Goal: Information Seeking & Learning: Learn about a topic

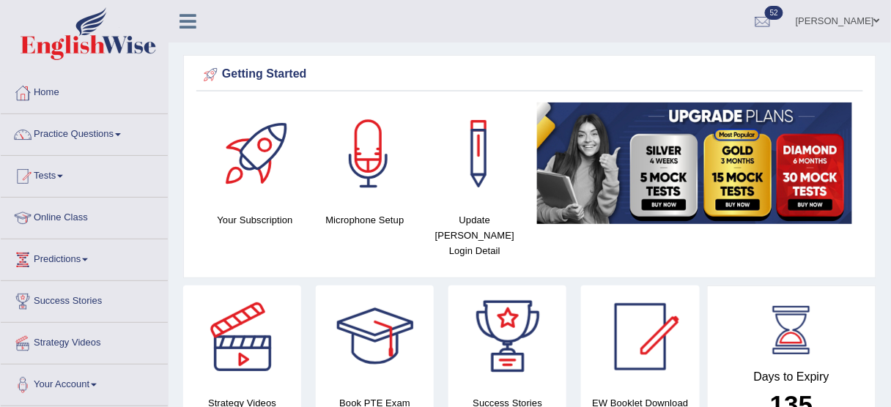
drag, startPoint x: 894, startPoint y: 49, endPoint x: 900, endPoint y: -71, distance: 120.3
click at [890, 0] on html "Toggle navigation Home Practice Questions Speaking Practice Read Aloud Repeat S…" at bounding box center [445, 203] width 891 height 407
click at [59, 175] on link "Tests" at bounding box center [84, 174] width 167 height 37
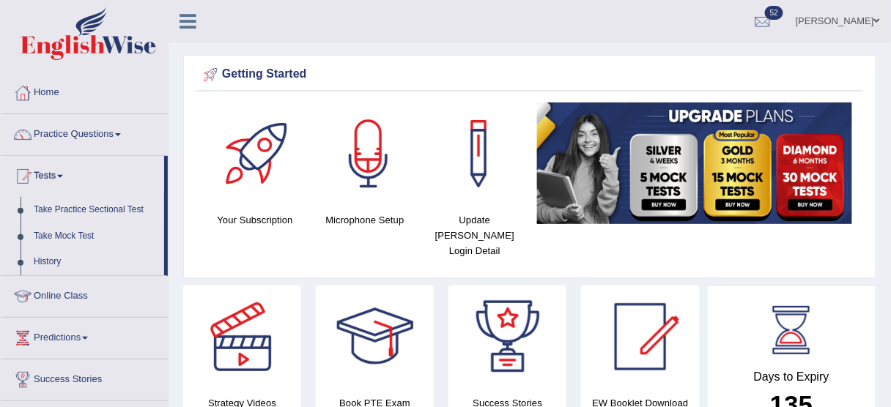
click at [100, 204] on link "Take Practice Sectional Test" at bounding box center [95, 210] width 137 height 26
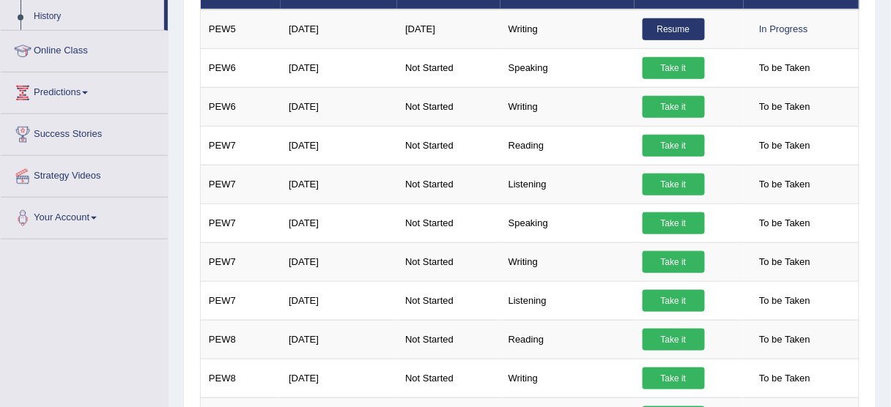
scroll to position [244, 0]
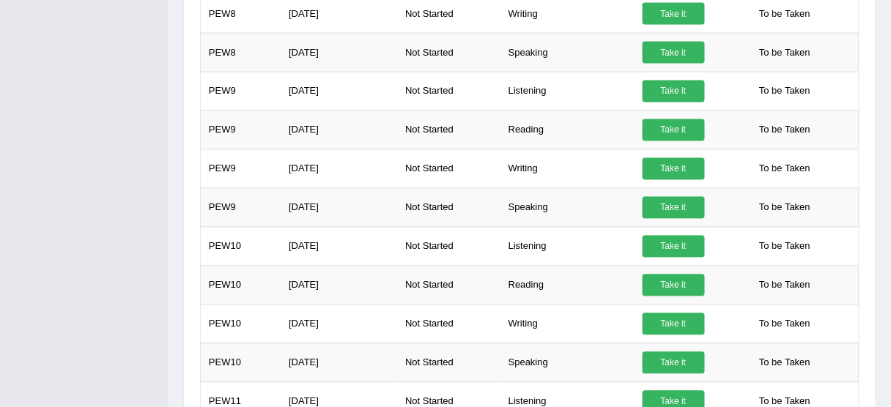
drag, startPoint x: 900, startPoint y: 121, endPoint x: 900, endPoint y: 243, distance: 122.3
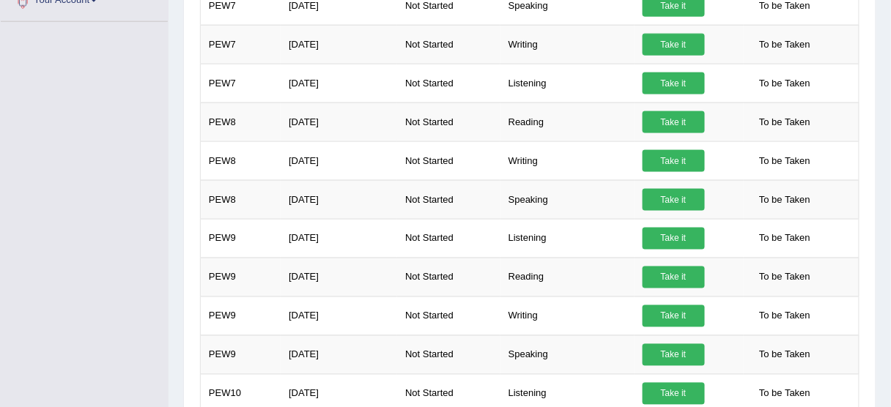
scroll to position [0, 0]
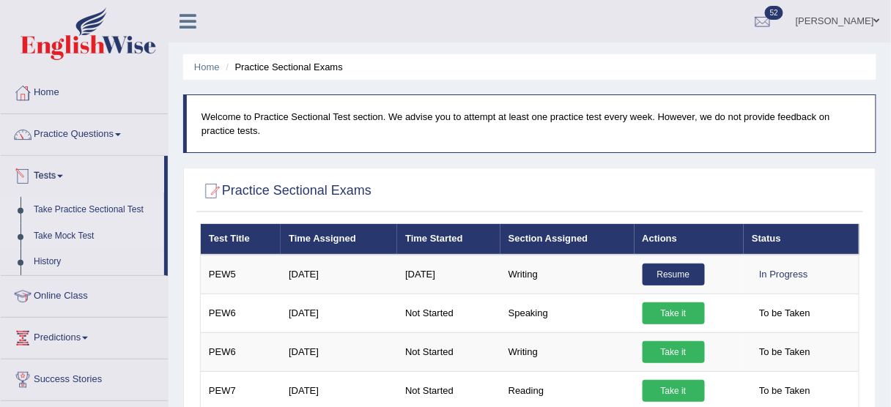
click at [86, 227] on link "Take Mock Test" at bounding box center [95, 236] width 137 height 26
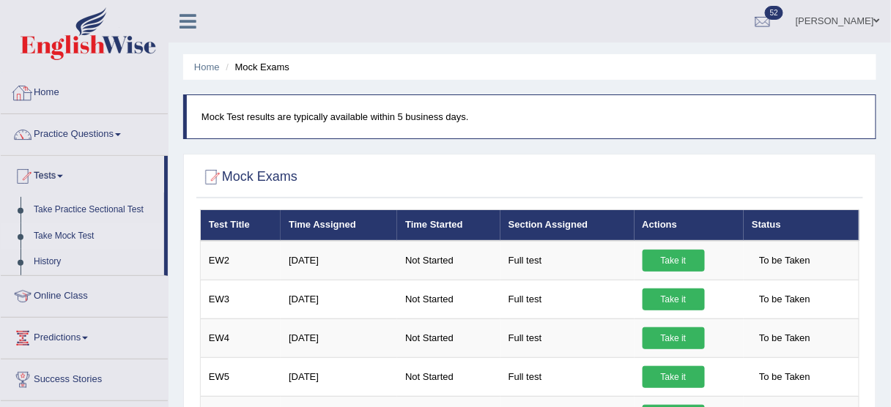
click at [52, 89] on link "Home" at bounding box center [84, 91] width 167 height 37
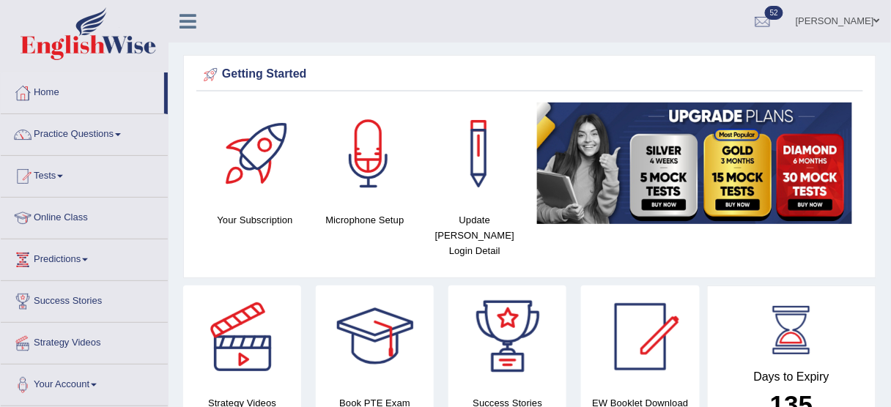
click at [367, 235] on div "Your Subscription Microphone Setup Update [PERSON_NAME] Login Detail" at bounding box center [529, 187] width 667 height 168
click at [53, 95] on link "Home" at bounding box center [82, 91] width 163 height 37
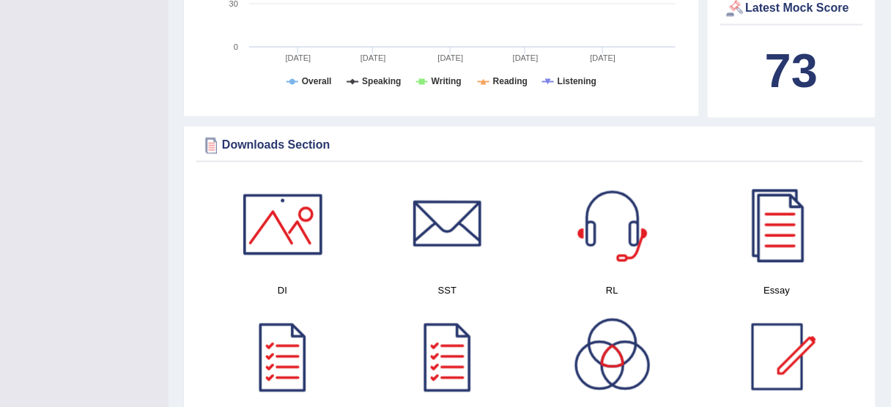
scroll to position [657, 0]
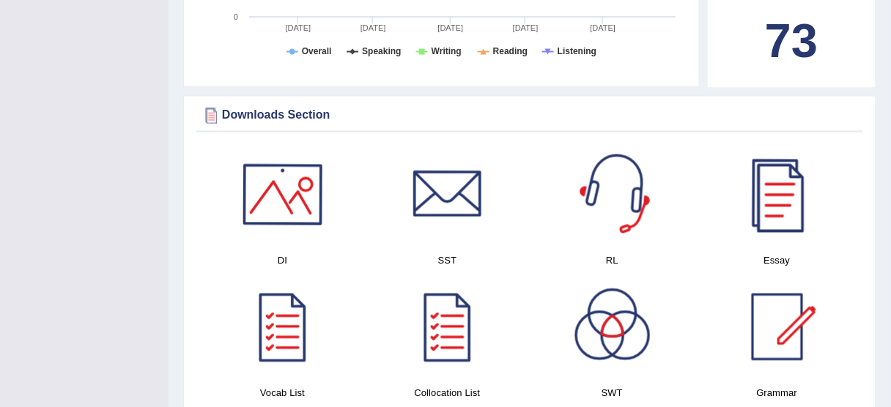
click at [287, 173] on div at bounding box center [282, 195] width 103 height 103
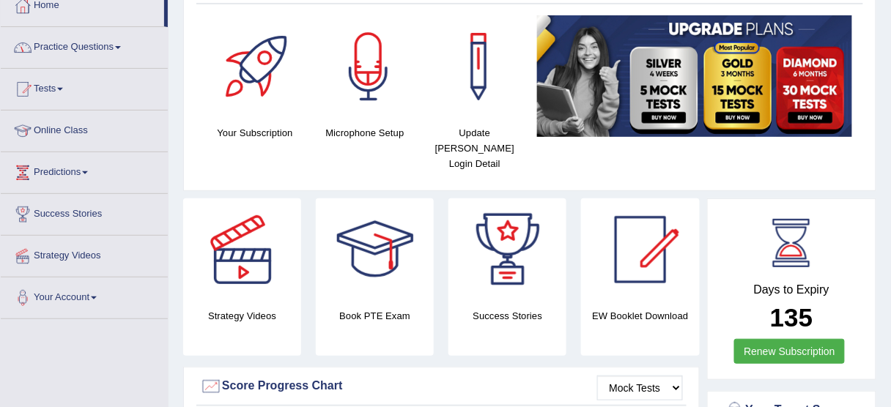
scroll to position [0, 0]
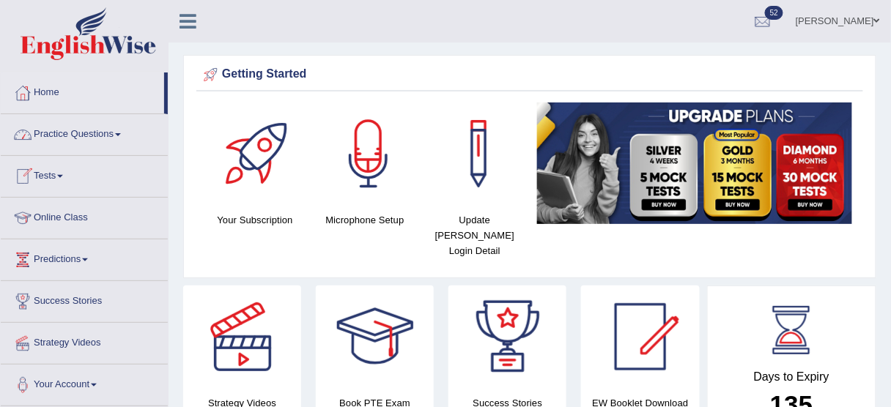
click at [105, 131] on link "Practice Questions" at bounding box center [84, 132] width 167 height 37
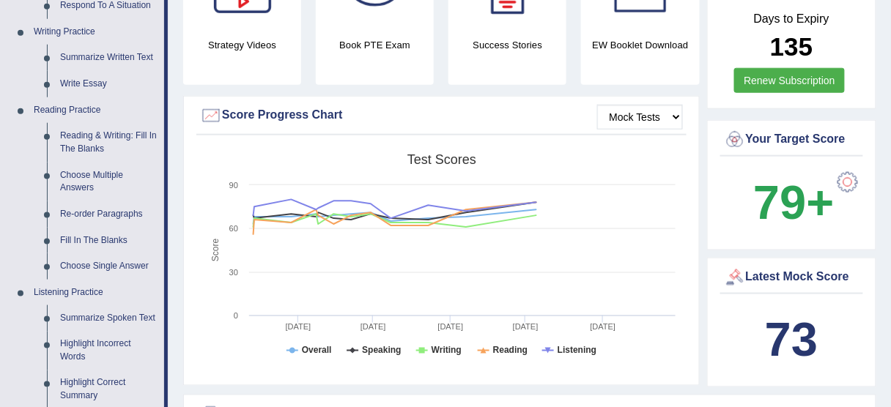
scroll to position [352, 0]
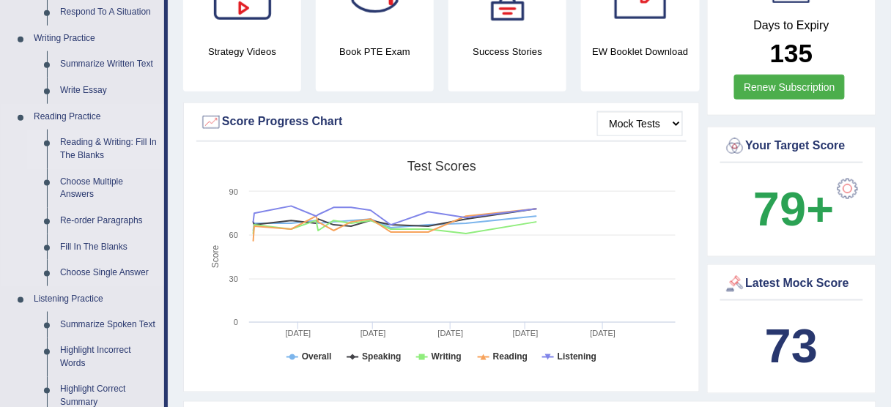
click at [131, 141] on link "Reading & Writing: Fill In The Blanks" at bounding box center [108, 149] width 111 height 39
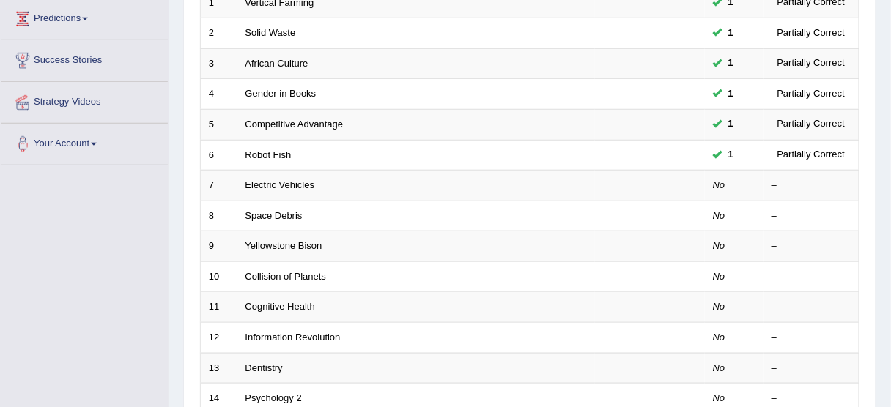
scroll to position [265, 0]
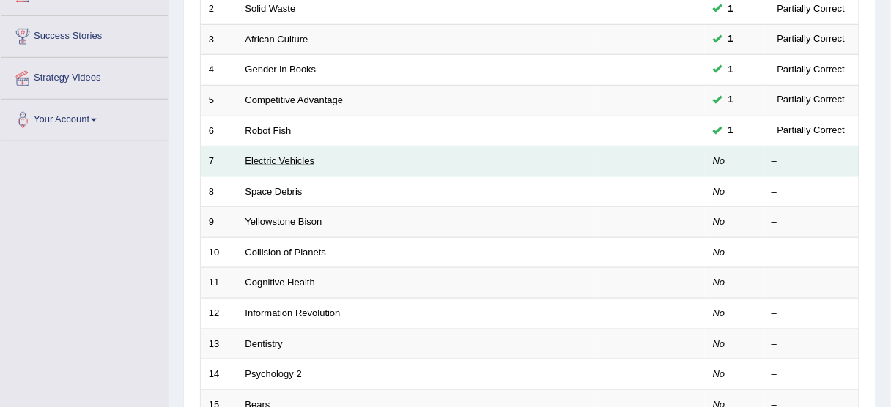
click at [297, 156] on link "Electric Vehicles" at bounding box center [280, 160] width 70 height 11
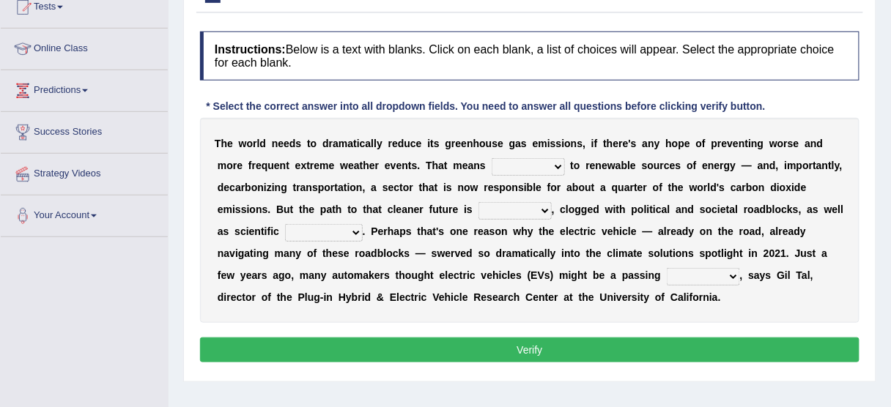
scroll to position [171, 0]
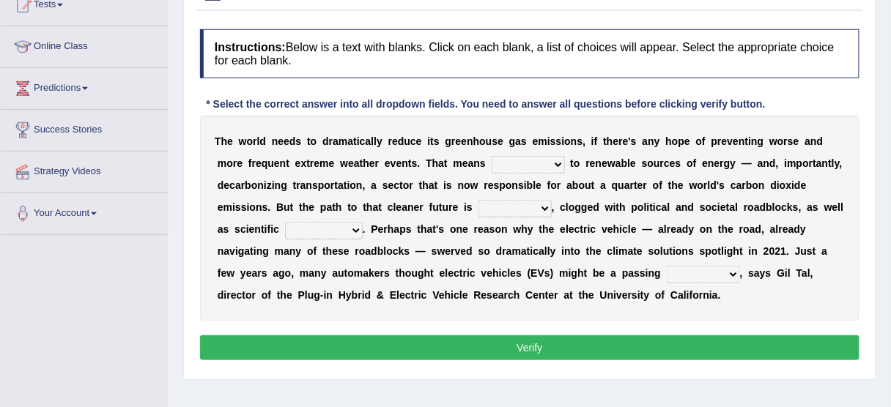
click at [541, 166] on select "grafting drafting crafting shifting" at bounding box center [528, 165] width 73 height 18
select select "shifting"
click at [492, 156] on select "grafting drafting crafting shifting" at bounding box center [528, 165] width 73 height 18
click at [519, 248] on b "m" at bounding box center [516, 251] width 9 height 12
click at [494, 211] on select "daunting daunted daunt dauntless" at bounding box center [514, 209] width 73 height 18
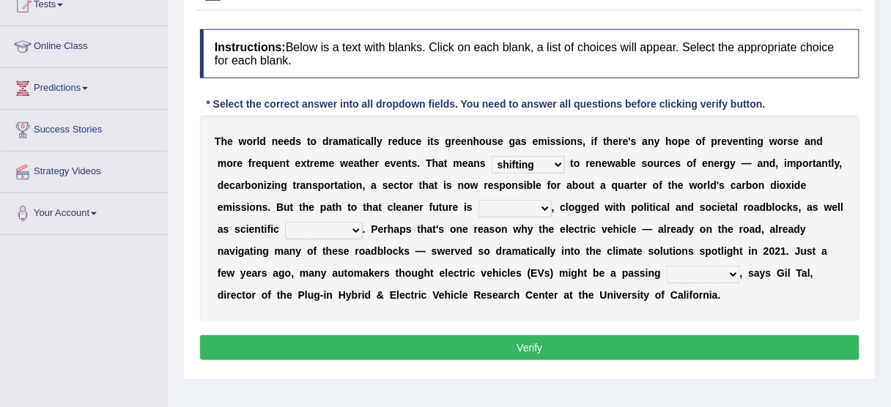
select select "daunting"
click at [478, 200] on select "daunting daunted daunt dauntless" at bounding box center [514, 209] width 73 height 18
click at [314, 222] on select "spectacles obstacles tentacles receptacles" at bounding box center [324, 231] width 78 height 18
select select "obstacles"
click at [285, 222] on select "spectacles obstacles tentacles receptacles" at bounding box center [324, 231] width 78 height 18
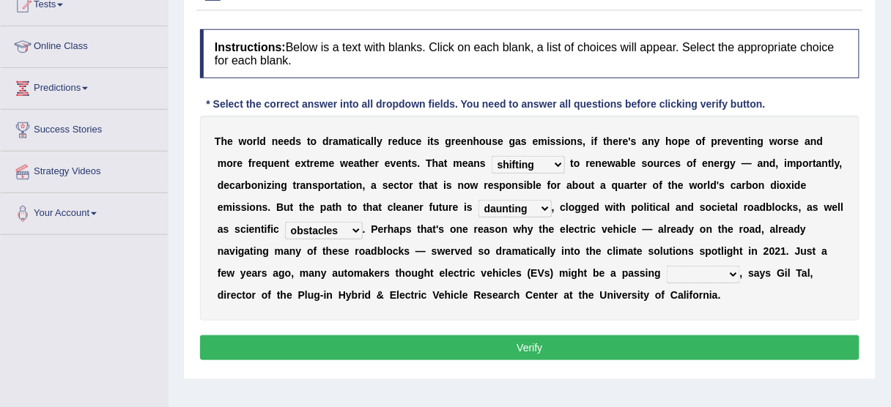
click at [698, 275] on select "fad gad tad lad" at bounding box center [703, 275] width 73 height 18
select select "fad"
click at [667, 266] on select "fad gad tad lad" at bounding box center [703, 275] width 73 height 18
click at [700, 309] on div "T h e w o r l d n e e d s t o d r a m a t i c a l l y r e d u c e i t s g r e e…" at bounding box center [529, 218] width 659 height 205
click at [725, 274] on select "fad gad tad lad" at bounding box center [703, 275] width 73 height 18
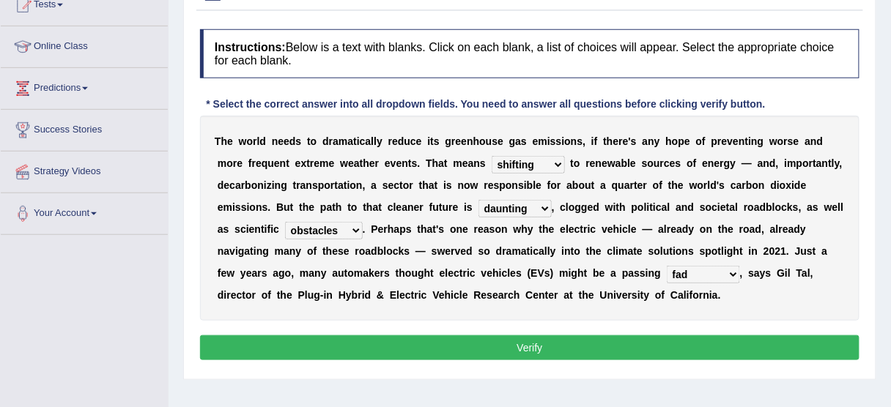
click at [555, 355] on button "Verify" at bounding box center [529, 347] width 659 height 25
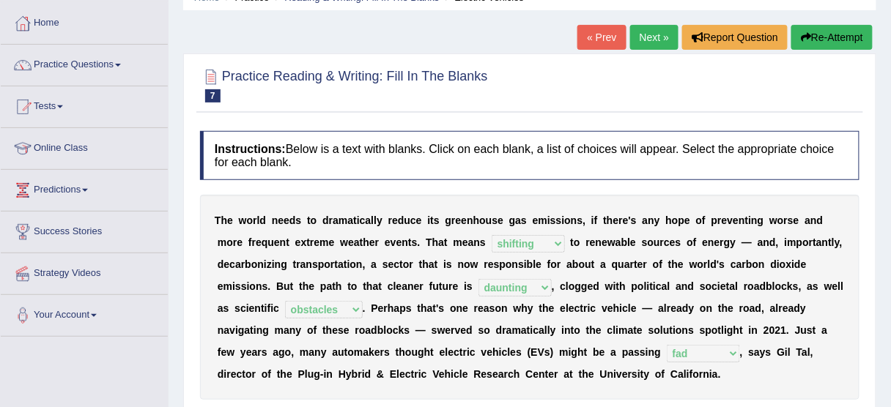
scroll to position [0, 0]
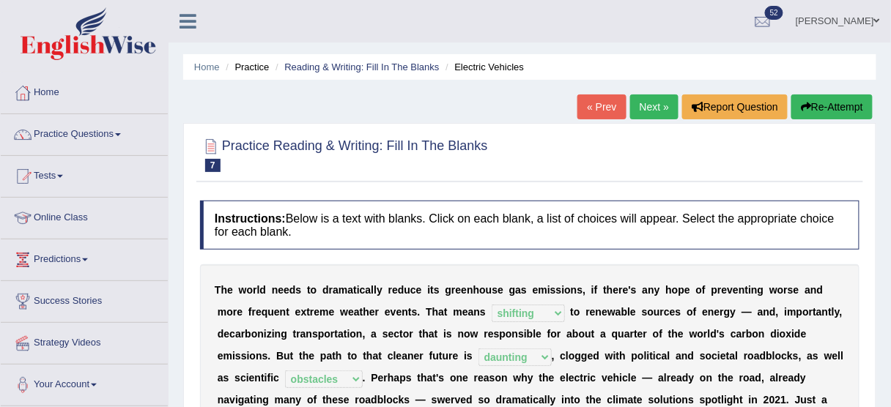
click at [638, 101] on link "Next »" at bounding box center [654, 106] width 48 height 25
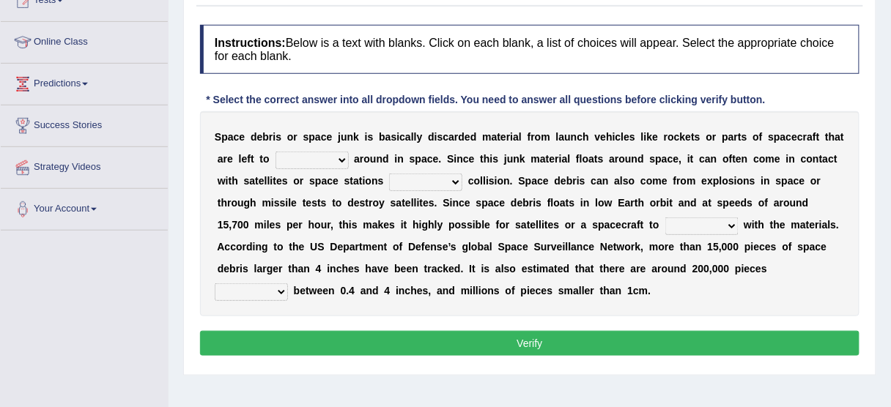
scroll to position [190, 0]
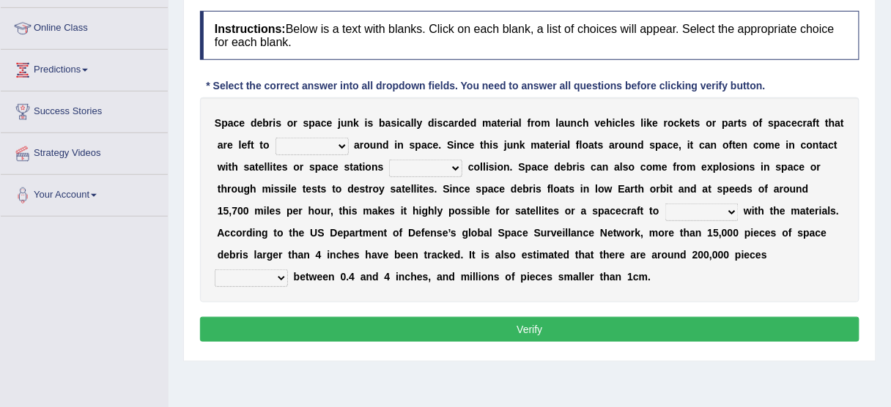
click at [321, 133] on div "S p a c e d e b r i s o r s p a c e j u n k i s b a s i c a l l y d i s c a r d…" at bounding box center [529, 199] width 659 height 205
click at [321, 138] on select "twist center roam loll" at bounding box center [311, 147] width 73 height 18
select select "roam"
click at [275, 138] on select "twist center roam loll" at bounding box center [311, 147] width 73 height 18
click at [416, 167] on select "risks risk risked risking" at bounding box center [425, 169] width 73 height 18
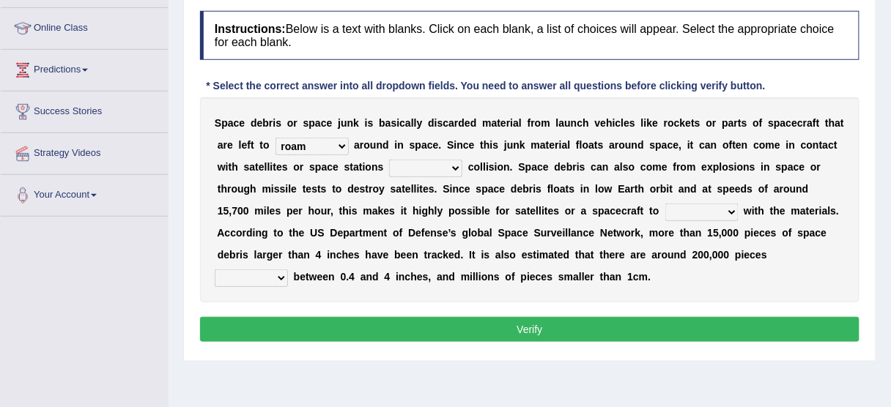
select select "risking"
click at [389, 160] on select "risks risk risked risking" at bounding box center [425, 169] width 73 height 18
click at [670, 205] on select "collect collate collide collocate" at bounding box center [701, 213] width 73 height 18
select select "collide"
click at [665, 204] on select "collect collate collide collocate" at bounding box center [701, 213] width 73 height 18
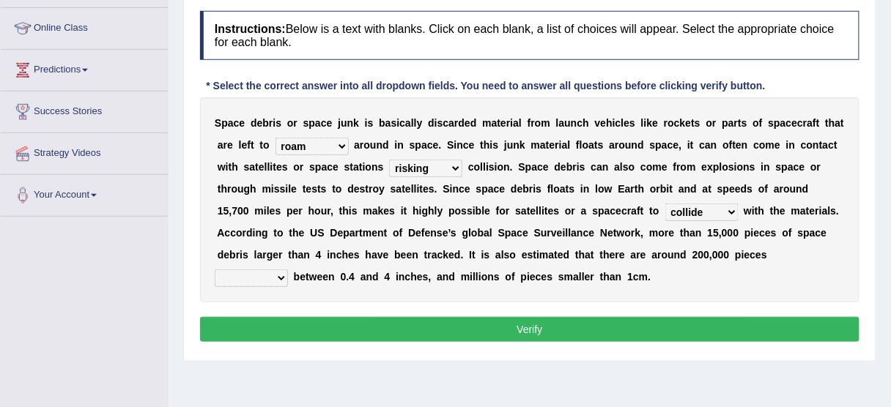
click at [288, 270] on select "sized sizing size sizes" at bounding box center [251, 279] width 73 height 18
select select "sized"
click at [288, 270] on select "sized sizing size sizes" at bounding box center [251, 279] width 73 height 18
click at [800, 329] on button "Verify" at bounding box center [529, 329] width 659 height 25
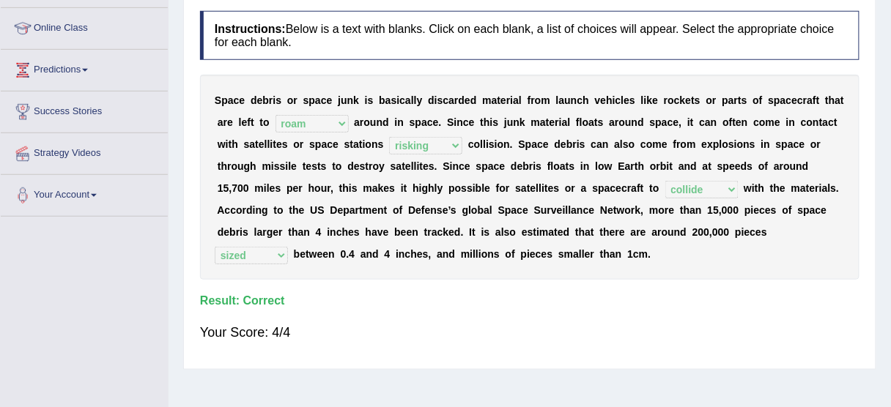
scroll to position [0, 0]
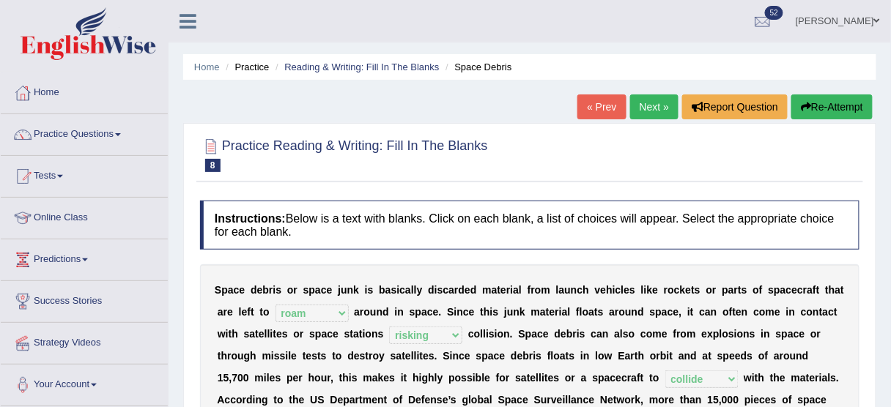
click at [652, 114] on link "Next »" at bounding box center [654, 106] width 48 height 25
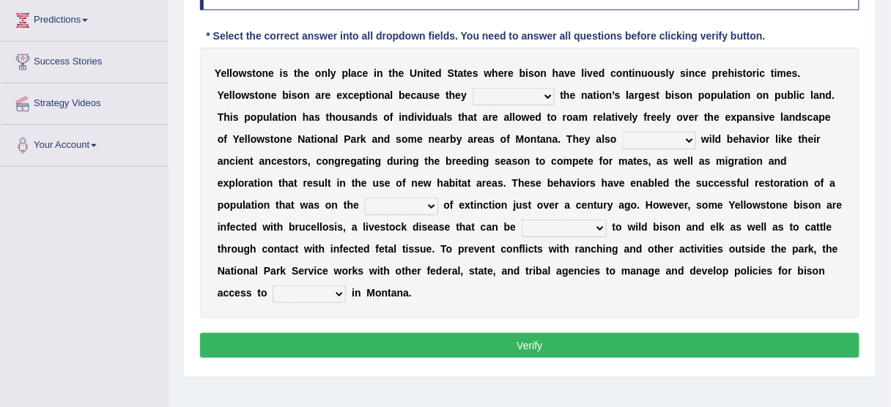
scroll to position [238, 0]
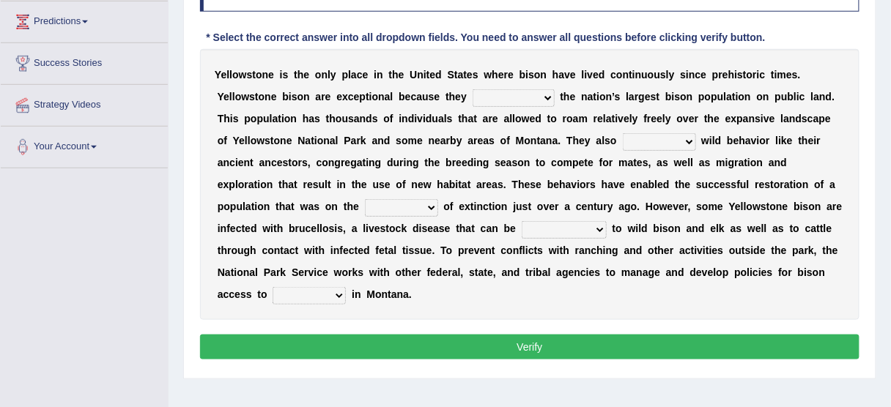
click at [550, 100] on select "congregate comprise consist compromise" at bounding box center [513, 98] width 82 height 18
click at [472, 89] on select "congregate comprise consist compromise" at bounding box center [513, 98] width 82 height 18
click at [502, 91] on select "congregate comprise consist compromise" at bounding box center [513, 98] width 82 height 18
click at [472, 89] on select "congregate comprise consist compromise" at bounding box center [513, 98] width 82 height 18
click at [545, 95] on select "congregate comprise consist compromise" at bounding box center [513, 98] width 82 height 18
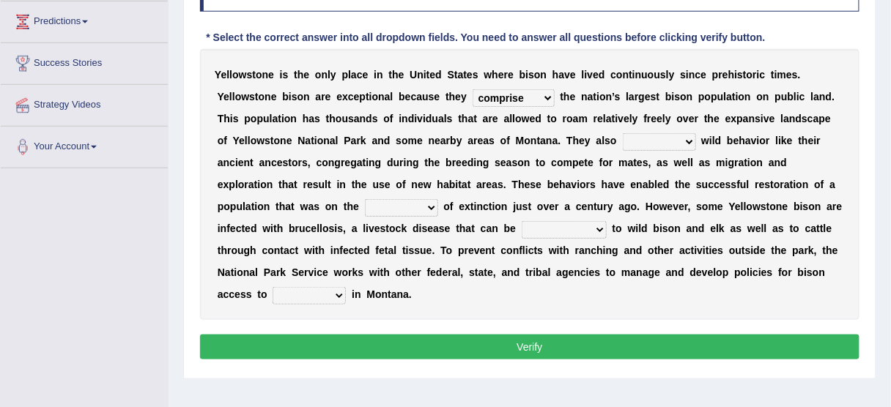
select select "consist"
click at [472, 89] on select "congregate comprise consist compromise" at bounding box center [513, 98] width 82 height 18
click at [639, 157] on b "e" at bounding box center [640, 163] width 6 height 12
click at [634, 140] on select "exhibit disregard resist encourage" at bounding box center [659, 142] width 73 height 18
select select "exhibit"
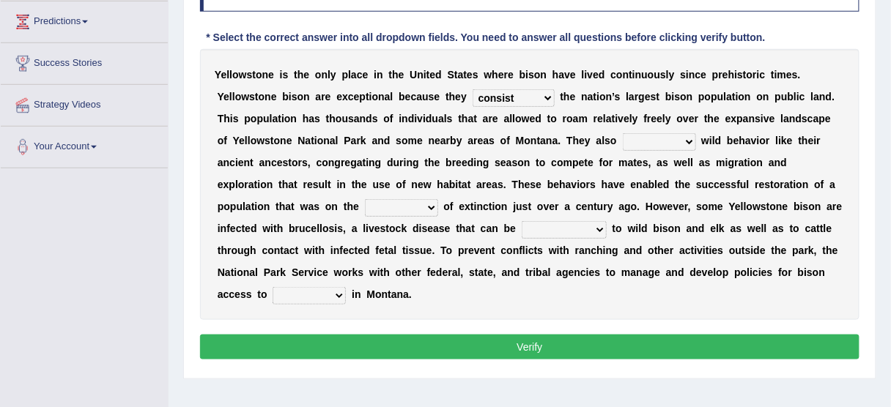
click at [623, 133] on select "exhibit disregard resist encourage" at bounding box center [659, 142] width 73 height 18
click at [420, 212] on select "brine brink danger brindle" at bounding box center [401, 208] width 73 height 18
click at [365, 199] on select "brine brink danger brindle" at bounding box center [401, 208] width 73 height 18
click at [419, 207] on select "brine brink danger brindle" at bounding box center [401, 208] width 73 height 18
click at [365, 199] on select "brine brink danger brindle" at bounding box center [401, 208] width 73 height 18
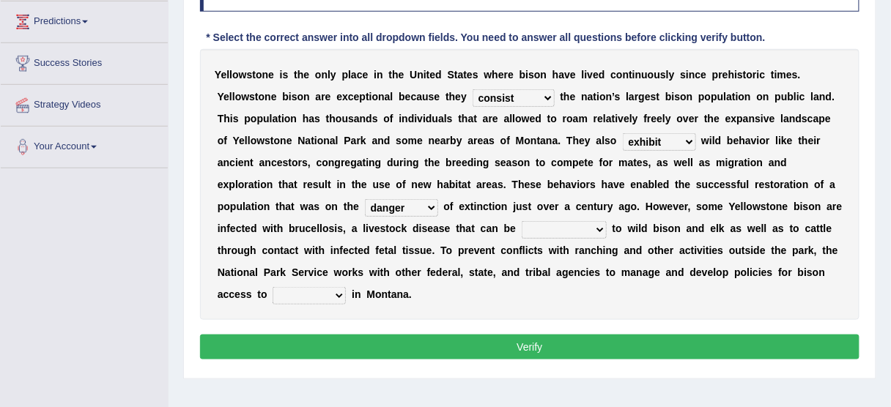
click at [429, 199] on select "brine brink danger brindle" at bounding box center [401, 208] width 73 height 18
select select "brink"
click at [365, 199] on select "brine brink danger brindle" at bounding box center [401, 208] width 73 height 18
click at [585, 226] on select "transplanted transported transgressed transmitted" at bounding box center [564, 230] width 85 height 18
select select "transmitted"
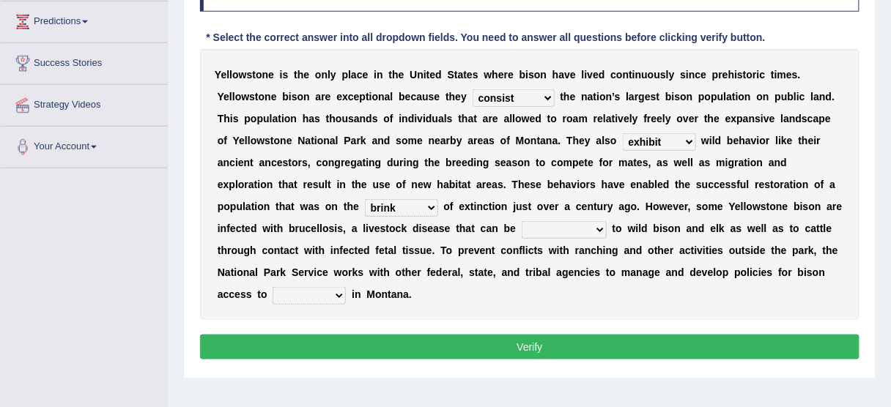
click at [522, 221] on select "transplanted transported transgressed transmitted" at bounding box center [564, 230] width 85 height 18
click at [311, 297] on select "habitat habitat habitant food" at bounding box center [308, 296] width 73 height 18
select select "habitat"
click at [272, 287] on select "habitat habitat habitant food" at bounding box center [308, 296] width 73 height 18
click at [325, 353] on button "Verify" at bounding box center [529, 347] width 659 height 25
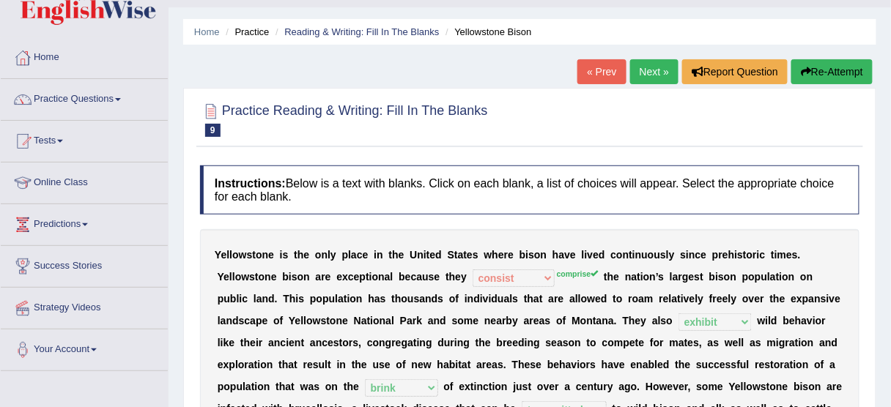
scroll to position [0, 0]
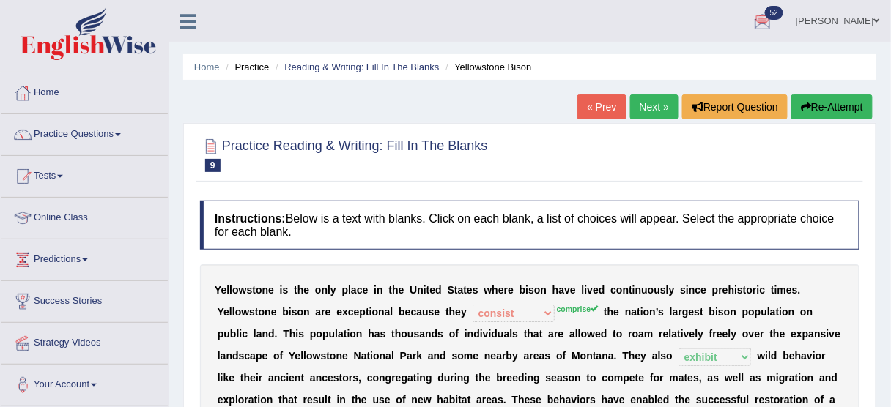
click at [645, 108] on link "Next »" at bounding box center [654, 106] width 48 height 25
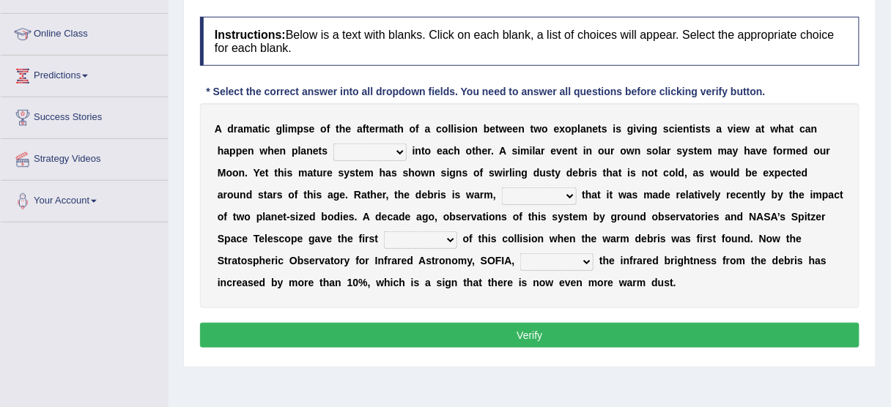
scroll to position [198, 0]
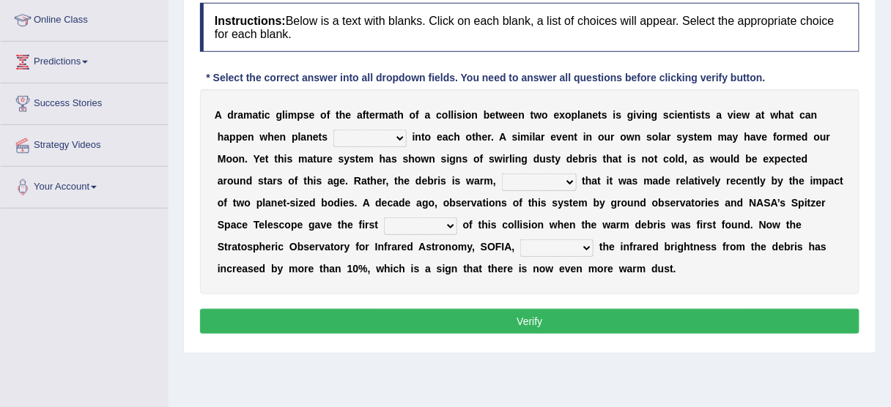
click at [369, 130] on select "crash explore roam implode" at bounding box center [369, 139] width 73 height 18
select select "crash"
click at [333, 130] on select "crash explore roam implode" at bounding box center [369, 139] width 73 height 18
click at [397, 138] on select "crash explore roam implode" at bounding box center [369, 139] width 73 height 18
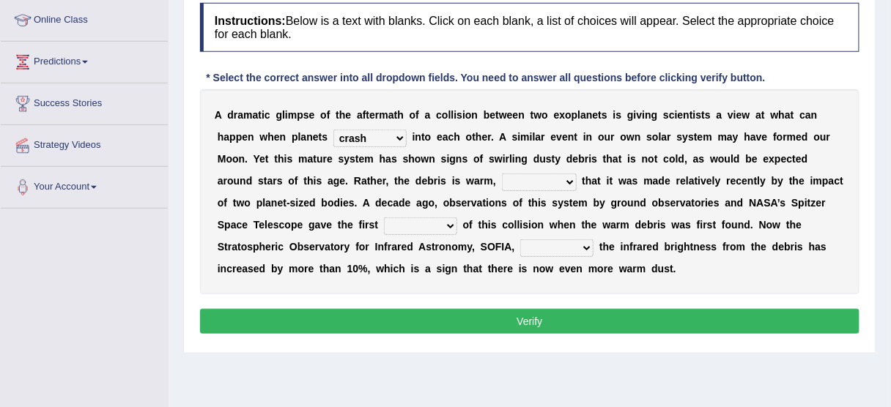
click at [532, 178] on select "reinforcing sentencing forging conducing" at bounding box center [539, 183] width 75 height 18
click at [502, 174] on select "reinforcing sentencing forging conducing" at bounding box center [539, 183] width 75 height 18
click at [552, 183] on select "reinforcing sentencing forging conducing" at bounding box center [539, 183] width 75 height 18
click at [502, 174] on select "reinforcing sentencing forging conducing" at bounding box center [539, 183] width 75 height 18
click at [563, 182] on select "reinforcing sentencing forging conducing" at bounding box center [539, 183] width 75 height 18
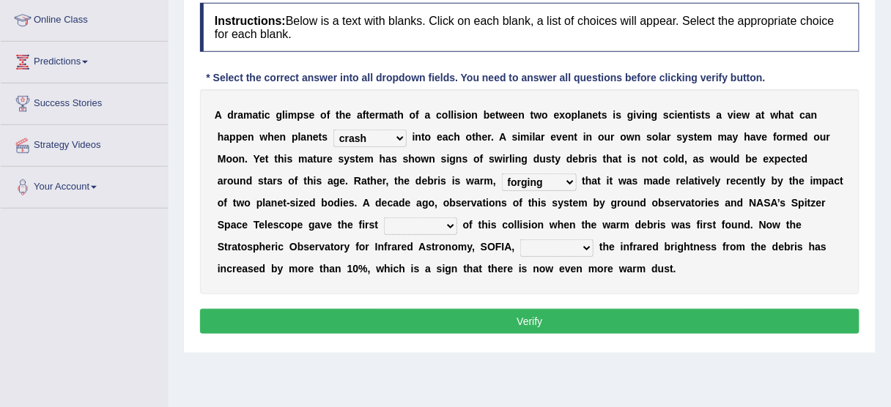
select select "conducing"
click at [502, 174] on select "reinforcing sentencing forging conducing" at bounding box center [539, 183] width 75 height 18
click at [436, 220] on select "pints faints hints taints" at bounding box center [420, 227] width 73 height 18
select select "hints"
click at [384, 218] on select "pints faints hints taints" at bounding box center [420, 227] width 73 height 18
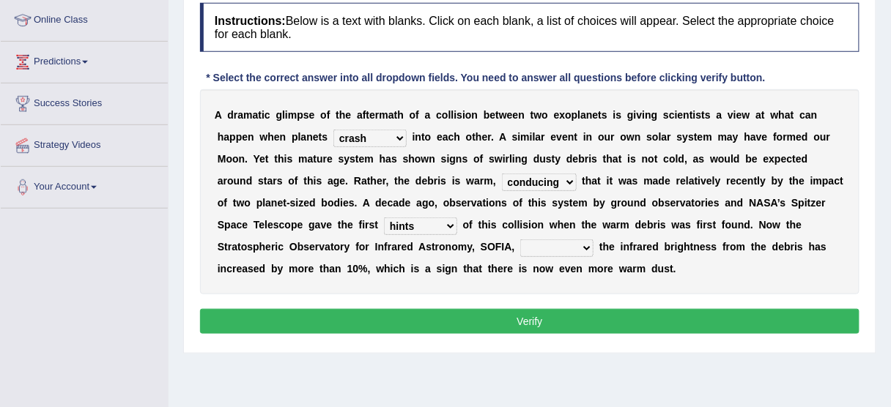
click at [557, 240] on select "concealed revealed repealed unsealed" at bounding box center [556, 249] width 73 height 18
select select "revealed"
click at [520, 240] on select "concealed revealed repealed unsealed" at bounding box center [556, 249] width 73 height 18
click at [555, 320] on button "Verify" at bounding box center [529, 321] width 659 height 25
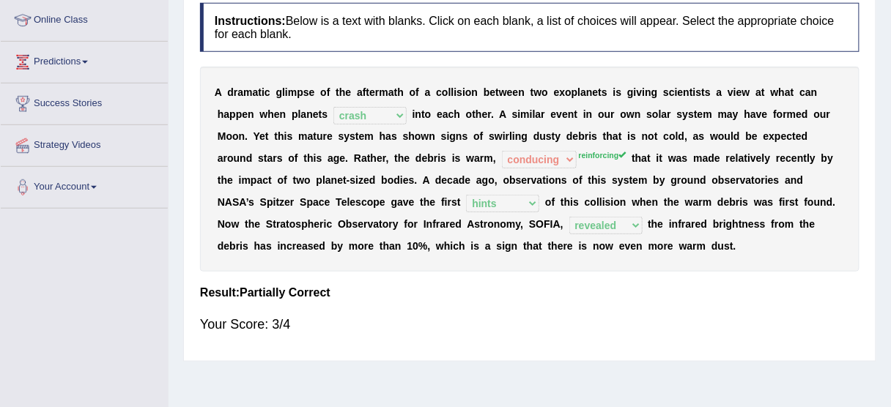
scroll to position [0, 0]
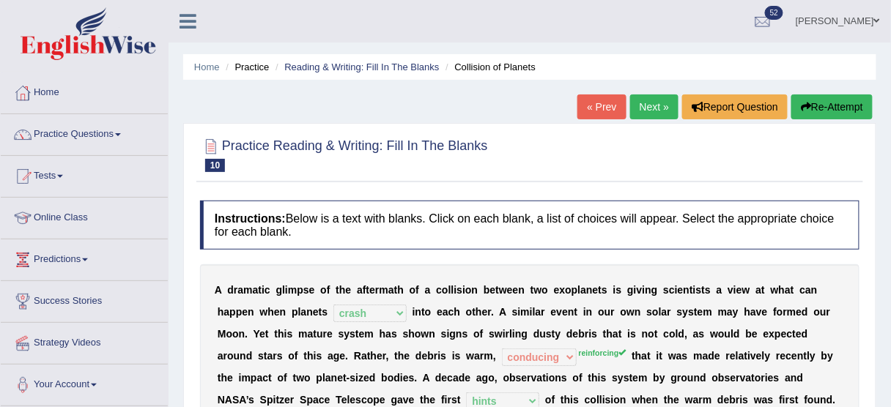
click at [644, 111] on link "Next »" at bounding box center [654, 106] width 48 height 25
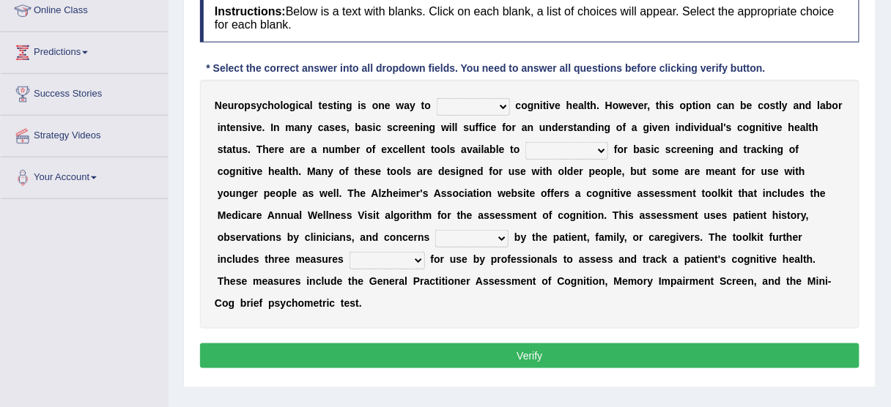
scroll to position [221, 0]
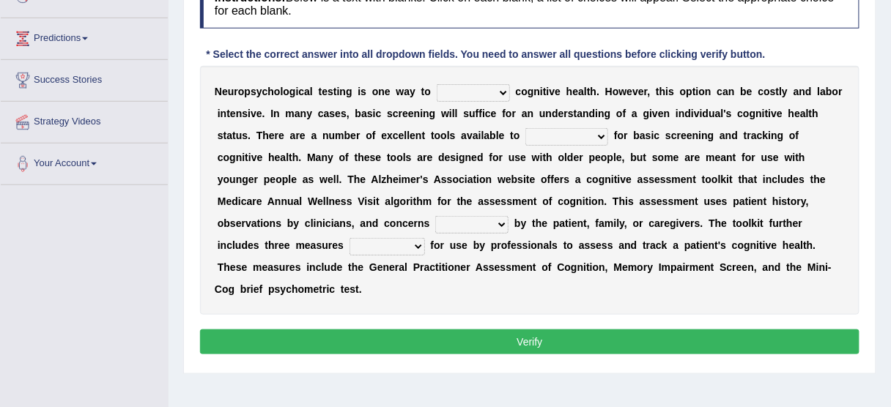
click at [455, 87] on select "obsess assess possess access" at bounding box center [473, 93] width 73 height 18
select select "assess"
click at [437, 84] on select "obsess assess possess access" at bounding box center [473, 93] width 73 height 18
click at [576, 132] on select "stationers practitioners petitioners questioners" at bounding box center [566, 137] width 83 height 18
select select "practitioners"
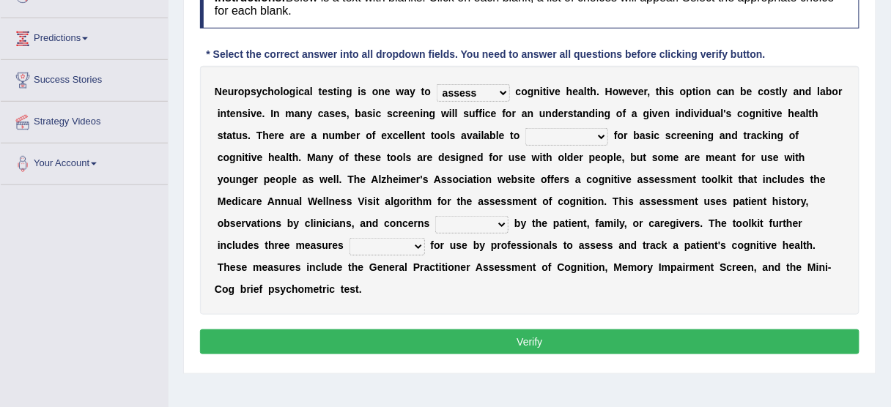
click at [525, 128] on select "stationers practitioners petitioners questioners" at bounding box center [566, 137] width 83 height 18
click at [450, 221] on select "raised rising arising praised" at bounding box center [471, 225] width 73 height 18
select select "raised"
click at [435, 216] on select "raised rising arising praised" at bounding box center [471, 225] width 73 height 18
click at [384, 238] on select "validated intimidated dilapidated antedated" at bounding box center [386, 247] width 75 height 18
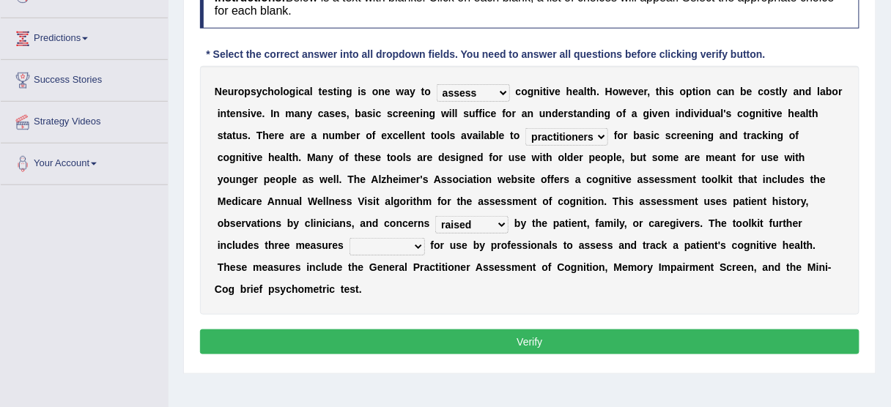
select select "validated"
click at [349, 238] on select "validated intimidated dilapidated antedated" at bounding box center [386, 247] width 75 height 18
click at [409, 335] on button "Verify" at bounding box center [529, 342] width 659 height 25
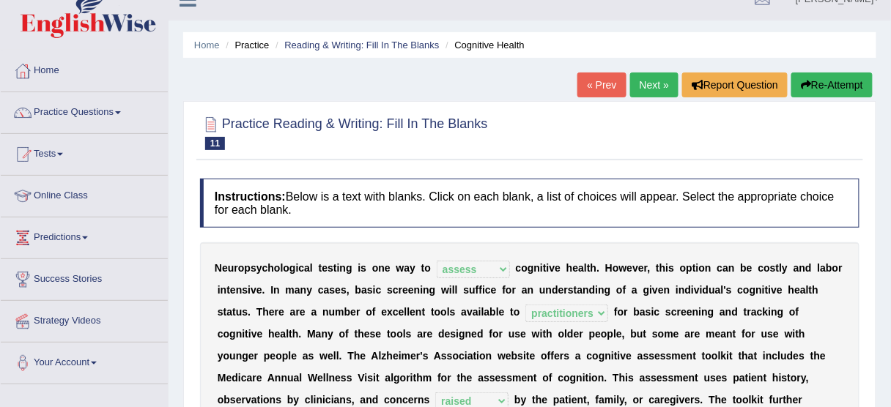
scroll to position [0, 0]
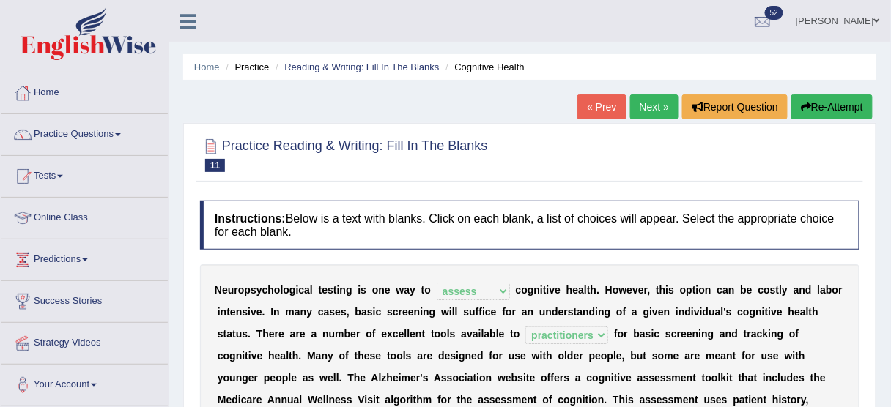
click at [658, 106] on link "Next »" at bounding box center [654, 106] width 48 height 25
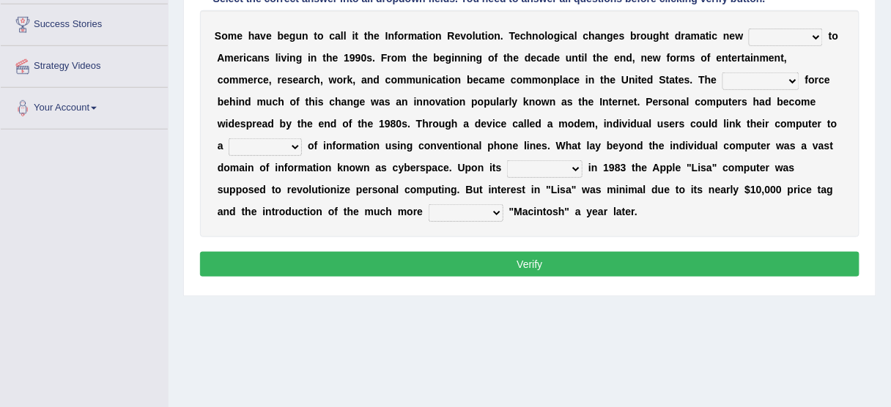
scroll to position [288, 0]
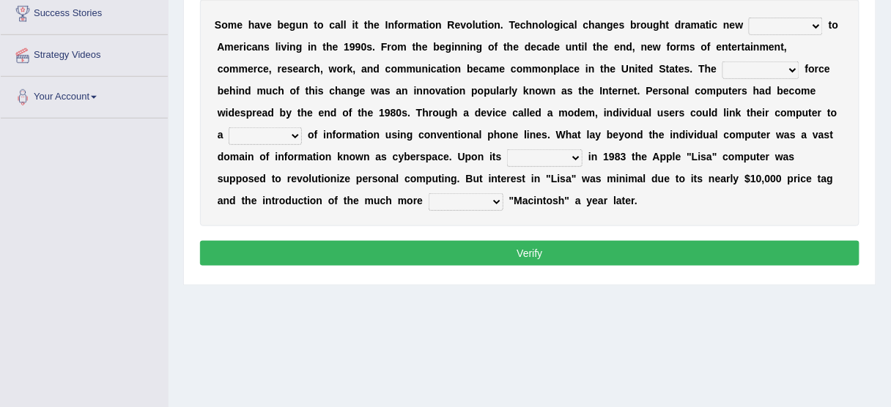
click at [782, 30] on select "challenges puzzles options confusion" at bounding box center [786, 27] width 74 height 18
select select "confusion"
click at [749, 18] on select "challenges puzzles options confusion" at bounding box center [786, 27] width 74 height 18
click at [773, 72] on select "unremitting uninspiring driving insinuating" at bounding box center [760, 71] width 77 height 18
select select "driving"
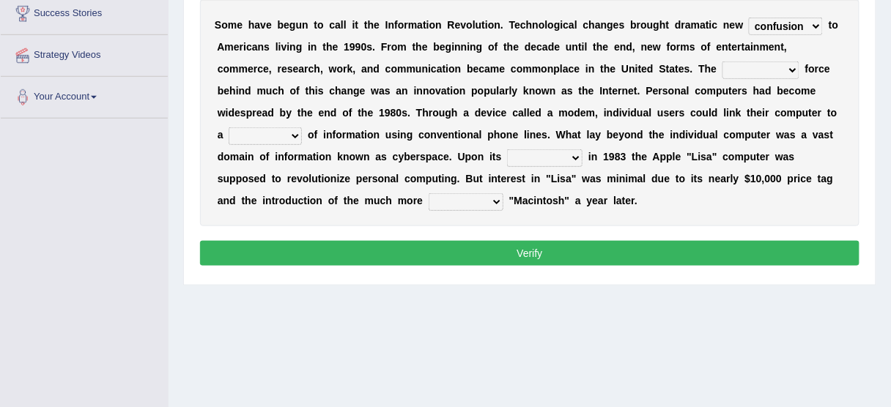
click at [722, 62] on select "unremitting uninspiring driving insinuating" at bounding box center [760, 71] width 77 height 18
click at [264, 135] on select "magnitude bulk wealth volume" at bounding box center [265, 136] width 73 height 18
select select "bulk"
click at [229, 127] on select "magnitude bulk wealth volume" at bounding box center [265, 136] width 73 height 18
click at [530, 164] on select "relief release publication emission" at bounding box center [544, 158] width 75 height 18
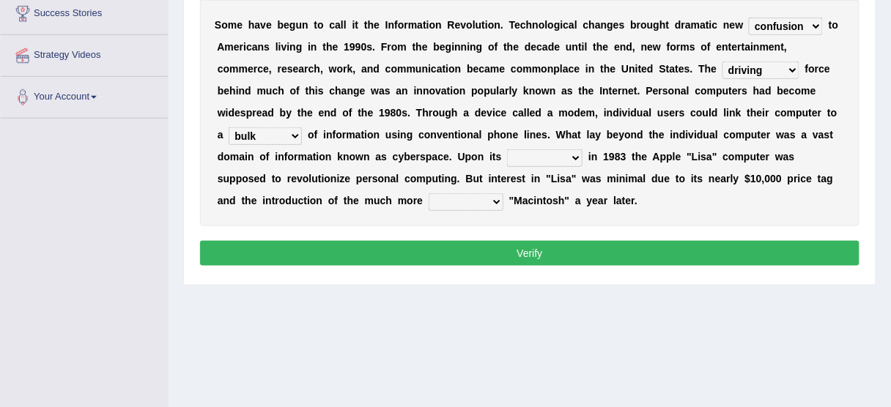
select select "release"
click at [507, 149] on select "relief release publication emission" at bounding box center [544, 158] width 75 height 18
click at [572, 155] on select "relief release publication emission" at bounding box center [544, 158] width 75 height 18
click at [600, 214] on div "S o m e h a v e b e g u n t o c a l l i t t h e I n f o r m a t i o n R e v o l…" at bounding box center [529, 112] width 659 height 227
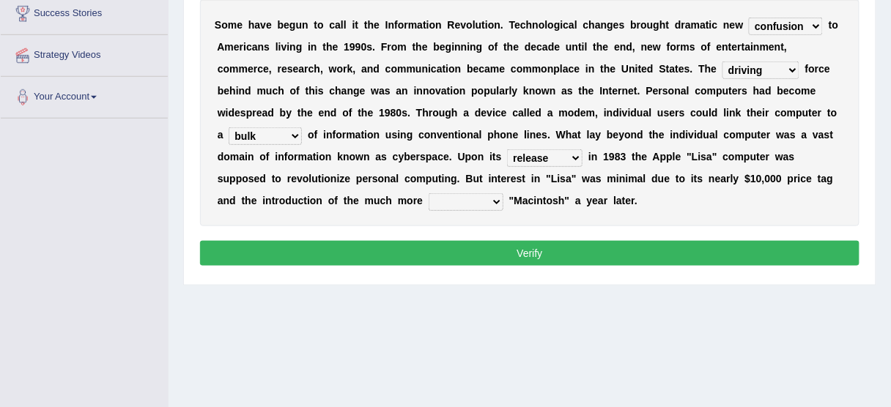
click at [494, 199] on select "convenient affordable advanced formidable" at bounding box center [466, 202] width 75 height 18
select select "convenient"
click at [429, 193] on select "convenient affordable advanced formidable" at bounding box center [466, 202] width 75 height 18
click at [486, 252] on button "Verify" at bounding box center [529, 253] width 659 height 25
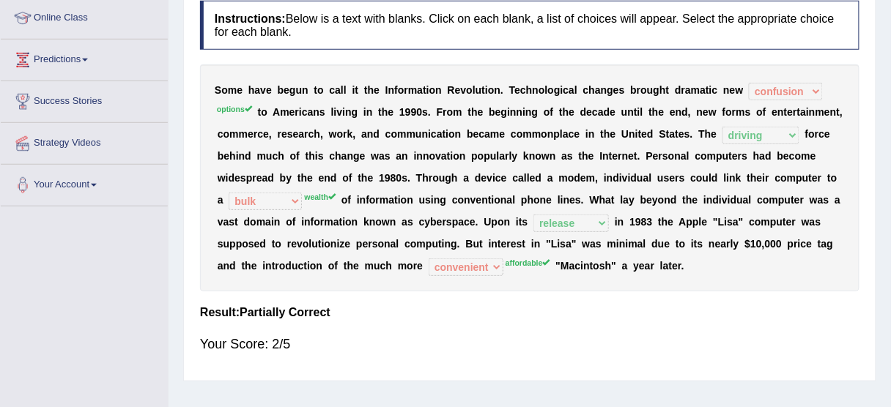
scroll to position [0, 0]
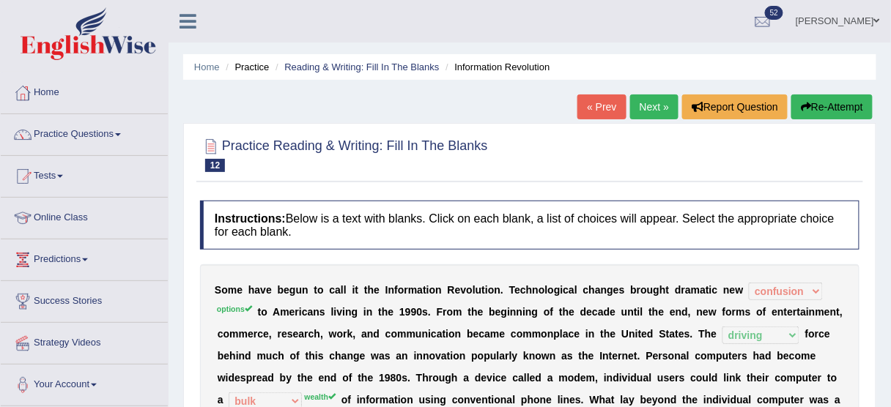
click at [643, 116] on link "Next »" at bounding box center [654, 106] width 48 height 25
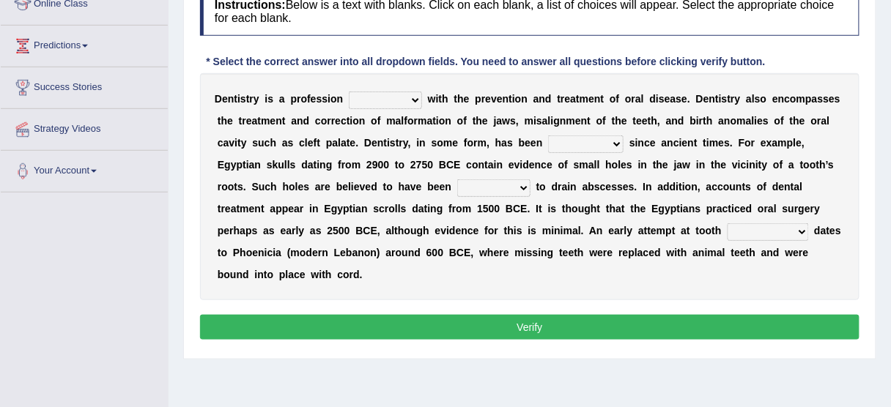
scroll to position [215, 0]
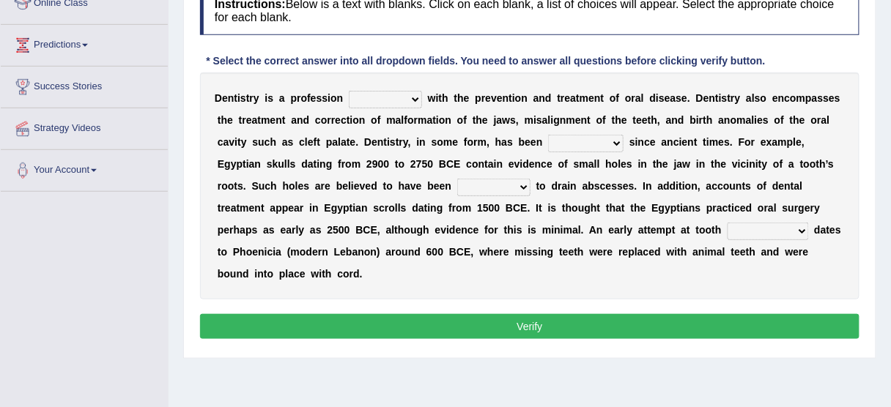
click at [391, 91] on select "agreed dealt concerned taken" at bounding box center [385, 100] width 73 height 18
drag, startPoint x: 390, startPoint y: 86, endPoint x: 385, endPoint y: 100, distance: 14.1
click at [385, 100] on div "D e n t i s t r y i s a p r o f e s s i o n agreed dealt concerned taken w i t …" at bounding box center [529, 186] width 659 height 227
click at [385, 100] on select "agreed dealt concerned taken" at bounding box center [385, 100] width 73 height 18
select select "concerned"
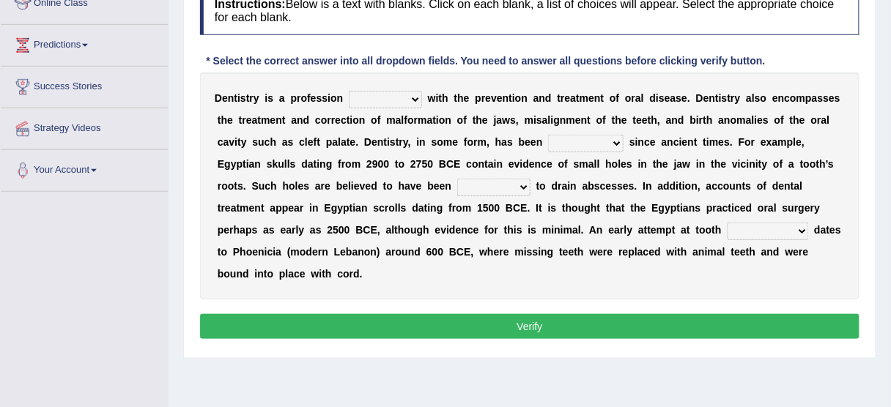
click at [349, 91] on select "agreed dealt concerned taken" at bounding box center [385, 100] width 73 height 18
click at [591, 136] on select "criticized replaced practiced abandoned" at bounding box center [585, 144] width 75 height 18
select select "practiced"
click at [548, 135] on select "criticized replaced practiced abandoned" at bounding box center [585, 144] width 75 height 18
click at [503, 180] on select "fluctuated laminated drilled sealed" at bounding box center [493, 188] width 73 height 18
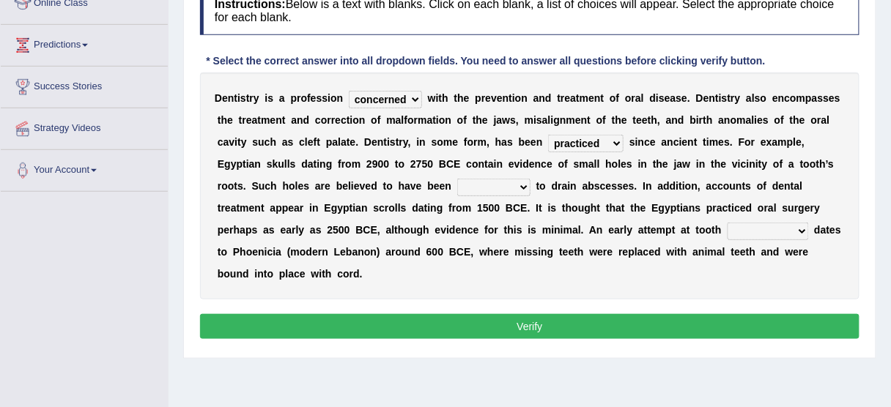
select select "sealed"
click at [457, 179] on select "fluctuated laminated drilled sealed" at bounding box center [493, 188] width 73 height 18
drag, startPoint x: 489, startPoint y: 271, endPoint x: 693, endPoint y: 295, distance: 205.1
click at [693, 295] on div "D e n t i s t r y i s a p r o f e s s i o n agreed dealt concerned taken w i t …" at bounding box center [529, 186] width 659 height 227
click at [792, 232] on select "reparation sacrament restitution replacement" at bounding box center [767, 232] width 81 height 18
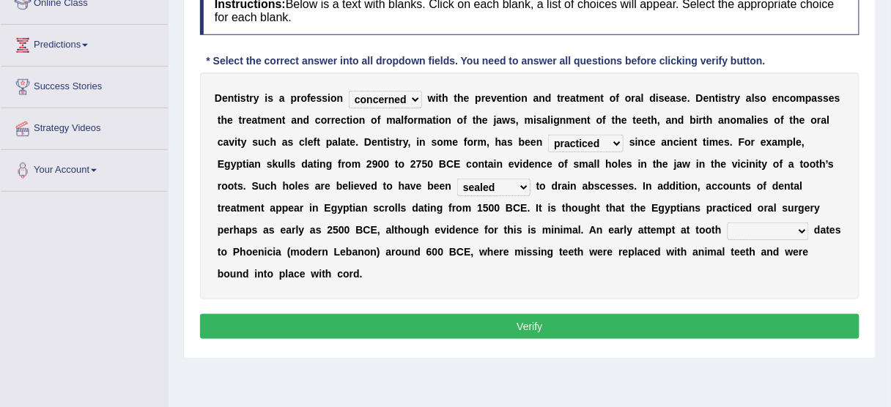
select select "replacement"
click at [727, 223] on select "reparation sacrament restitution replacement" at bounding box center [767, 232] width 81 height 18
click at [782, 331] on button "Verify" at bounding box center [529, 326] width 659 height 25
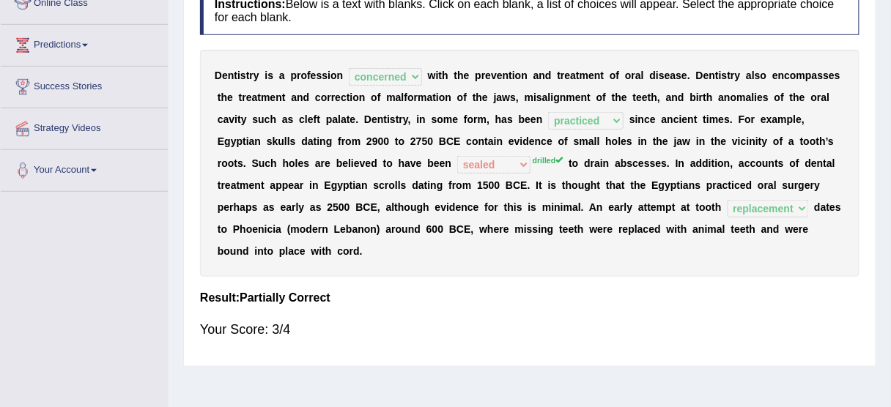
scroll to position [0, 0]
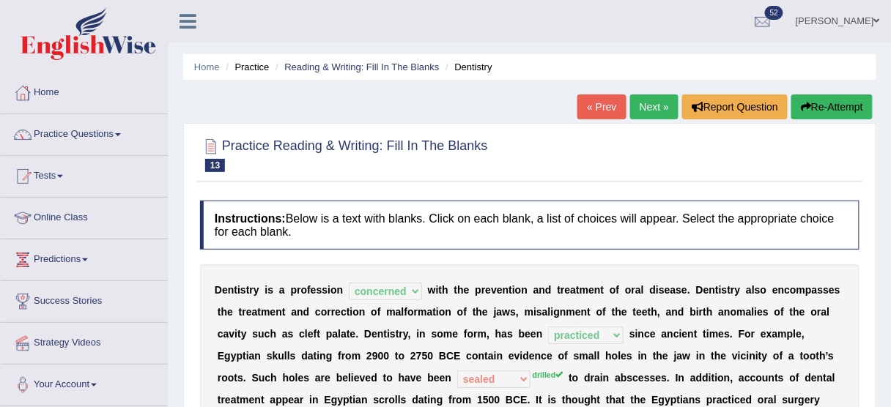
click at [634, 108] on link "Next »" at bounding box center [654, 106] width 48 height 25
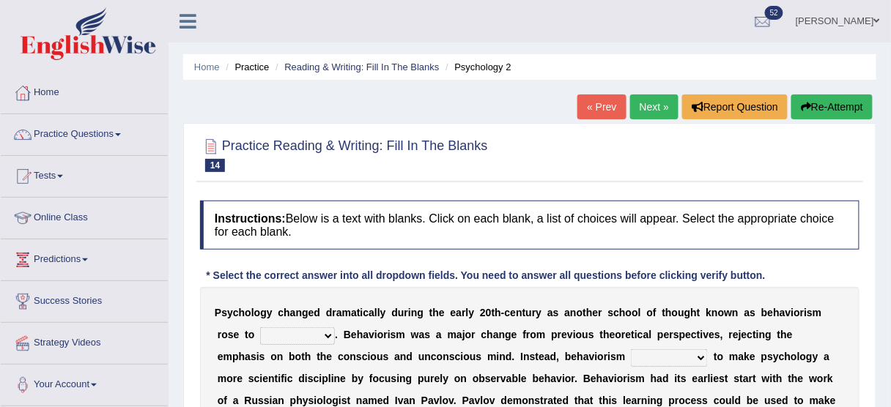
click at [323, 335] on select "dominance temptation challenge temper" at bounding box center [297, 336] width 75 height 18
click at [401, 294] on div "P s y c h o l o g y c h a n g e d d r a m a t i c a l l y d u r i n g t h e e a…" at bounding box center [529, 411] width 659 height 249
click at [311, 338] on select "dominance temptation challenge temper" at bounding box center [297, 336] width 75 height 18
select select "dominance"
click at [260, 327] on select "dominance temptation challenge temper" at bounding box center [297, 336] width 75 height 18
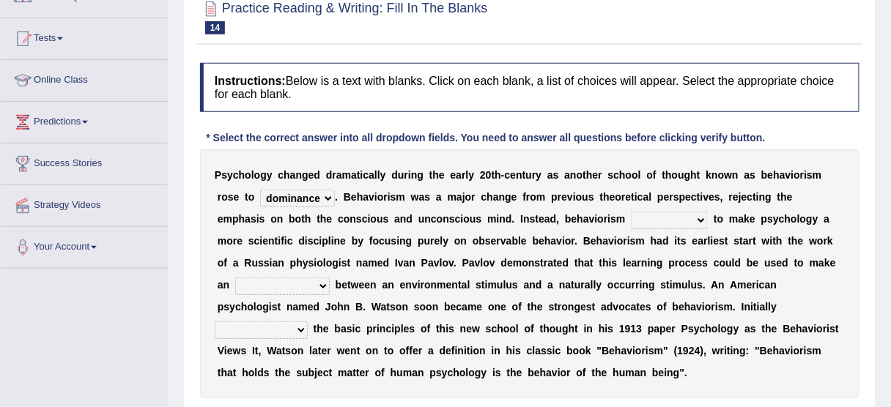
scroll to position [179, 0]
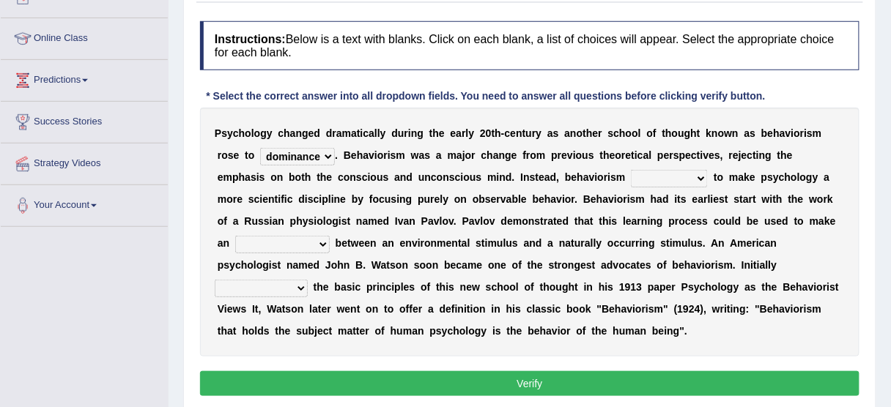
click at [637, 178] on select "reproached reproved strove rewove" at bounding box center [669, 179] width 77 height 18
select select "reproved"
click at [631, 170] on select "reproached reproved strove rewove" at bounding box center [669, 179] width 77 height 18
click at [281, 245] on select "acclimatization association union combination" at bounding box center [282, 245] width 94 height 18
select select "association"
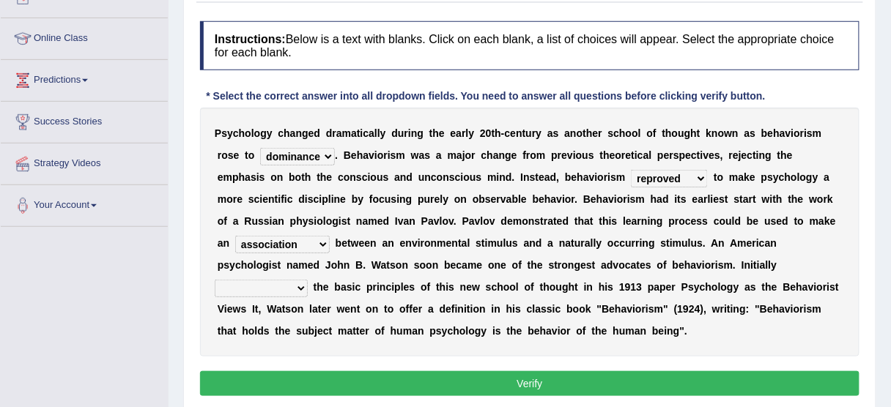
click at [235, 236] on select "acclimatization association union combination" at bounding box center [282, 245] width 94 height 18
click at [777, 255] on div "P s y c h o l o g y c h a n g e d d r a m a t i c a l l y d u r i n g t h e e a…" at bounding box center [529, 232] width 659 height 249
click at [308, 280] on select "questioning foreshortening unburdening outlining" at bounding box center [261, 289] width 93 height 18
select select "outlining"
click at [308, 280] on select "questioning foreshortening unburdening outlining" at bounding box center [261, 289] width 93 height 18
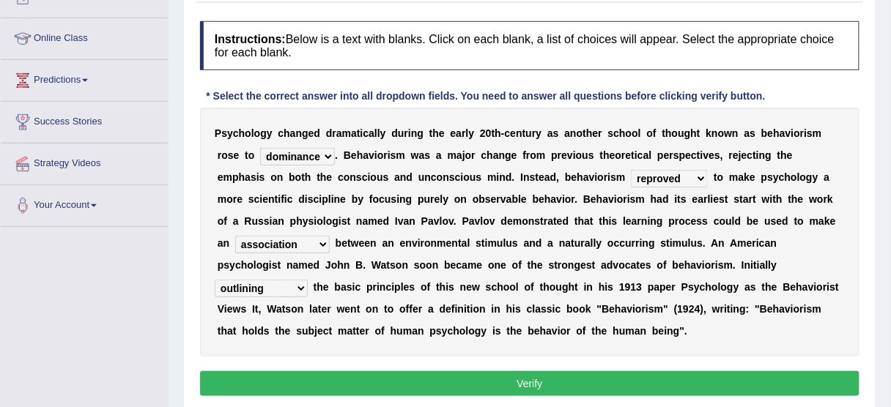
click at [695, 389] on button "Verify" at bounding box center [529, 383] width 659 height 25
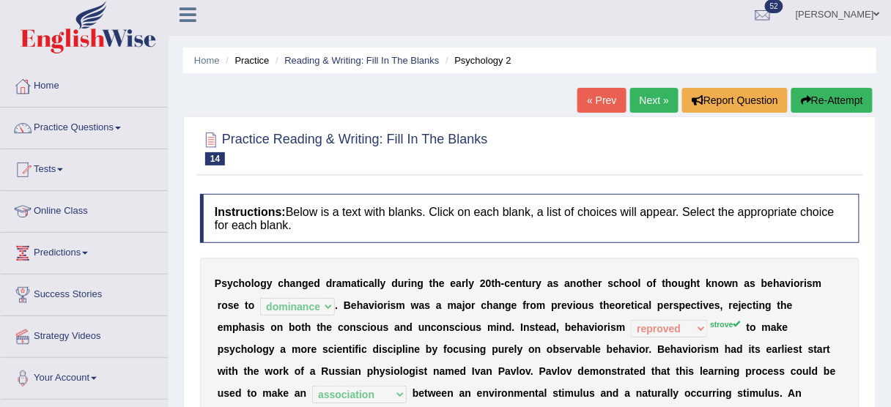
scroll to position [0, 0]
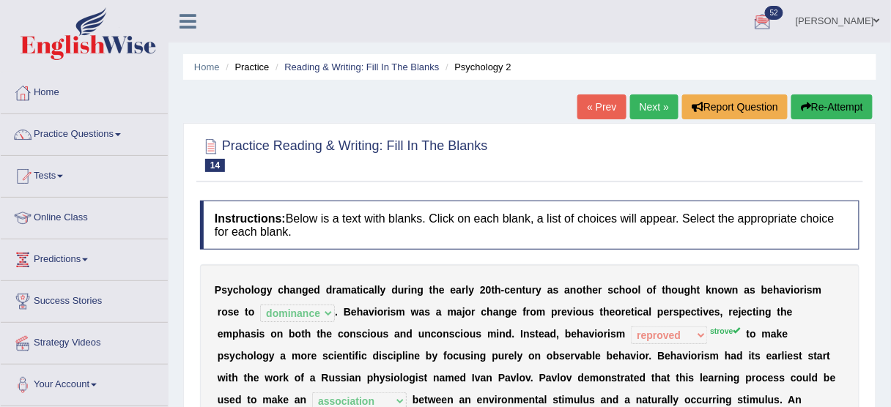
click at [657, 98] on link "Next »" at bounding box center [654, 106] width 48 height 25
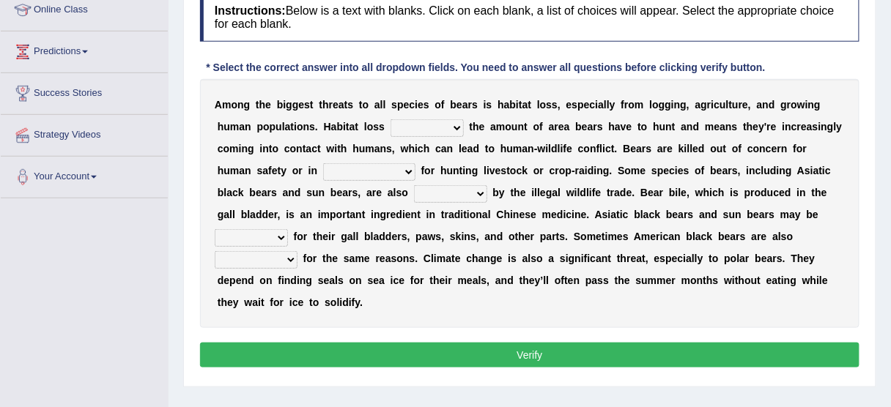
scroll to position [245, 0]
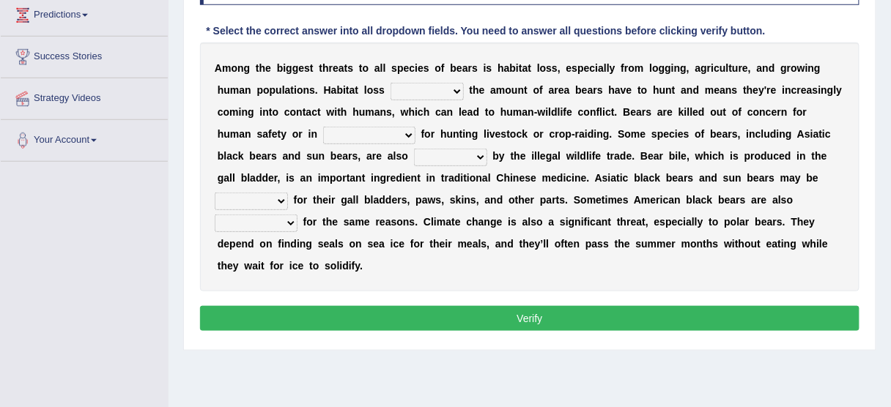
click at [418, 97] on select "increases reduces complies interacts" at bounding box center [426, 92] width 73 height 18
select select "complies"
click at [390, 83] on select "increases reduces complies interacts" at bounding box center [426, 92] width 73 height 18
click at [323, 133] on select "coalition retaliation appreciation disinformation" at bounding box center [369, 136] width 92 height 18
select select "coalition"
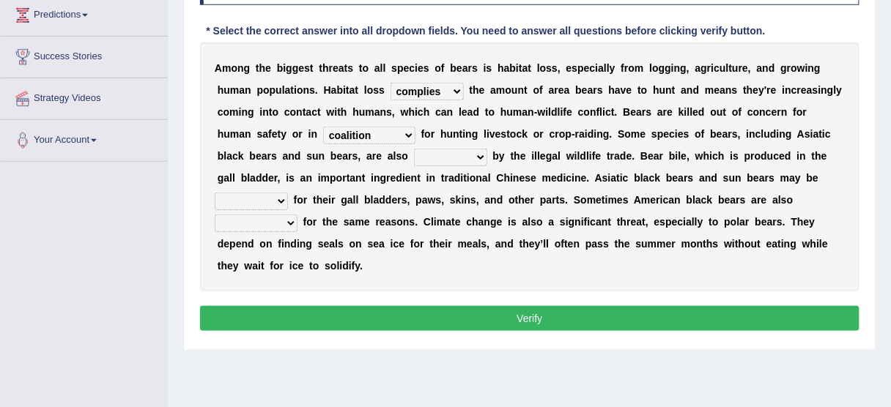
click at [323, 127] on select "coalition retaliation appreciation disinformation" at bounding box center [369, 136] width 92 height 18
click at [414, 161] on select "protected prohibited fattened threatened" at bounding box center [450, 158] width 73 height 18
click at [414, 149] on select "protected prohibited fattened threatened" at bounding box center [450, 158] width 73 height 18
click at [440, 162] on select "protected prohibited fattened threatened" at bounding box center [450, 158] width 73 height 18
click at [414, 149] on select "protected prohibited fattened threatened" at bounding box center [450, 158] width 73 height 18
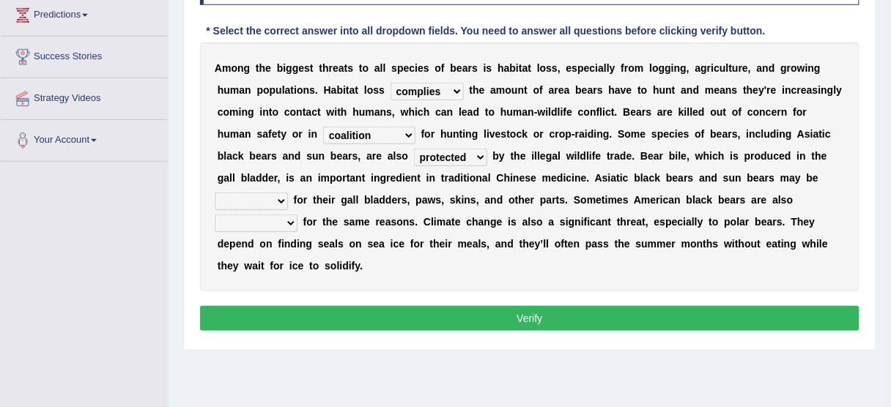
click at [444, 155] on select "protected prohibited fattened threatened" at bounding box center [450, 158] width 73 height 18
select select "threatened"
click at [414, 149] on select "protected prohibited fattened threatened" at bounding box center [450, 158] width 73 height 18
click at [264, 203] on select "poached squelched coached blenched" at bounding box center [251, 202] width 73 height 18
select select "coached"
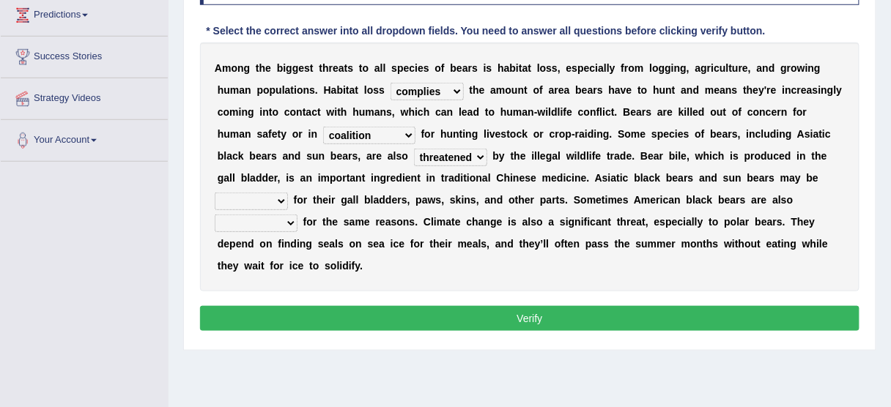
click at [215, 193] on select "poached squelched coached blenched" at bounding box center [251, 202] width 73 height 18
click at [260, 224] on select "begot foreseen encountered targeted" at bounding box center [256, 224] width 83 height 18
select select "encountered"
click at [215, 215] on select "begot foreseen encountered targeted" at bounding box center [256, 224] width 83 height 18
click at [273, 315] on button "Verify" at bounding box center [529, 318] width 659 height 25
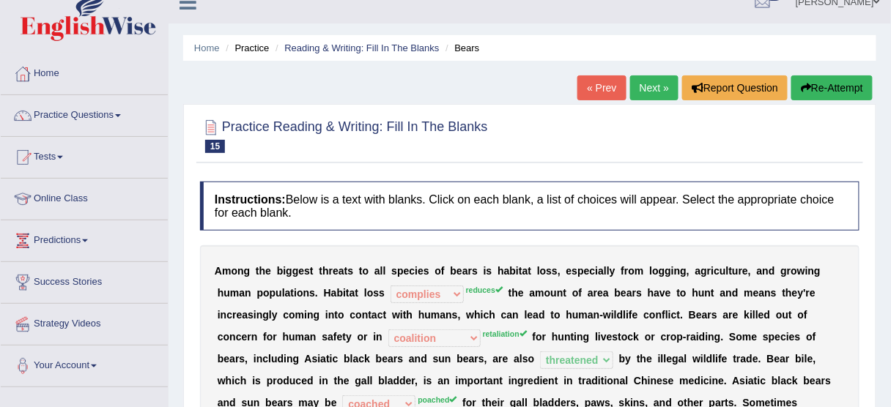
scroll to position [0, 0]
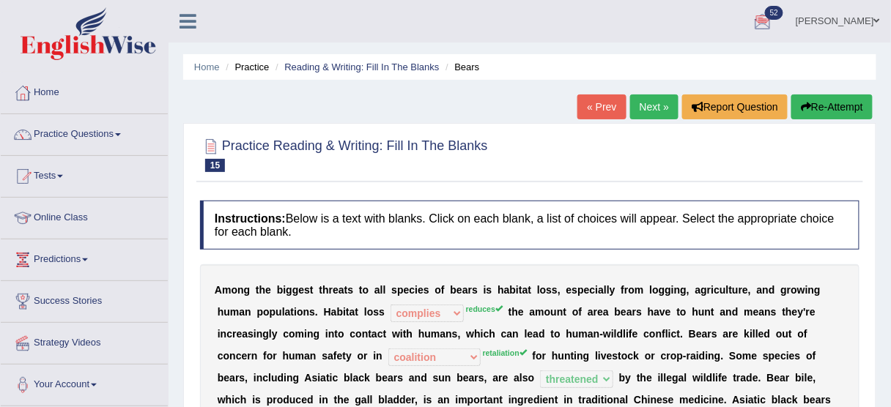
click at [665, 98] on link "Next »" at bounding box center [654, 106] width 48 height 25
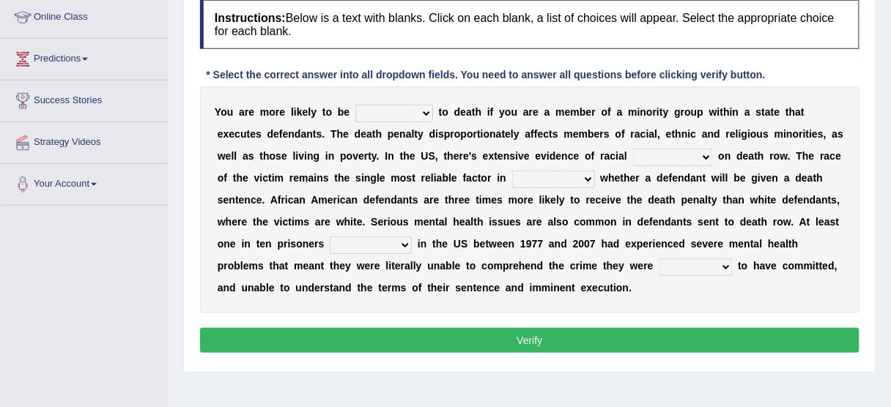
scroll to position [204, 0]
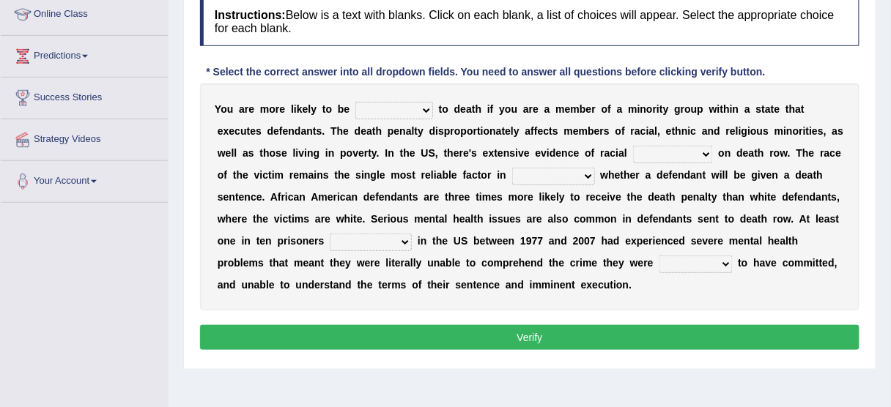
click at [371, 110] on select "penalized blamed complained sentenced" at bounding box center [394, 111] width 78 height 18
click at [355, 102] on select "penalized blamed complained sentenced" at bounding box center [394, 111] width 78 height 18
click at [404, 108] on select "penalized blamed complained sentenced" at bounding box center [394, 111] width 78 height 18
click at [355, 102] on select "penalized blamed complained sentenced" at bounding box center [394, 111] width 78 height 18
click at [415, 107] on select "penalized blamed complained sentenced" at bounding box center [394, 111] width 78 height 18
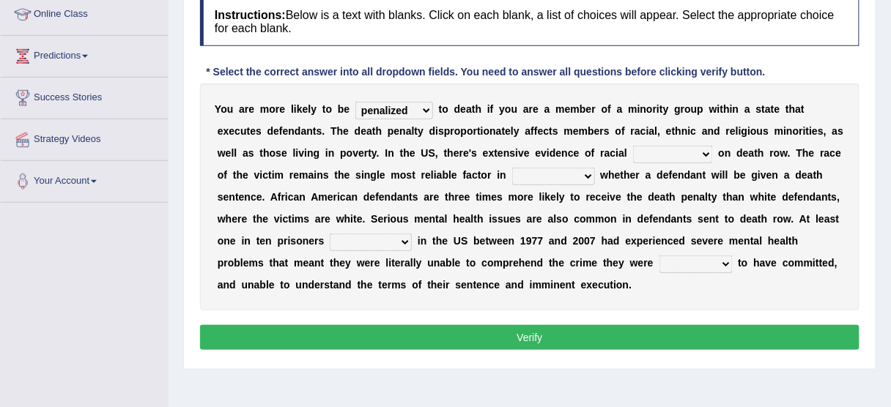
select select "sentenced"
click at [355, 102] on select "penalized blamed complained sentenced" at bounding box center [394, 111] width 78 height 18
click at [674, 140] on div "Y o u a r e m o r e l i k e l y t o b e penalized blamed complained sentenced t…" at bounding box center [529, 197] width 659 height 227
click at [664, 155] on select "bias equality appearance background" at bounding box center [673, 155] width 80 height 18
select select "bias"
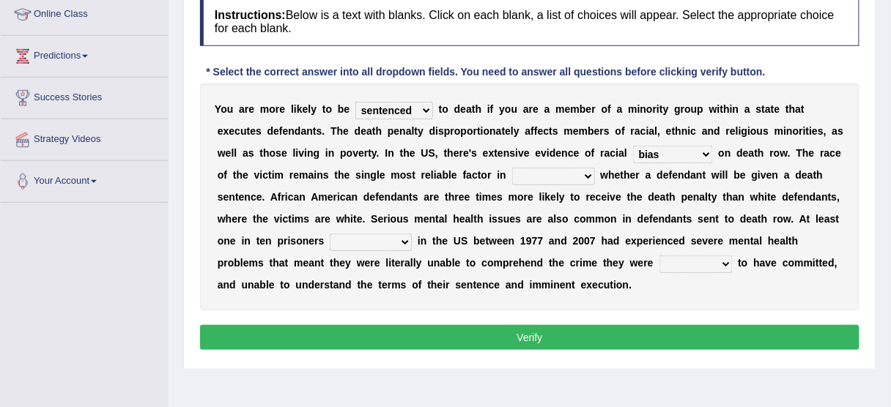
click at [633, 146] on select "bias equality appearance background" at bounding box center [673, 155] width 80 height 18
click at [683, 152] on select "bias equality appearance background" at bounding box center [673, 155] width 80 height 18
click at [633, 146] on select "bias equality appearance background" at bounding box center [673, 155] width 80 height 18
click at [570, 182] on select "determining adjoining undermining examining" at bounding box center [553, 177] width 83 height 18
select select "examining"
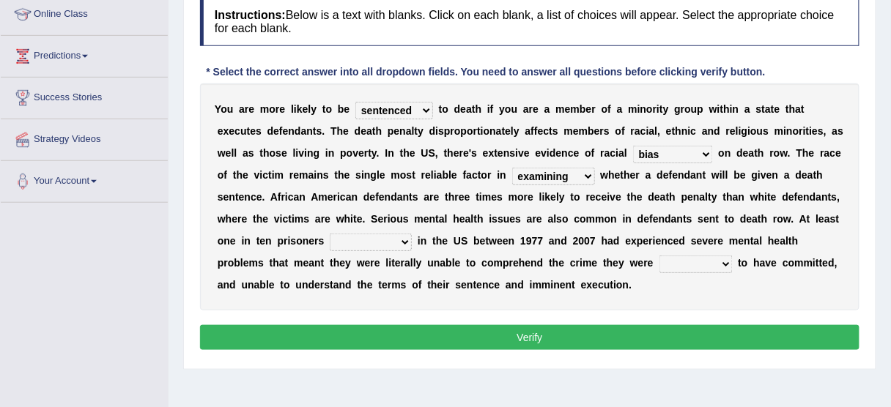
click at [512, 168] on select "determining adjoining undermining examining" at bounding box center [553, 177] width 83 height 18
click at [333, 240] on select "electrocuted persecuted executed captured" at bounding box center [371, 243] width 82 height 18
select select "persecuted"
click at [330, 234] on select "electrocuted persecuted executed captured" at bounding box center [371, 243] width 82 height 18
click at [699, 260] on select "alleged acclaimed persuaded claimed" at bounding box center [695, 265] width 73 height 18
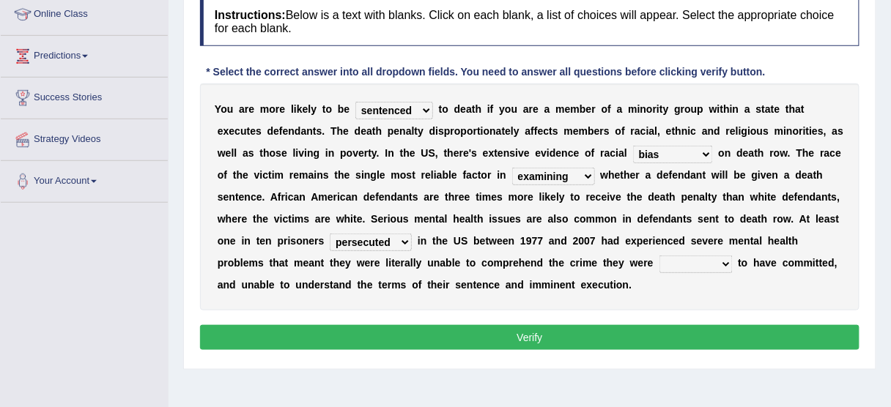
select select "claimed"
click at [659, 256] on select "alleged acclaimed persuaded claimed" at bounding box center [695, 265] width 73 height 18
click at [689, 332] on button "Verify" at bounding box center [529, 337] width 659 height 25
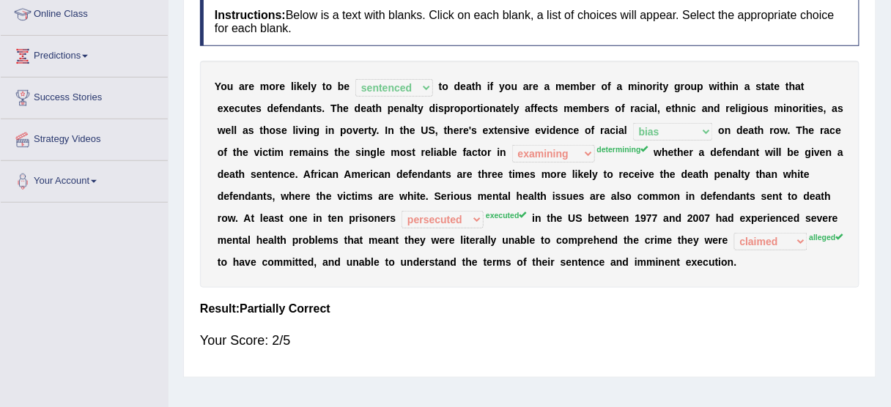
scroll to position [0, 0]
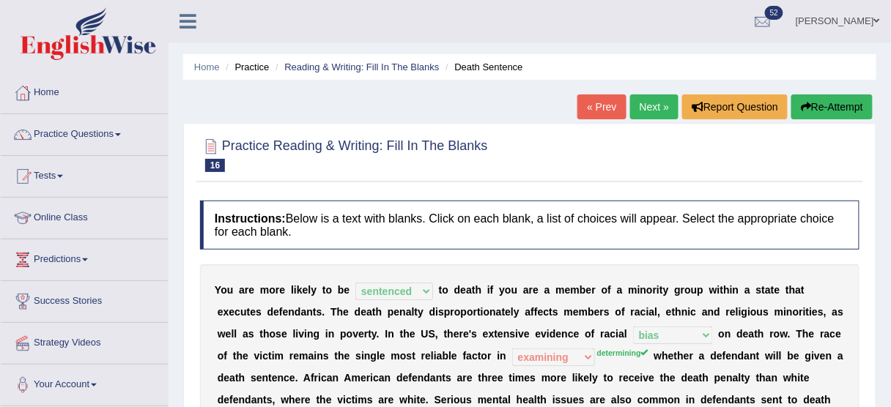
click at [653, 103] on link "Next »" at bounding box center [654, 106] width 48 height 25
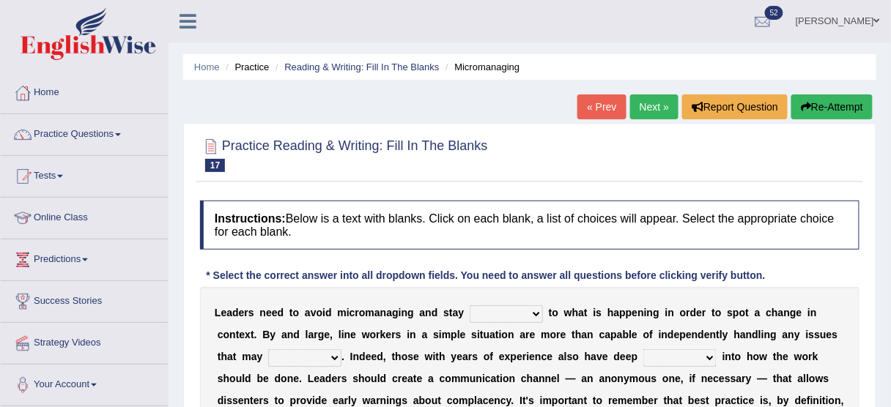
scroll to position [158, 0]
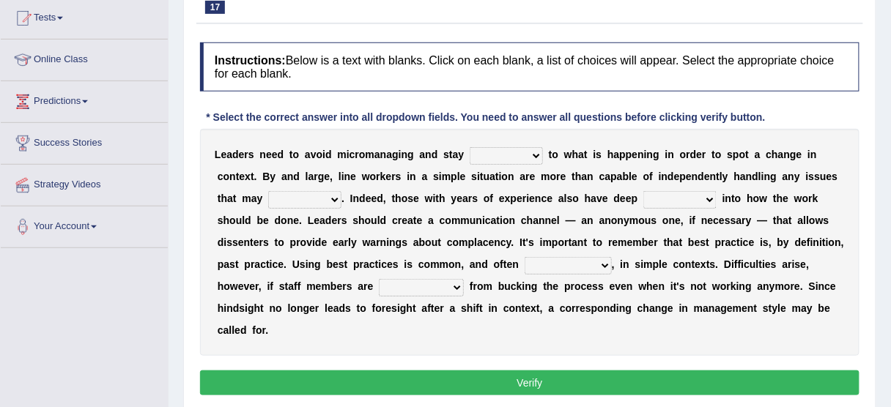
click at [513, 161] on select "complied connected precise concise" at bounding box center [506, 156] width 73 height 18
click at [470, 147] on select "complied connected precise concise" at bounding box center [506, 156] width 73 height 18
click at [525, 149] on select "complied connected precise concise" at bounding box center [506, 156] width 73 height 18
select select "connected"
click at [470, 147] on select "complied connected precise concise" at bounding box center [506, 156] width 73 height 18
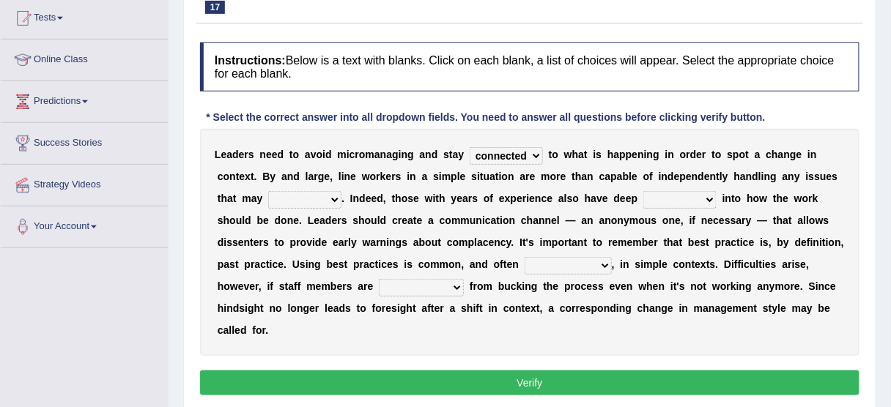
click at [310, 191] on select "apprise rise encounter arise" at bounding box center [304, 200] width 73 height 18
select select "arise"
click at [268, 191] on select "apprise rise encounter arise" at bounding box center [304, 200] width 73 height 18
click at [692, 200] on select "incursion insight indignity indication" at bounding box center [679, 200] width 73 height 18
select select "indication"
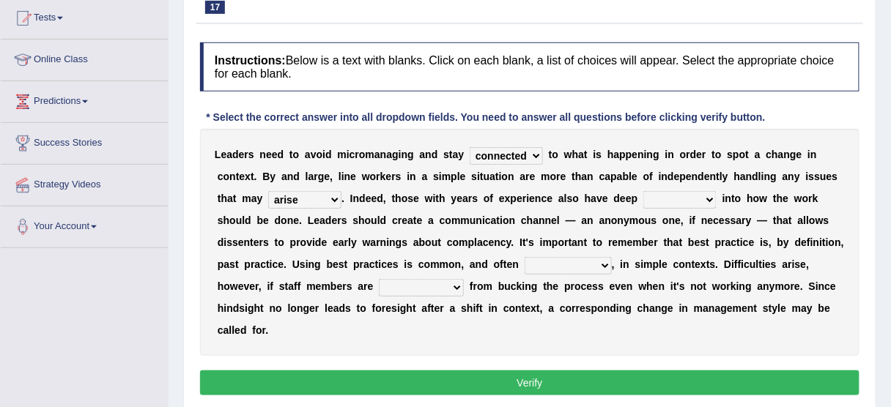
click at [643, 191] on select "incursion insight indignity indication" at bounding box center [679, 200] width 73 height 18
click at [568, 257] on select "inappropriate apprehensive appropriate forbidden" at bounding box center [567, 266] width 87 height 18
select select "appropriate"
click at [524, 257] on select "inappropriate apprehensive appropriate forbidden" at bounding box center [567, 266] width 87 height 18
click at [395, 283] on select "disarranged disinclined discouraged disintegrated" at bounding box center [421, 288] width 85 height 18
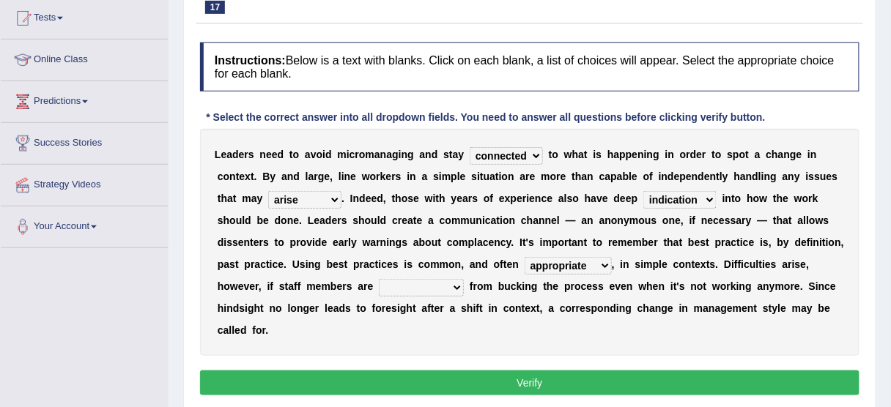
select select "discouraged"
click at [379, 279] on select "disarranged disinclined discouraged disintegrated" at bounding box center [421, 288] width 85 height 18
click at [402, 387] on button "Verify" at bounding box center [529, 383] width 659 height 25
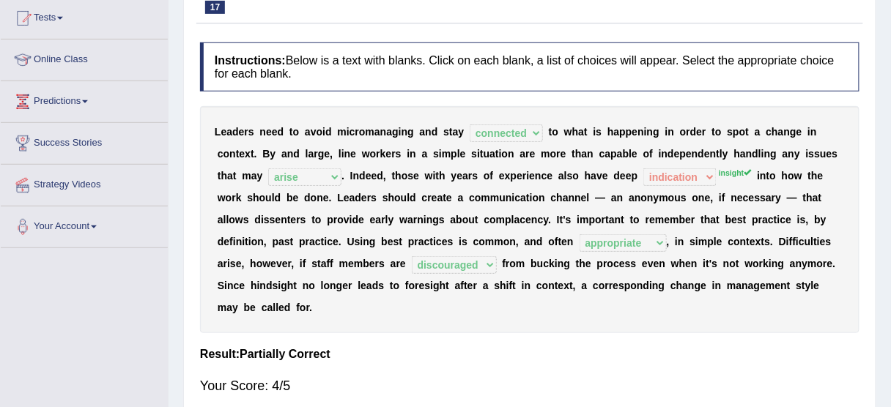
click at [402, 387] on div "Your Score: 4/5" at bounding box center [529, 385] width 659 height 35
click at [387, 388] on div "Your Score: 4/5" at bounding box center [529, 385] width 659 height 35
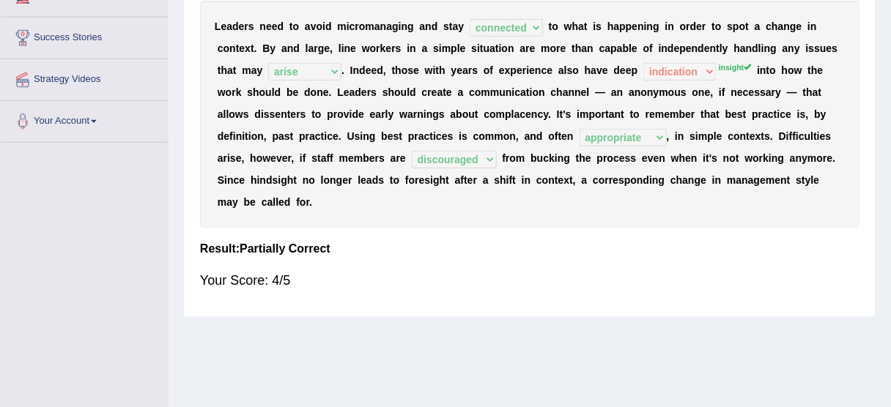
scroll to position [0, 0]
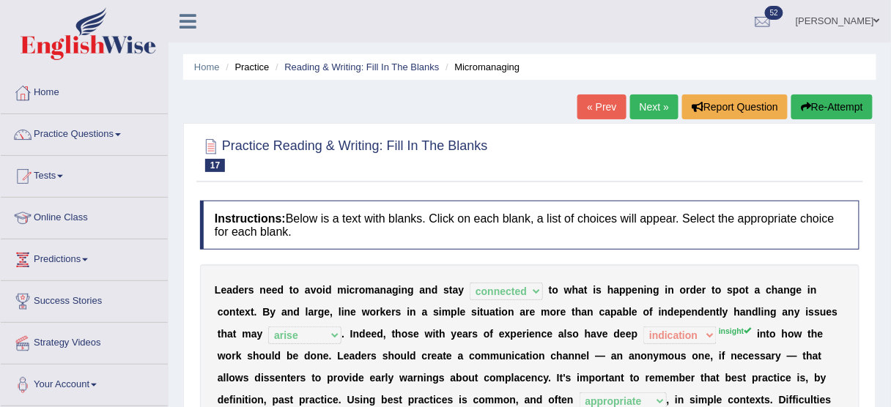
click at [665, 94] on link "Next »" at bounding box center [654, 106] width 48 height 25
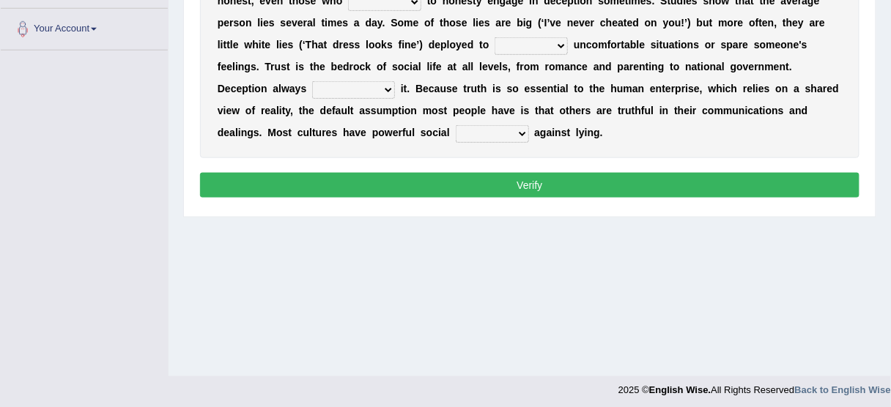
scroll to position [356, 0]
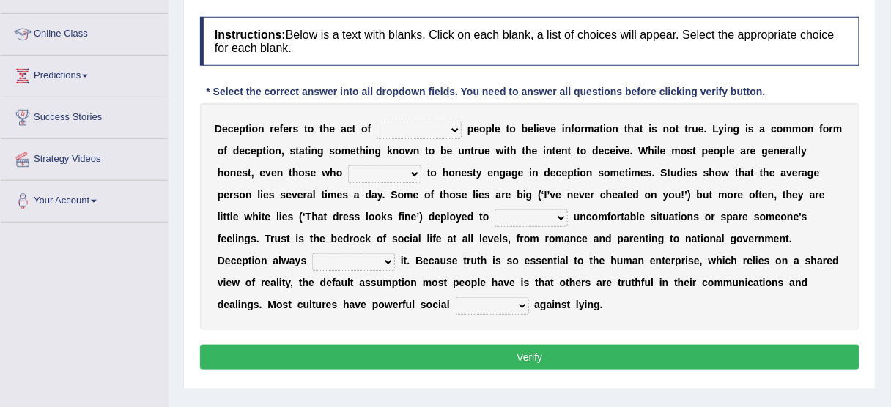
scroll to position [141, 0]
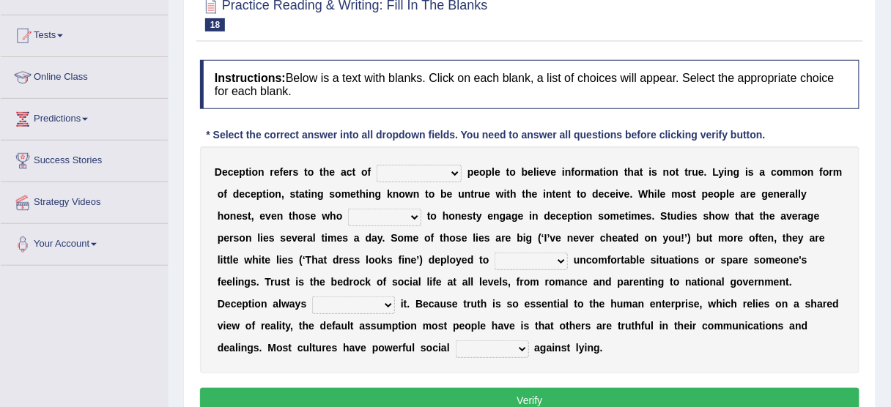
click at [456, 165] on select "discouraging forbidding detecting encouraging" at bounding box center [419, 174] width 85 height 18
select select "discouraging"
click at [377, 165] on select "discouraging forbidding detecting encouraging" at bounding box center [419, 174] width 85 height 18
click at [372, 209] on select "describe prescribe inscribe subscribe" at bounding box center [384, 218] width 73 height 18
select select "describe"
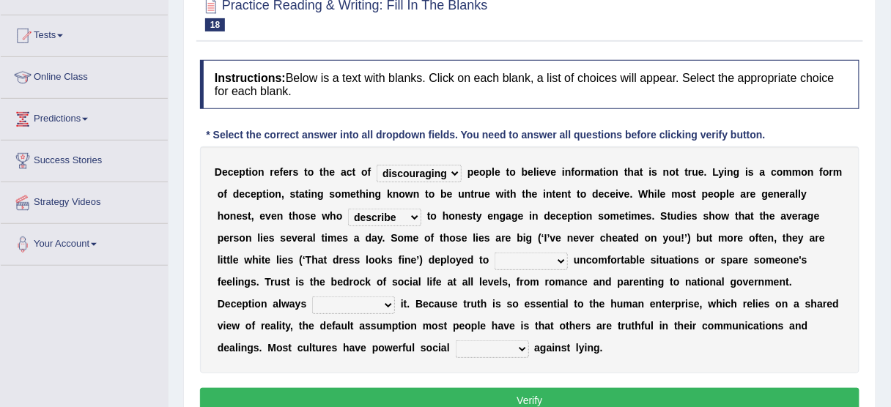
click at [348, 209] on select "describe prescribe inscribe subscribe" at bounding box center [384, 218] width 73 height 18
click at [544, 248] on div "D e c e p t i o n r e f e r s t o t h e a c t o f discouraging forbidding detec…" at bounding box center [529, 260] width 659 height 227
click at [535, 265] on select "contest illuminate disguise avoid" at bounding box center [530, 262] width 73 height 18
select select "disguise"
click at [494, 253] on select "contest illuminate disguise avoid" at bounding box center [530, 262] width 73 height 18
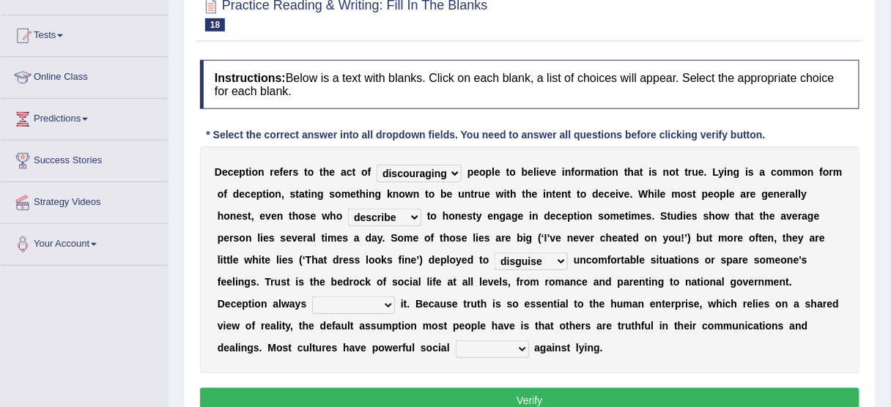
click at [383, 306] on select "undermines underscores undertakes underwrites" at bounding box center [353, 306] width 83 height 18
select select "undertakes"
click at [312, 297] on select "undermines underscores undertakes underwrites" at bounding box center [353, 306] width 83 height 18
click at [472, 352] on select "ejections sanctions fractions inductions" at bounding box center [492, 350] width 73 height 18
select select "fractions"
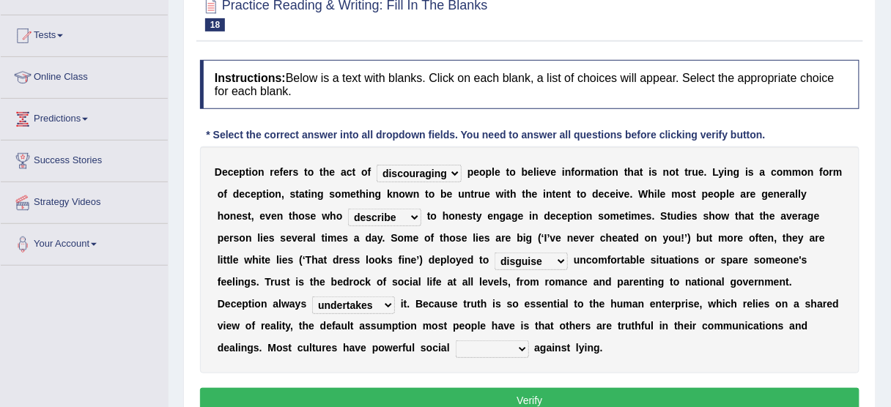
click at [456, 341] on select "ejections sanctions fractions inductions" at bounding box center [492, 350] width 73 height 18
click at [489, 389] on button "Verify" at bounding box center [529, 400] width 659 height 25
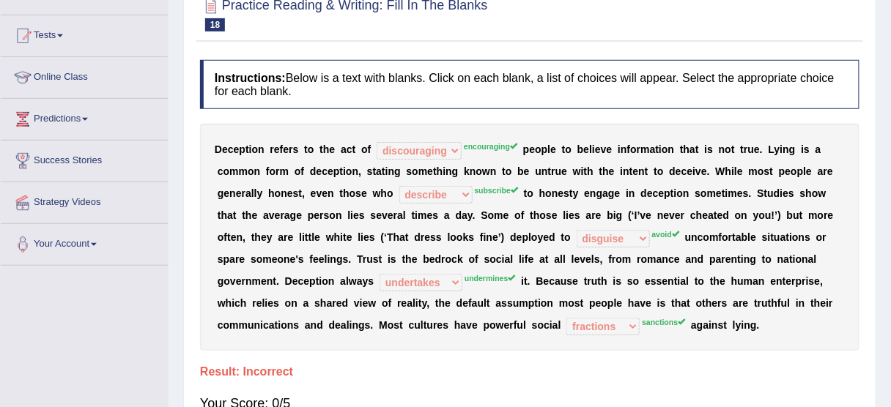
scroll to position [0, 0]
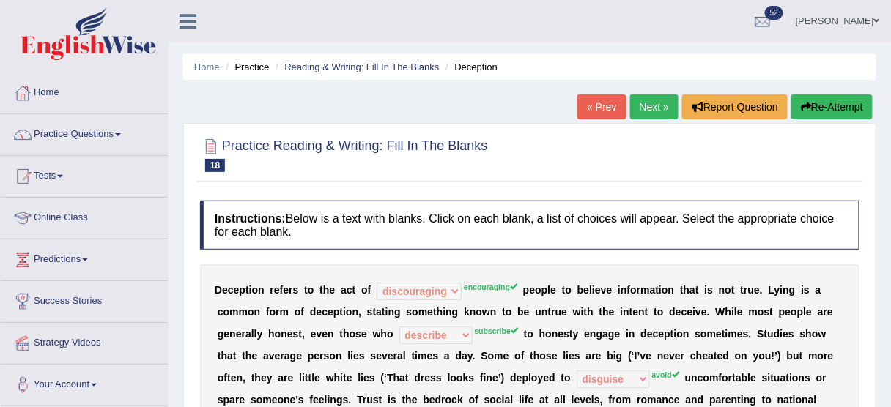
click at [656, 115] on link "Next »" at bounding box center [654, 106] width 48 height 25
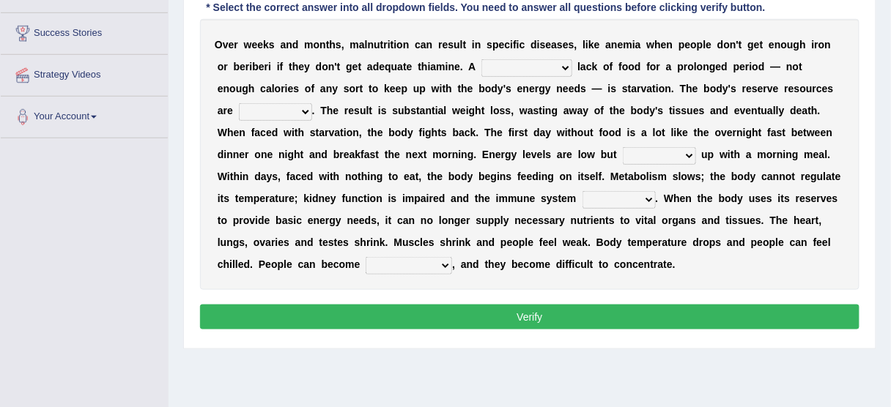
drag, startPoint x: 0, startPoint y: 0, endPoint x: 900, endPoint y: 237, distance: 930.1
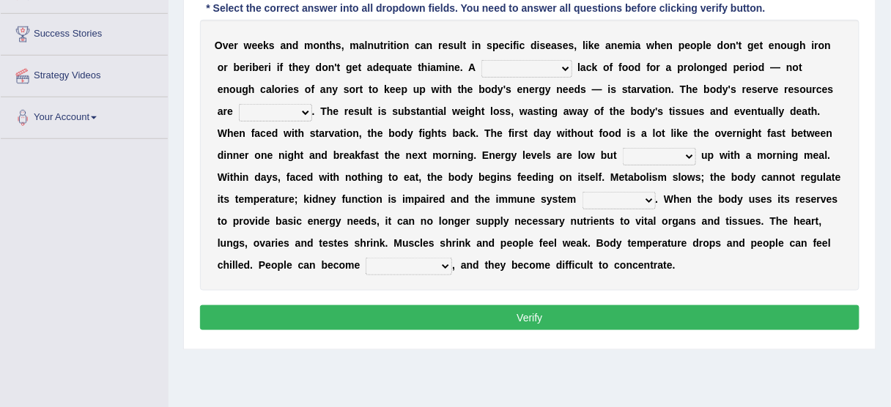
click at [527, 70] on select "severe distinguishing proper distinctive" at bounding box center [526, 69] width 91 height 18
select select "proper"
click at [481, 60] on select "severe distinguishing proper distinctive" at bounding box center [526, 69] width 91 height 18
click at [252, 119] on select "obsoleted depleted pelleted deleted" at bounding box center [275, 113] width 73 height 18
select select "depleted"
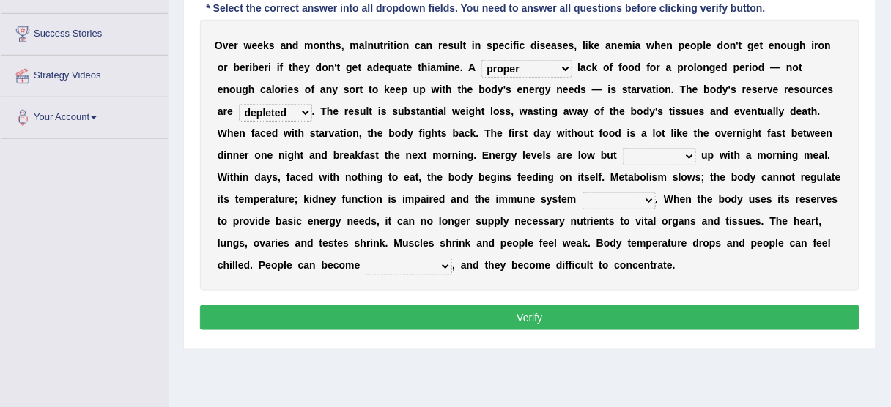
click at [239, 104] on select "obsoleted depleted pelleted deleted" at bounding box center [275, 113] width 73 height 18
click at [623, 148] on select "feed come chill pick" at bounding box center [659, 157] width 73 height 18
select select "come"
click at [623, 148] on select "feed come chill pick" at bounding box center [659, 157] width 73 height 18
click at [656, 201] on b "." at bounding box center [657, 199] width 3 height 12
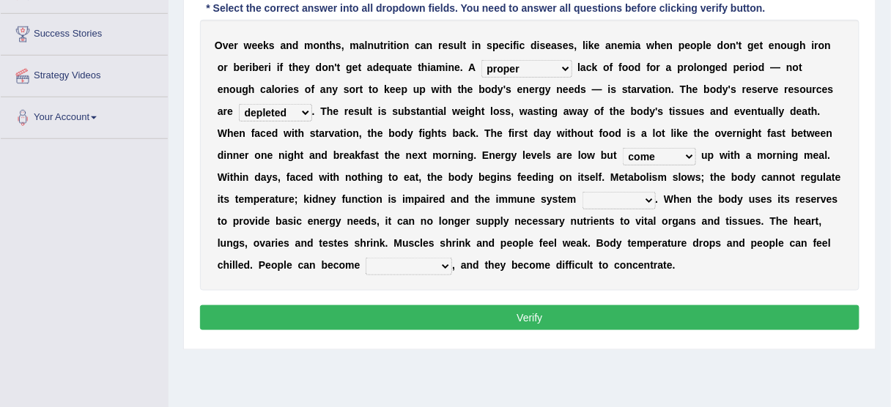
click at [622, 201] on select "deepens deafens weakens surpasses" at bounding box center [618, 201] width 73 height 18
select select "weakens"
click at [582, 192] on select "deepens deafens weakens surpasses" at bounding box center [618, 201] width 73 height 18
click at [367, 262] on select "irritable commutable indisputable transportable" at bounding box center [409, 267] width 86 height 18
select select "irritable"
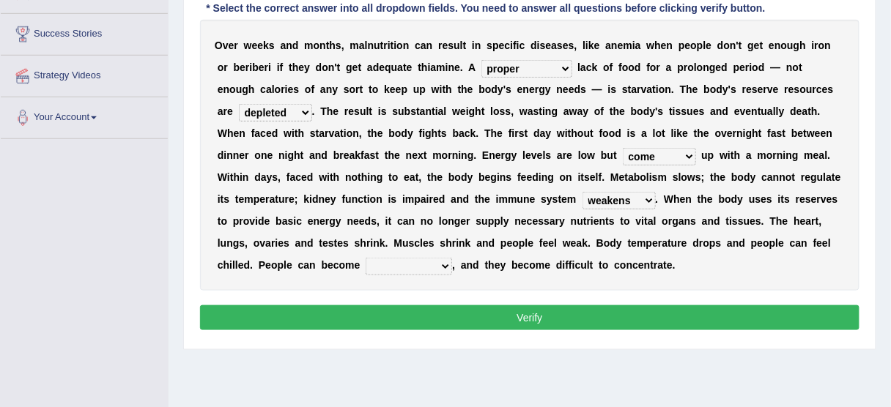
click at [366, 258] on select "irritable commutable indisputable transportable" at bounding box center [409, 267] width 86 height 18
click at [358, 326] on button "Verify" at bounding box center [529, 317] width 659 height 25
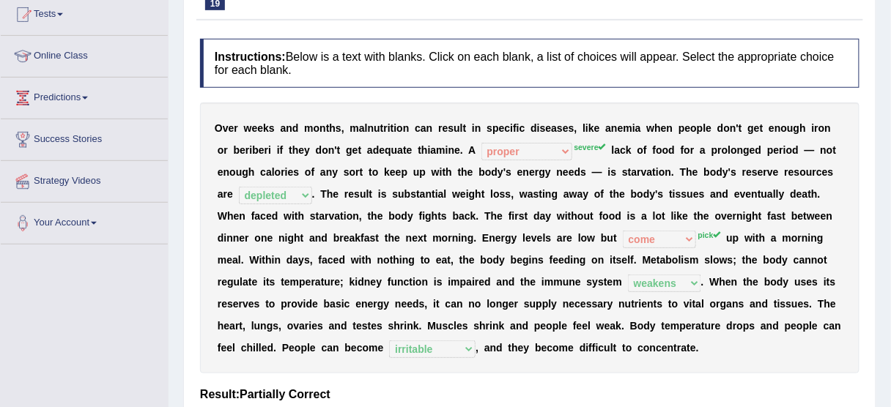
scroll to position [0, 0]
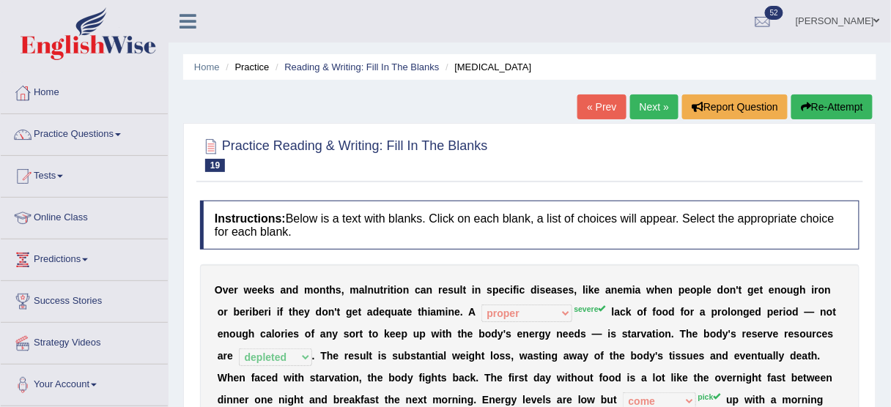
click at [661, 111] on link "Next »" at bounding box center [654, 106] width 48 height 25
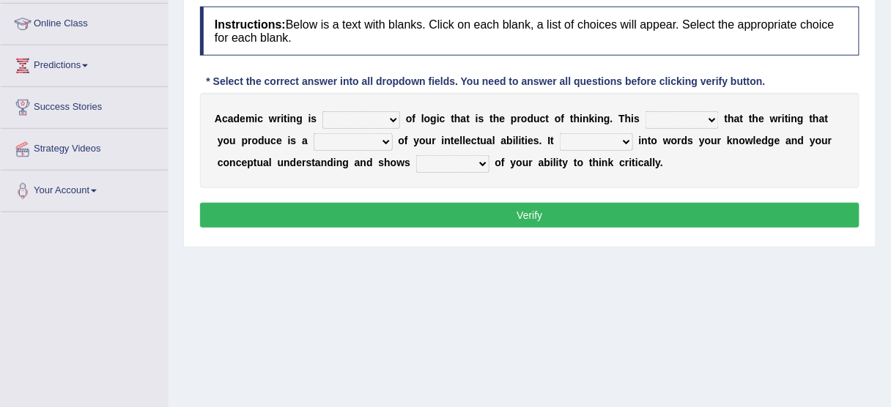
scroll to position [193, 0]
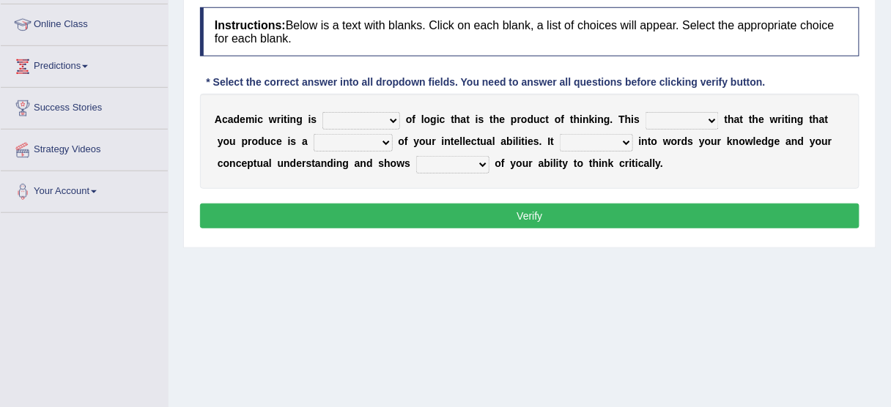
click at [386, 118] on select "expectation entitlement expression exchange" at bounding box center [361, 121] width 78 height 18
select select "expression"
click at [322, 112] on select "expectation entitlement expression exchange" at bounding box center [361, 121] width 78 height 18
click at [672, 118] on select "means questions stipulates answers" at bounding box center [681, 121] width 73 height 18
click at [645, 112] on select "means questions stipulates answers" at bounding box center [681, 121] width 73 height 18
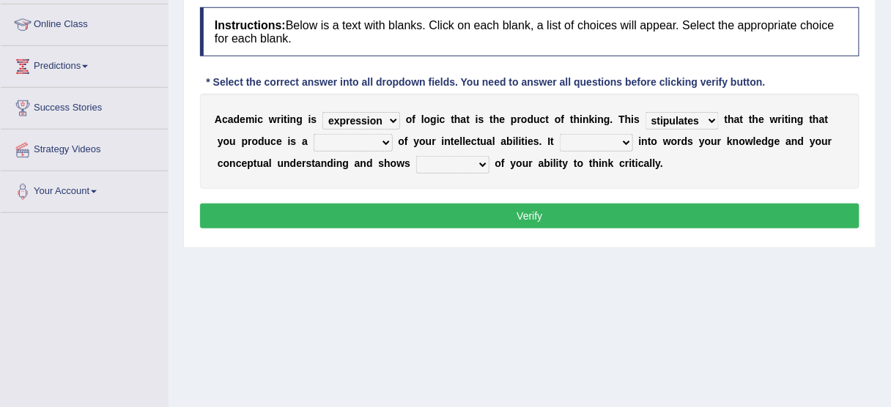
click at [697, 119] on select "means questions stipulates answers" at bounding box center [681, 121] width 73 height 18
select select "answers"
click at [645, 112] on select "means questions stipulates answers" at bounding box center [681, 121] width 73 height 18
click at [372, 149] on div "A c a d e m i c w r i t i n g i s expectation entitlement expression exchange o…" at bounding box center [529, 141] width 659 height 95
click at [373, 146] on select "redundancy mission credit reflection" at bounding box center [353, 143] width 79 height 18
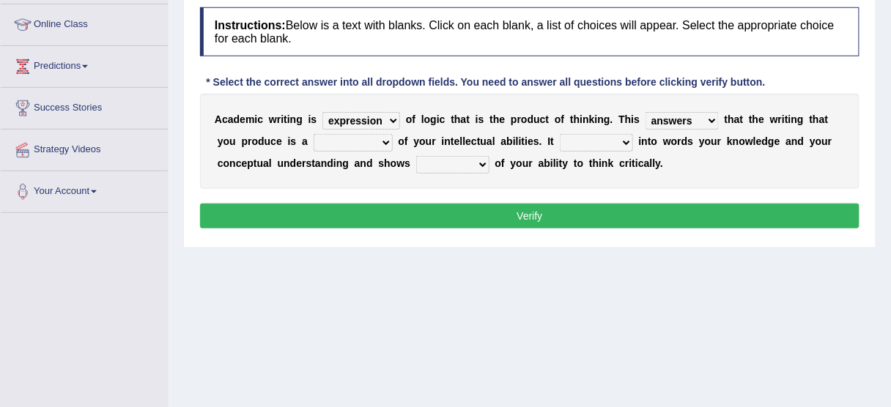
select select "reflection"
click at [314, 134] on select "redundancy mission credit reflection" at bounding box center [353, 143] width 79 height 18
click at [622, 137] on select "enriches shows allows puts" at bounding box center [596, 143] width 73 height 18
click at [560, 134] on select "enriches shows allows puts" at bounding box center [596, 143] width 73 height 18
click at [620, 141] on select "enriches shows allows puts" at bounding box center [596, 143] width 73 height 18
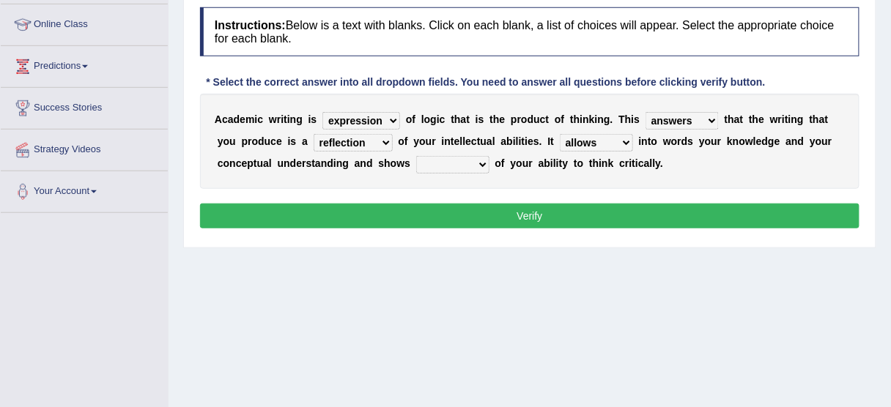
select select "puts"
click at [560, 134] on select "enriches shows allows puts" at bounding box center [596, 143] width 73 height 18
click at [462, 158] on select "hassle excuse capacity evidence" at bounding box center [452, 165] width 73 height 18
select select "capacity"
click at [416, 156] on select "hassle excuse capacity evidence" at bounding box center [452, 165] width 73 height 18
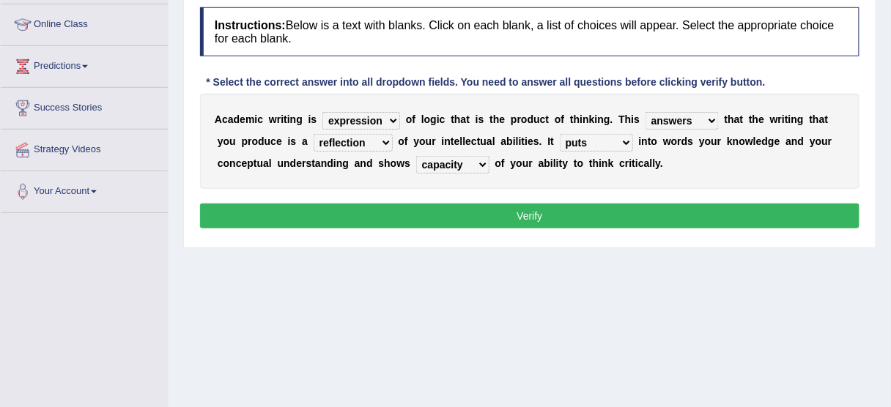
click at [442, 218] on button "Verify" at bounding box center [529, 216] width 659 height 25
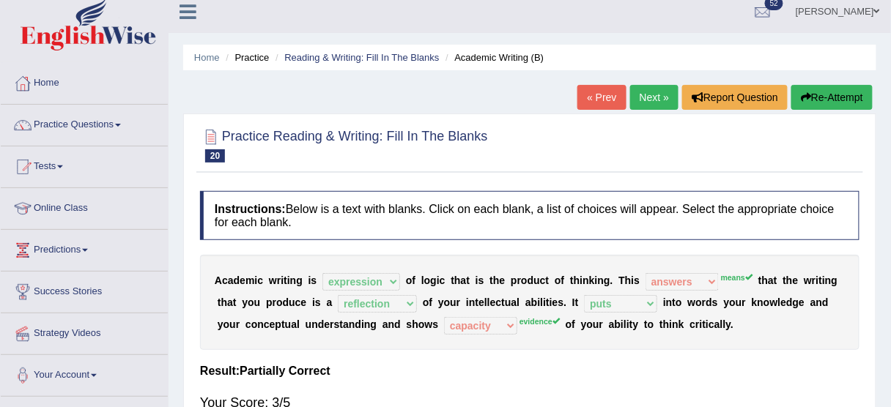
scroll to position [0, 0]
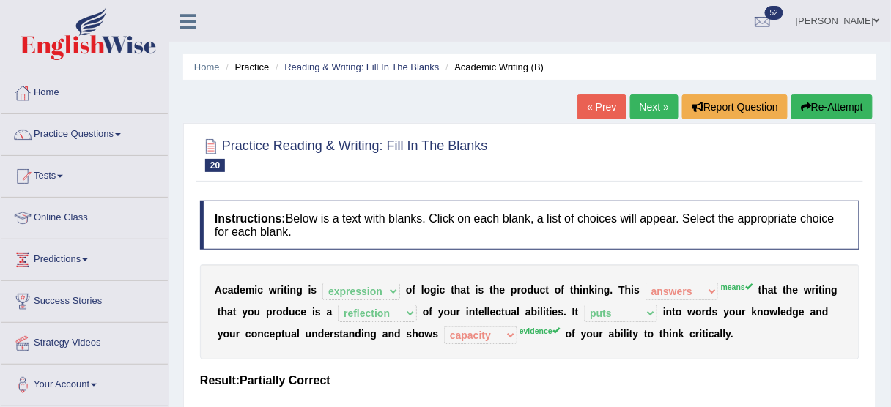
click at [662, 95] on link "Next »" at bounding box center [654, 106] width 48 height 25
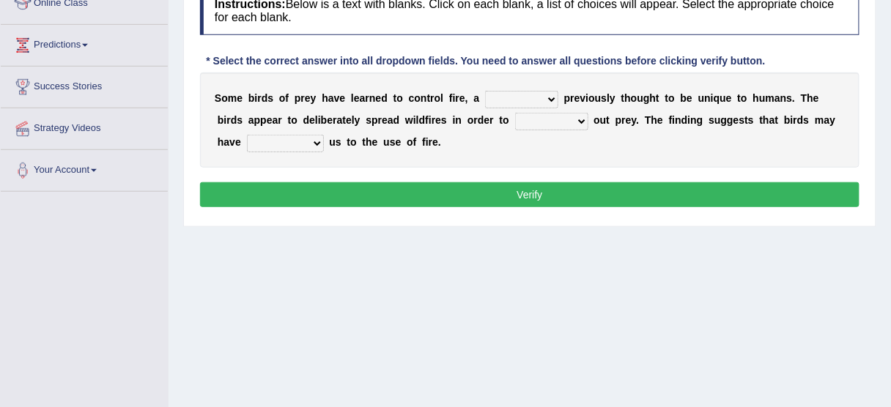
scroll to position [220, 0]
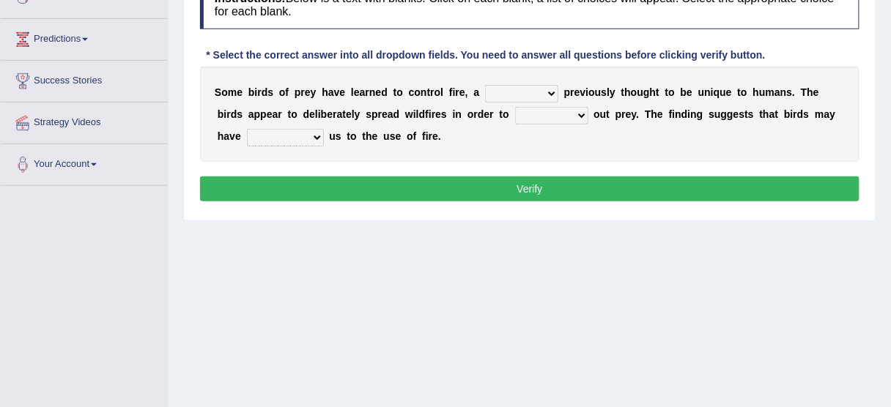
click at [560, 89] on b at bounding box center [561, 92] width 6 height 12
click at [551, 89] on select "question profile tale skill" at bounding box center [521, 94] width 73 height 18
select select "skill"
click at [485, 85] on select "question profile tale skill" at bounding box center [521, 94] width 73 height 18
click at [554, 111] on select "prevent limit span flush" at bounding box center [551, 116] width 73 height 18
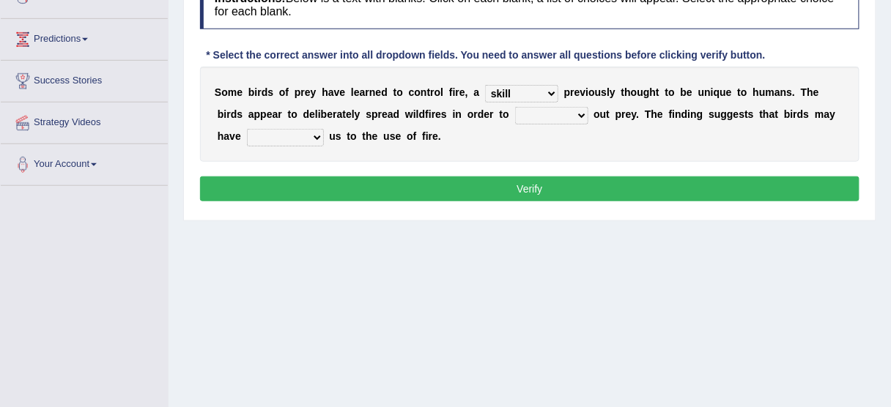
select select "flush"
click at [515, 107] on select "prevent limit span flush" at bounding box center [551, 116] width 73 height 18
click at [275, 136] on select "prophesied beaten transmitted forced" at bounding box center [285, 138] width 77 height 18
select select "forced"
click at [247, 129] on select "prophesied beaten transmitted forced" at bounding box center [285, 138] width 77 height 18
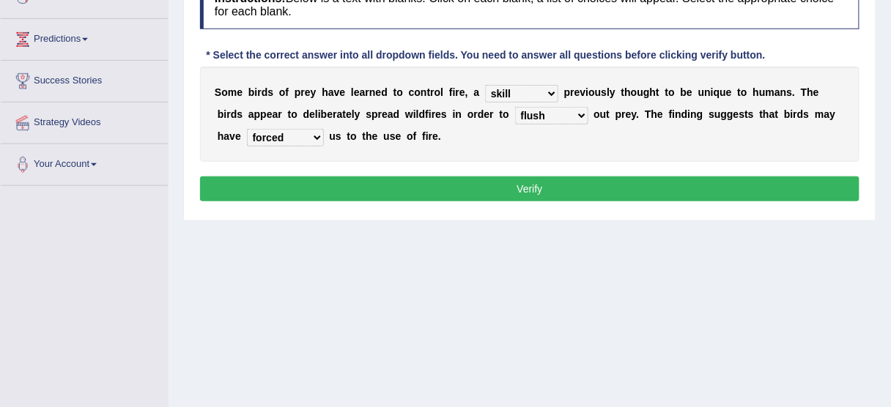
click at [358, 180] on button "Verify" at bounding box center [529, 189] width 659 height 25
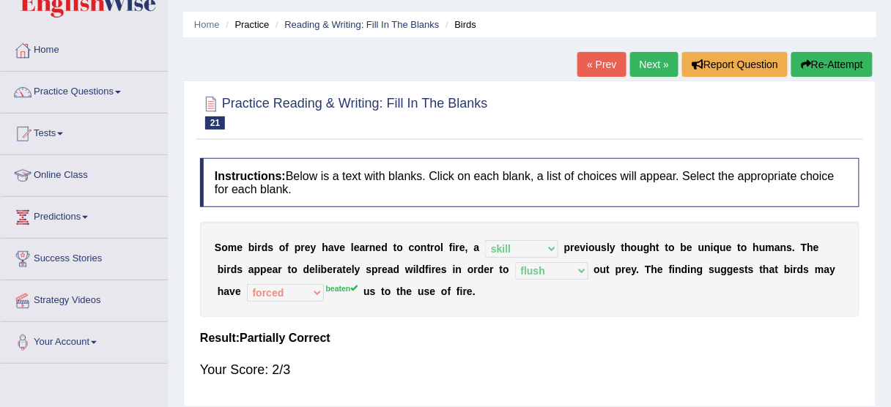
scroll to position [32, 0]
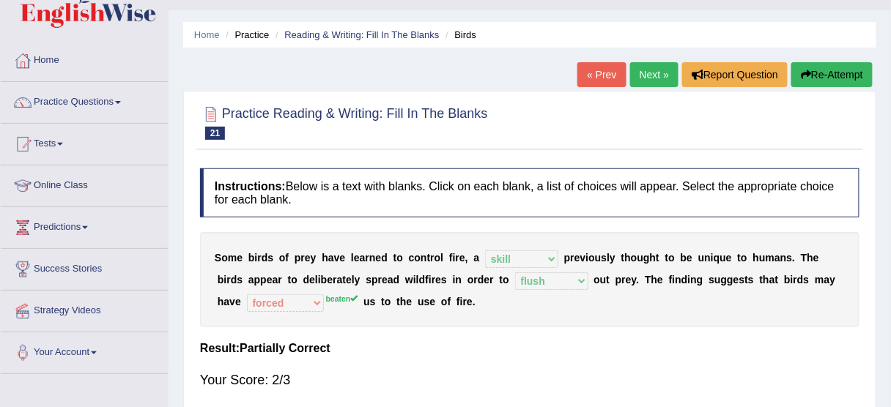
click at [654, 75] on link "Next »" at bounding box center [654, 74] width 48 height 25
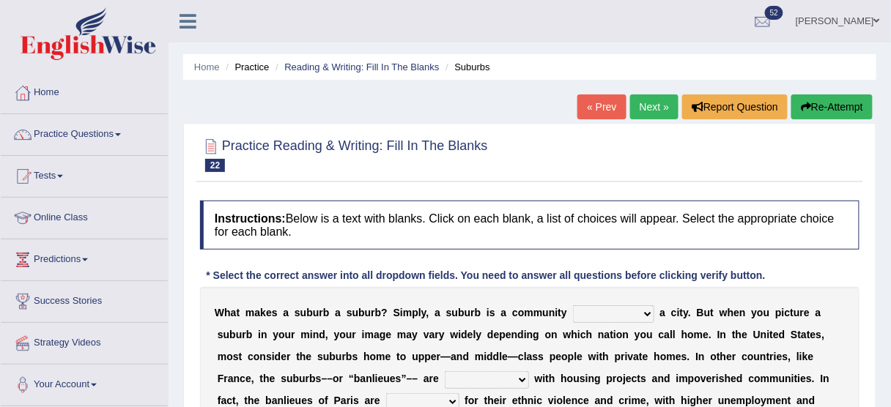
click at [654, 75] on ul "Home Practice Reading & Writing: Fill In The Blanks Suburbs" at bounding box center [529, 67] width 693 height 26
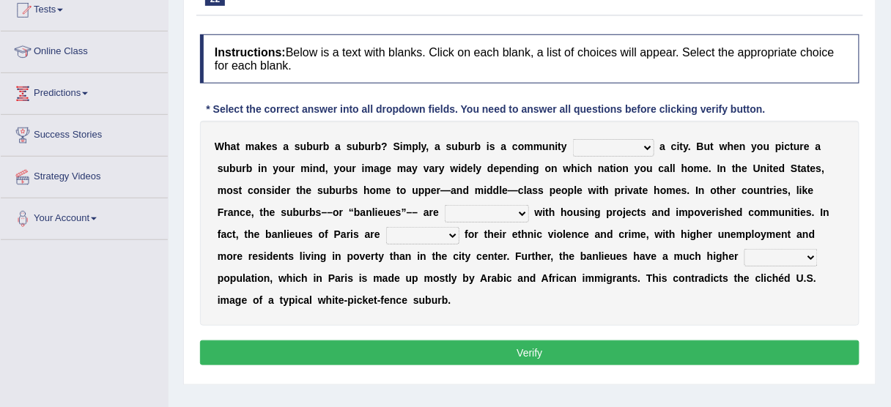
scroll to position [169, 0]
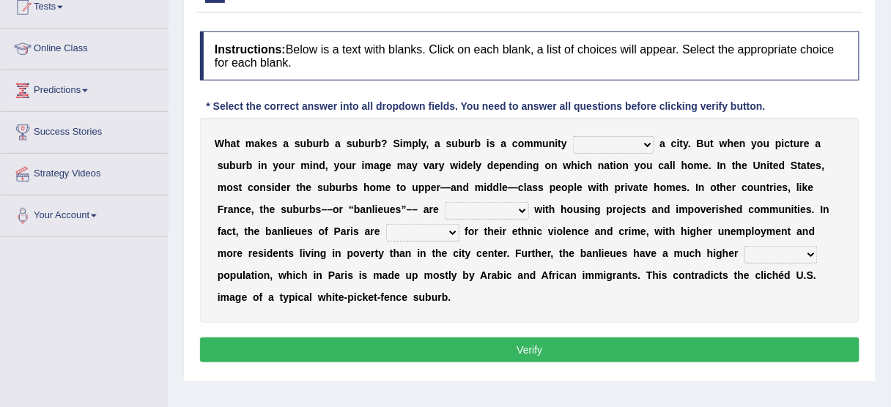
click at [633, 152] on div "W h a t m a k e s a s u b u r b a s u b u r b ? S i m p l y , a s u b u r b i s…" at bounding box center [529, 220] width 659 height 205
click at [620, 147] on select "lying locating situating surrounding" at bounding box center [613, 145] width 81 height 18
select select "surrounding"
click at [573, 136] on select "lying locating situating surrounding" at bounding box center [613, 145] width 81 height 18
click at [489, 202] on select "antonymous antibiotic synonymous synthetic" at bounding box center [487, 211] width 84 height 18
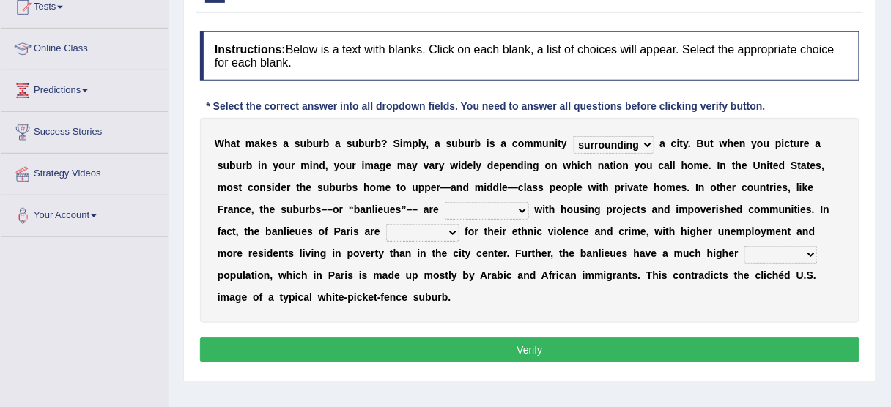
select select "synonymous"
click at [445, 202] on select "antonymous antibiotic synonymous synthetic" at bounding box center [487, 211] width 84 height 18
click at [440, 227] on select "clamorous sensitive famous notorious" at bounding box center [422, 233] width 73 height 18
click at [386, 224] on select "clamorous sensitive famous notorious" at bounding box center [422, 233] width 73 height 18
click at [446, 231] on select "clamorous sensitive famous notorious" at bounding box center [422, 233] width 73 height 18
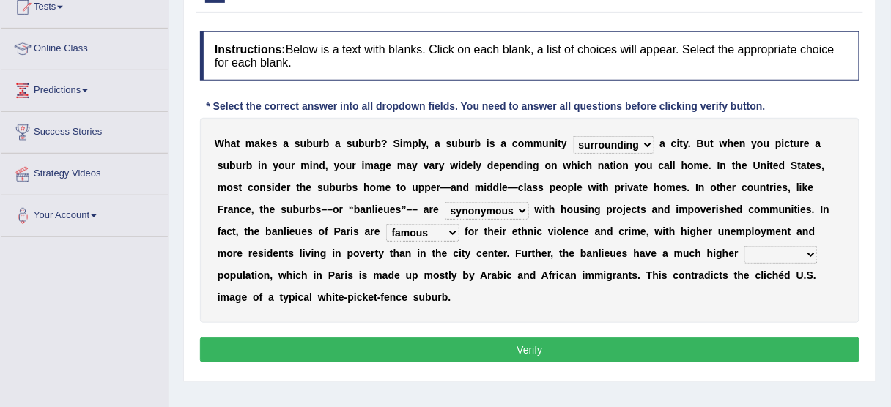
click at [434, 322] on div "Instructions: Below is a text with blanks. Click on each blank, a list of choic…" at bounding box center [529, 199] width 667 height 350
click at [426, 230] on select "clamorous sensitive famous notorious" at bounding box center [422, 233] width 73 height 18
select select "notorious"
click at [386, 224] on select "clamorous sensitive famous notorious" at bounding box center [422, 233] width 73 height 18
click at [518, 209] on select "antonymous antibiotic synonymous synthetic" at bounding box center [487, 211] width 84 height 18
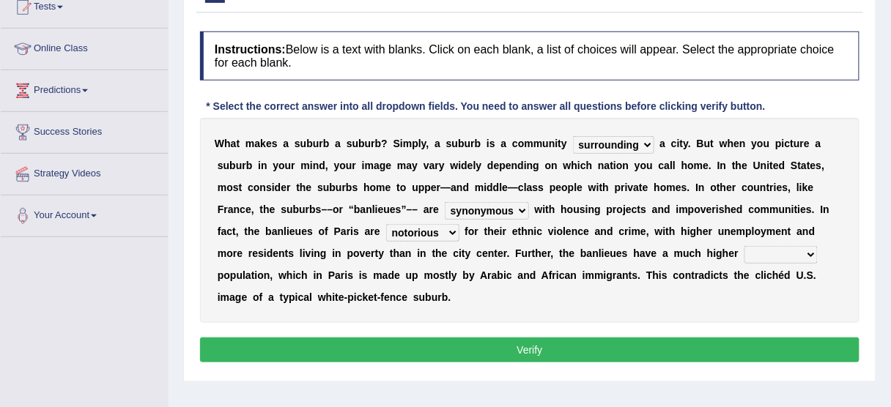
select select "antonymous"
click at [445, 202] on select "antonymous antibiotic synonymous synthetic" at bounding box center [487, 211] width 84 height 18
click at [765, 255] on select "local young immigrant senior" at bounding box center [780, 255] width 73 height 18
select select "immigrant"
click at [744, 246] on select "local young immigrant senior" at bounding box center [780, 255] width 73 height 18
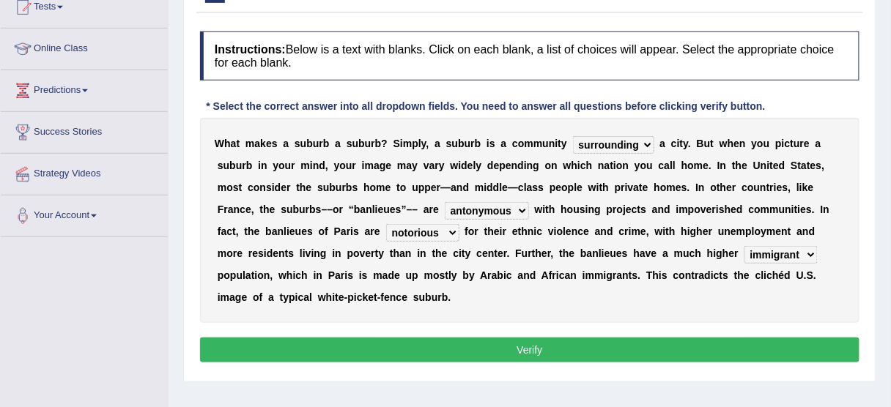
click at [701, 342] on button "Verify" at bounding box center [529, 350] width 659 height 25
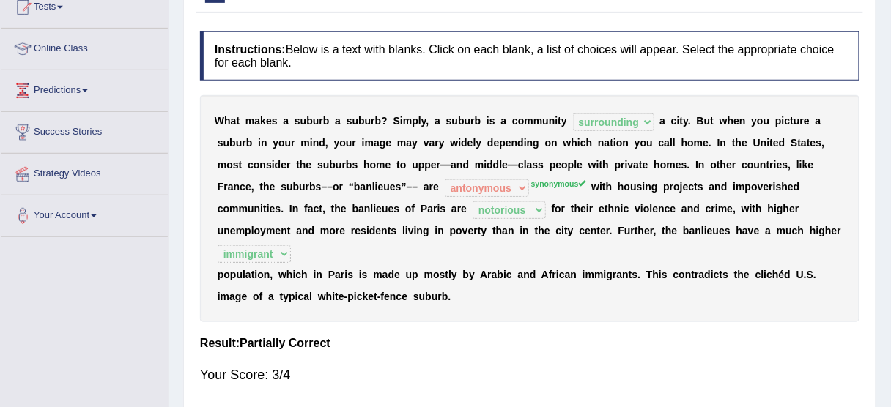
scroll to position [63, 0]
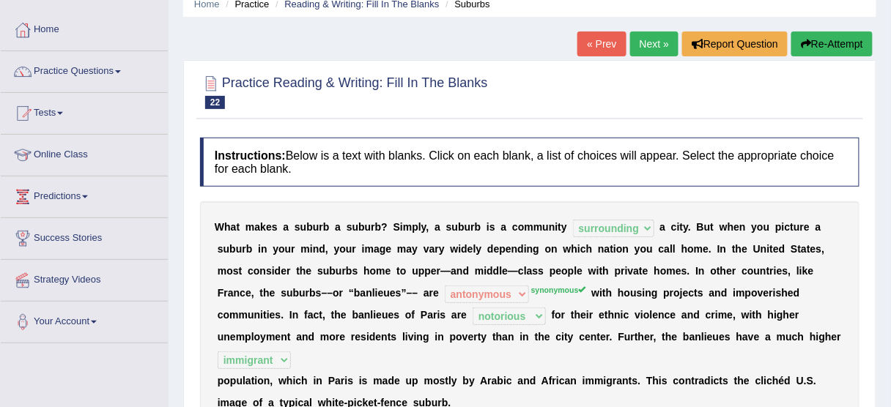
click at [639, 38] on link "Next »" at bounding box center [654, 43] width 48 height 25
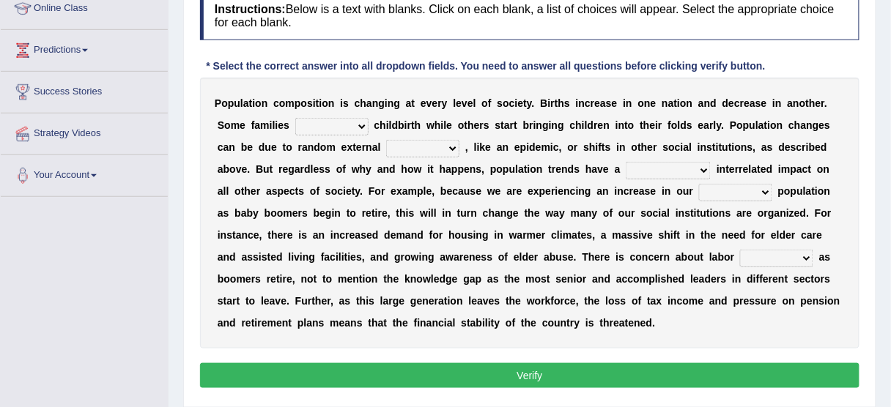
scroll to position [198, 0]
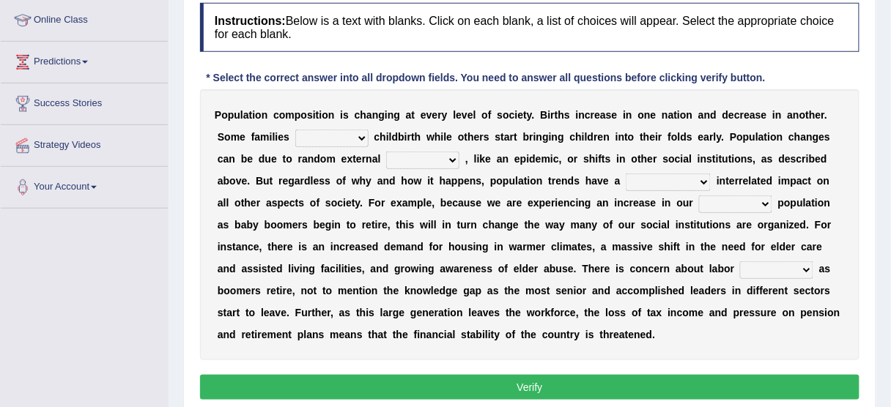
click at [320, 131] on select "demand default deliver delay" at bounding box center [331, 139] width 73 height 18
select select "delay"
click at [295, 130] on select "demand default deliver delay" at bounding box center [331, 139] width 73 height 18
click at [416, 157] on select "variations fortune formation forces" at bounding box center [422, 161] width 73 height 18
select select "forces"
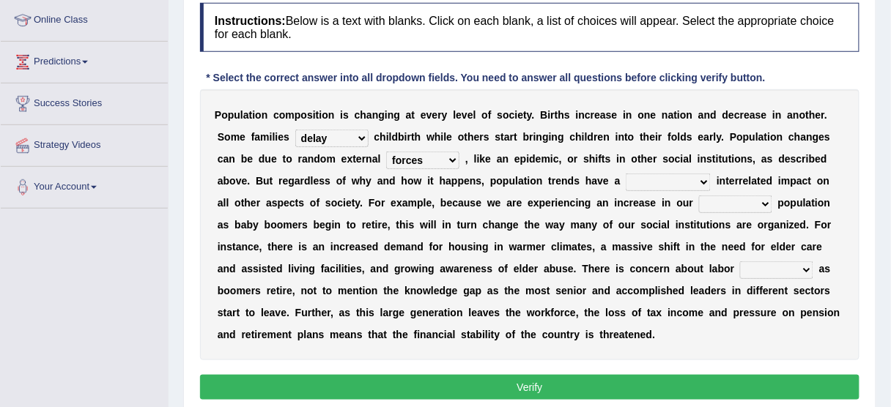
click at [386, 152] on select "variations fortune formation forces" at bounding box center [422, 161] width 73 height 18
click at [677, 174] on select "tremendous tenuous tremulous spontaneous" at bounding box center [668, 183] width 85 height 18
select select "spontaneous"
click at [626, 174] on select "tremendous tenuous tremulous spontaneous" at bounding box center [668, 183] width 85 height 18
click at [699, 208] on select "tertiary senior junior primary" at bounding box center [735, 205] width 73 height 18
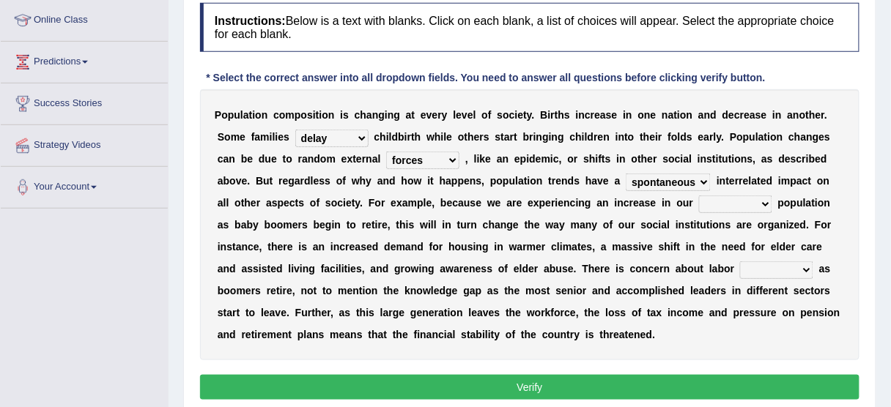
select select "junior"
click at [699, 196] on select "tertiary senior junior primary" at bounding box center [735, 205] width 73 height 18
click at [740, 272] on select "shortcuts shortfalls shortages shorthand" at bounding box center [776, 271] width 73 height 18
select select "shortages"
click at [740, 262] on select "shortcuts shortfalls shortages shorthand" at bounding box center [776, 271] width 73 height 18
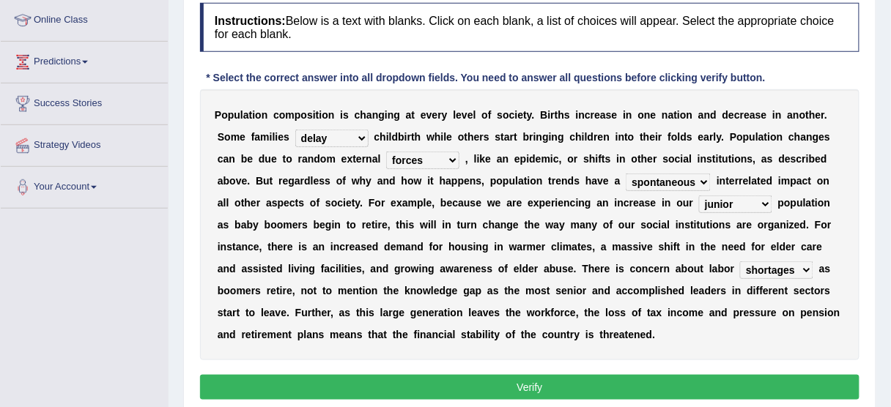
click at [618, 384] on button "Verify" at bounding box center [529, 387] width 659 height 25
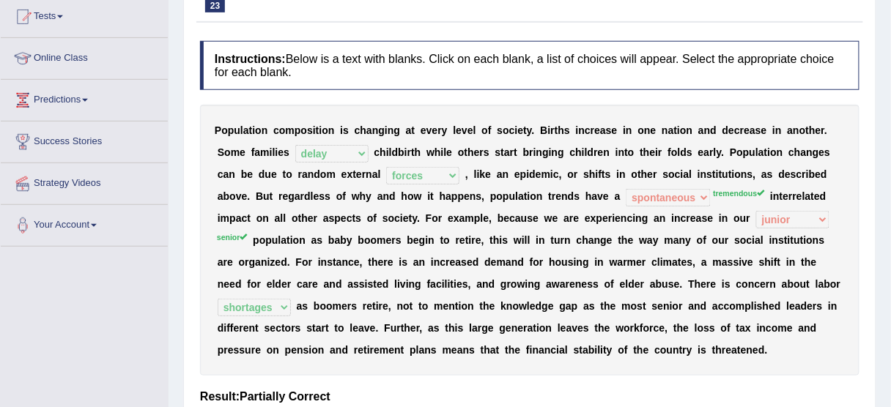
scroll to position [0, 0]
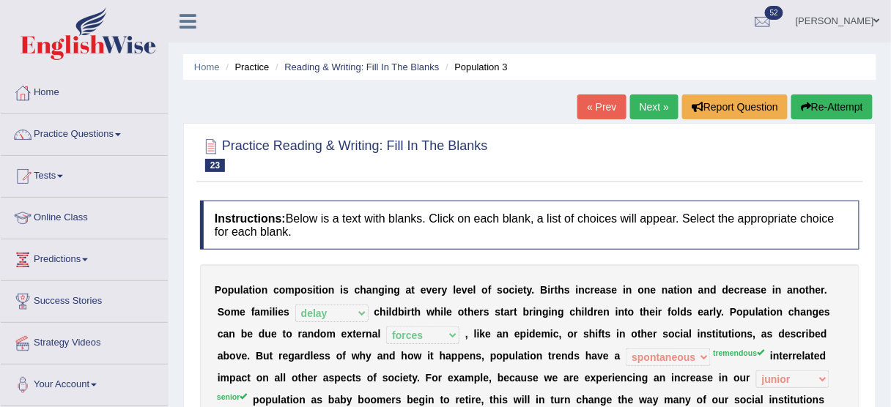
click at [653, 104] on link "Next »" at bounding box center [654, 106] width 48 height 25
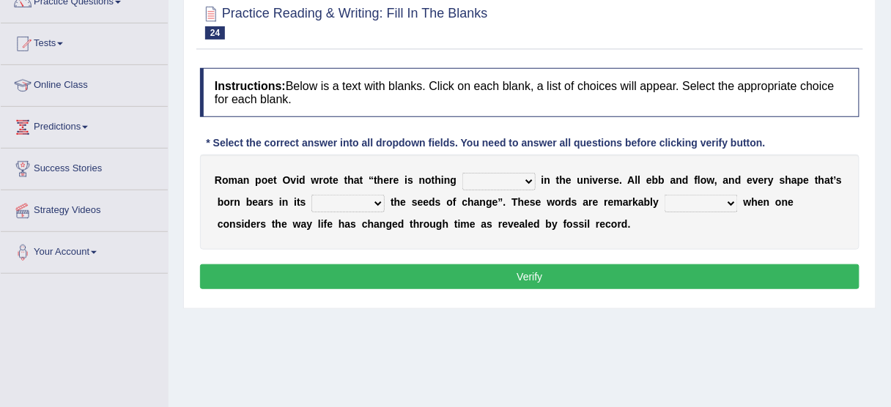
scroll to position [149, 0]
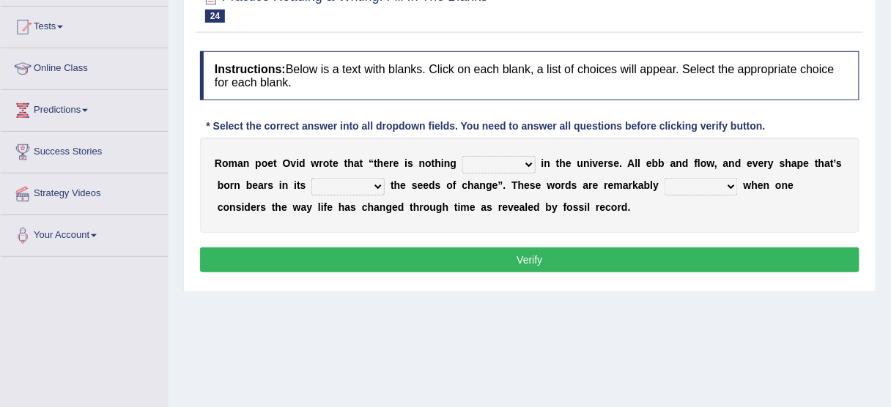
click at [508, 160] on select "orthodox volatile constant cheap" at bounding box center [498, 165] width 73 height 18
select select "constant"
click at [462, 156] on select "orthodox volatile constant cheap" at bounding box center [498, 165] width 73 height 18
click at [363, 192] on select "heart limb womb brain" at bounding box center [347, 187] width 73 height 18
click at [311, 178] on select "heart limb womb brain" at bounding box center [347, 187] width 73 height 18
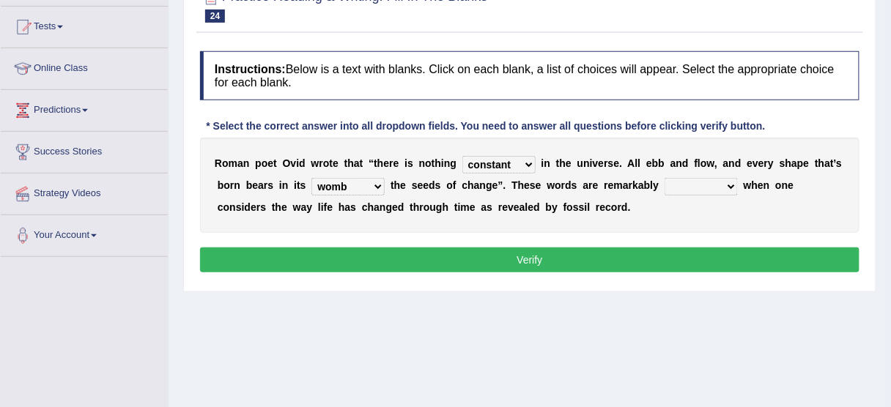
click at [364, 181] on select "heart limb womb brain" at bounding box center [347, 187] width 73 height 18
click at [311, 178] on select "heart limb womb brain" at bounding box center [347, 187] width 73 height 18
click at [374, 185] on select "heart limb womb brain" at bounding box center [347, 187] width 73 height 18
select select "womb"
click at [311, 178] on select "heart limb womb brain" at bounding box center [347, 187] width 73 height 18
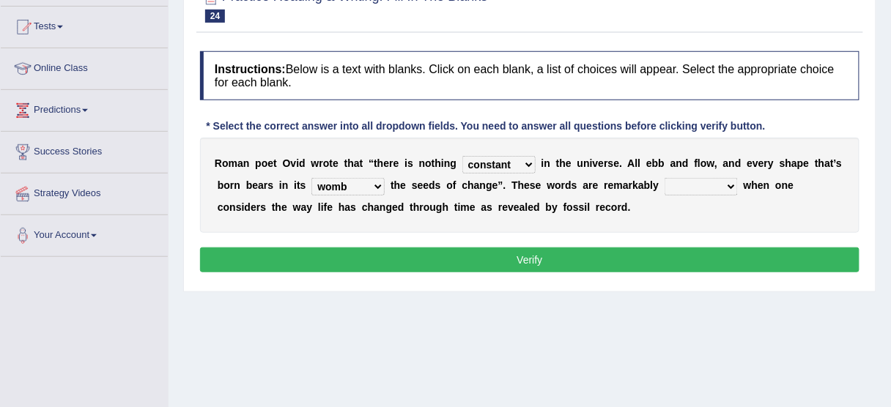
click at [379, 190] on select "heart limb womb brain" at bounding box center [347, 187] width 73 height 18
click at [719, 183] on select "prevalent detached relevant dominant" at bounding box center [700, 187] width 73 height 18
click at [664, 178] on select "prevalent detached relevant dominant" at bounding box center [700, 187] width 73 height 18
click at [716, 180] on select "prevalent detached relevant dominant" at bounding box center [700, 187] width 73 height 18
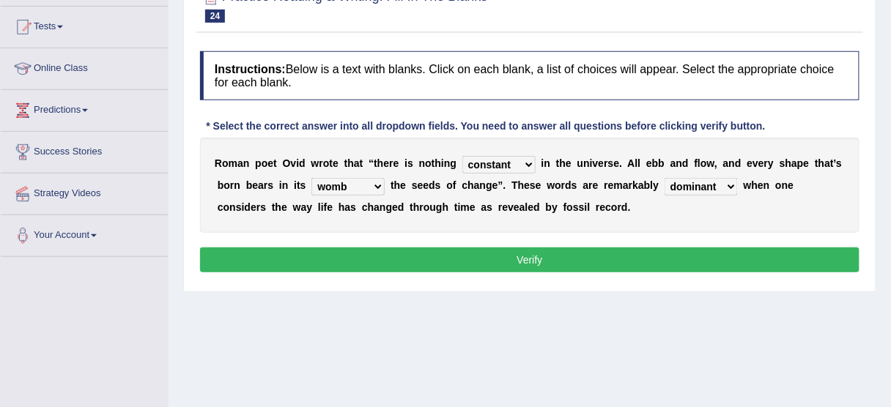
click at [664, 178] on select "prevalent detached relevant dominant" at bounding box center [700, 187] width 73 height 18
click at [720, 185] on select "prevalent detached relevant dominant" at bounding box center [700, 187] width 73 height 18
select select "relevant"
click at [664, 178] on select "prevalent detached relevant dominant" at bounding box center [700, 187] width 73 height 18
click at [694, 256] on button "Verify" at bounding box center [529, 260] width 659 height 25
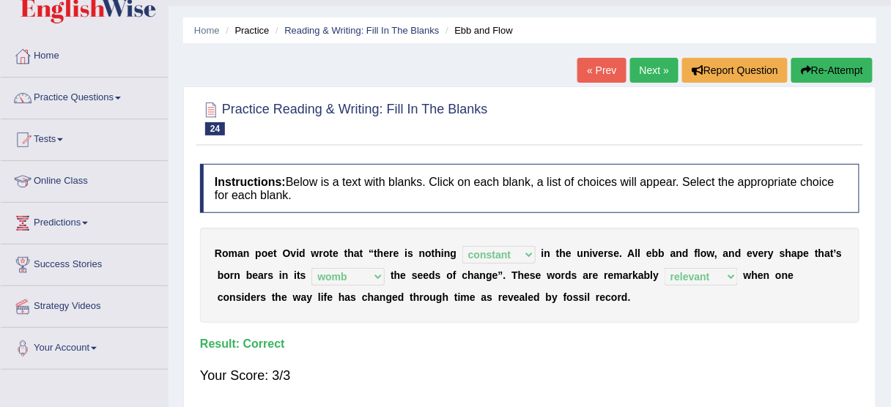
scroll to position [0, 0]
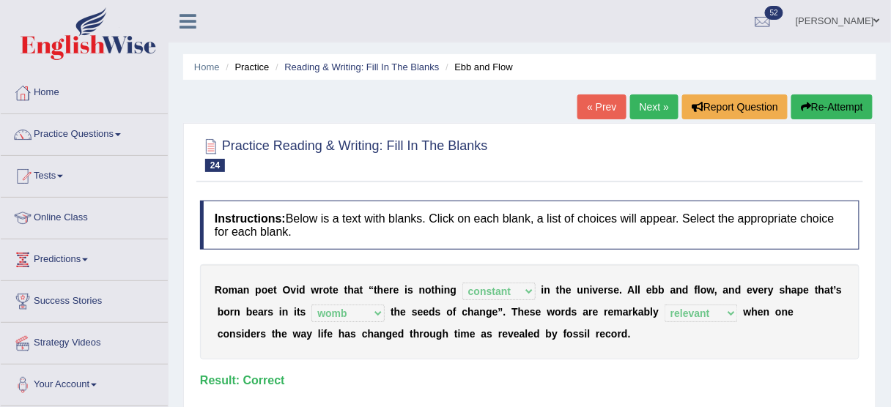
click at [651, 100] on link "Next »" at bounding box center [654, 106] width 48 height 25
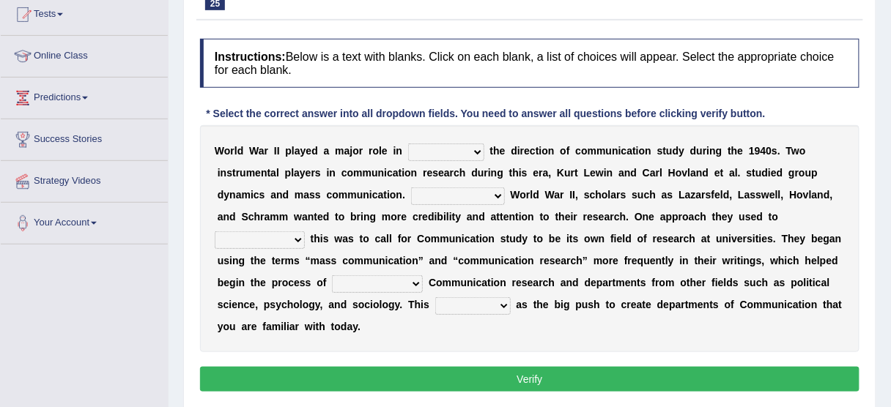
scroll to position [165, 0]
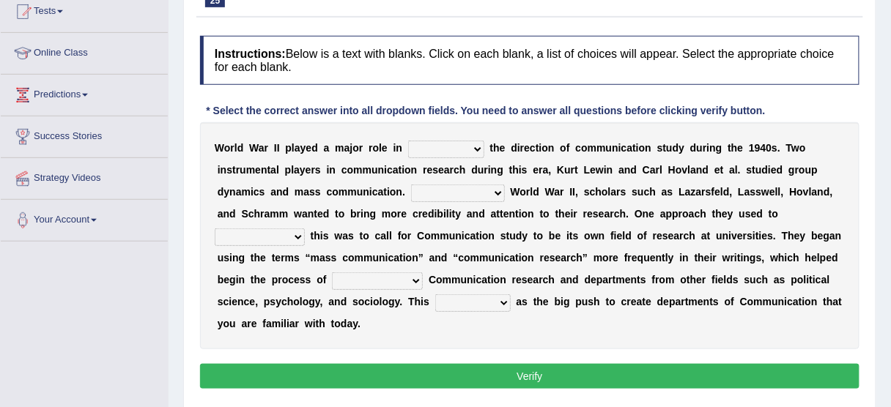
click at [441, 133] on div "W o r l d W a r I I p l a y e d a m a j o r r o l e i n shaping sharpening shun…" at bounding box center [529, 235] width 659 height 227
click at [420, 155] on select "shaping sharpening shunning shivering" at bounding box center [446, 150] width 76 height 18
select select "shaping"
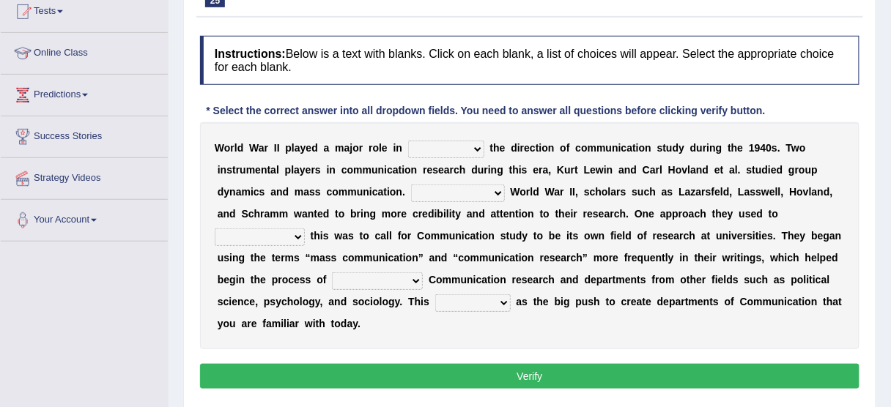
click at [408, 141] on select "shaping sharpening shunning shivering" at bounding box center [446, 150] width 76 height 18
click at [466, 190] on select "Being followed To be followed Following Followed" at bounding box center [458, 194] width 94 height 18
select select "Following"
click at [411, 185] on select "Being followed To be followed Following Followed" at bounding box center [458, 194] width 94 height 18
click at [264, 240] on select "accompany accomplish acknowledge accommodate" at bounding box center [260, 238] width 90 height 18
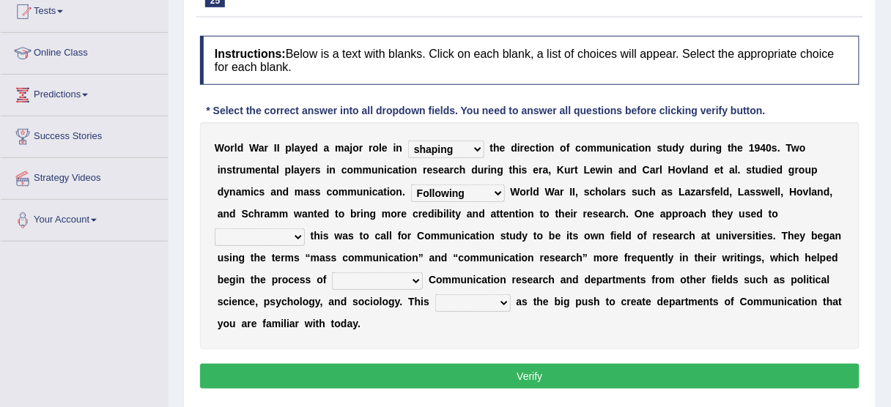
click at [215, 229] on select "accompany accomplish acknowledge accommodate" at bounding box center [260, 238] width 90 height 18
click at [296, 234] on select "accompany accomplish acknowledge accommodate" at bounding box center [260, 238] width 90 height 18
click at [215, 229] on select "accompany accomplish acknowledge accommodate" at bounding box center [260, 238] width 90 height 18
click at [283, 241] on select "accompany accomplish acknowledge accommodate" at bounding box center [260, 238] width 90 height 18
select select "accommodate"
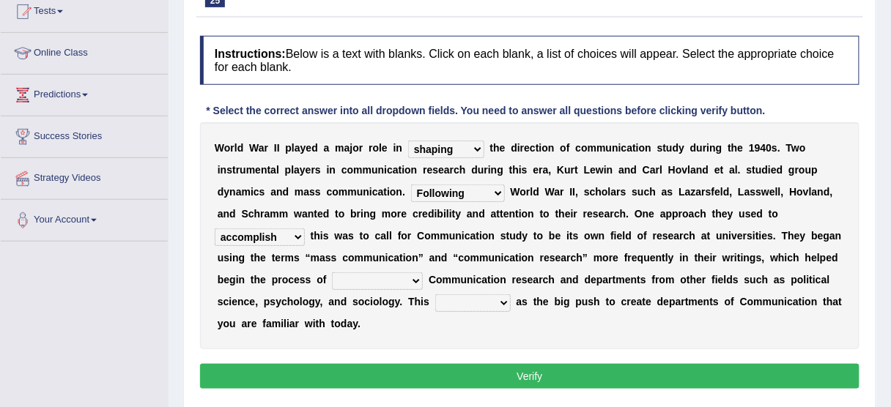
click at [215, 229] on select "accompany accomplish acknowledge accommodate" at bounding box center [260, 238] width 90 height 18
click at [364, 272] on select "discharging distinguishing disputing displaying" at bounding box center [377, 281] width 91 height 18
select select "displaying"
click at [332, 272] on select "discharging distinguishing disputing displaying" at bounding box center [377, 281] width 91 height 18
click at [482, 295] on select "served considered regarded provided" at bounding box center [472, 303] width 75 height 18
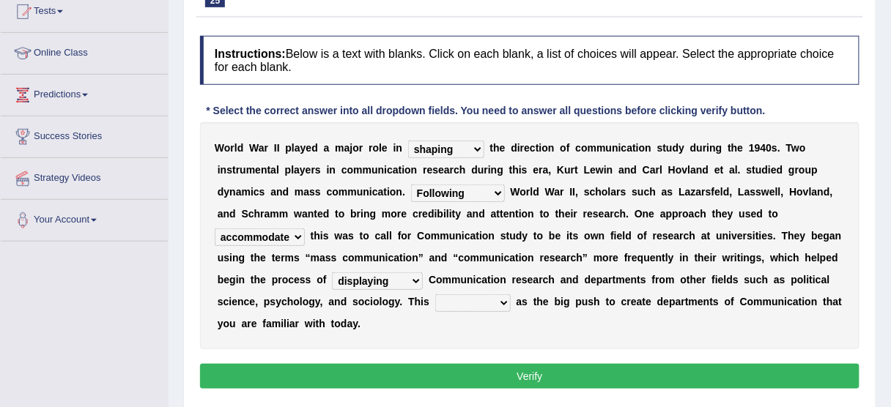
select select "served"
click at [435, 294] on select "served considered regarded provided" at bounding box center [472, 303] width 75 height 18
click at [469, 372] on button "Verify" at bounding box center [529, 376] width 659 height 25
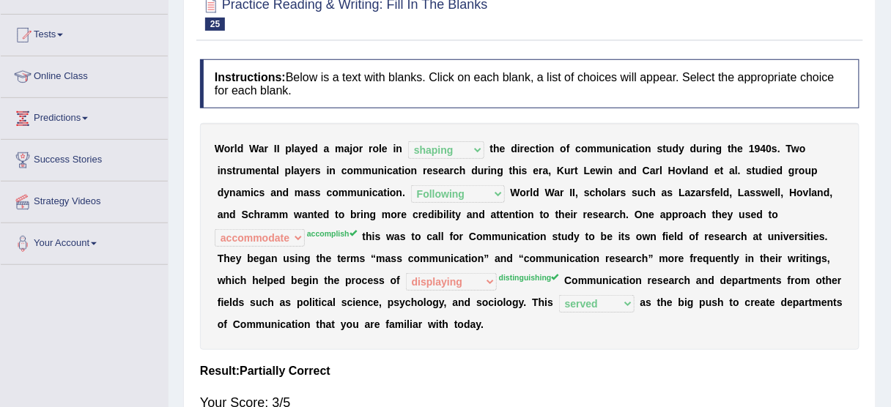
scroll to position [0, 0]
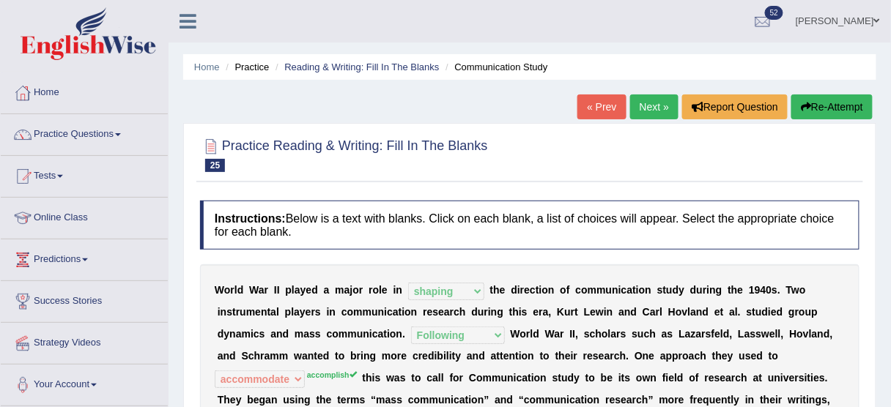
click at [631, 103] on link "Next »" at bounding box center [654, 106] width 48 height 25
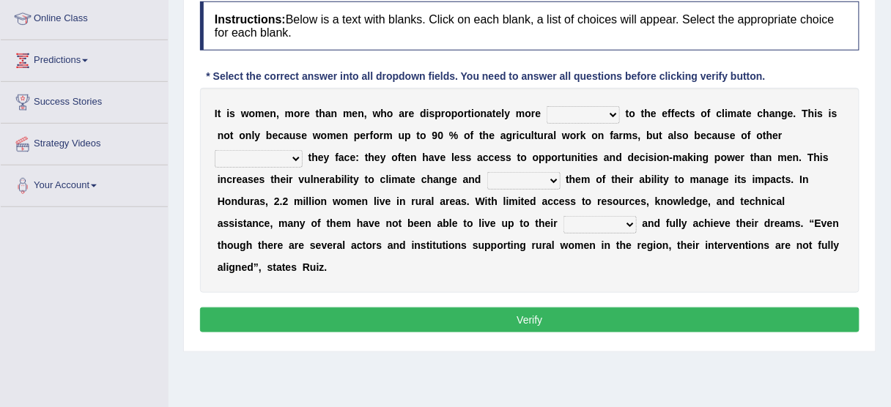
scroll to position [194, 0]
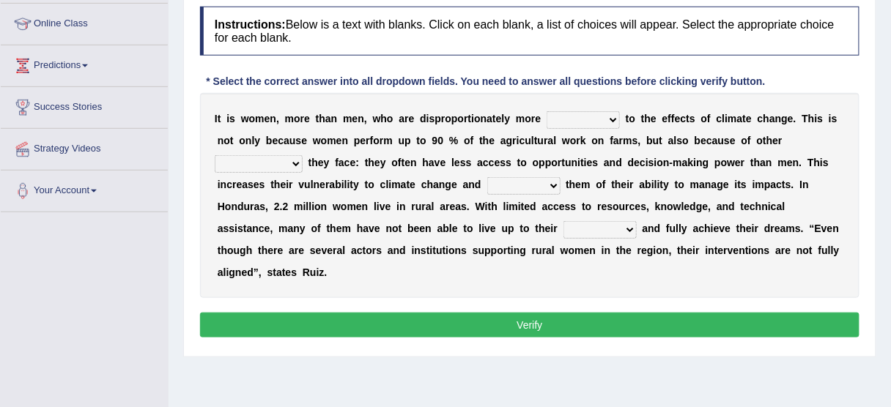
click at [587, 115] on select "defensive beatable vulnerable defective" at bounding box center [582, 120] width 73 height 18
select select "vulnerable"
click at [546, 111] on select "defensive beatable vulnerable defective" at bounding box center [582, 120] width 73 height 18
click at [270, 168] on select "chances challenges awkwardness changes" at bounding box center [259, 164] width 88 height 18
select select "challenges"
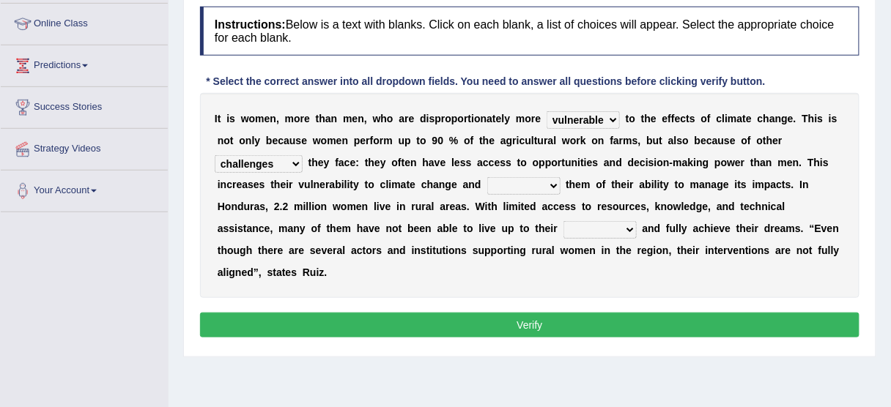
click at [215, 155] on select "chances challenges awkwardness changes" at bounding box center [259, 164] width 88 height 18
click at [503, 187] on select "deprives caprices deposits thrives" at bounding box center [523, 186] width 73 height 18
select select "deprives"
click at [487, 177] on select "deprives caprices deposits thrives" at bounding box center [523, 186] width 73 height 18
click at [563, 231] on select "endurance patience capacities publicity" at bounding box center [599, 230] width 73 height 18
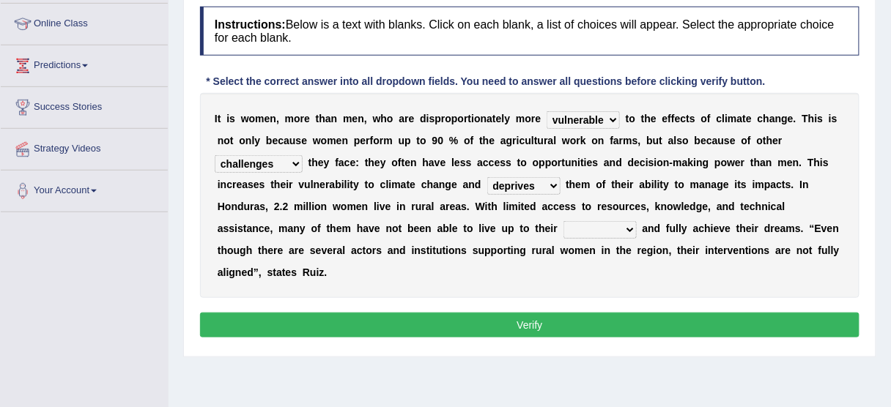
select select "capacities"
click at [563, 221] on select "endurance patience capacities publicity" at bounding box center [599, 230] width 73 height 18
click at [558, 316] on button "Verify" at bounding box center [529, 325] width 659 height 25
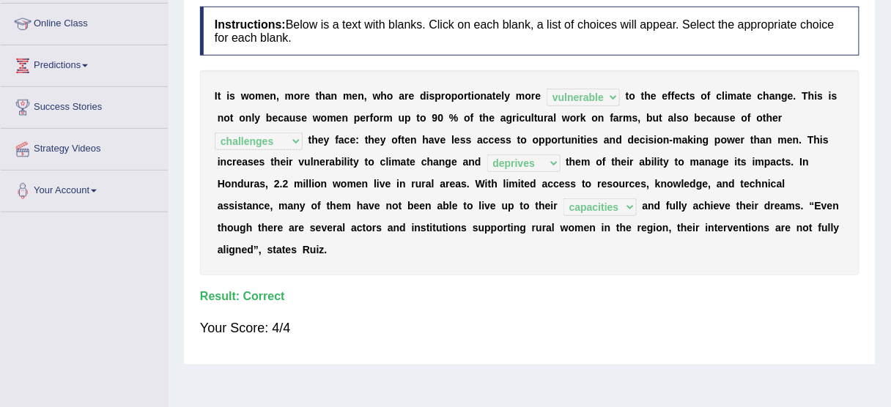
scroll to position [0, 0]
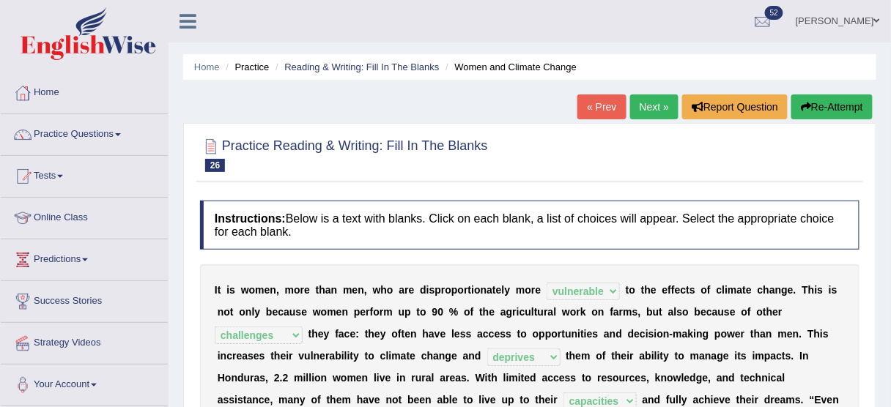
click at [643, 100] on link "Next »" at bounding box center [654, 106] width 48 height 25
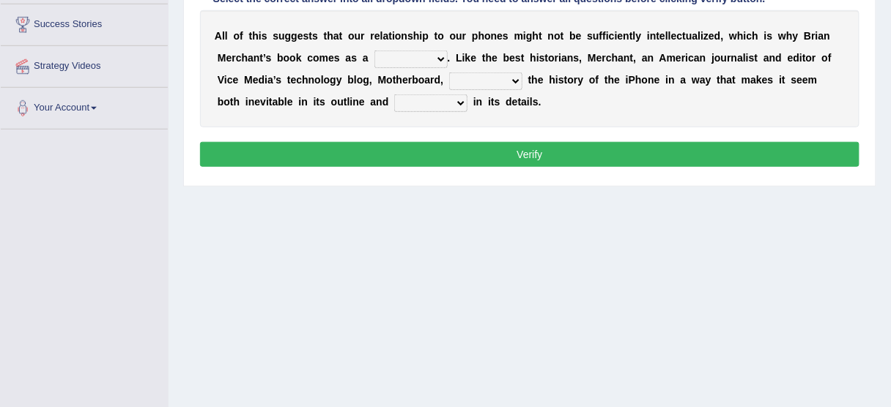
click at [404, 56] on select "privilege relief demotion flash" at bounding box center [410, 60] width 73 height 18
select select "relief"
click at [374, 51] on select "privilege relief demotion flash" at bounding box center [410, 60] width 73 height 18
click at [459, 83] on select "enriches unpacks detours contorts" at bounding box center [485, 82] width 73 height 18
select select "enriches"
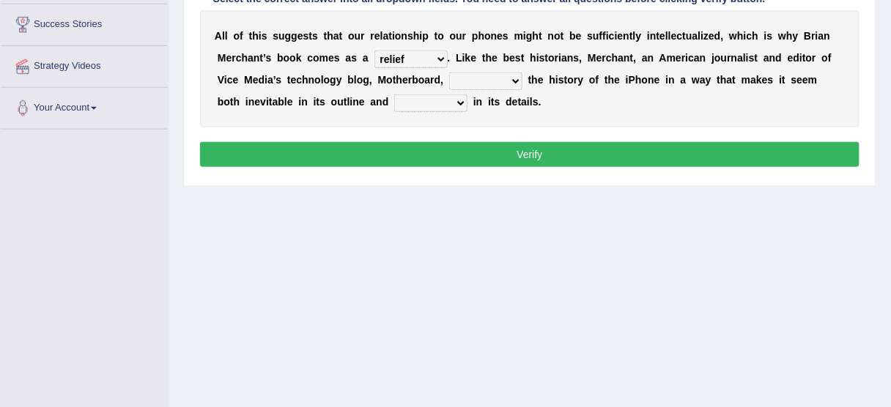
click at [449, 73] on select "enriches unpacks detours contorts" at bounding box center [485, 82] width 73 height 18
click at [509, 81] on select "enriches unpacks detours contorts" at bounding box center [485, 82] width 73 height 18
click at [449, 73] on select "enriches unpacks detours contorts" at bounding box center [485, 82] width 73 height 18
click at [394, 94] on select "surprises surprised surprising surprise" at bounding box center [430, 103] width 73 height 18
select select "surprise"
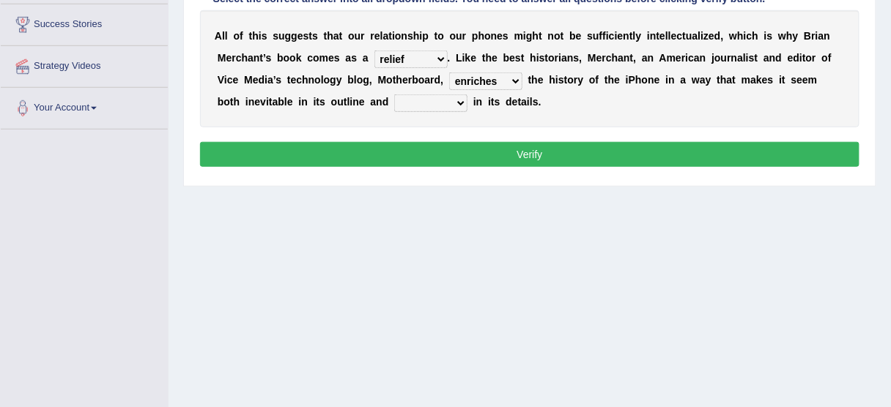
click at [394, 94] on select "surprises surprised surprising surprise" at bounding box center [430, 103] width 73 height 18
click at [429, 152] on button "Verify" at bounding box center [529, 154] width 659 height 25
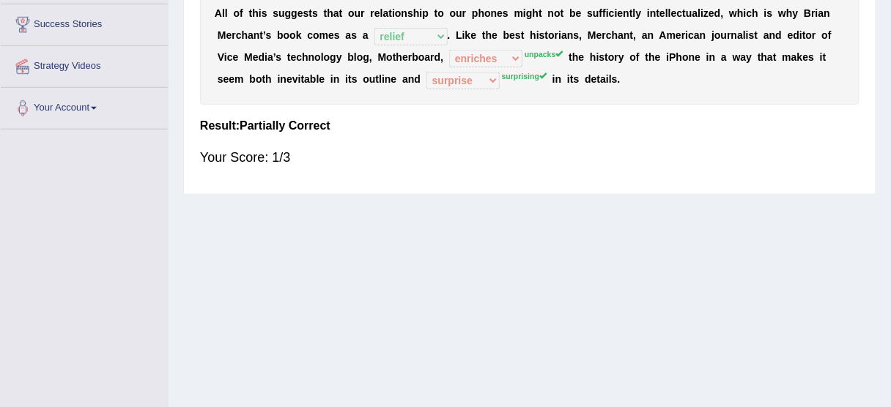
scroll to position [0, 0]
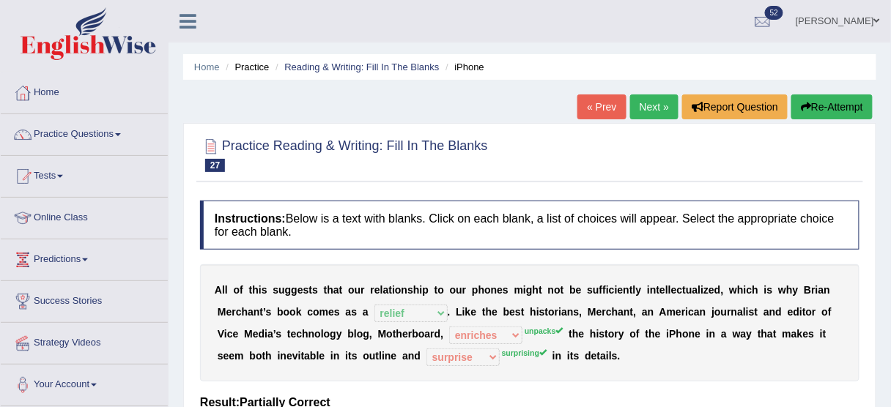
click at [826, 92] on div "Home Practice Reading & Writing: Fill In The Blanks iPhone « Prev Next » Report…" at bounding box center [529, 366] width 722 height 733
click at [822, 102] on button "Re-Attempt" at bounding box center [831, 106] width 81 height 25
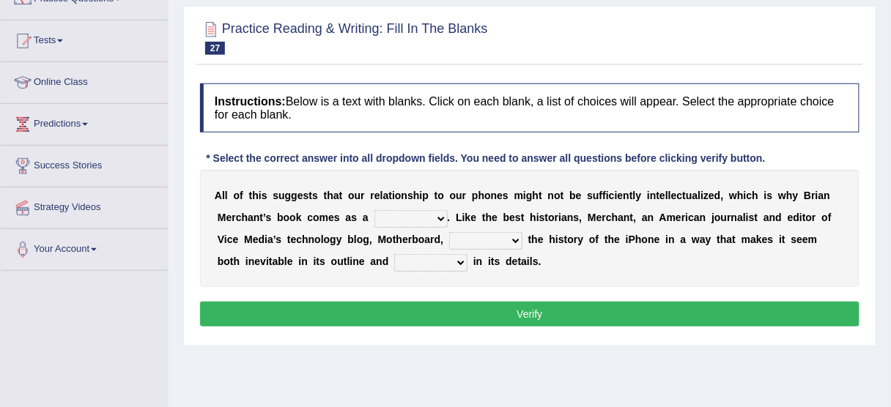
scroll to position [141, 0]
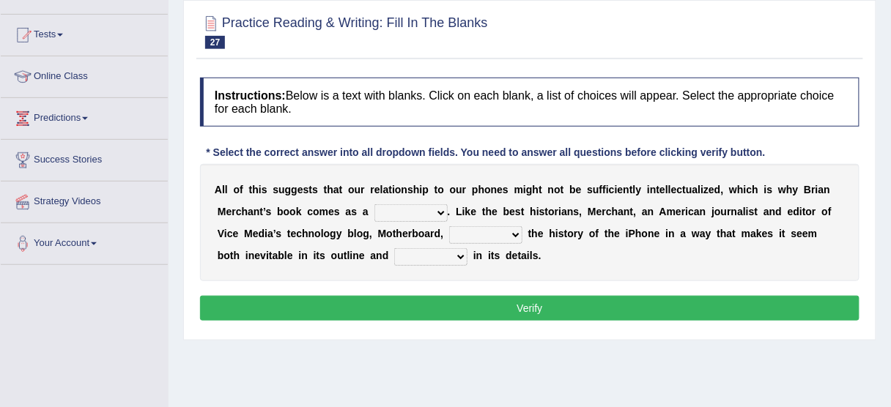
click at [450, 226] on select "enriches unpacks detours contorts" at bounding box center [485, 235] width 73 height 18
select select "unpacks"
click at [449, 226] on select "enriches unpacks detours contorts" at bounding box center [485, 235] width 73 height 18
click at [420, 251] on select "surprises surprised surprising surprise" at bounding box center [430, 257] width 73 height 18
select select "surprising"
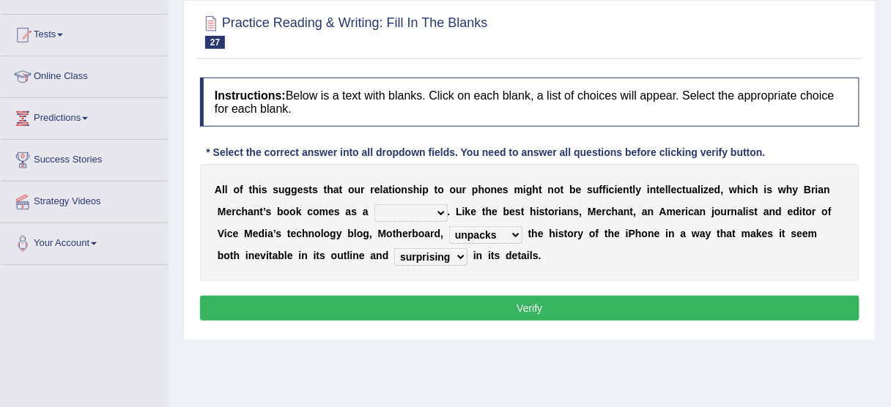
click at [394, 248] on select "surprises surprised surprising surprise" at bounding box center [430, 257] width 73 height 18
click at [430, 208] on select "privilege relief demotion flash" at bounding box center [410, 213] width 73 height 18
select select "relief"
click at [374, 204] on select "privilege relief demotion flash" at bounding box center [410, 213] width 73 height 18
click at [420, 297] on button "Verify" at bounding box center [529, 308] width 659 height 25
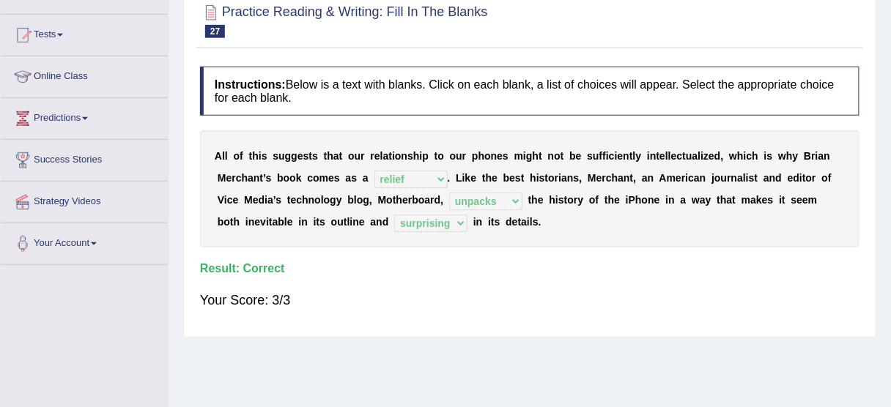
scroll to position [0, 0]
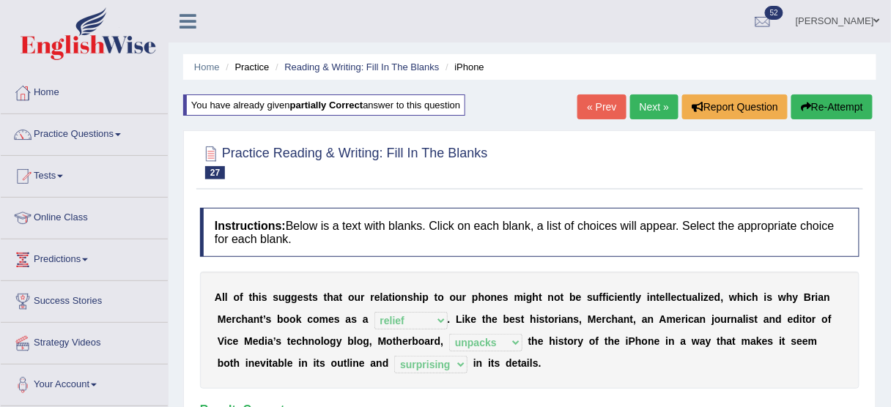
click at [635, 94] on link "Next »" at bounding box center [654, 106] width 48 height 25
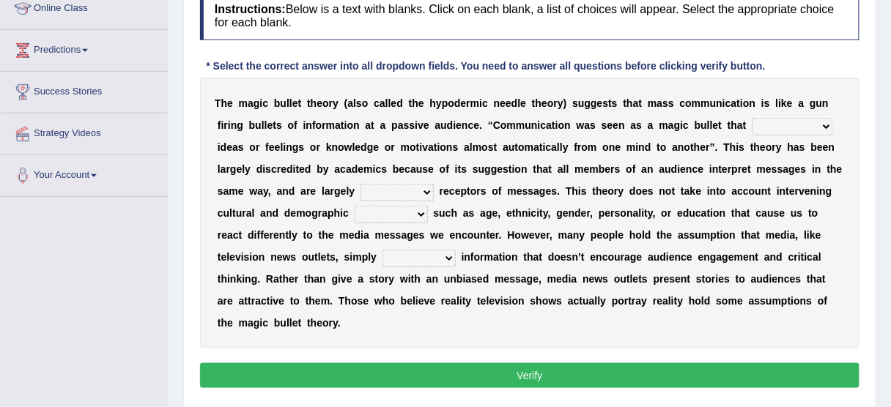
scroll to position [210, 0]
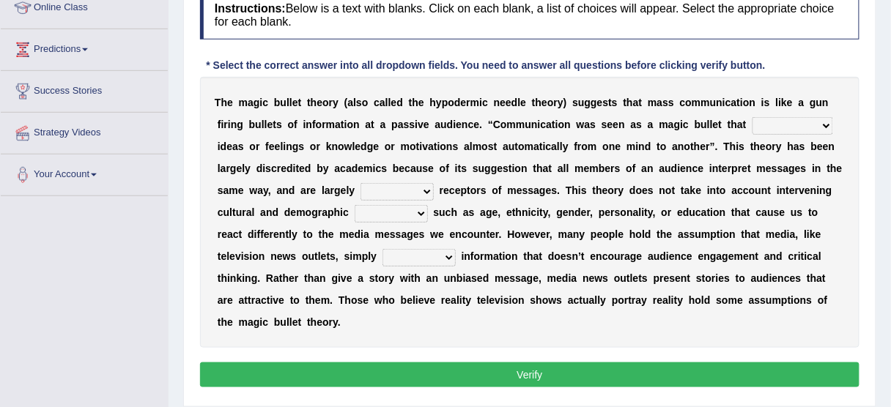
click at [798, 123] on select "transported translated transferred transformed" at bounding box center [792, 126] width 81 height 18
select select "transformed"
click at [752, 117] on select "transported translated transferred transformed" at bounding box center [792, 126] width 81 height 18
click at [401, 186] on select "negative active positive passive" at bounding box center [396, 192] width 73 height 18
select select "active"
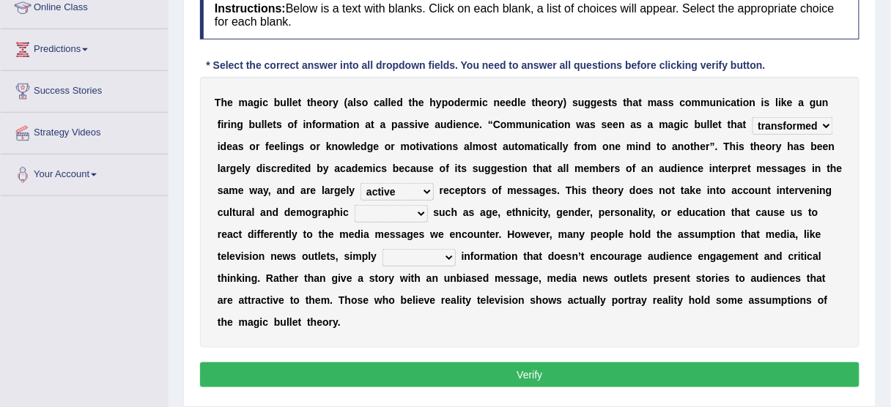
click at [360, 183] on select "negative active positive passive" at bounding box center [396, 192] width 73 height 18
click at [401, 214] on select "variables varies varieties variations" at bounding box center [391, 214] width 73 height 18
select select "variations"
click at [355, 205] on select "variables varies varieties variations" at bounding box center [391, 214] width 73 height 18
click at [412, 211] on select "variables varies varieties variations" at bounding box center [391, 214] width 73 height 18
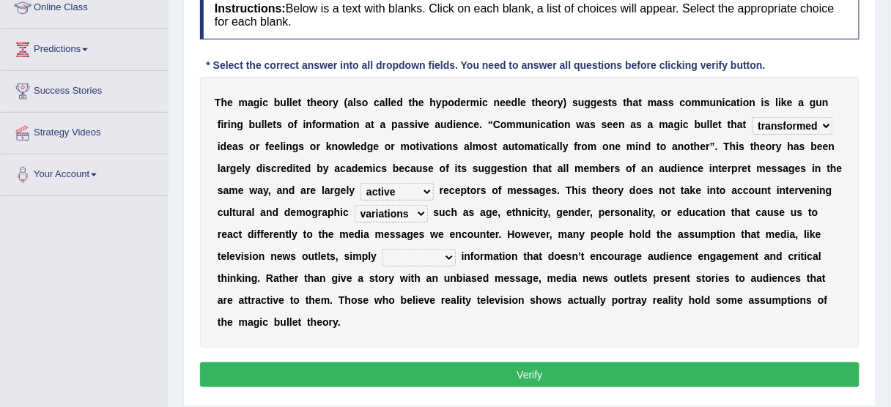
click at [412, 211] on select "variables varies varieties variations" at bounding box center [391, 214] width 73 height 18
click at [440, 254] on select "respond resume release request" at bounding box center [418, 258] width 73 height 18
select select "release"
click at [382, 249] on select "respond resume release request" at bounding box center [418, 258] width 73 height 18
click at [411, 367] on button "Verify" at bounding box center [529, 375] width 659 height 25
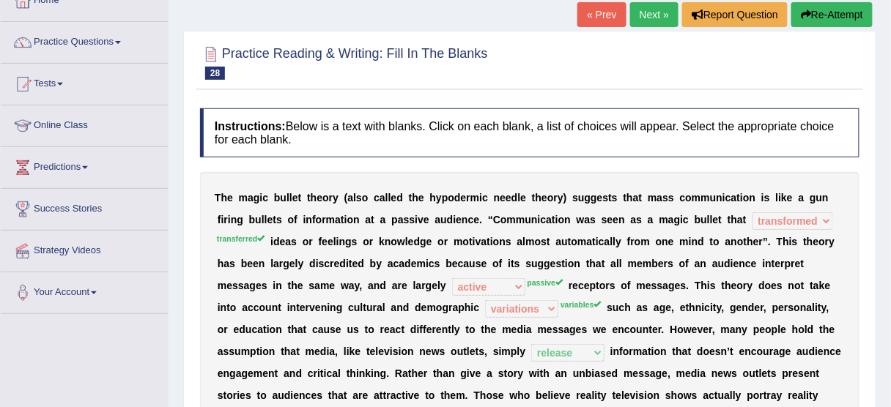
scroll to position [92, 0]
click at [823, 11] on button "Re-Attempt" at bounding box center [831, 15] width 81 height 25
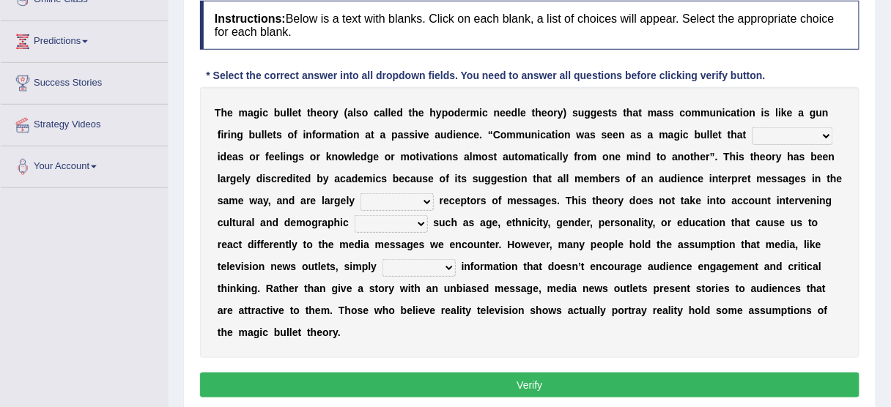
scroll to position [231, 0]
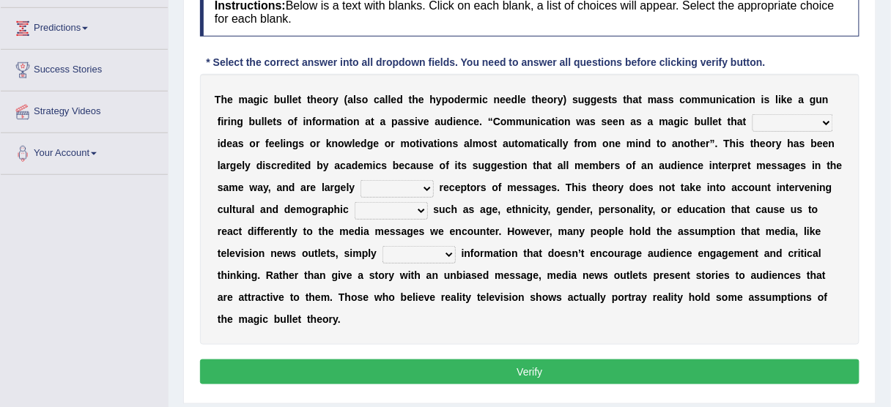
click at [802, 114] on select "transported translated transferred transformed" at bounding box center [792, 123] width 81 height 18
select select "transferred"
click at [752, 114] on select "transported translated transferred transformed" at bounding box center [792, 123] width 81 height 18
click at [423, 180] on select "negative active positive passive" at bounding box center [396, 189] width 73 height 18
select select "passive"
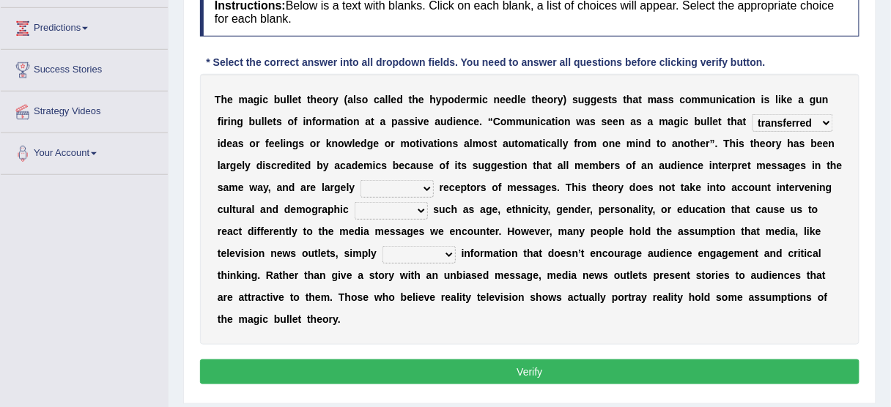
click at [360, 180] on select "negative active positive passive" at bounding box center [396, 189] width 73 height 18
click at [409, 207] on select "variables varies varieties variations" at bounding box center [391, 211] width 73 height 18
select select "variables"
click at [355, 202] on select "variables varies varieties variations" at bounding box center [391, 211] width 73 height 18
click at [436, 251] on select "respond resume release request" at bounding box center [418, 255] width 73 height 18
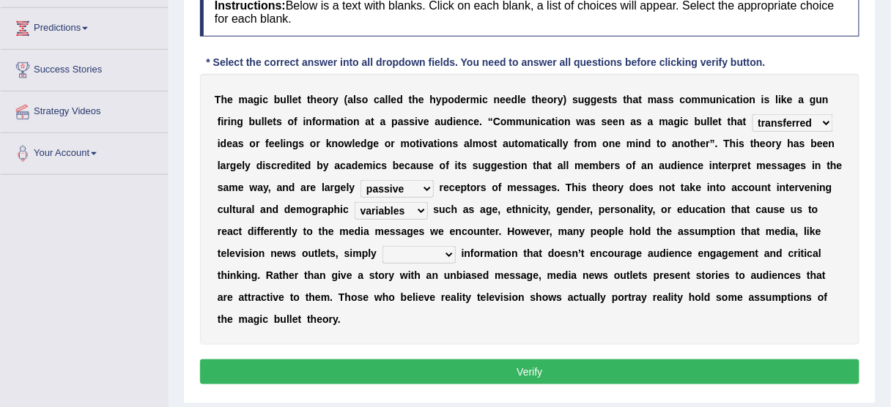
select select "respond"
click at [382, 246] on select "respond resume release request" at bounding box center [418, 255] width 73 height 18
click at [448, 360] on button "Verify" at bounding box center [529, 372] width 659 height 25
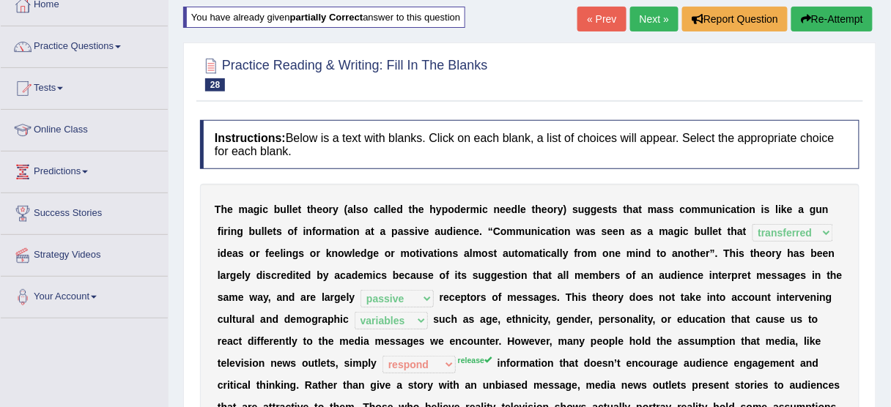
scroll to position [84, 0]
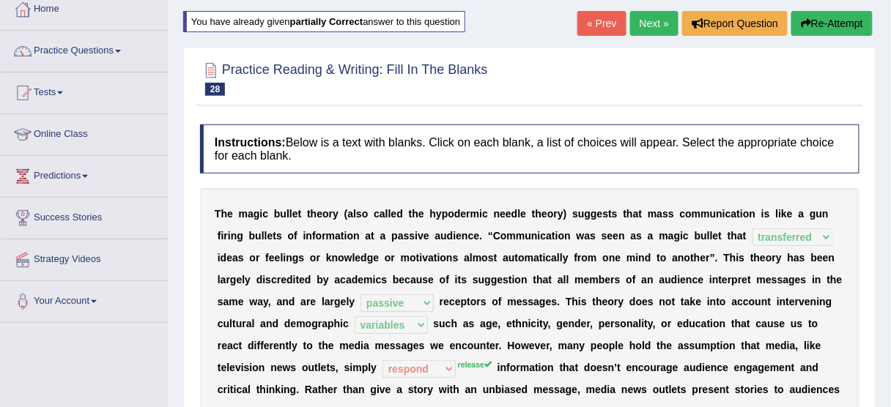
click at [809, 18] on button "Re-Attempt" at bounding box center [831, 23] width 81 height 25
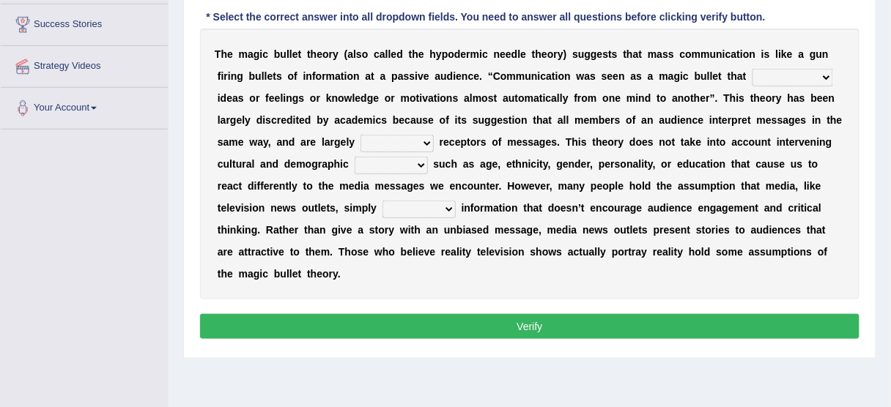
scroll to position [298, 0]
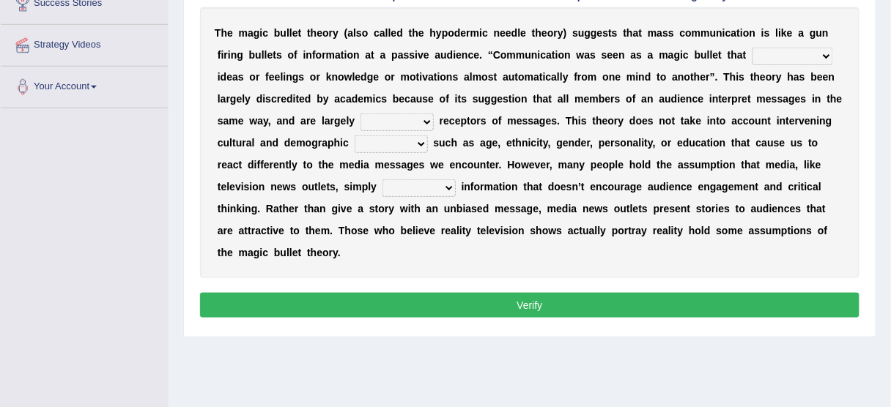
click at [819, 58] on select "transported translated transferred transformed" at bounding box center [792, 57] width 81 height 18
select select "transferred"
click at [752, 48] on select "transported translated transferred transformed" at bounding box center [792, 57] width 81 height 18
click at [410, 118] on select "negative active positive passive" at bounding box center [396, 123] width 73 height 18
select select "active"
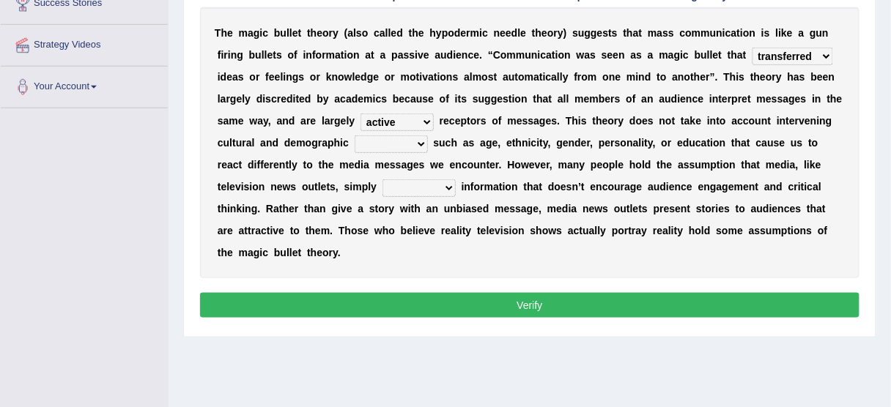
click at [360, 114] on select "negative active positive passive" at bounding box center [396, 123] width 73 height 18
click at [418, 141] on select "variables varies varieties variations" at bounding box center [391, 145] width 73 height 18
select select "variables"
click at [355, 136] on select "variables varies varieties variations" at bounding box center [391, 145] width 73 height 18
click at [435, 185] on select "respond resume release request" at bounding box center [418, 188] width 73 height 18
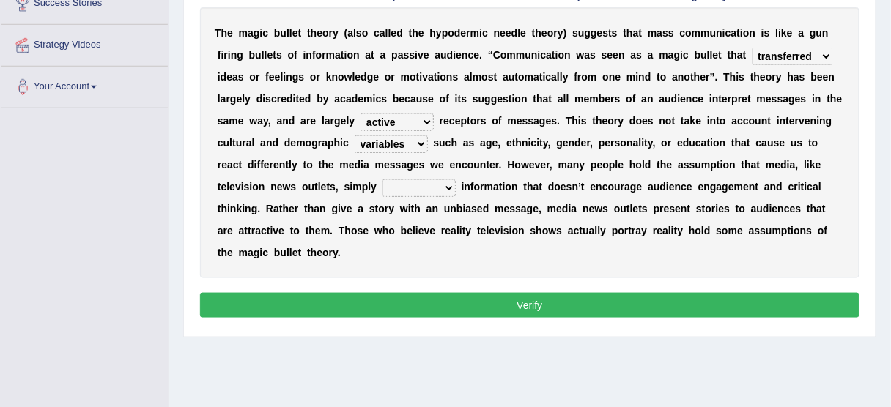
select select "release"
click at [382, 179] on select "respond resume release request" at bounding box center [418, 188] width 73 height 18
click at [412, 299] on button "Verify" at bounding box center [529, 305] width 659 height 25
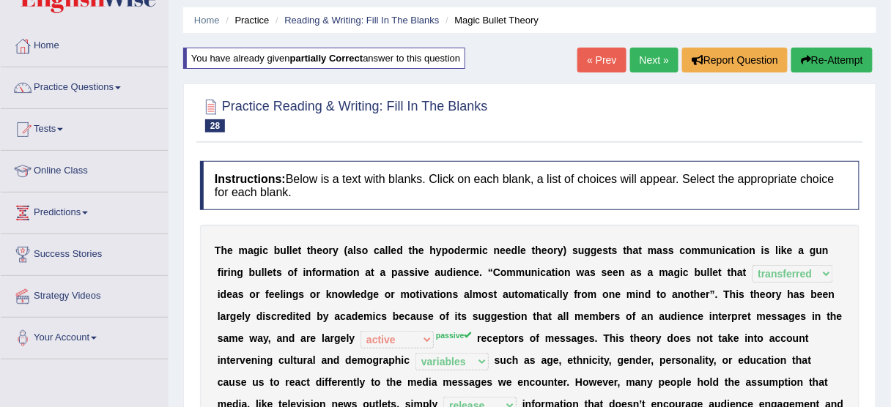
scroll to position [0, 0]
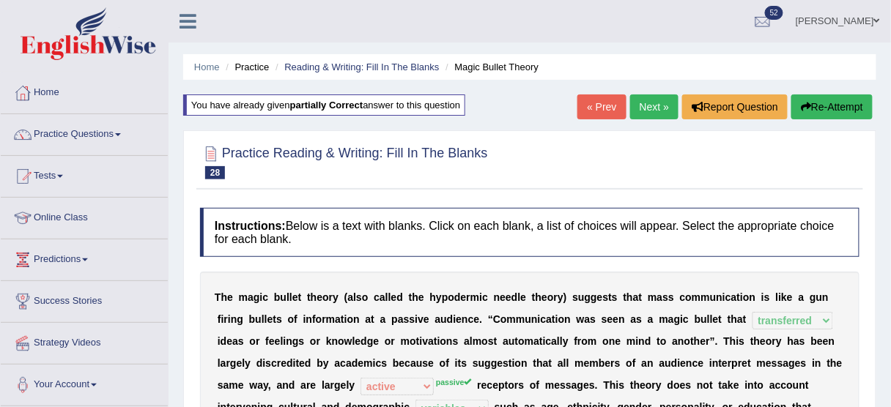
click at [820, 119] on div "« Prev Next » Report Question Re-Attempt" at bounding box center [726, 108] width 299 height 29
click at [818, 111] on button "Re-Attempt" at bounding box center [831, 106] width 81 height 25
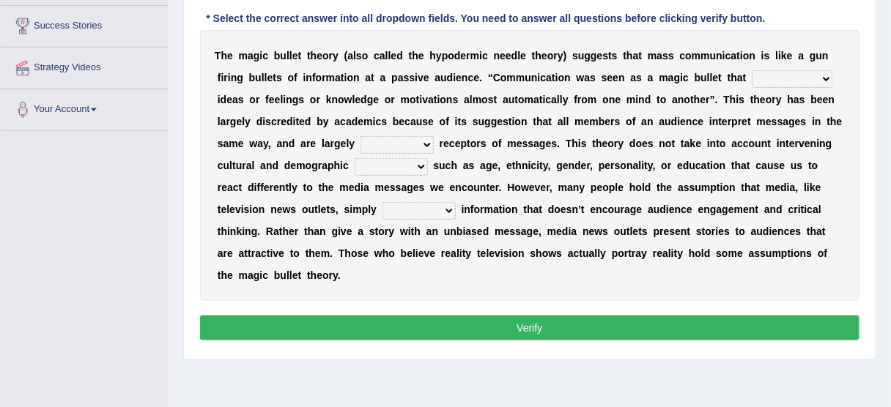
scroll to position [287, 0]
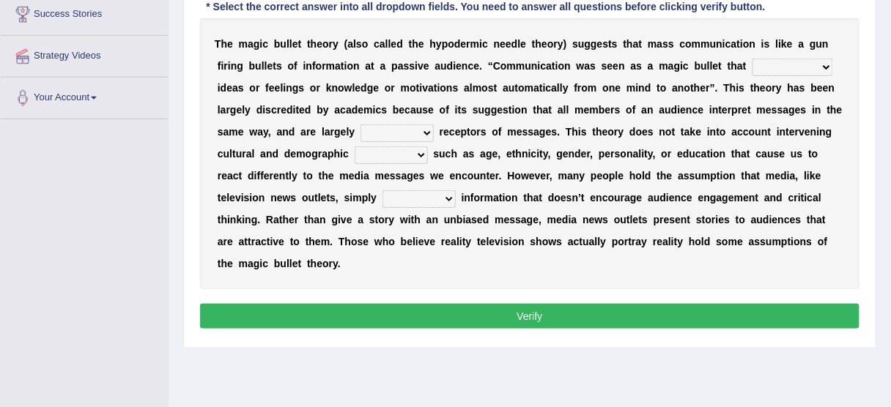
click at [766, 59] on select "transported translated transferred transformed" at bounding box center [792, 68] width 81 height 18
select select "transferred"
click at [752, 59] on select "transported translated transferred transformed" at bounding box center [792, 68] width 81 height 18
click at [415, 117] on div "T h e m a g i c b u l l e t t h e o r y ( a l s o c a l l e d t h e h y p o d e…" at bounding box center [529, 153] width 659 height 271
click at [408, 125] on select "negative active positive passive" at bounding box center [396, 134] width 73 height 18
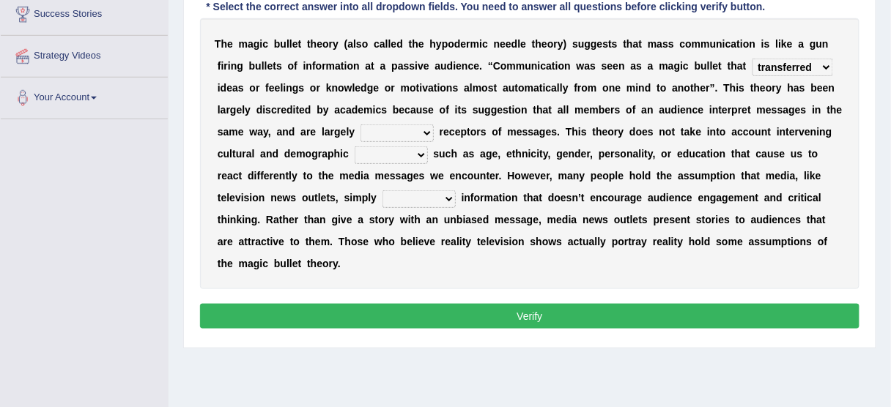
select select "passive"
click at [360, 125] on select "negative active positive passive" at bounding box center [396, 134] width 73 height 18
click at [406, 157] on select "variables varies varieties variations" at bounding box center [391, 156] width 73 height 18
select select "variables"
click at [355, 147] on select "variables varies varieties variations" at bounding box center [391, 156] width 73 height 18
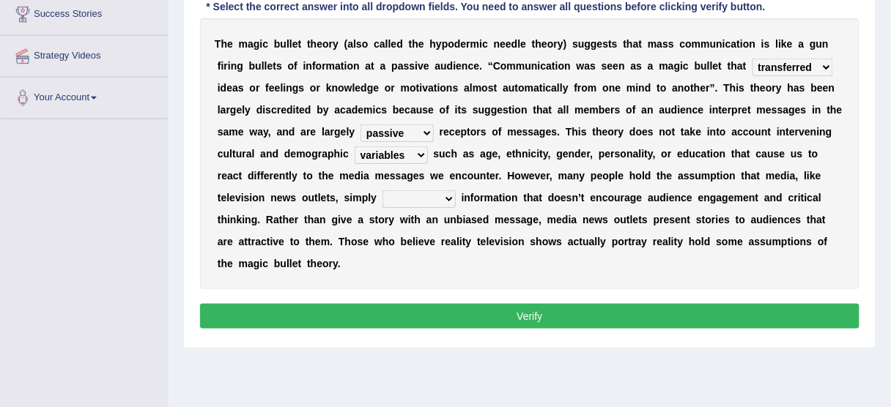
click at [419, 190] on select "respond resume release request" at bounding box center [418, 199] width 73 height 18
select select "release"
click at [382, 190] on select "respond resume release request" at bounding box center [418, 199] width 73 height 18
click at [535, 310] on button "Verify" at bounding box center [529, 316] width 659 height 25
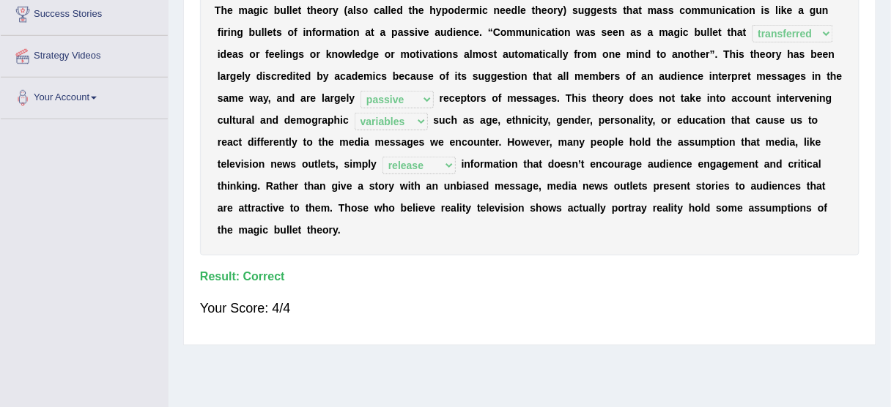
scroll to position [0, 0]
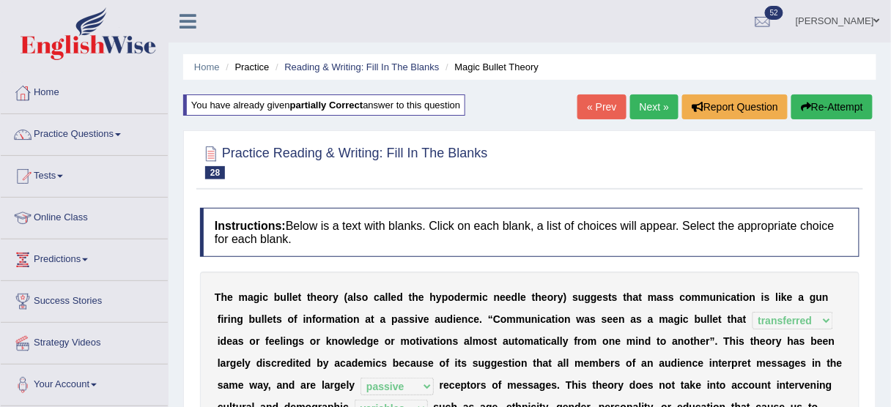
click at [648, 103] on link "Next »" at bounding box center [654, 106] width 48 height 25
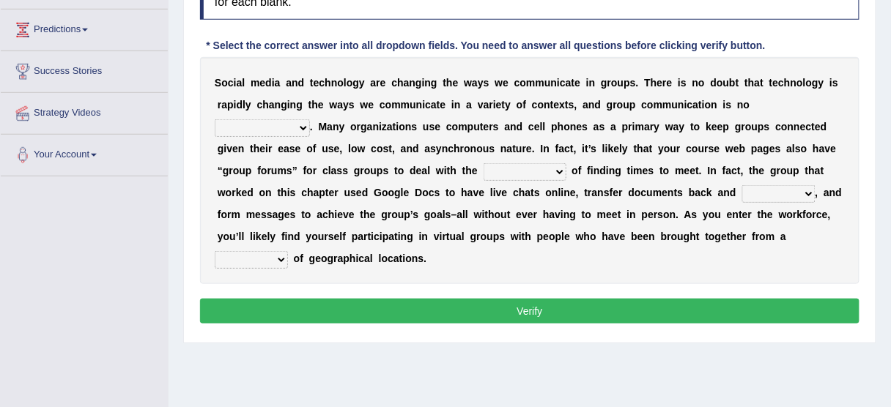
scroll to position [240, 0]
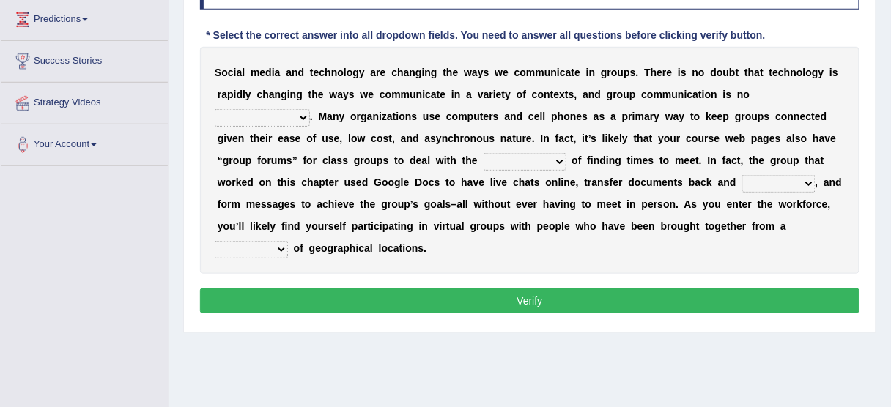
click at [292, 114] on select "exception exemplification extradition excursion" at bounding box center [262, 118] width 95 height 18
select select "exception"
click at [215, 109] on select "exception exemplification extradition excursion" at bounding box center [262, 118] width 95 height 18
click at [503, 153] on select "localities liabilities complexities causalities" at bounding box center [524, 162] width 83 height 18
select select "complexities"
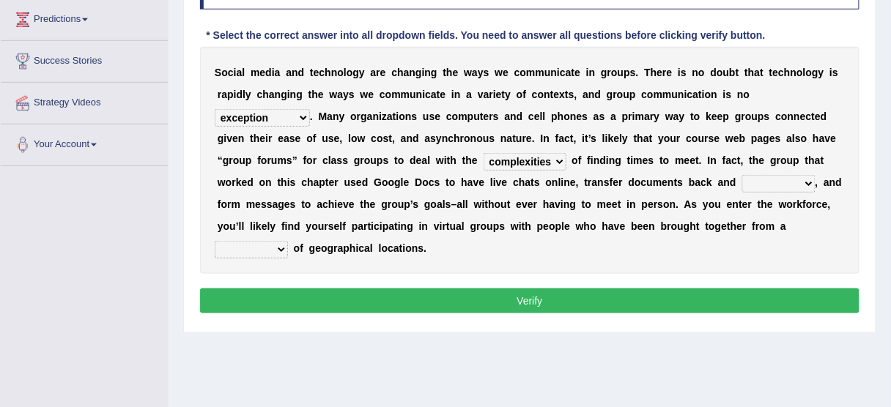
click at [483, 153] on select "localities liabilities complexities causalities" at bounding box center [524, 162] width 83 height 18
click at [747, 178] on select "fill forth toward beyond" at bounding box center [778, 184] width 73 height 18
select select "forth"
click at [742, 175] on select "fill forth toward beyond" at bounding box center [778, 184] width 73 height 18
click at [274, 246] on select "form variety kind variation" at bounding box center [251, 250] width 73 height 18
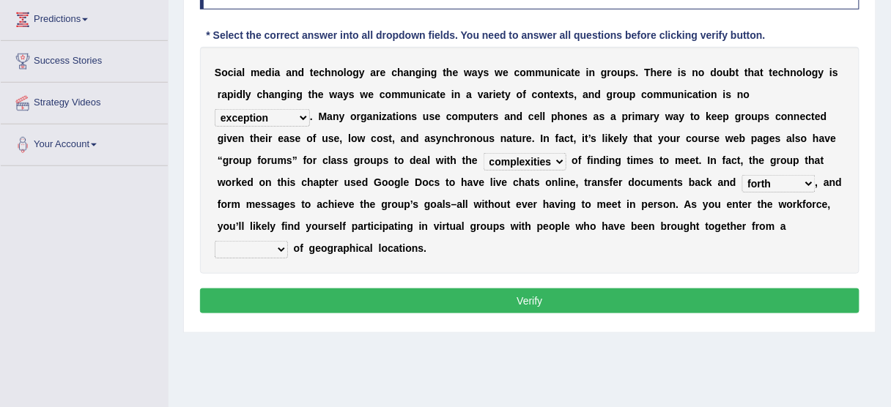
select select "variety"
click at [215, 241] on select "form variety kind variation" at bounding box center [251, 250] width 73 height 18
click at [312, 300] on button "Verify" at bounding box center [529, 301] width 659 height 25
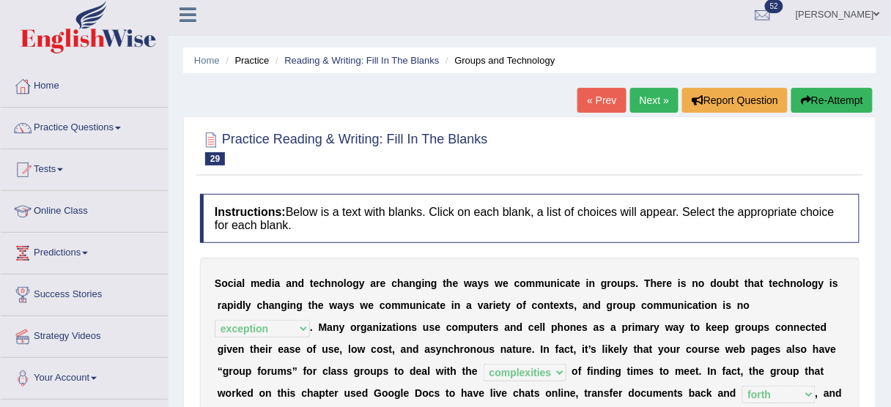
scroll to position [0, 0]
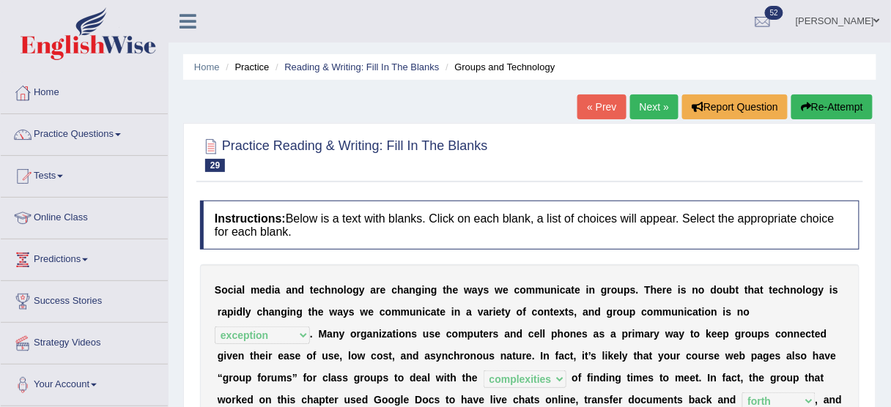
click at [656, 106] on link "Next »" at bounding box center [654, 106] width 48 height 25
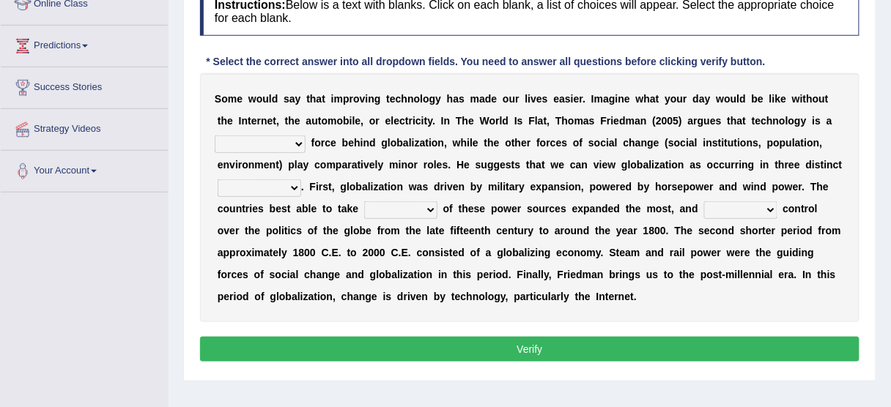
scroll to position [213, 0]
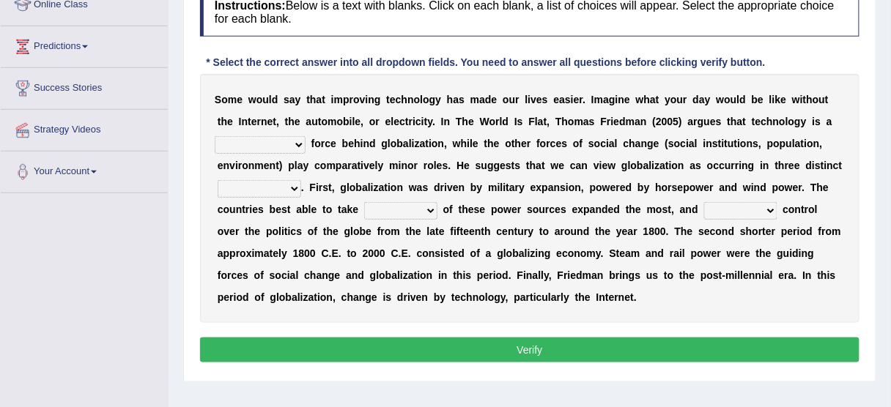
click at [270, 136] on select "driving demeaning distinguishing demanding" at bounding box center [260, 145] width 91 height 18
select select "driving"
click at [215, 136] on select "driving demeaning distinguishing demanding" at bounding box center [260, 145] width 91 height 18
click at [281, 192] on select "periods periodicals perspectives perceptions" at bounding box center [260, 189] width 84 height 18
select select "periods"
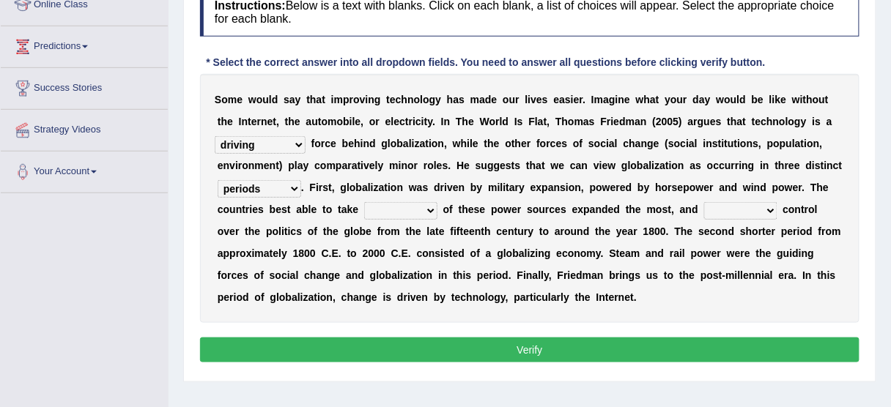
click at [218, 180] on select "periods periodicals perspectives perceptions" at bounding box center [260, 189] width 84 height 18
click at [437, 207] on b at bounding box center [440, 210] width 6 height 12
click at [423, 207] on select "action advantage account care" at bounding box center [400, 211] width 73 height 18
select select "advantage"
click at [364, 202] on select "action advantage account care" at bounding box center [400, 211] width 73 height 18
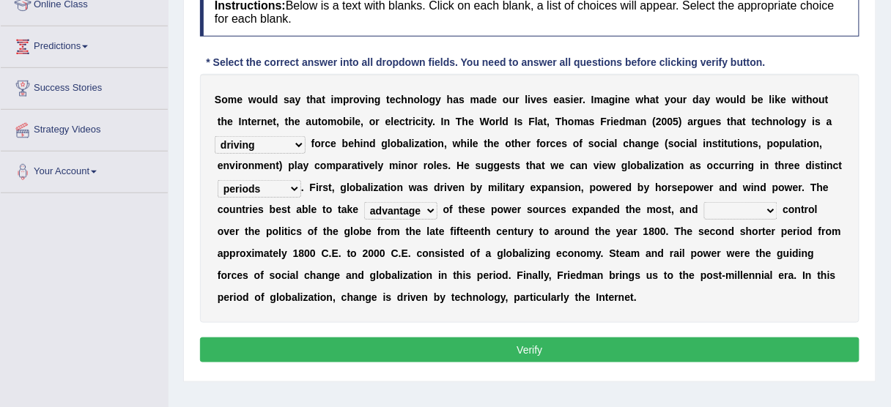
click at [751, 204] on select "exist extract exert expect" at bounding box center [740, 211] width 73 height 18
click at [704, 202] on select "exist extract exert expect" at bounding box center [740, 211] width 73 height 18
click at [762, 197] on div "S o m e w o u l d s a y t h a t i m p r o v i n g t e c h n o l o g y h a s m a…" at bounding box center [529, 198] width 659 height 249
click at [751, 208] on select "exist extract exert expect" at bounding box center [740, 211] width 73 height 18
select select "expect"
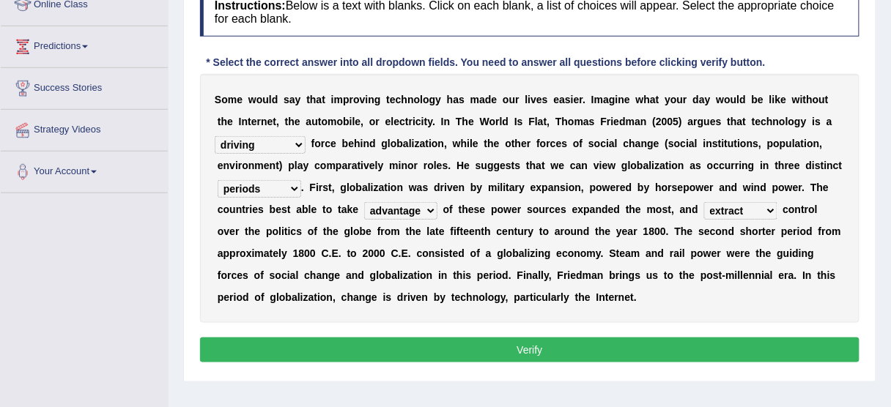
click at [704, 202] on select "exist extract exert expect" at bounding box center [740, 211] width 73 height 18
click at [705, 338] on button "Verify" at bounding box center [529, 350] width 659 height 25
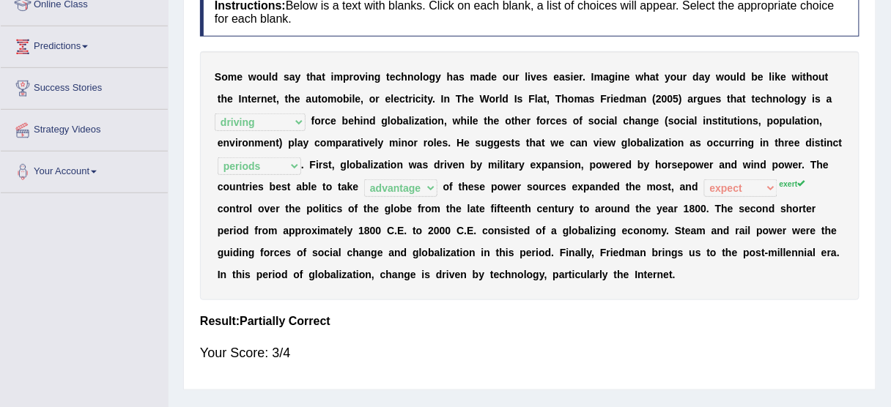
click at [856, 204] on div "S o m e w o u l d s a y t h a t i m p r o v i n g t e c h n o l o g y h a s m a…" at bounding box center [529, 175] width 659 height 249
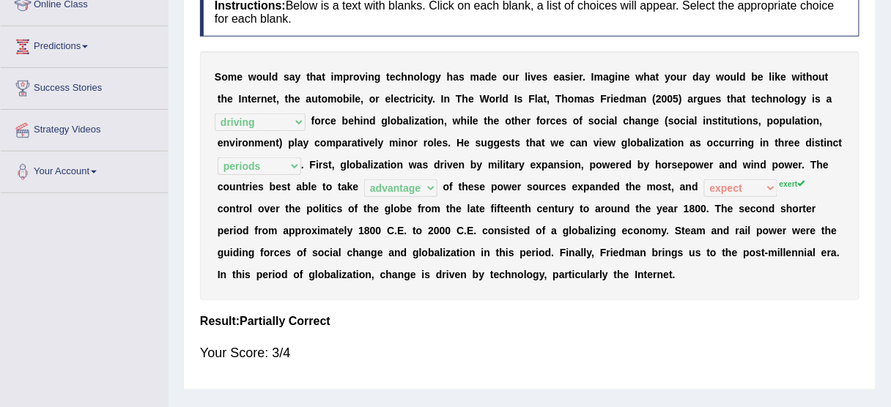
click at [856, 204] on div "S o m e w o u l d s a y t h a t i m p r o v i n g t e c h n o l o g y h a s m a…" at bounding box center [529, 175] width 659 height 249
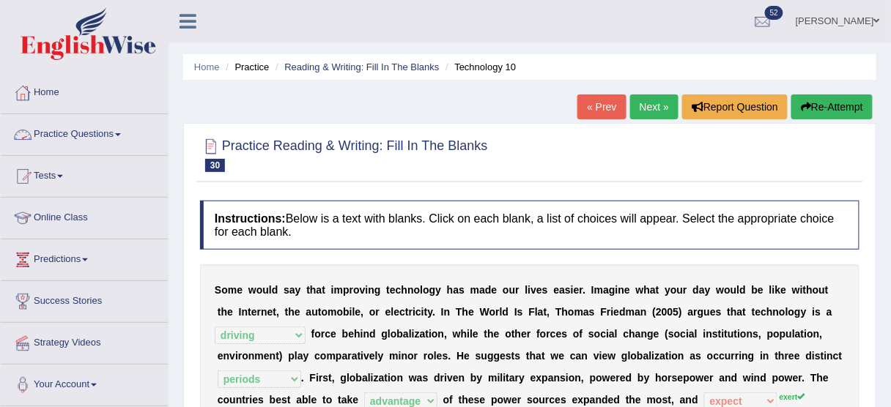
click at [111, 141] on link "Practice Questions" at bounding box center [84, 132] width 167 height 37
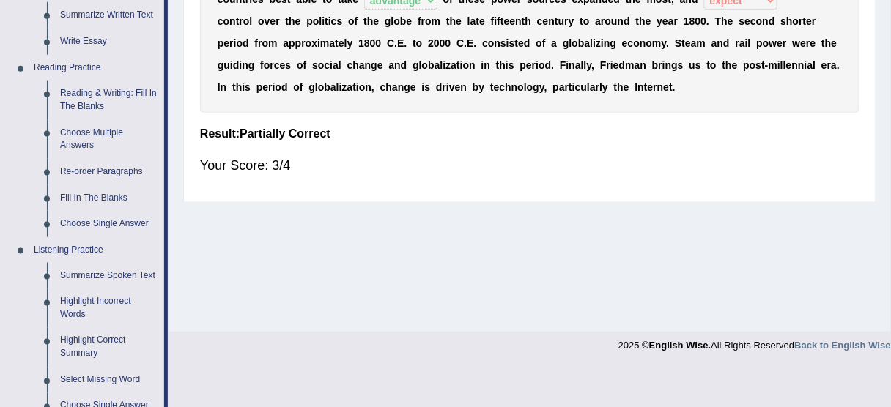
scroll to position [415, 0]
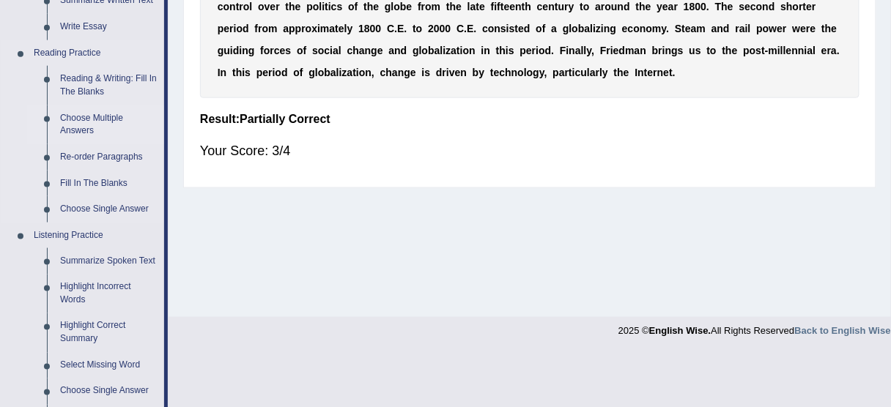
click at [94, 114] on link "Choose Multiple Answers" at bounding box center [108, 124] width 111 height 39
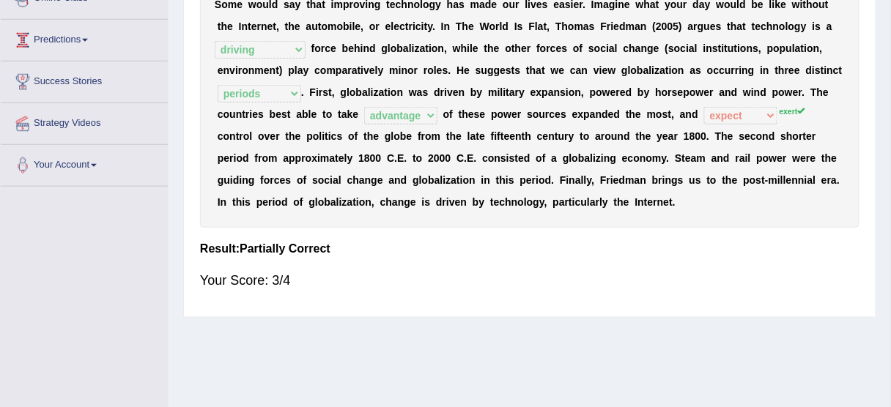
scroll to position [198, 0]
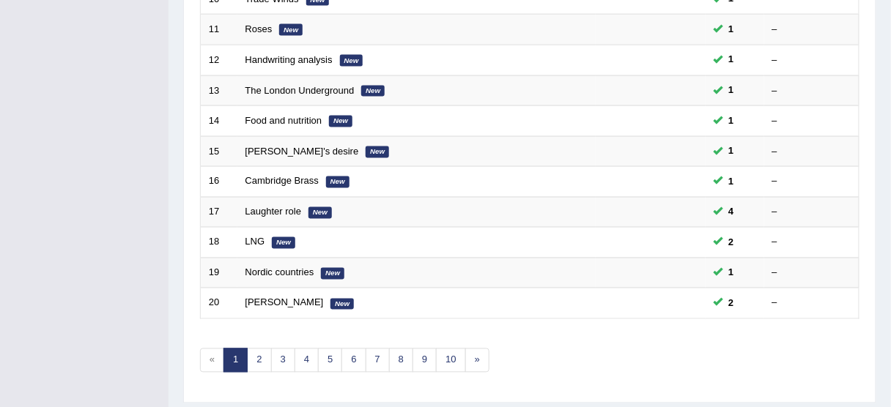
scroll to position [556, 0]
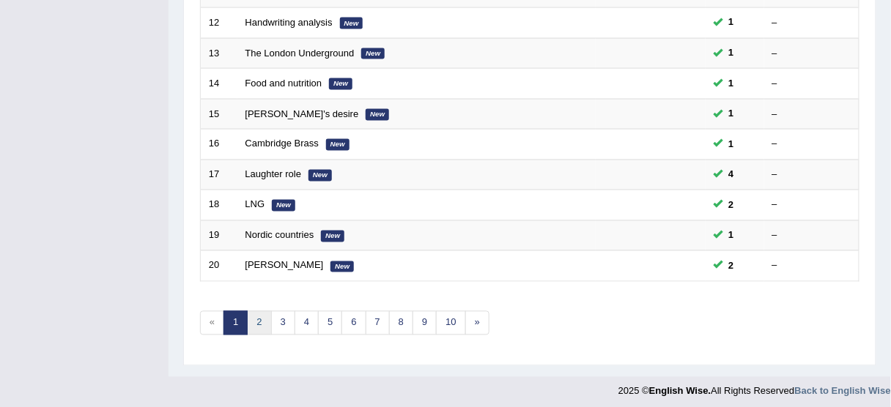
click at [267, 314] on link "2" at bounding box center [259, 323] width 24 height 24
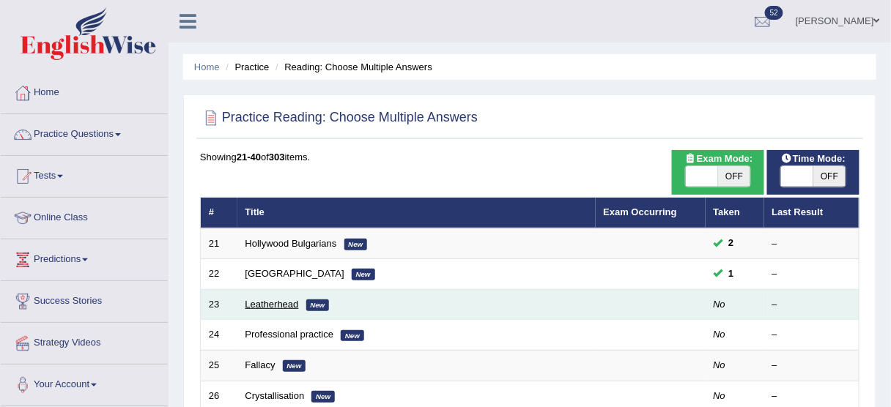
click at [281, 299] on link "Leatherhead" at bounding box center [271, 304] width 53 height 11
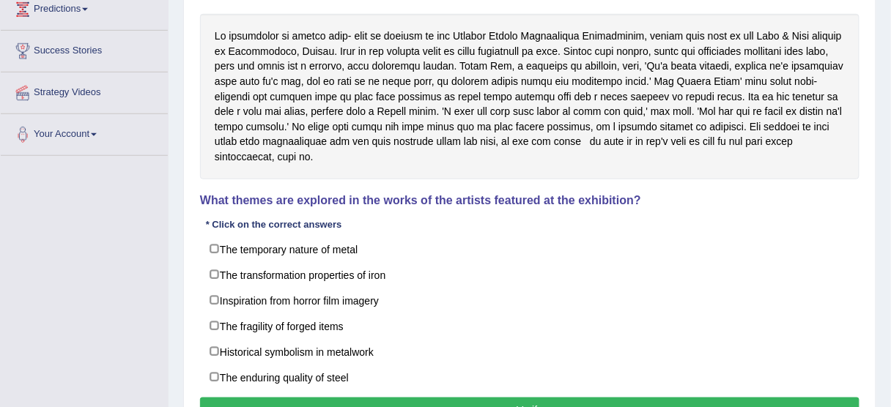
scroll to position [252, 0]
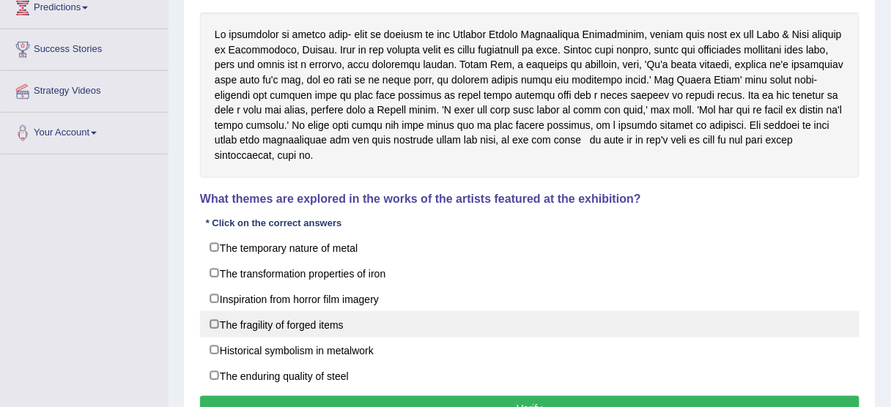
click at [308, 311] on label "The fragility of forged items" at bounding box center [529, 324] width 659 height 26
checkbox input "true"
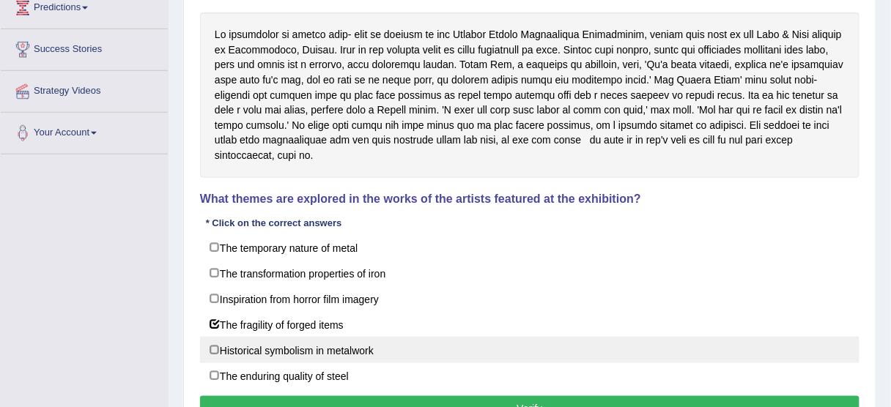
click at [308, 337] on label "Historical symbolism in metalwork" at bounding box center [529, 350] width 659 height 26
checkbox input "true"
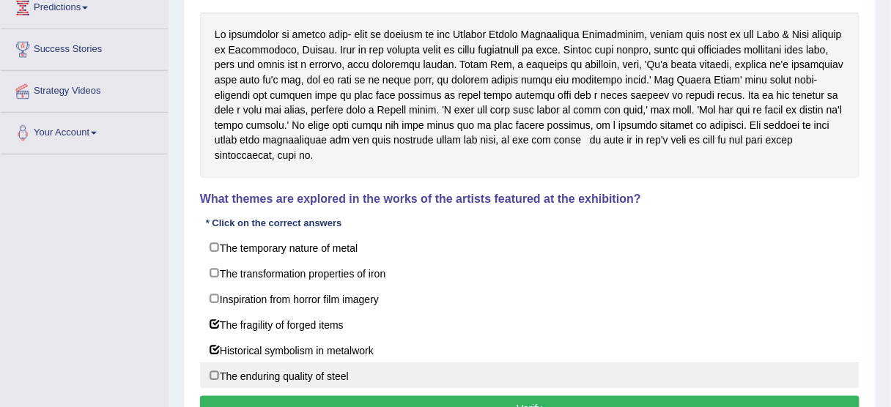
click at [303, 363] on label "The enduring quality of steel" at bounding box center [529, 376] width 659 height 26
checkbox input "true"
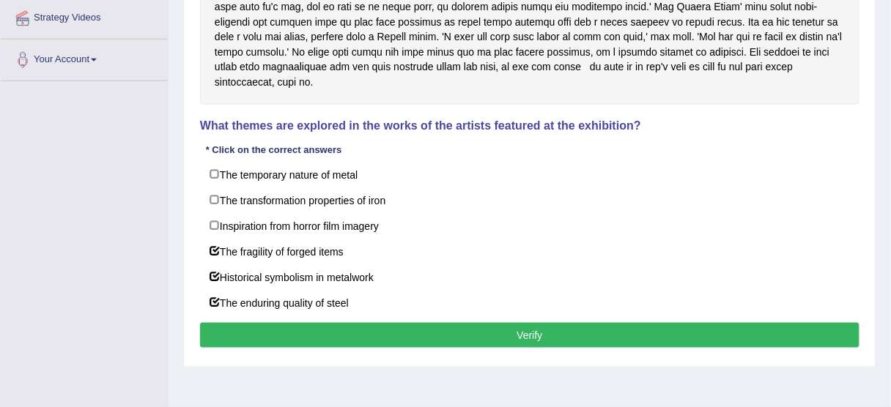
scroll to position [337, 0]
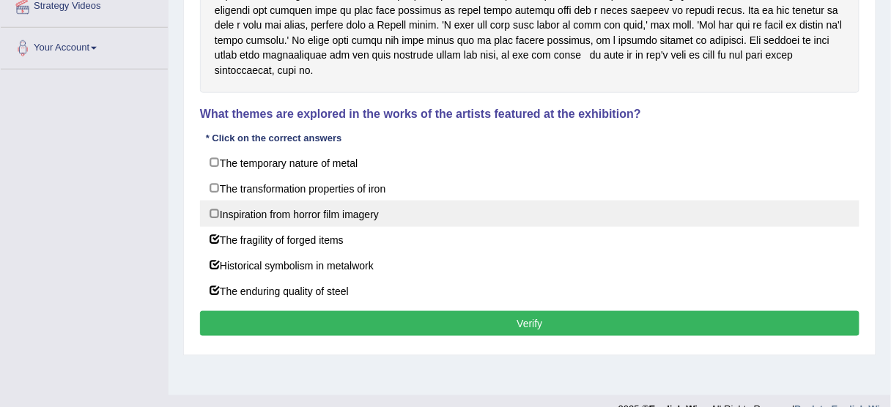
click at [225, 202] on label "Inspiration from horror film imagery" at bounding box center [529, 214] width 659 height 26
checkbox input "true"
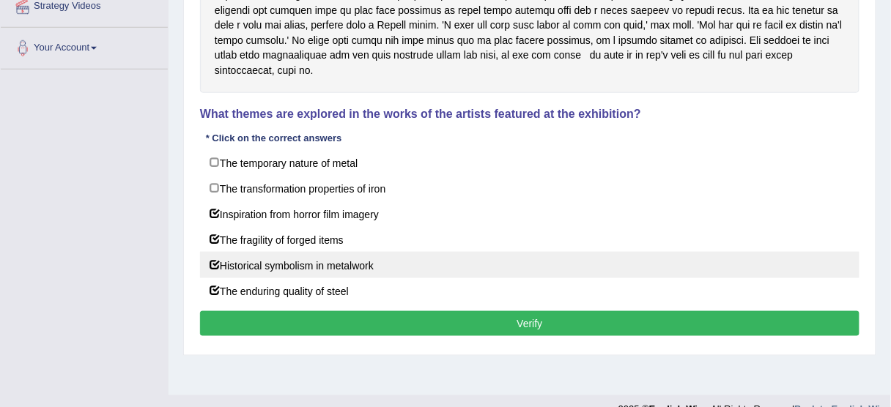
click at [217, 252] on label "Historical symbolism in metalwork" at bounding box center [529, 265] width 659 height 26
checkbox input "false"
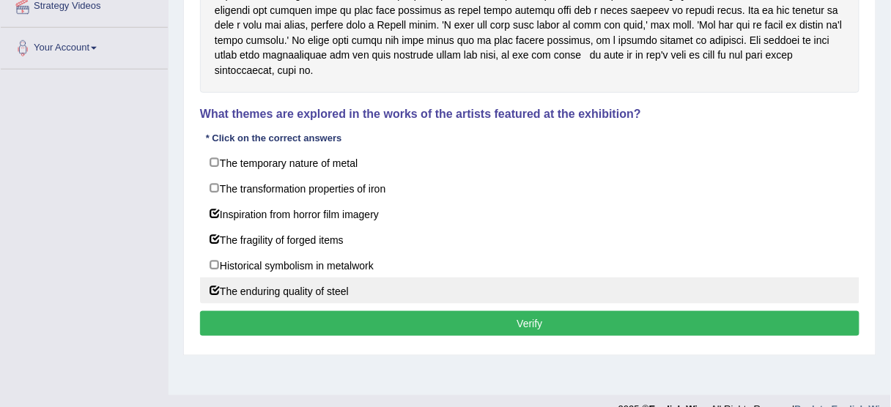
click at [215, 278] on label "The enduring quality of steel" at bounding box center [529, 291] width 659 height 26
checkbox input "false"
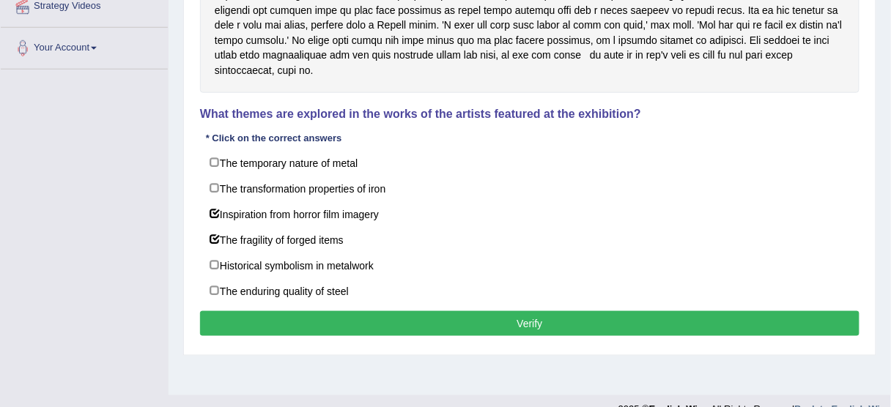
click at [242, 311] on button "Verify" at bounding box center [529, 323] width 659 height 25
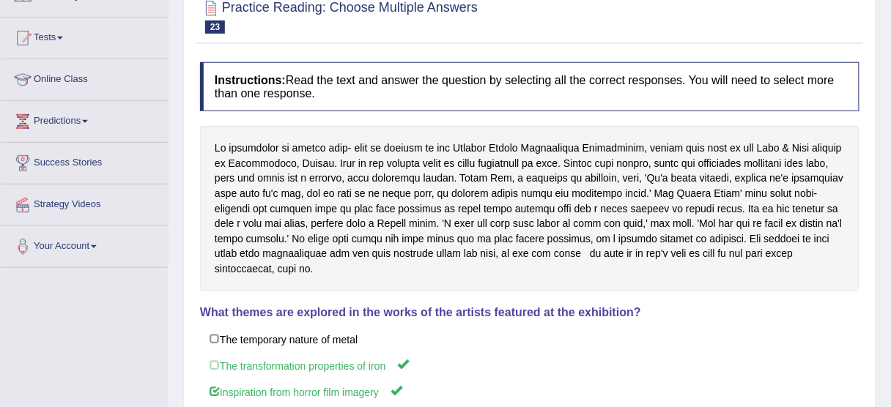
scroll to position [0, 0]
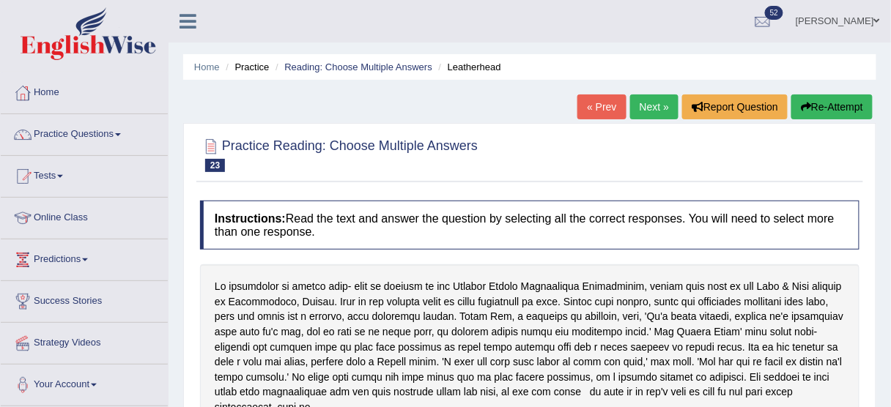
click at [650, 95] on link "Next »" at bounding box center [654, 106] width 48 height 25
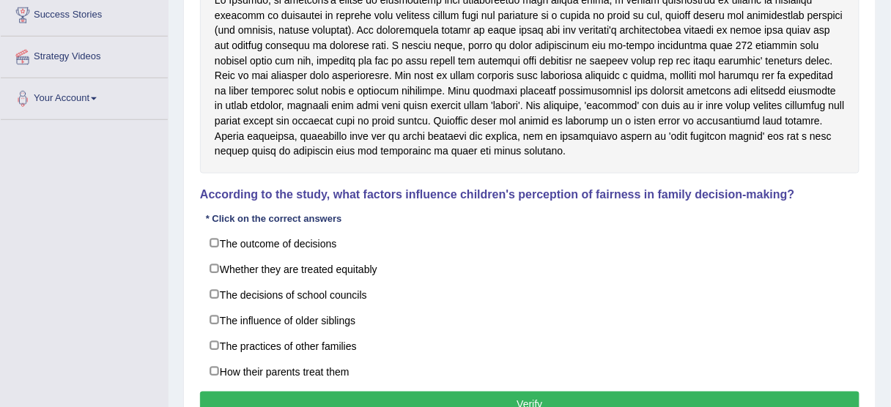
scroll to position [284, 0]
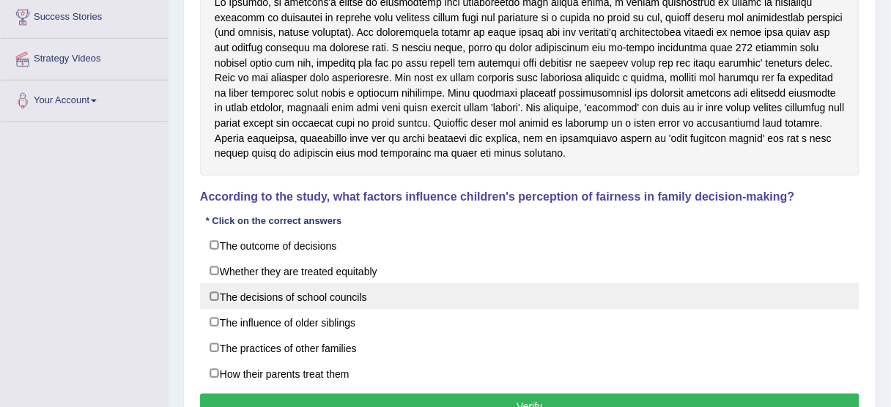
click at [322, 294] on label "The decisions of school councils" at bounding box center [529, 296] width 659 height 26
checkbox input "true"
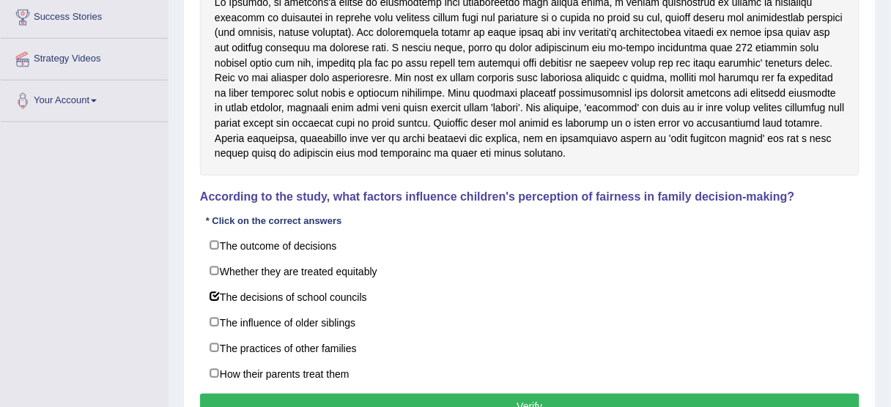
click at [346, 403] on button "Verify" at bounding box center [529, 406] width 659 height 25
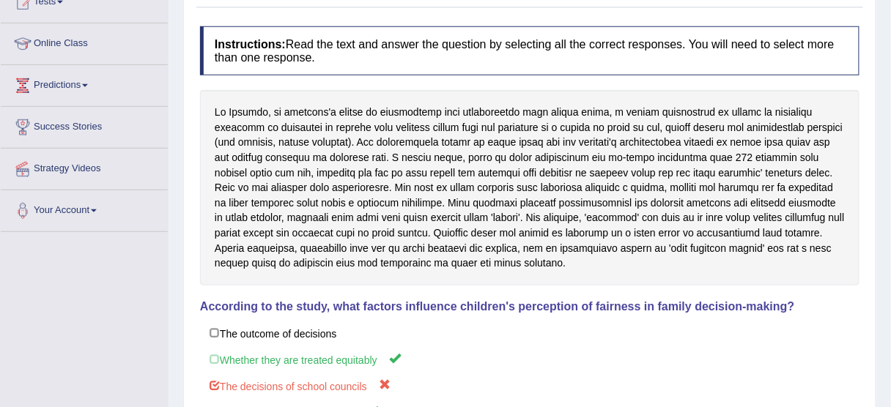
scroll to position [0, 0]
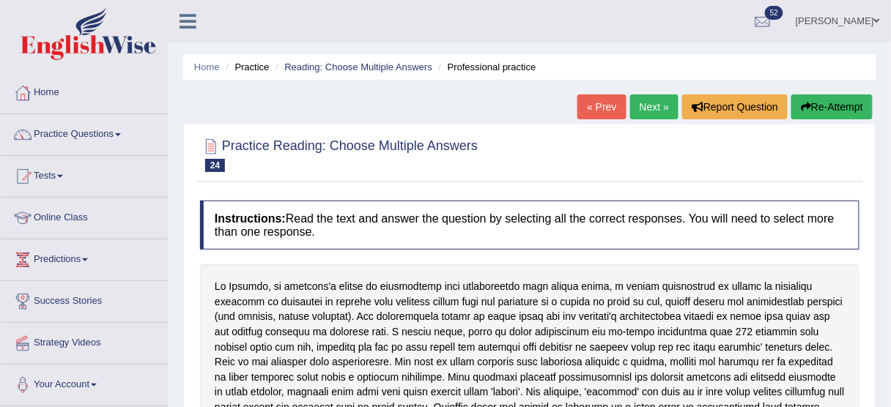
click at [653, 101] on link "Next »" at bounding box center [654, 106] width 48 height 25
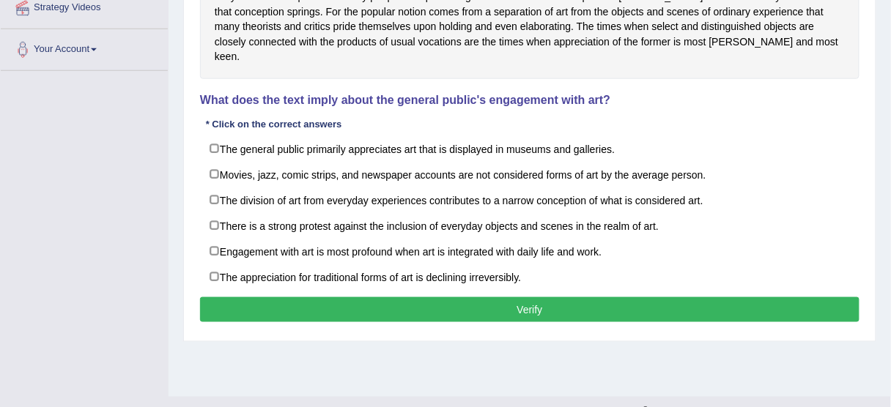
scroll to position [344, 0]
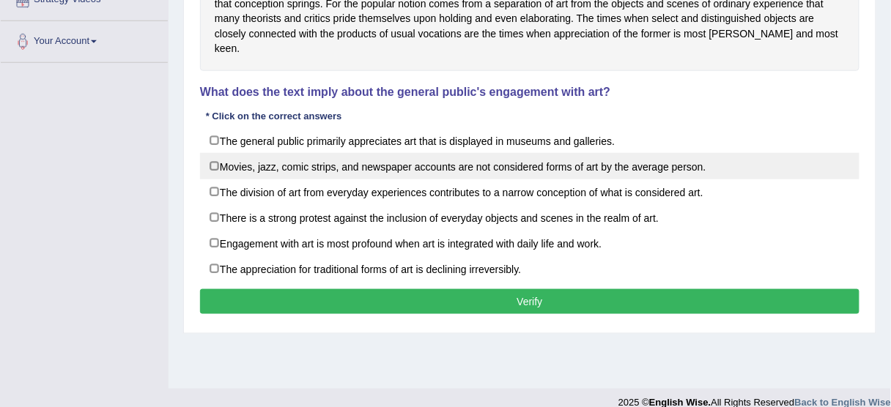
click at [311, 153] on label "Movies, jazz, comic strips, and newspaper accounts are not considered forms of …" at bounding box center [529, 166] width 659 height 26
checkbox input "true"
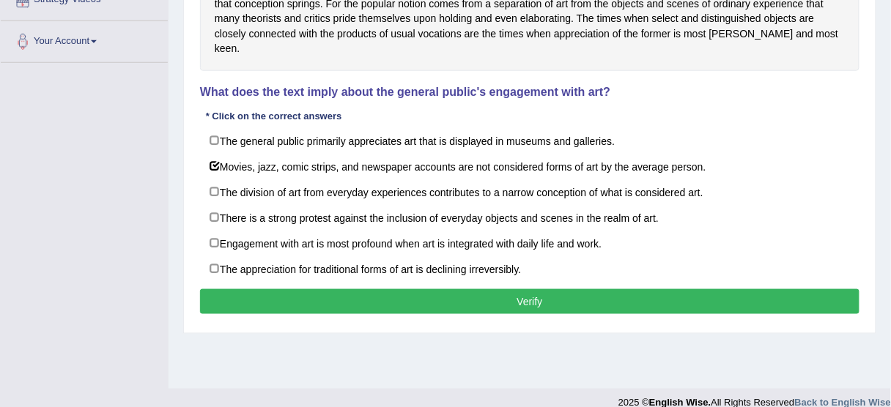
click at [344, 289] on button "Verify" at bounding box center [529, 301] width 659 height 25
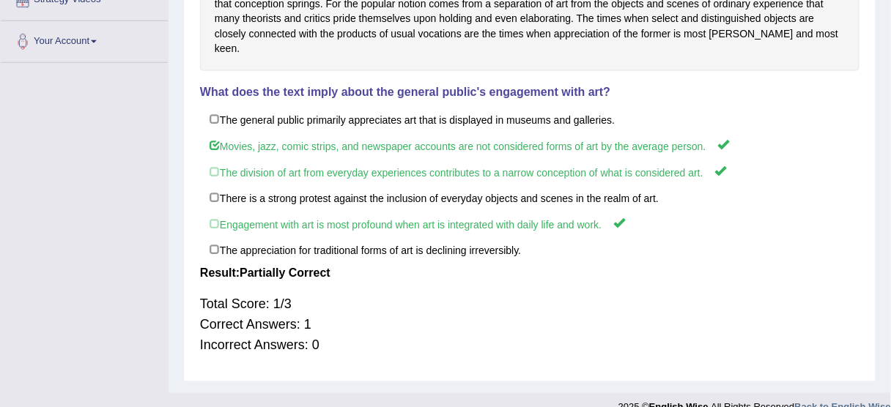
scroll to position [0, 0]
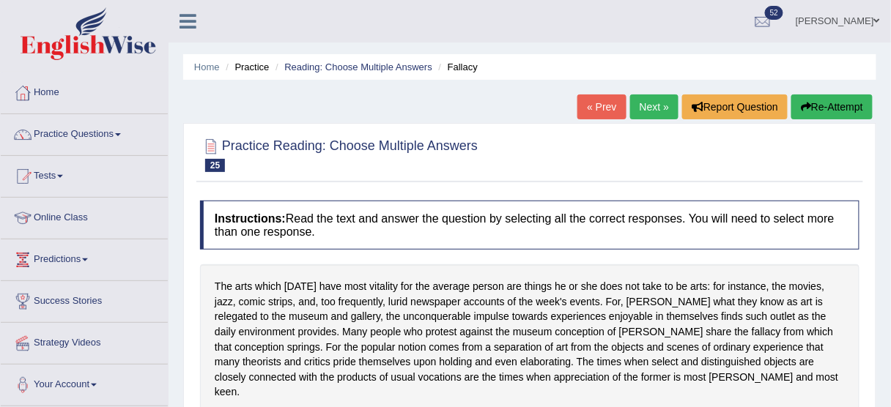
click at [650, 113] on link "Next »" at bounding box center [654, 106] width 48 height 25
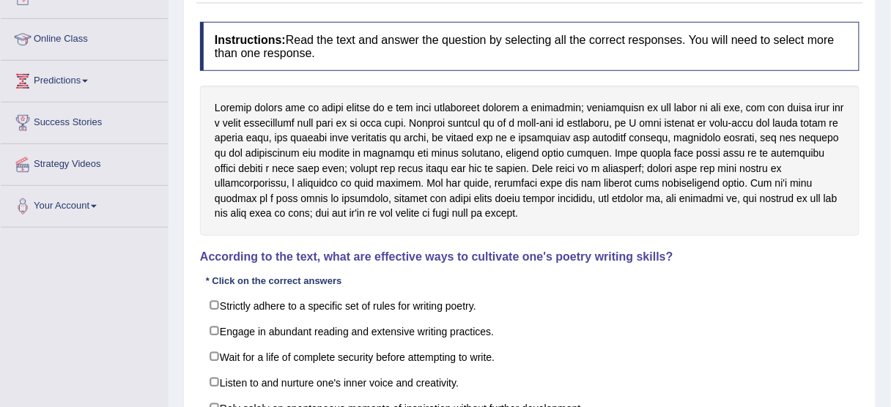
scroll to position [281, 0]
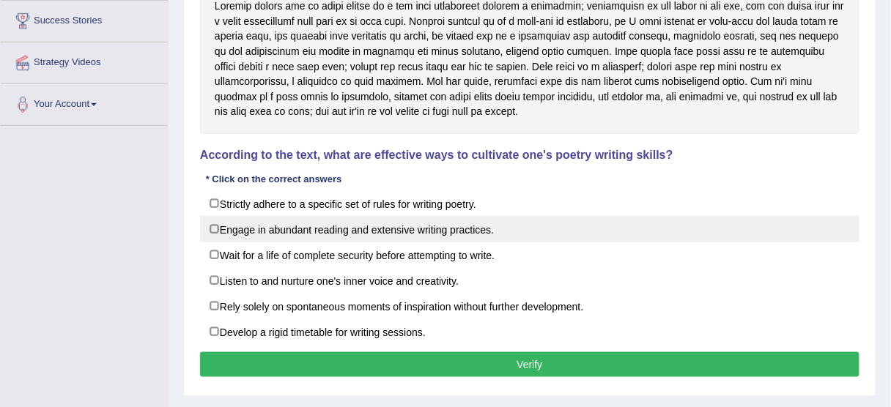
click at [421, 223] on label "Engage in abundant reading and extensive writing practices." at bounding box center [529, 229] width 659 height 26
checkbox input "true"
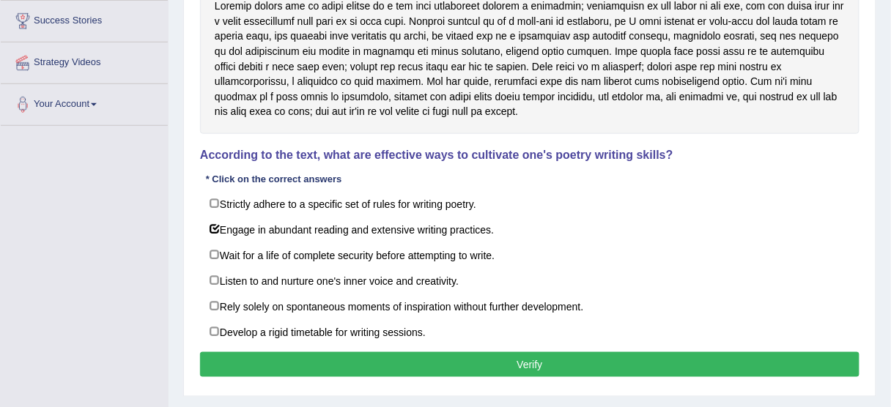
click at [456, 363] on button "Verify" at bounding box center [529, 364] width 659 height 25
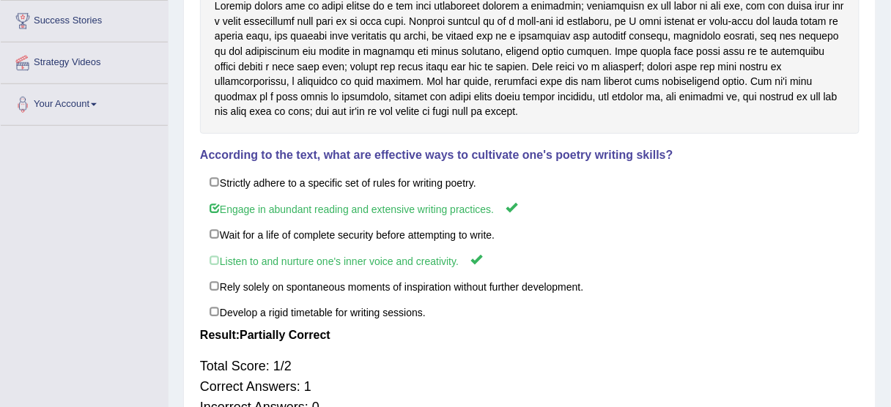
scroll to position [0, 0]
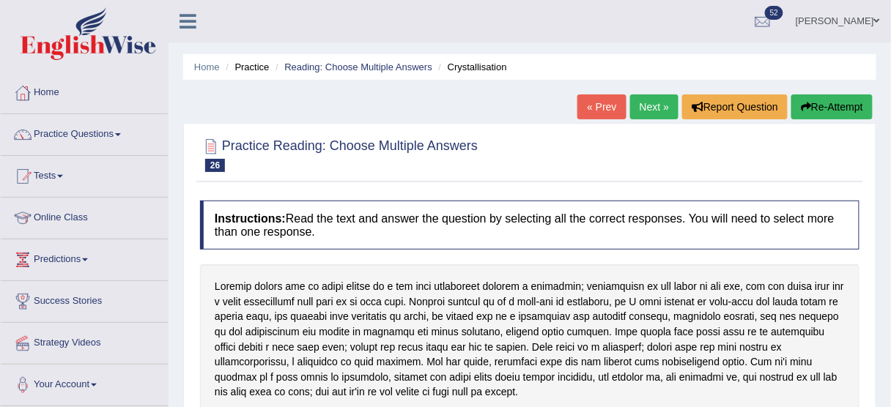
click at [653, 114] on link "Next »" at bounding box center [654, 106] width 48 height 25
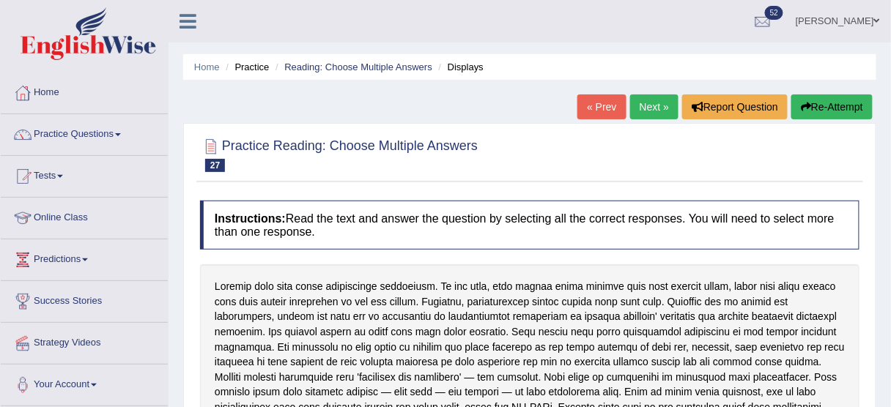
scroll to position [264, 0]
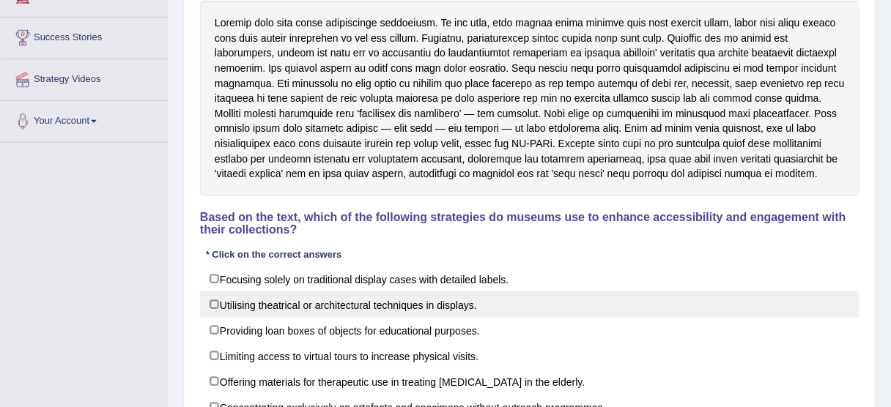
click at [220, 300] on label "Utilising theatrical or architectural techniques in displays." at bounding box center [529, 305] width 659 height 26
checkbox input "true"
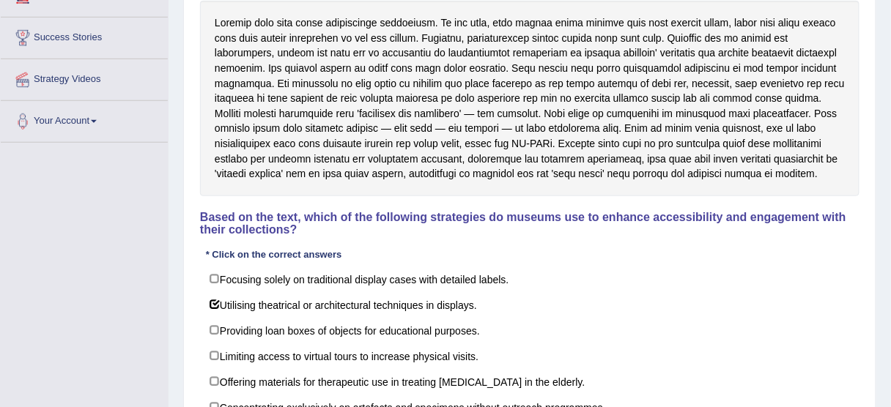
scroll to position [371, 0]
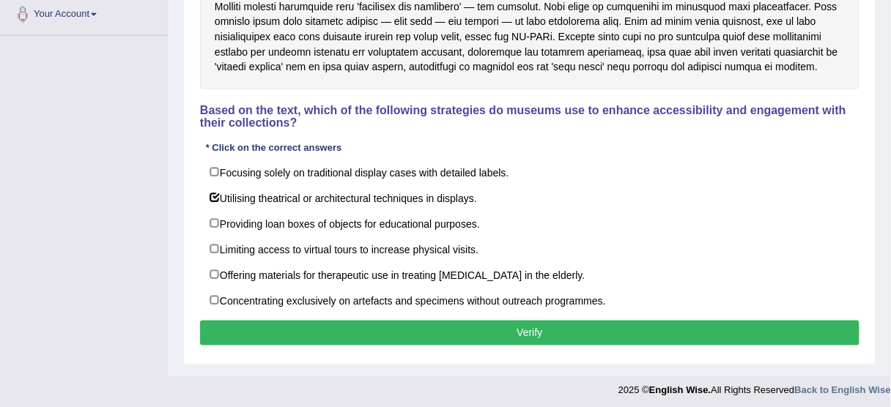
click at [590, 322] on button "Verify" at bounding box center [529, 333] width 659 height 25
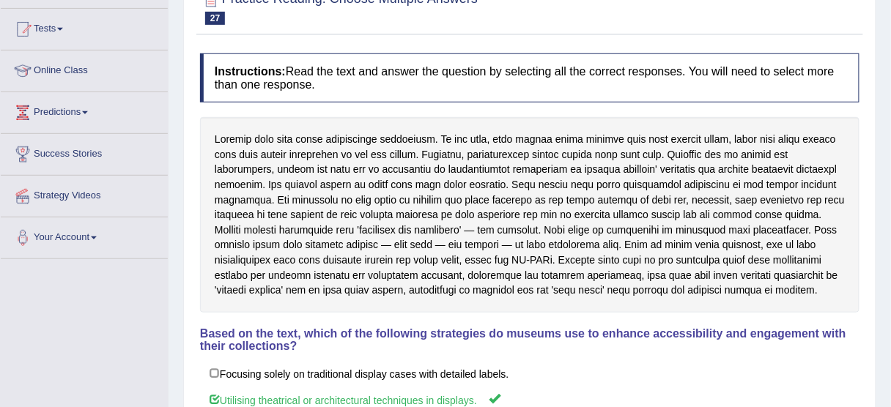
scroll to position [0, 0]
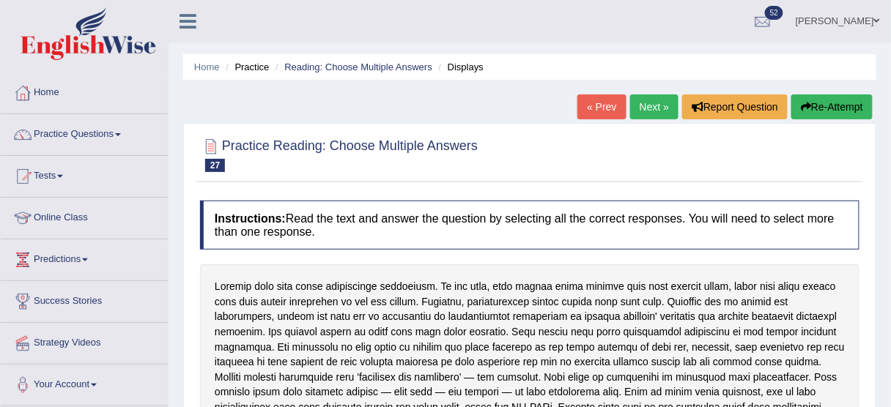
click at [646, 110] on link "Next »" at bounding box center [654, 106] width 48 height 25
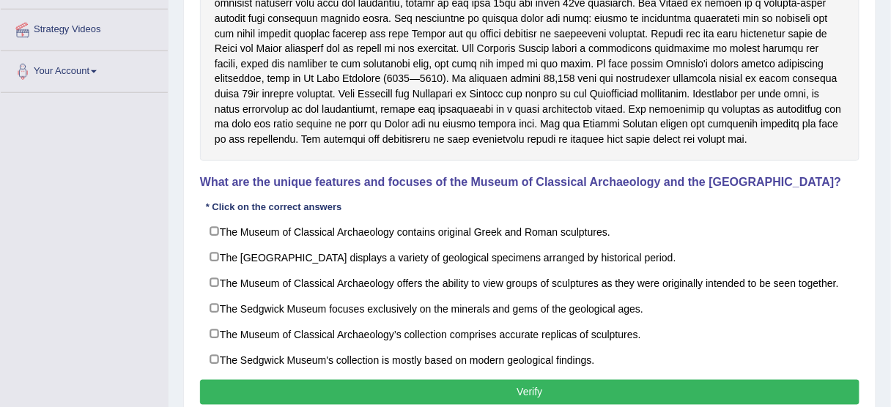
scroll to position [318, 0]
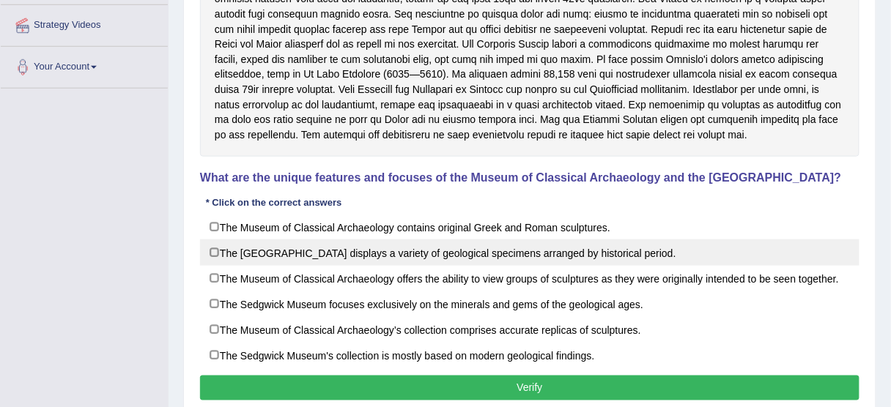
click at [461, 252] on label "The Sedgwick Museum displays a variety of geological specimens arranged by hist…" at bounding box center [529, 253] width 659 height 26
checkbox input "true"
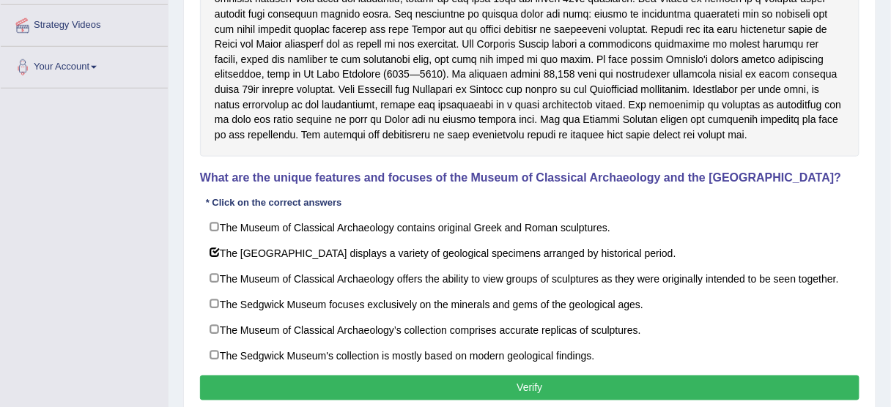
click at [464, 378] on button "Verify" at bounding box center [529, 388] width 659 height 25
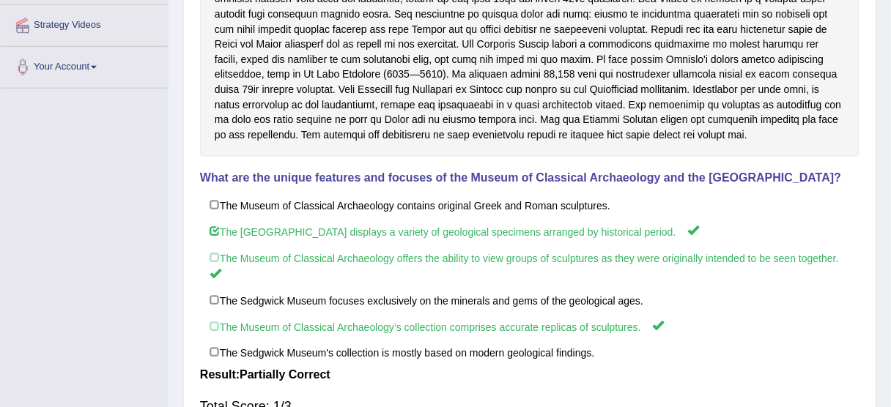
scroll to position [0, 0]
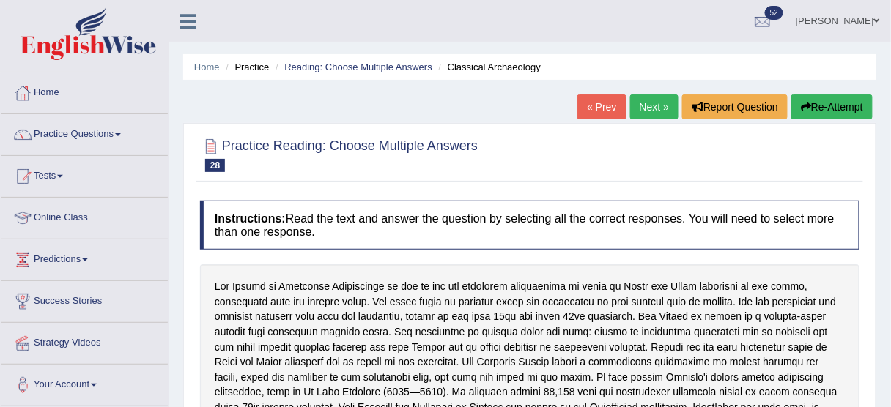
click at [648, 98] on link "Next »" at bounding box center [654, 106] width 48 height 25
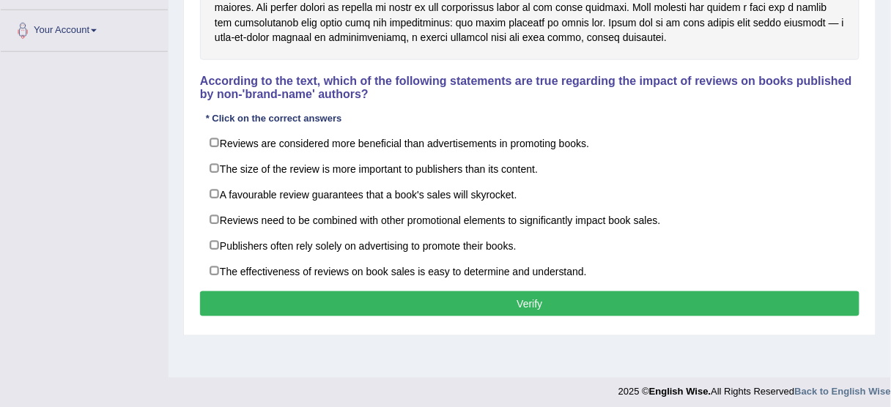
scroll to position [350, 0]
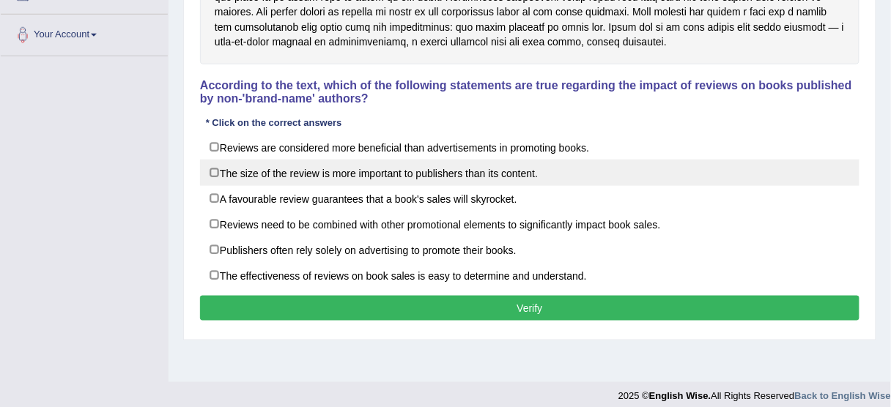
click at [211, 169] on label "The size of the review is more important to publishers than its content." at bounding box center [529, 173] width 659 height 26
checkbox input "true"
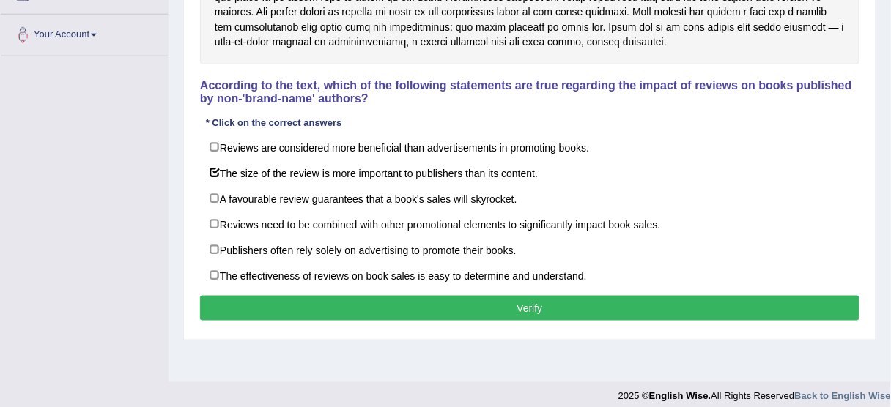
click at [294, 311] on button "Verify" at bounding box center [529, 308] width 659 height 25
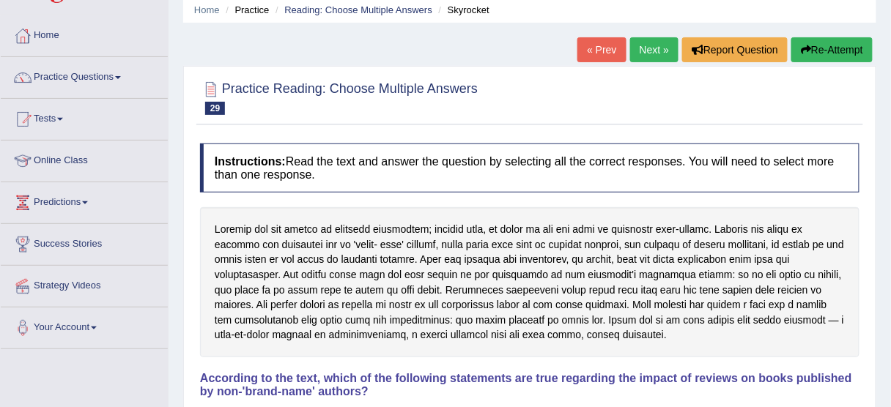
scroll to position [0, 0]
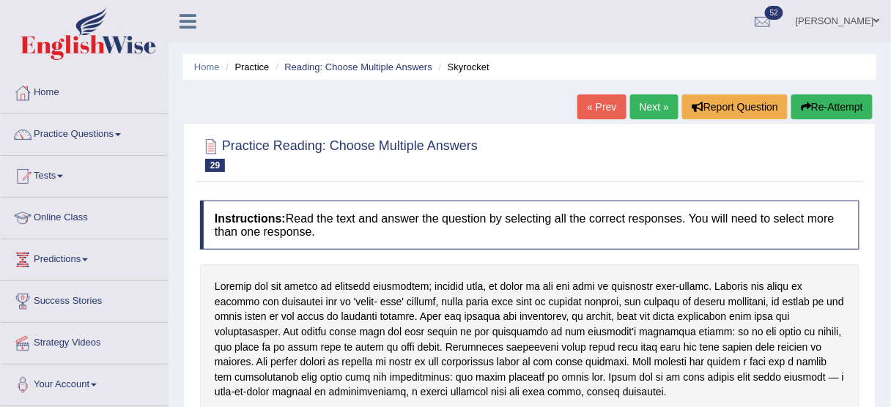
click at [655, 104] on link "Next »" at bounding box center [654, 106] width 48 height 25
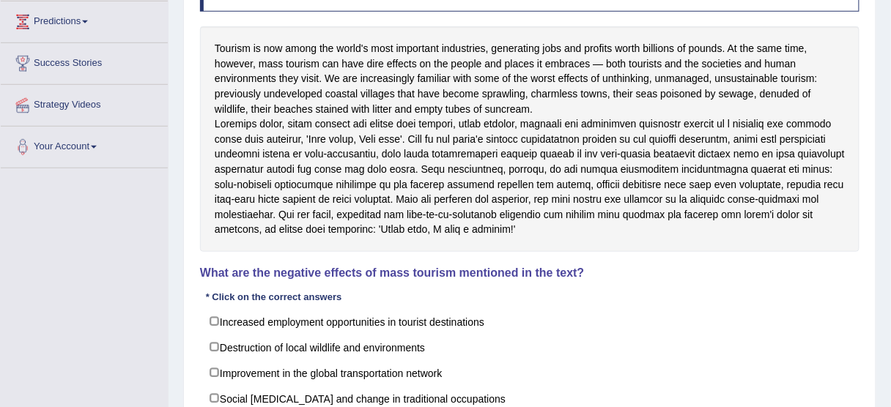
scroll to position [257, 0]
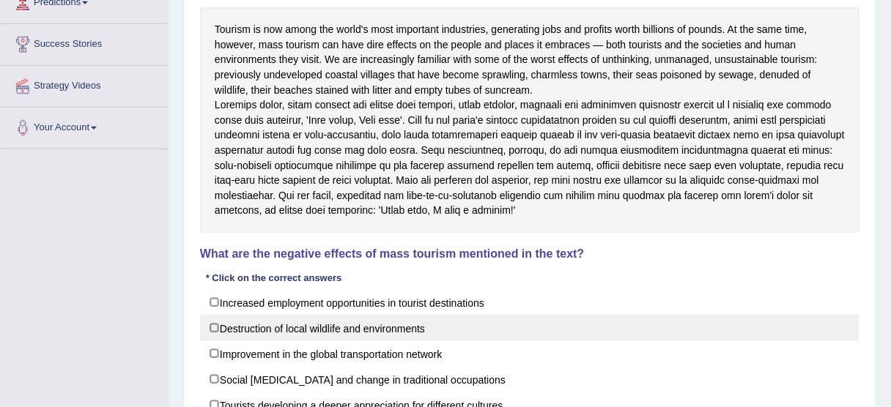
click at [326, 338] on label "Destruction of local wildlife and environments" at bounding box center [529, 328] width 659 height 26
checkbox input "true"
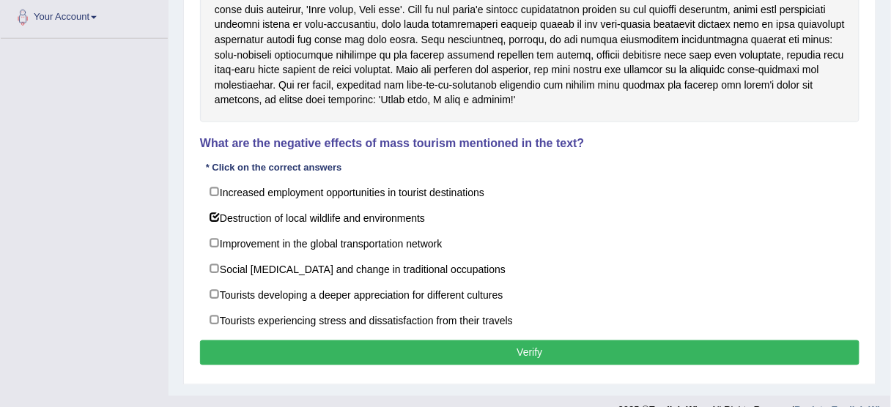
scroll to position [403, 0]
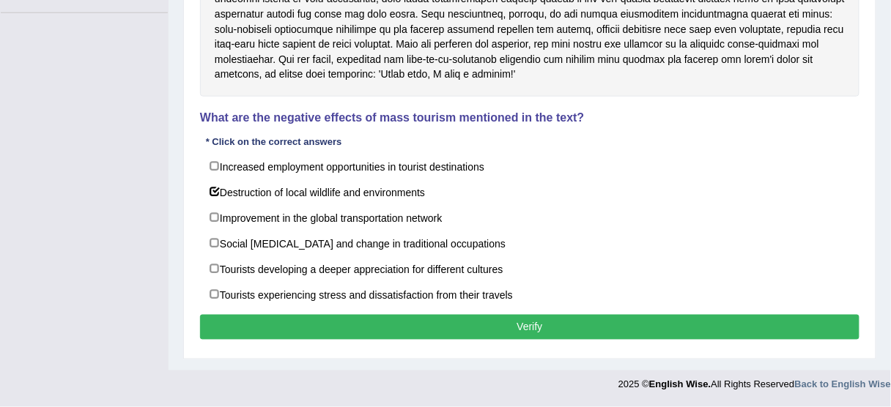
click at [738, 332] on button "Verify" at bounding box center [529, 327] width 659 height 25
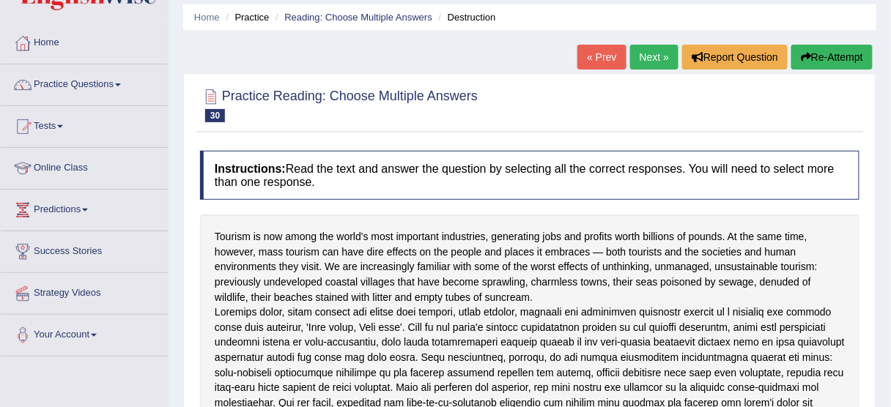
scroll to position [0, 0]
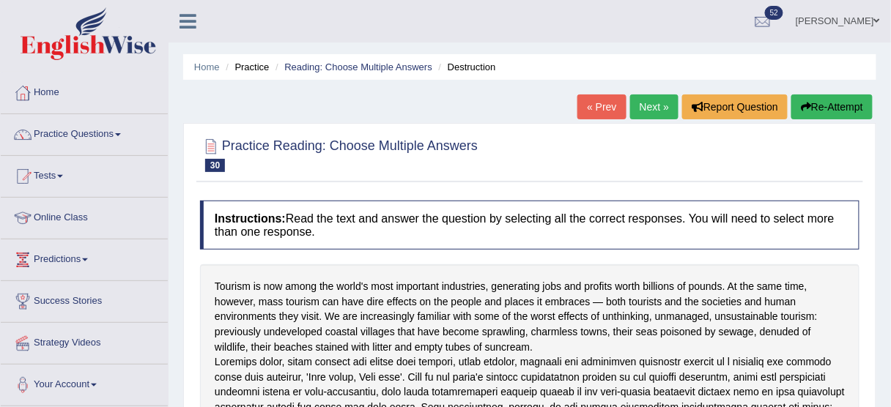
click at [642, 107] on link "Next »" at bounding box center [654, 106] width 48 height 25
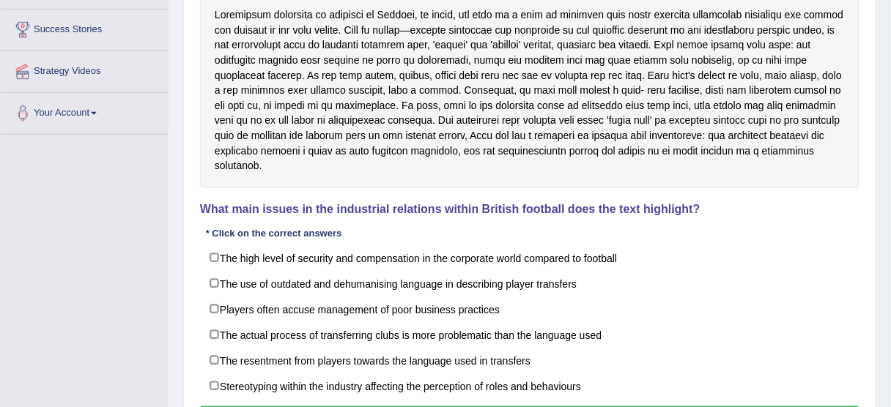
scroll to position [295, 0]
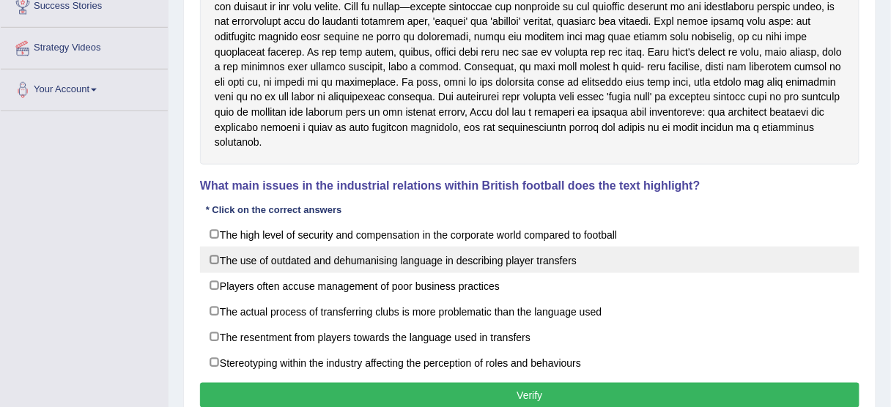
click at [430, 264] on label "The use of outdated and dehumanising language in describing player transfers" at bounding box center [529, 260] width 659 height 26
checkbox input "true"
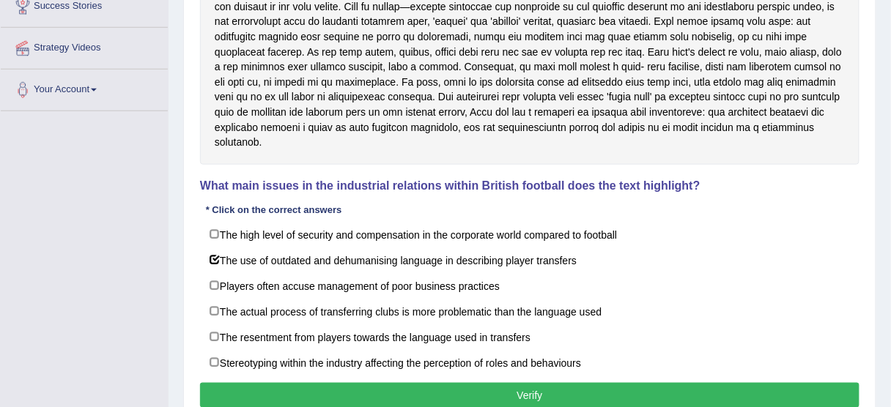
click at [377, 386] on button "Verify" at bounding box center [529, 395] width 659 height 25
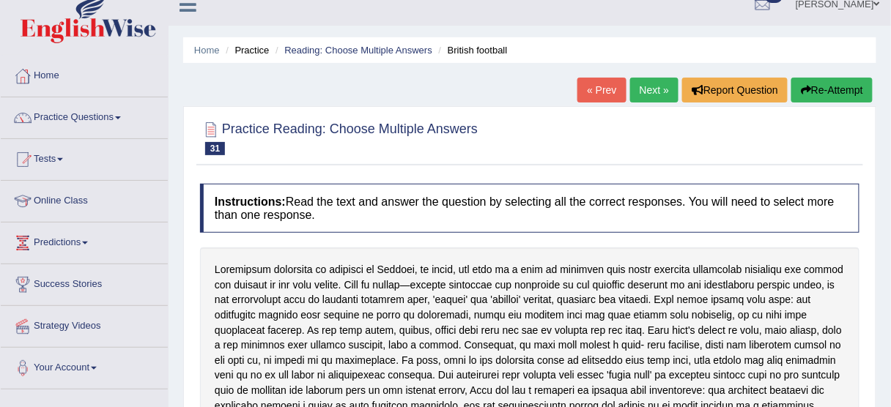
scroll to position [0, 0]
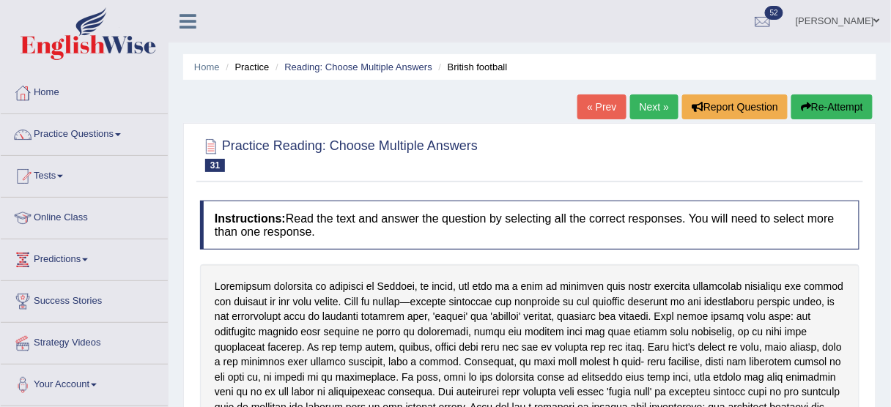
click at [638, 119] on div "« Prev Next » Report Question Re-Attempt" at bounding box center [726, 108] width 299 height 29
click at [642, 112] on link "Next »" at bounding box center [654, 106] width 48 height 25
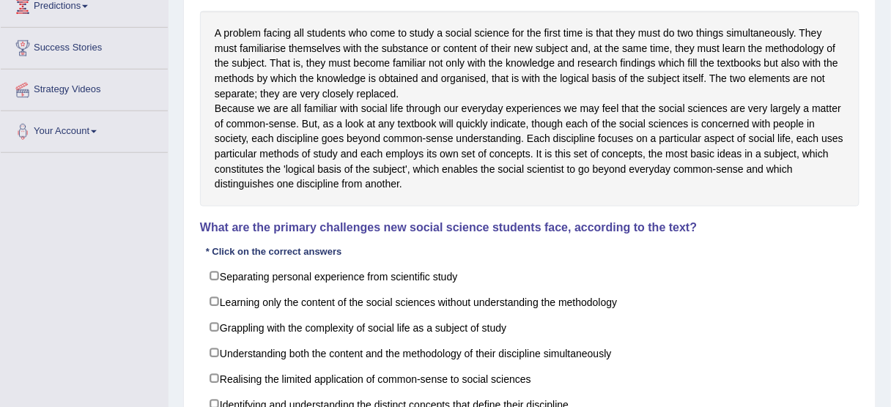
scroll to position [262, 0]
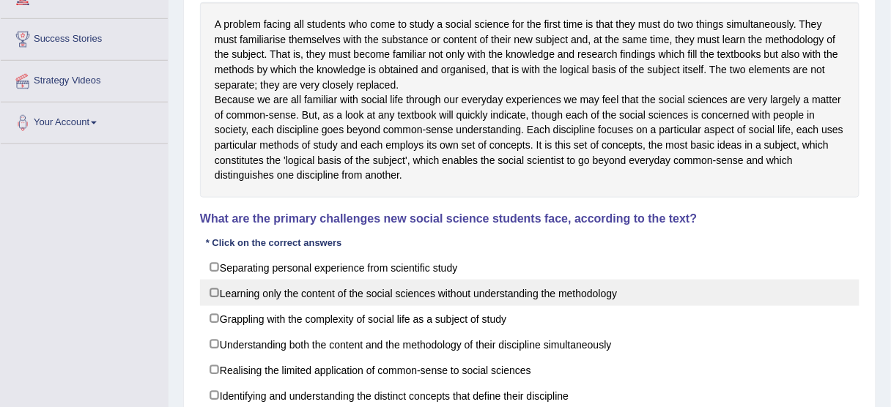
click at [439, 306] on label "Learning only the content of the social sciences without understanding the meth…" at bounding box center [529, 293] width 659 height 26
checkbox input "true"
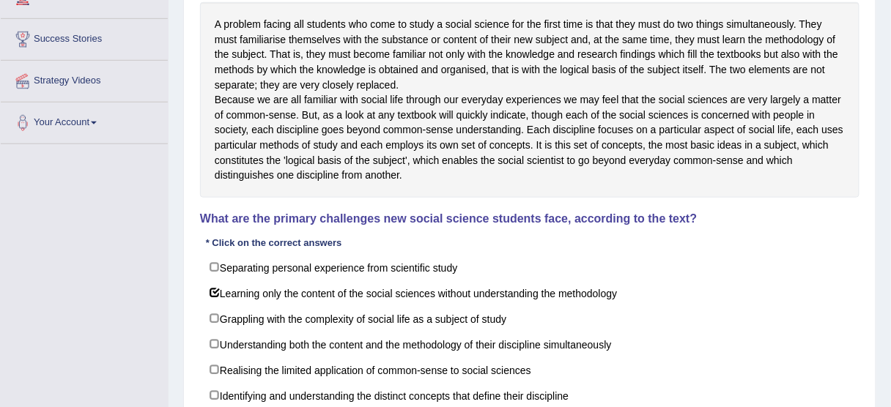
scroll to position [373, 0]
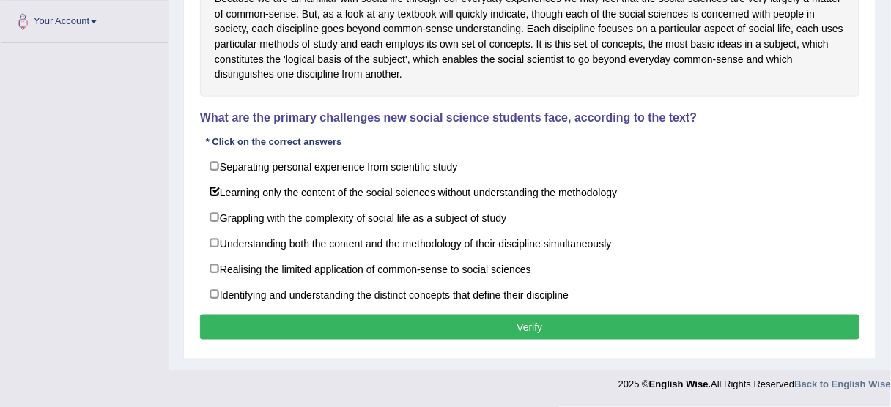
click at [675, 323] on button "Verify" at bounding box center [529, 327] width 659 height 25
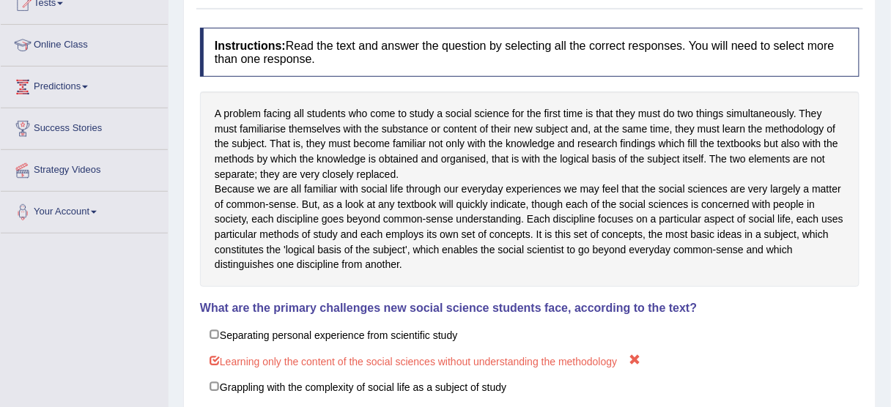
scroll to position [0, 0]
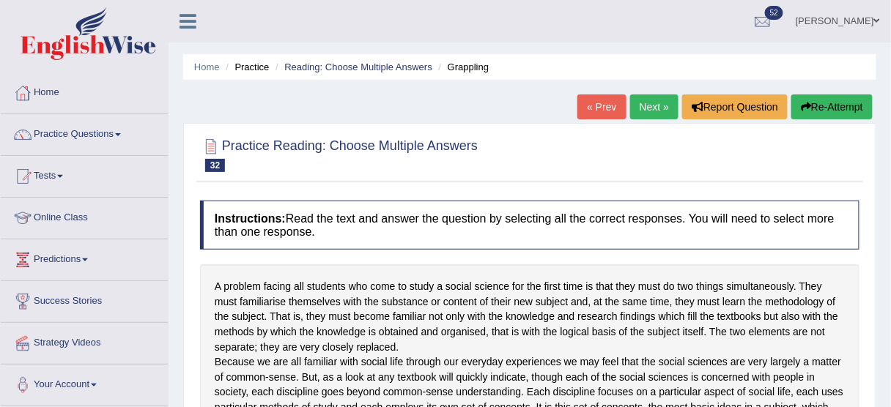
click at [650, 108] on link "Next »" at bounding box center [654, 106] width 48 height 25
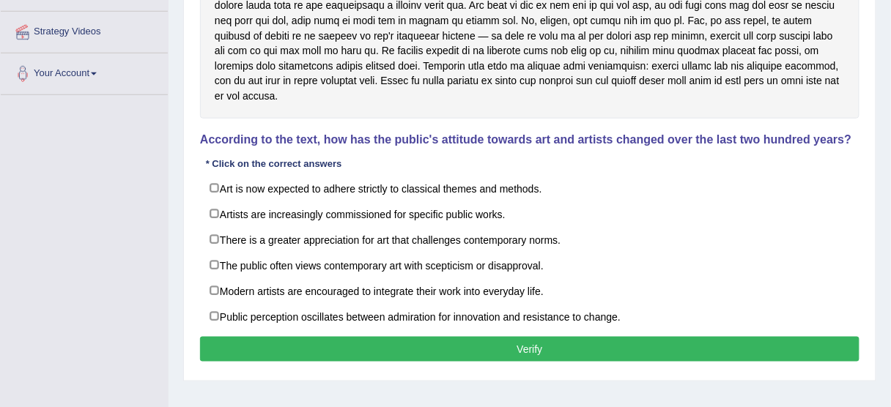
scroll to position [314, 0]
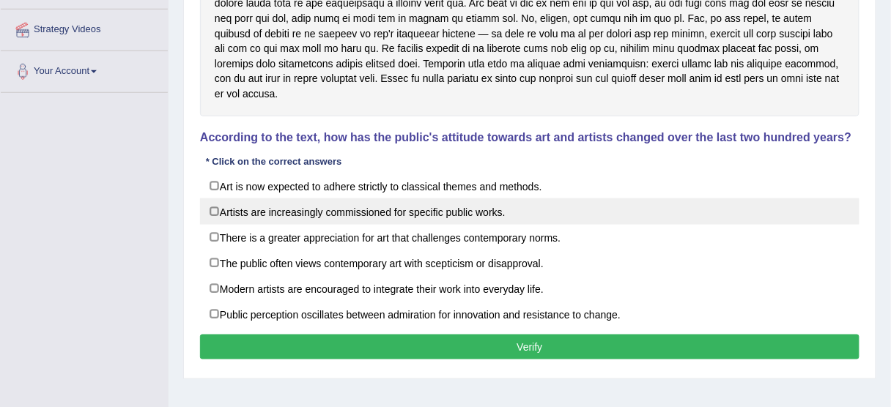
click at [435, 213] on label "Artists are increasingly commissioned for specific public works." at bounding box center [529, 212] width 659 height 26
checkbox input "true"
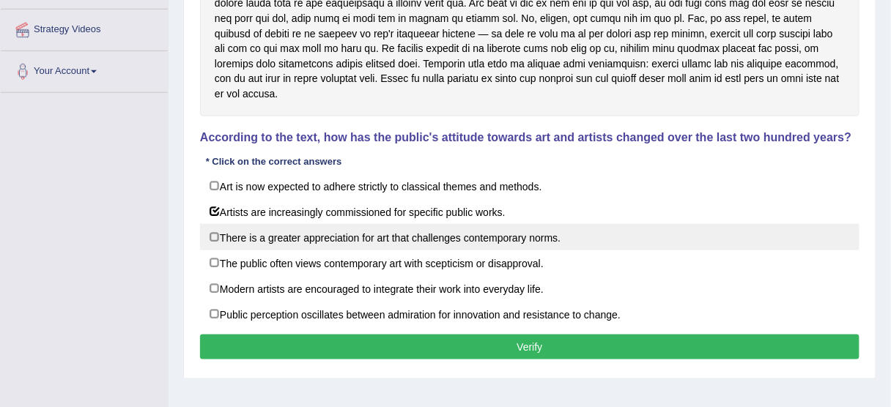
click at [352, 240] on label "There is a greater appreciation for art that challenges contemporary norms." at bounding box center [529, 237] width 659 height 26
checkbox input "true"
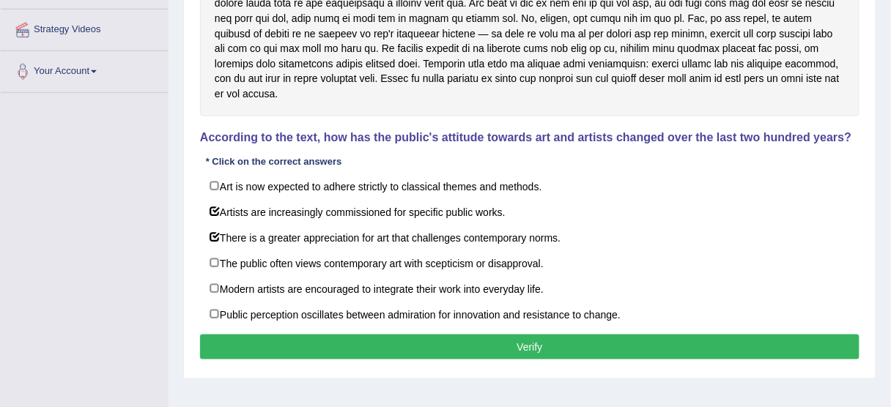
click at [366, 345] on button "Verify" at bounding box center [529, 347] width 659 height 25
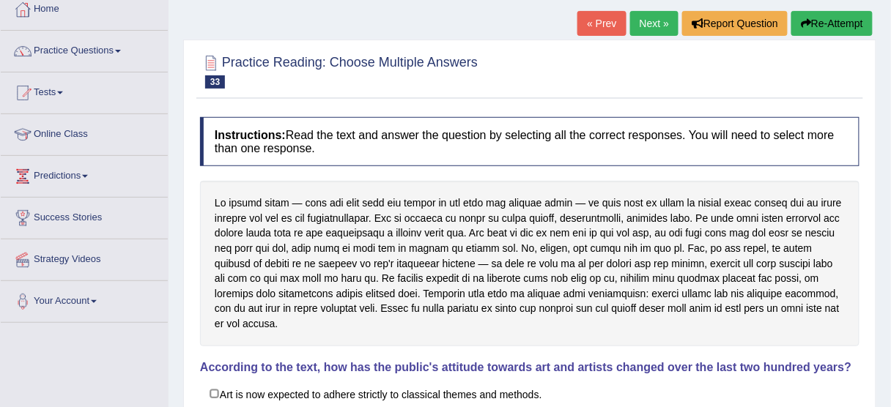
scroll to position [83, 0]
click at [840, 9] on div "Home Practice Reading: Choose Multiple Answers Modern artists « Prev Next » Rep…" at bounding box center [529, 293] width 722 height 753
click at [826, 19] on button "Re-Attempt" at bounding box center [831, 24] width 81 height 25
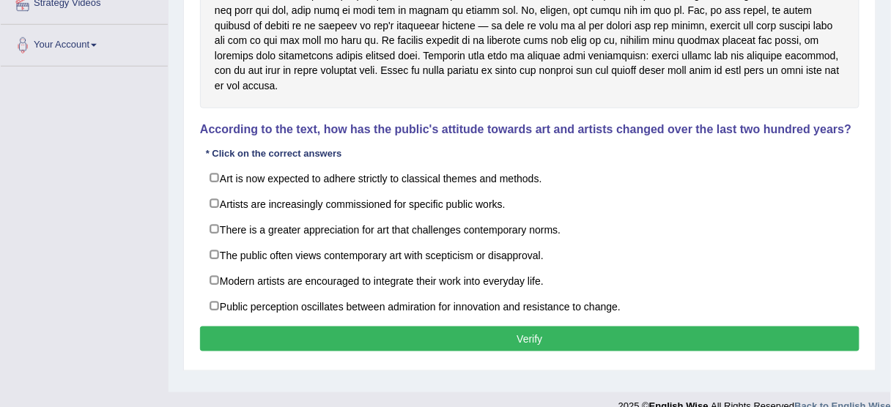
scroll to position [362, 0]
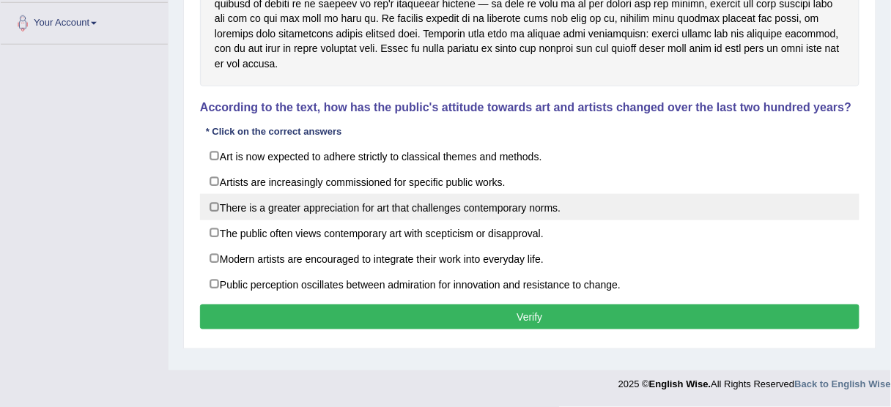
click at [478, 200] on label "There is a greater appreciation for art that challenges contemporary norms." at bounding box center [529, 207] width 659 height 26
checkbox input "true"
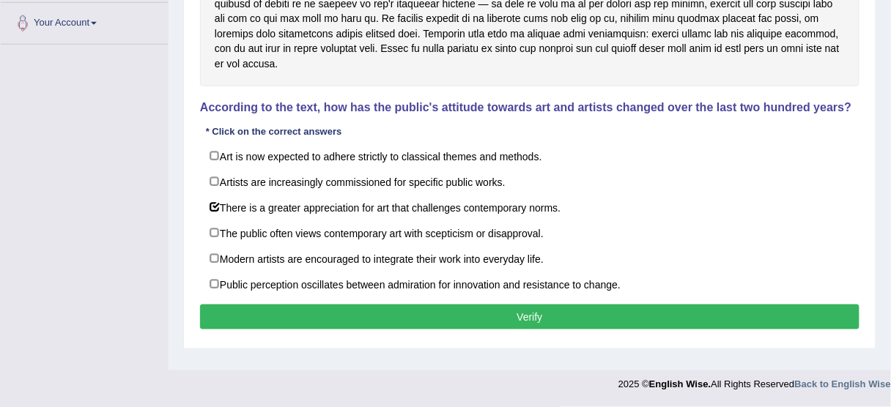
click at [465, 317] on button "Verify" at bounding box center [529, 317] width 659 height 25
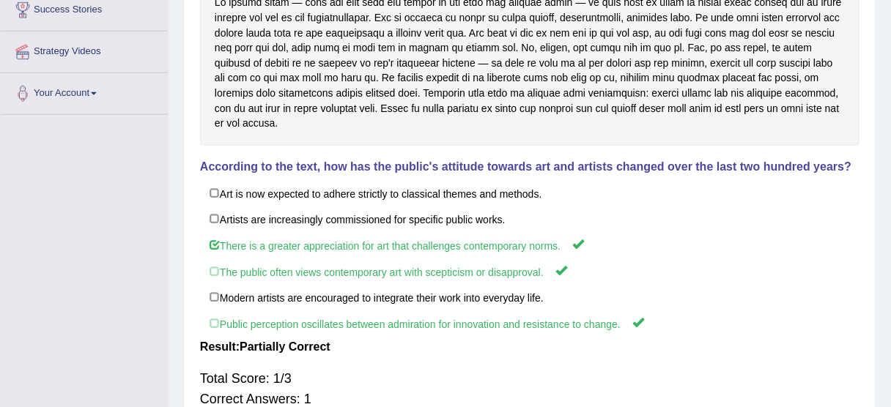
scroll to position [0, 0]
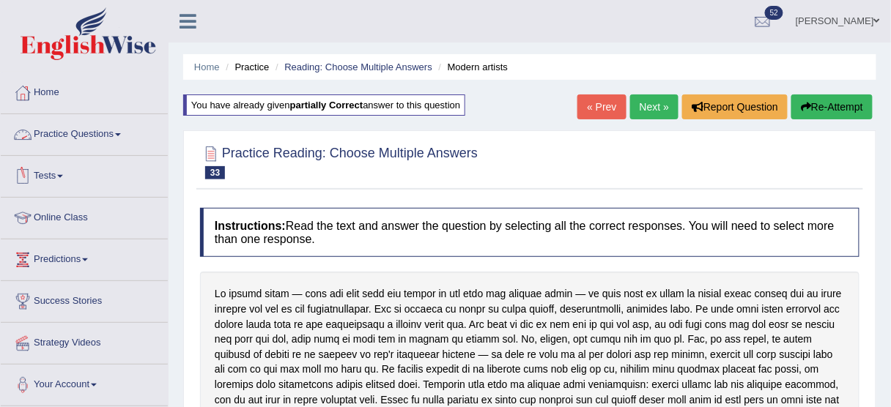
click at [121, 128] on link "Practice Questions" at bounding box center [84, 132] width 167 height 37
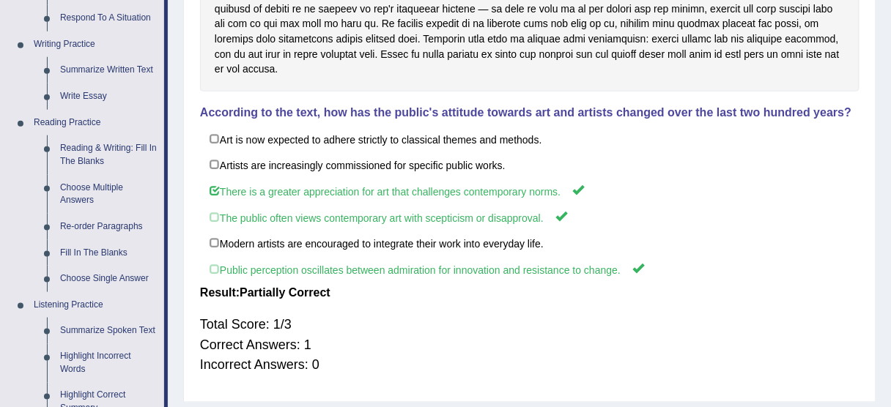
scroll to position [345, 0]
click at [125, 227] on link "Re-order Paragraphs" at bounding box center [108, 228] width 111 height 26
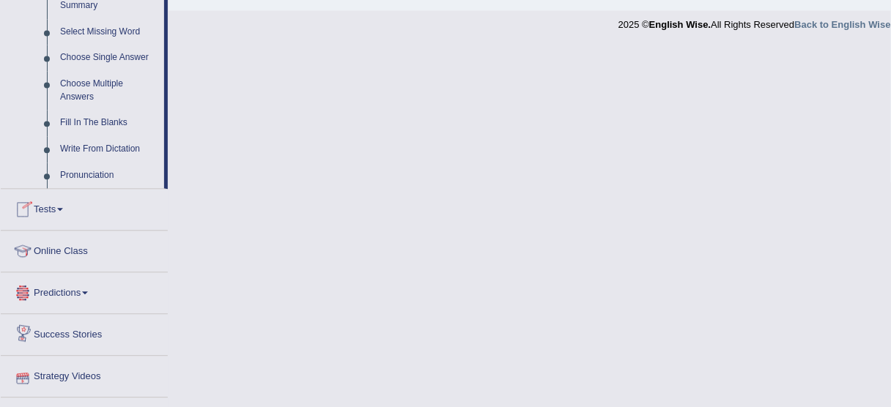
scroll to position [779, 0]
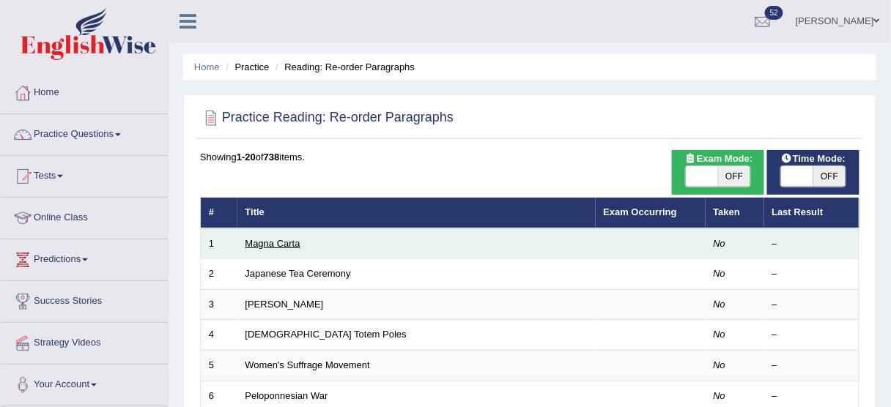
click at [252, 243] on link "Magna Carta" at bounding box center [272, 243] width 55 height 11
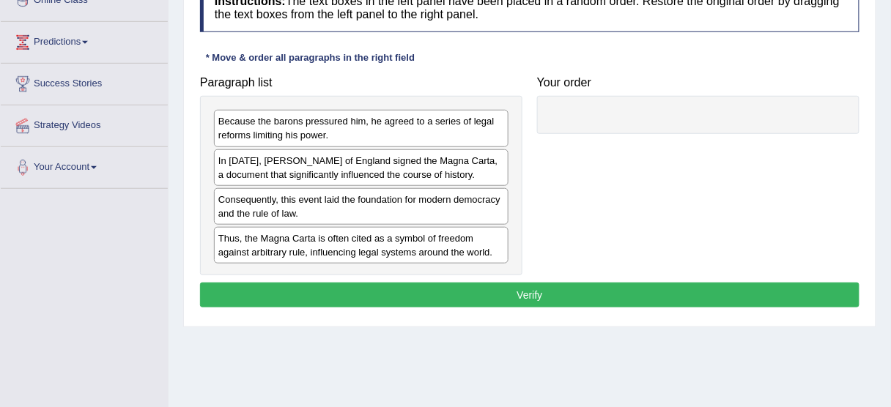
scroll to position [216, 0]
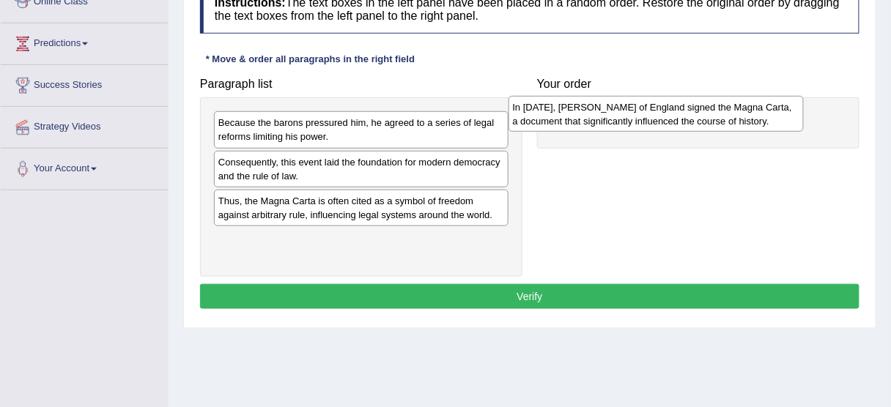
drag, startPoint x: 347, startPoint y: 179, endPoint x: 642, endPoint y: 125, distance: 299.4
click at [642, 125] on div "In 1215, King John of England signed the Magna Carta, a document that significa…" at bounding box center [655, 114] width 295 height 37
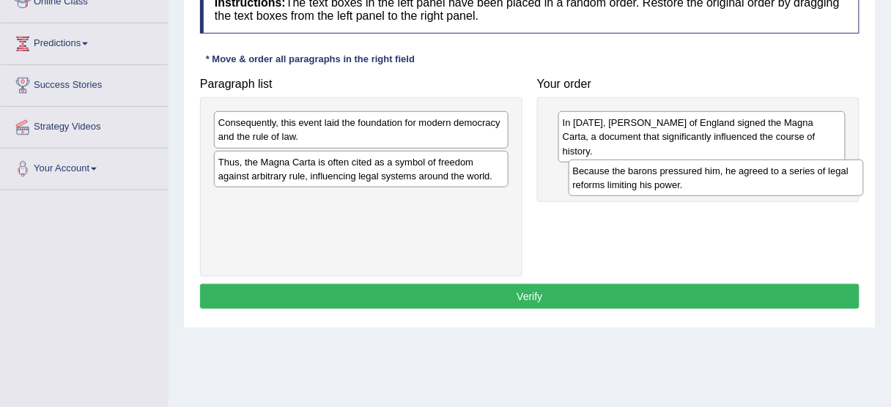
drag, startPoint x: 334, startPoint y: 125, endPoint x: 696, endPoint y: 171, distance: 364.7
click at [696, 171] on div "Because the barons pressured him, he agreed to a series of legal reforms limiti…" at bounding box center [715, 178] width 295 height 37
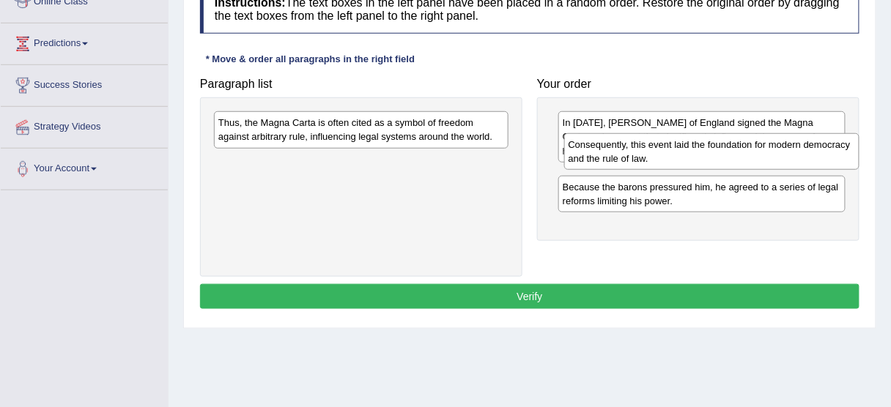
drag, startPoint x: 357, startPoint y: 130, endPoint x: 689, endPoint y: 155, distance: 332.0
click at [689, 155] on div "Consequently, this event laid the foundation for modern democracy and the rule …" at bounding box center [711, 151] width 295 height 37
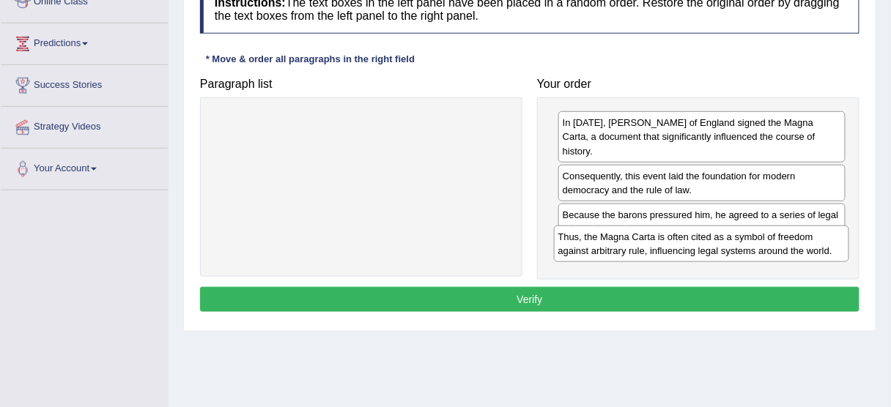
drag, startPoint x: 423, startPoint y: 127, endPoint x: 759, endPoint y: 236, distance: 353.3
click at [759, 236] on div "Thus, the Magna Carta is often cited as a symbol of freedom against arbitrary r…" at bounding box center [701, 244] width 295 height 37
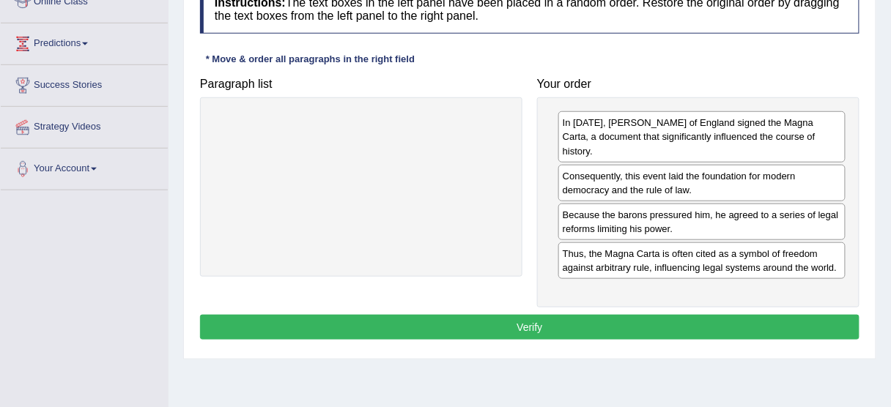
click at [616, 315] on button "Verify" at bounding box center [529, 327] width 659 height 25
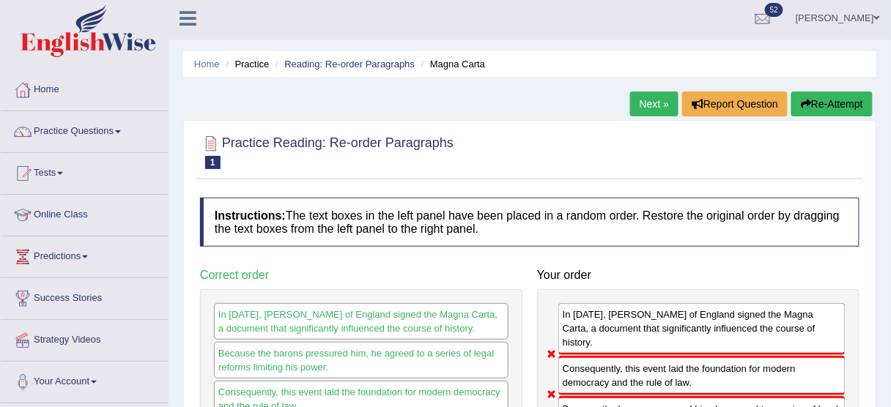
scroll to position [0, 0]
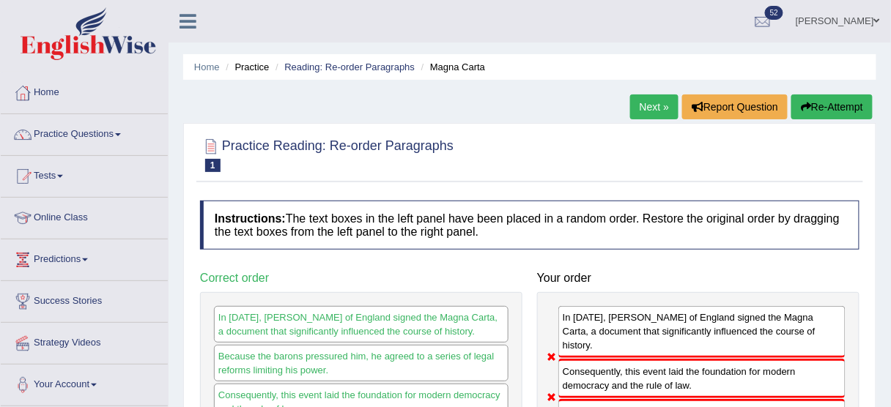
click at [836, 100] on button "Re-Attempt" at bounding box center [831, 106] width 81 height 25
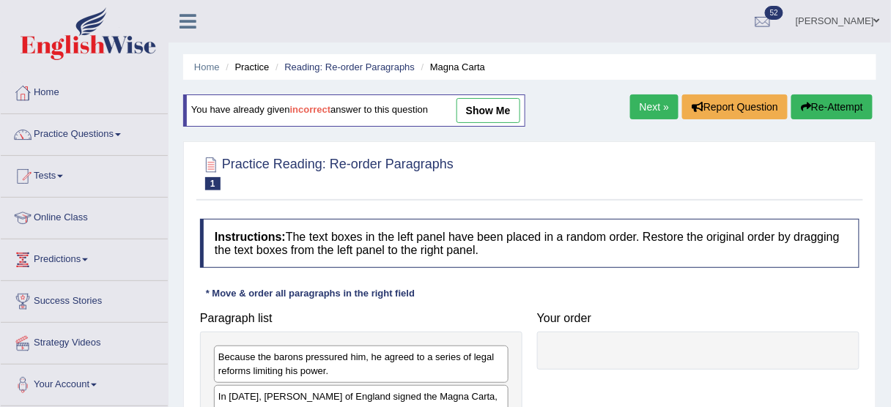
scroll to position [272, 0]
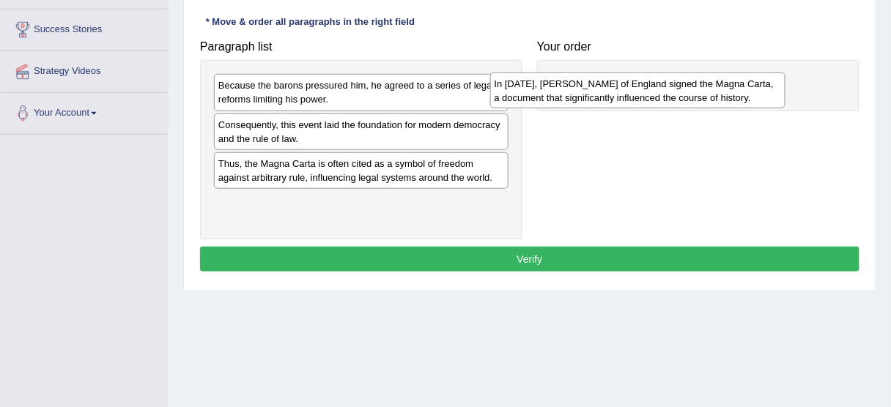
drag, startPoint x: 377, startPoint y: 138, endPoint x: 670, endPoint y: 94, distance: 296.2
click at [670, 94] on div "In 1215, King John of England signed the Magna Carta, a document that significa…" at bounding box center [637, 91] width 295 height 37
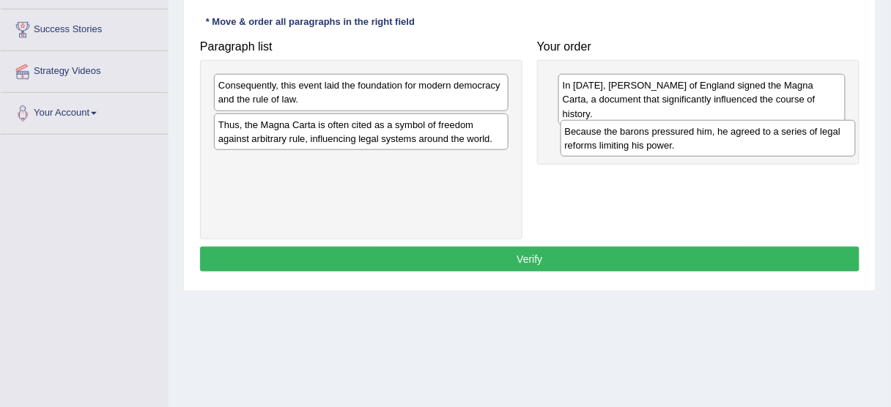
drag, startPoint x: 379, startPoint y: 86, endPoint x: 725, endPoint y: 128, distance: 349.1
click at [725, 128] on div "Because the barons pressured him, he agreed to a series of legal reforms limiti…" at bounding box center [707, 138] width 295 height 37
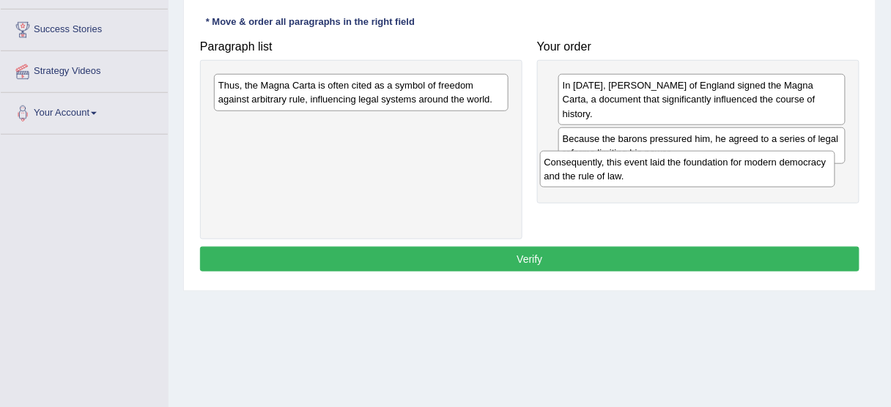
drag, startPoint x: 437, startPoint y: 84, endPoint x: 763, endPoint y: 160, distance: 334.8
click at [763, 160] on div "Consequently, this event laid the foundation for modern democracy and the rule …" at bounding box center [687, 169] width 295 height 37
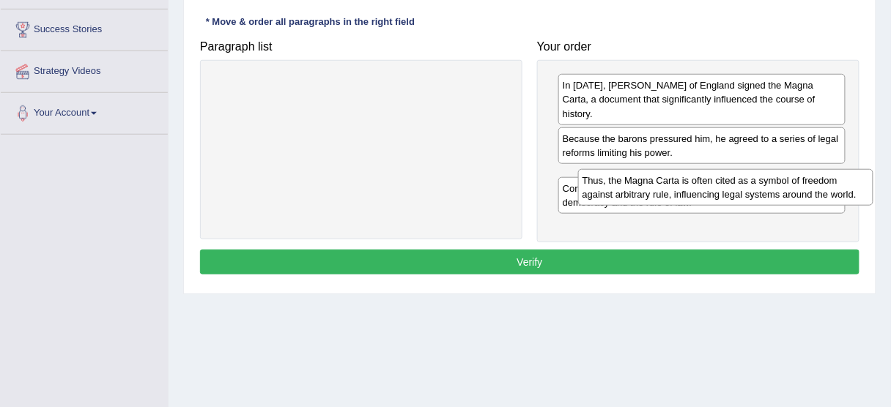
drag, startPoint x: 428, startPoint y: 81, endPoint x: 776, endPoint y: 201, distance: 367.9
click at [776, 201] on div "Thus, the Magna Carta is often cited as a symbol of freedom against arbitrary r…" at bounding box center [725, 187] width 295 height 37
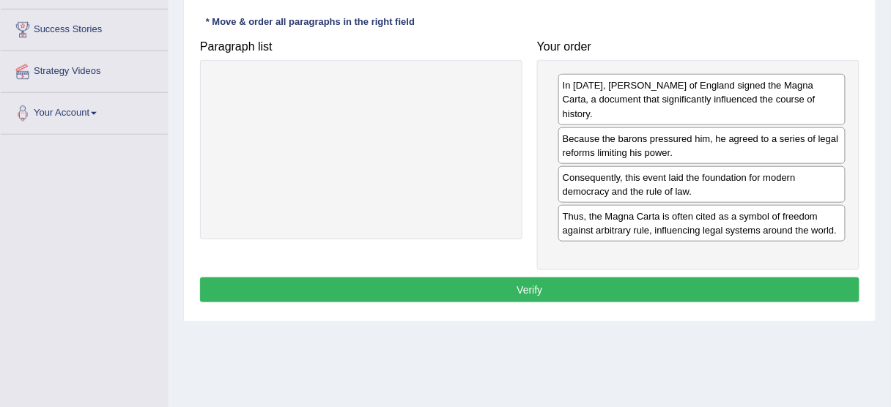
click at [620, 278] on button "Verify" at bounding box center [529, 290] width 659 height 25
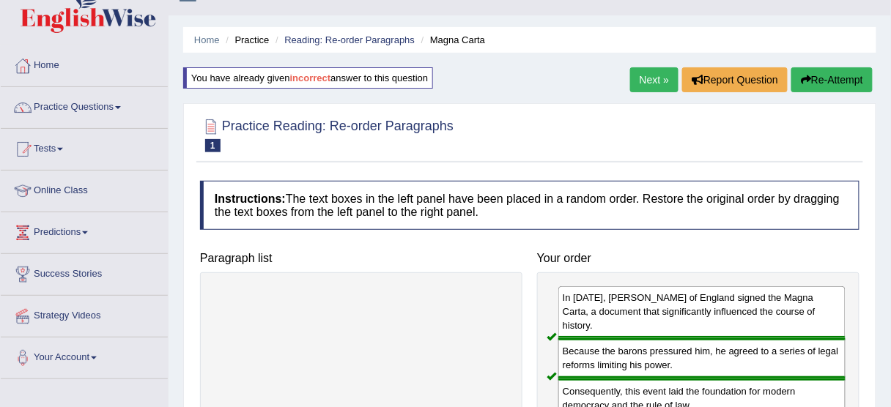
scroll to position [0, 0]
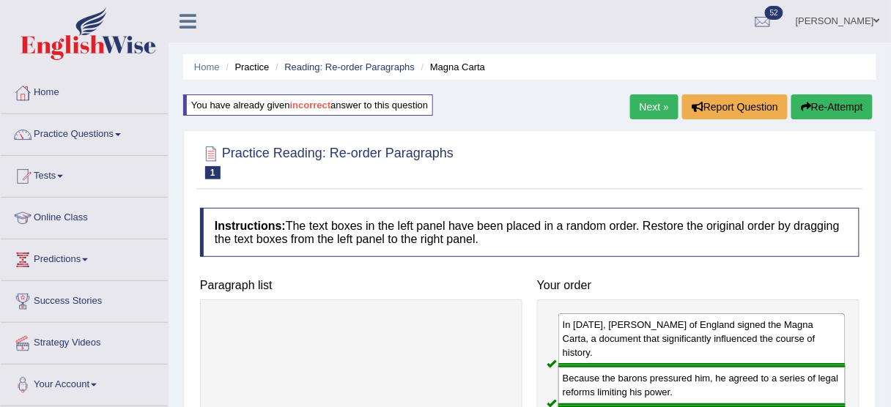
click at [648, 106] on link "Next »" at bounding box center [654, 106] width 48 height 25
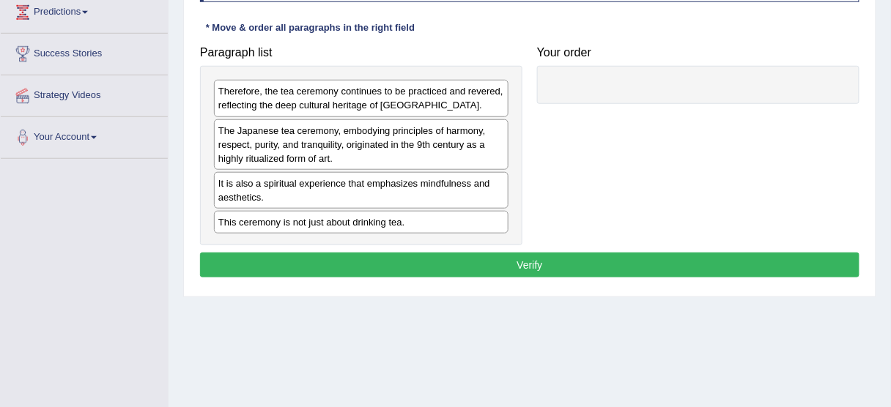
scroll to position [243, 0]
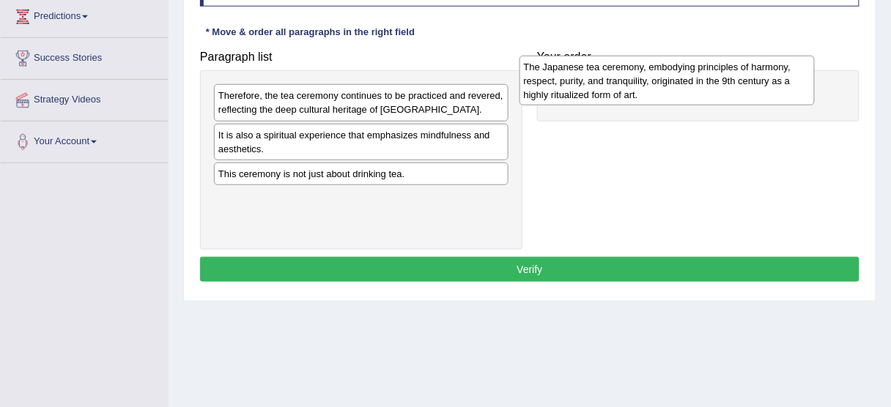
drag, startPoint x: 411, startPoint y: 152, endPoint x: 734, endPoint y: 59, distance: 336.0
click at [734, 59] on div "The Japanese tea ceremony, embodying principles of harmony, respect, purity, an…" at bounding box center [666, 81] width 295 height 51
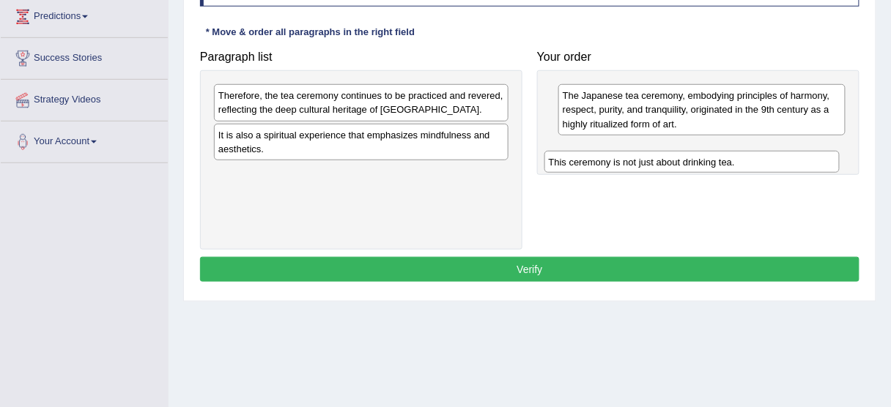
drag, startPoint x: 302, startPoint y: 173, endPoint x: 632, endPoint y: 162, distance: 330.5
click at [632, 162] on div "This ceremony is not just about drinking tea." at bounding box center [691, 162] width 295 height 22
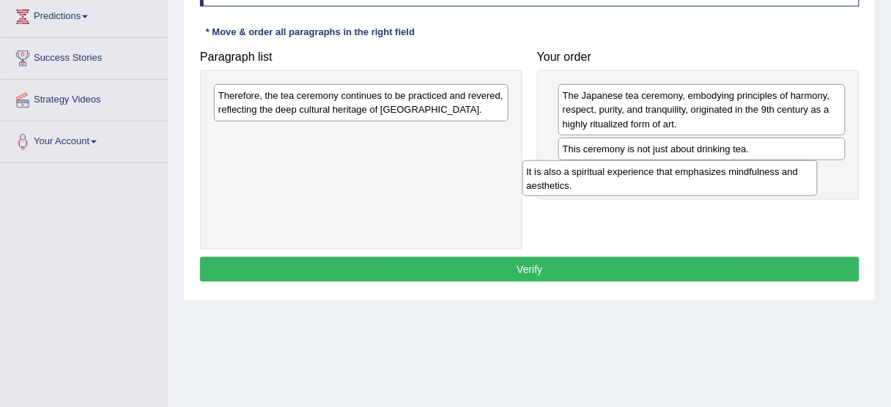
drag, startPoint x: 349, startPoint y: 144, endPoint x: 659, endPoint y: 181, distance: 312.1
click at [659, 181] on div "It is also a spiritual experience that emphasizes mindfulness and aesthetics." at bounding box center [669, 178] width 295 height 37
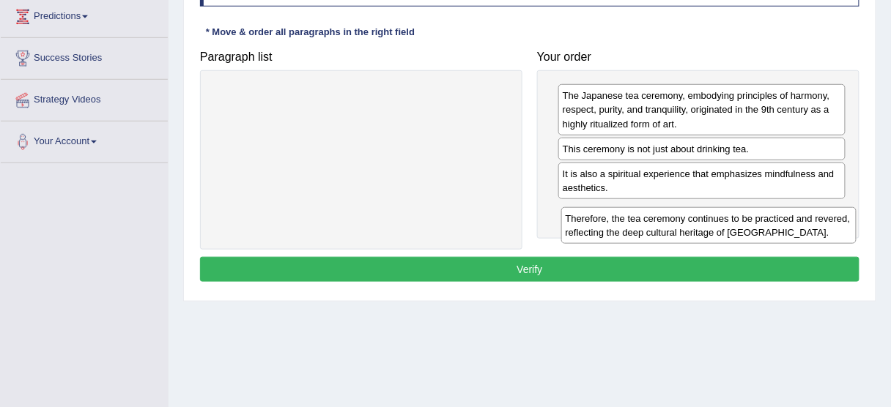
drag, startPoint x: 397, startPoint y: 90, endPoint x: 738, endPoint y: 204, distance: 359.3
click at [738, 207] on div "Therefore, the tea ceremony continues to be practiced and revered, reflecting t…" at bounding box center [708, 225] width 295 height 37
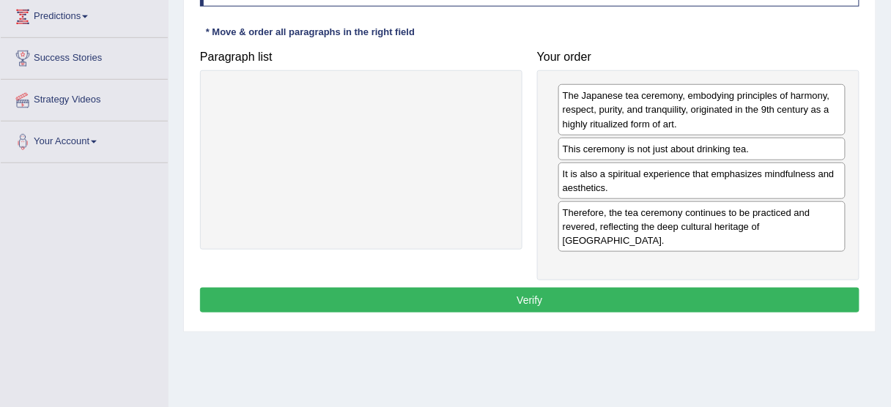
click at [580, 288] on button "Verify" at bounding box center [529, 300] width 659 height 25
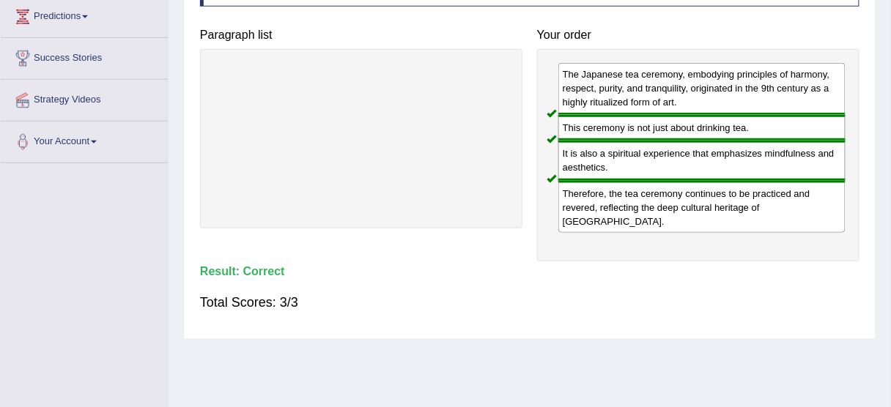
scroll to position [0, 0]
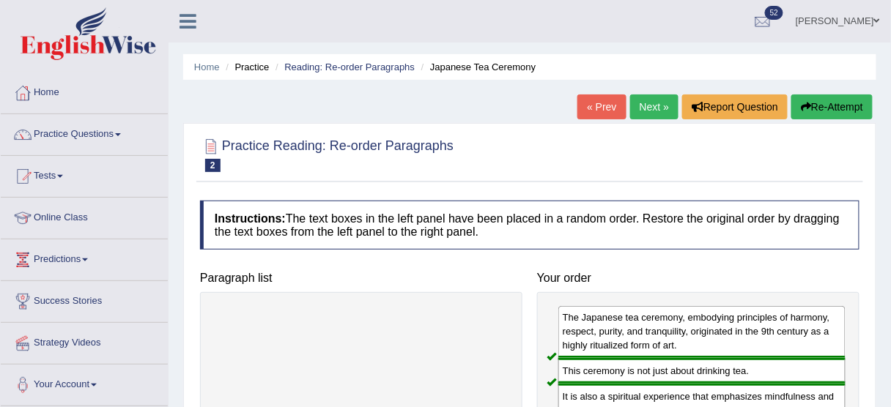
click at [659, 112] on link "Next »" at bounding box center [654, 106] width 48 height 25
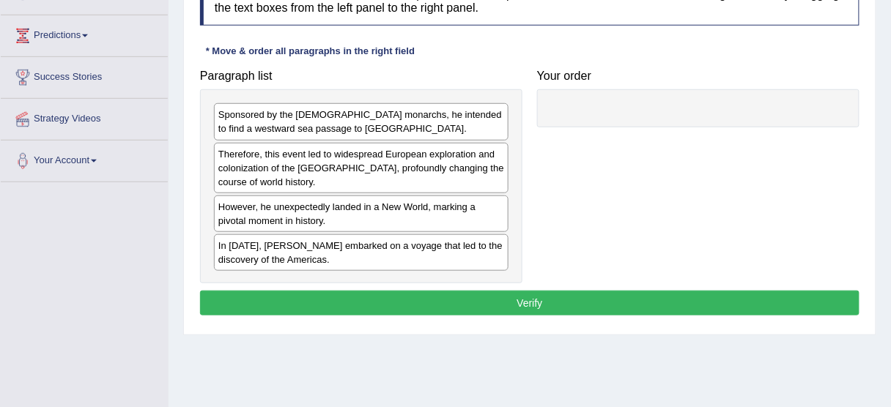
scroll to position [225, 0]
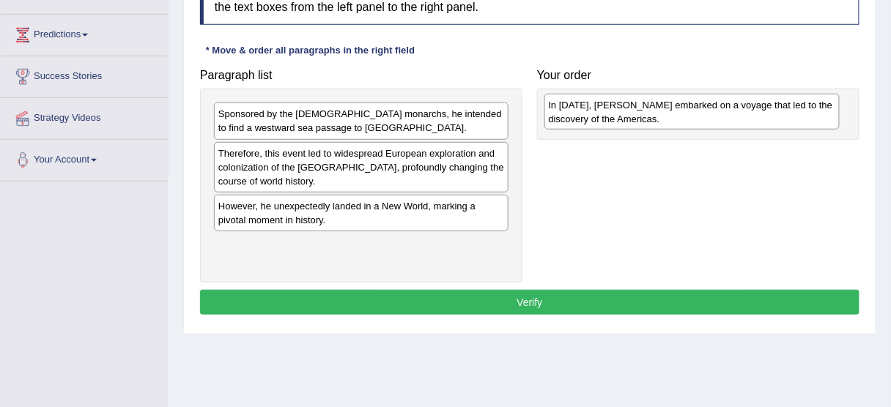
drag, startPoint x: 382, startPoint y: 251, endPoint x: 712, endPoint y: 113, distance: 357.5
click at [712, 113] on div "In [DATE], [PERSON_NAME] embarked on a voyage that led to the discovery of the …" at bounding box center [691, 112] width 295 height 37
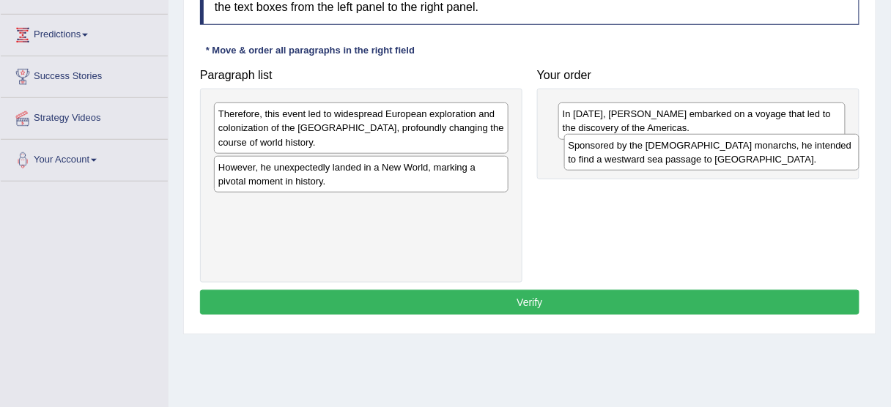
drag, startPoint x: 275, startPoint y: 124, endPoint x: 625, endPoint y: 155, distance: 351.6
click at [625, 155] on div "Sponsored by the [DEMOGRAPHIC_DATA] monarchs, he intended to find a westward se…" at bounding box center [711, 152] width 295 height 37
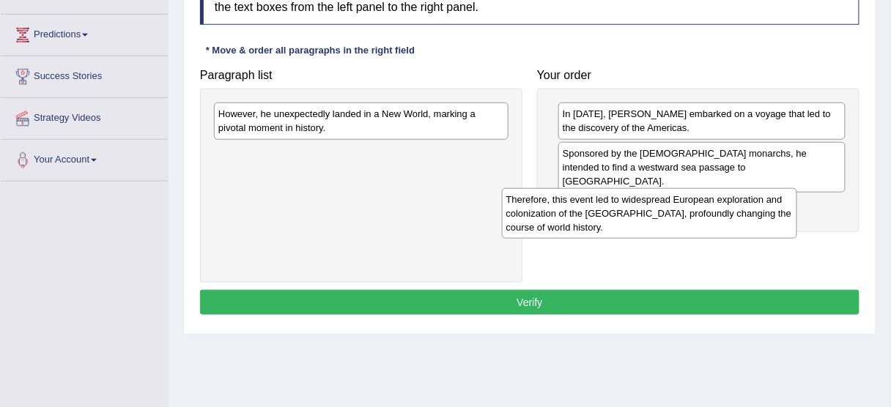
drag, startPoint x: 349, startPoint y: 138, endPoint x: 637, endPoint y: 223, distance: 299.7
click at [637, 223] on div "Therefore, this event led to widespread European exploration and colonization o…" at bounding box center [649, 213] width 295 height 51
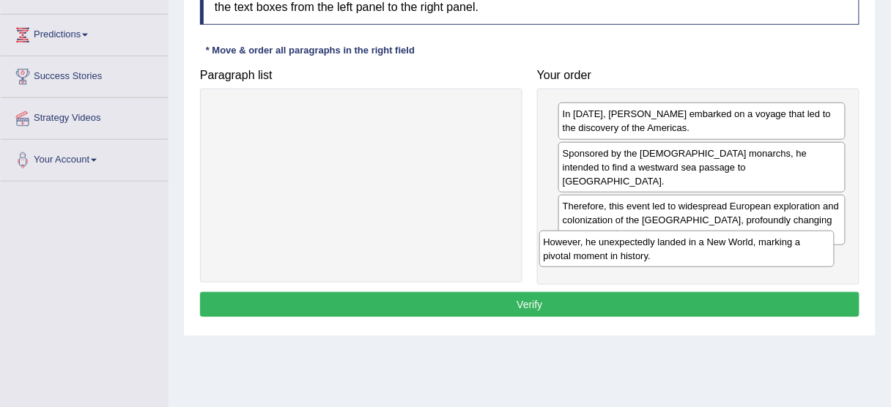
drag, startPoint x: 347, startPoint y: 111, endPoint x: 672, endPoint y: 239, distance: 349.6
click at [672, 239] on div "However, he unexpectedly landed in a New World, marking a pivotal moment in his…" at bounding box center [686, 249] width 295 height 37
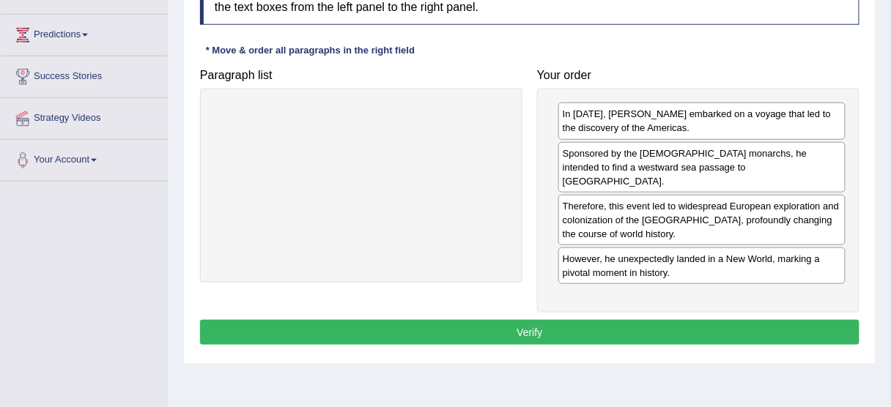
click at [513, 320] on button "Verify" at bounding box center [529, 332] width 659 height 25
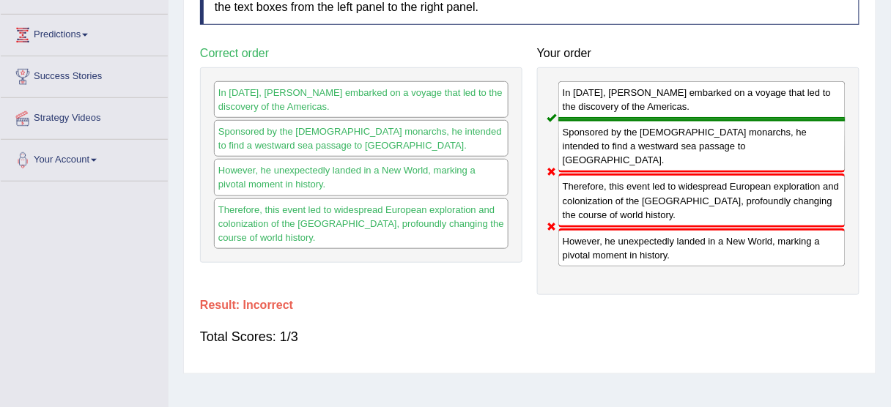
drag, startPoint x: 885, startPoint y: 215, endPoint x: 900, endPoint y: 130, distance: 86.9
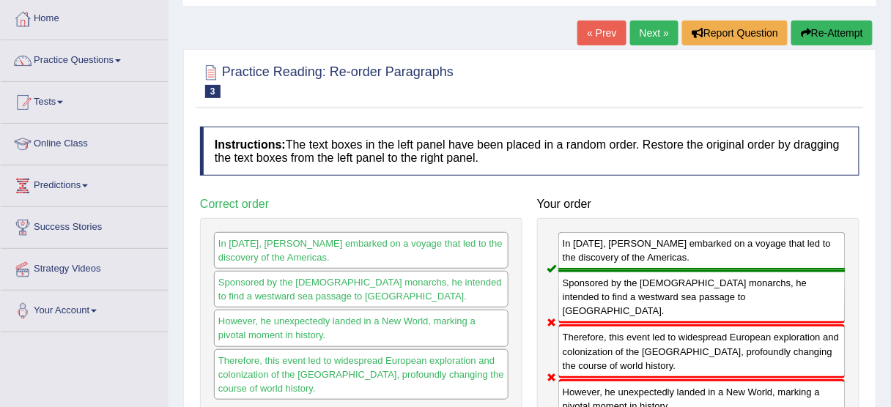
scroll to position [67, 0]
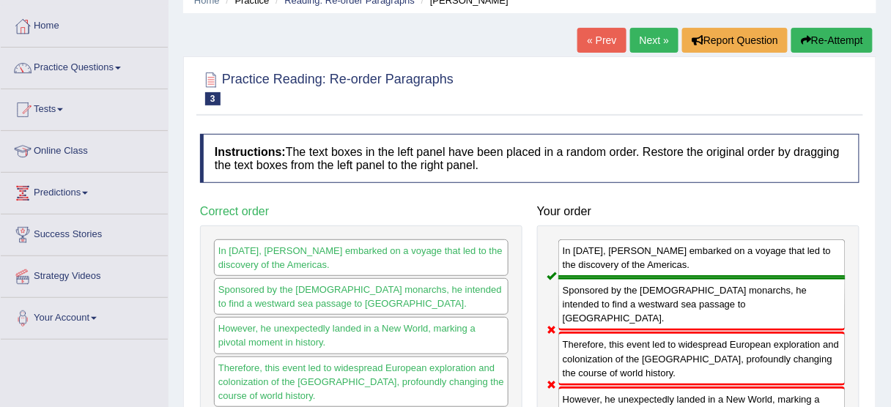
click at [831, 32] on button "Re-Attempt" at bounding box center [831, 40] width 81 height 25
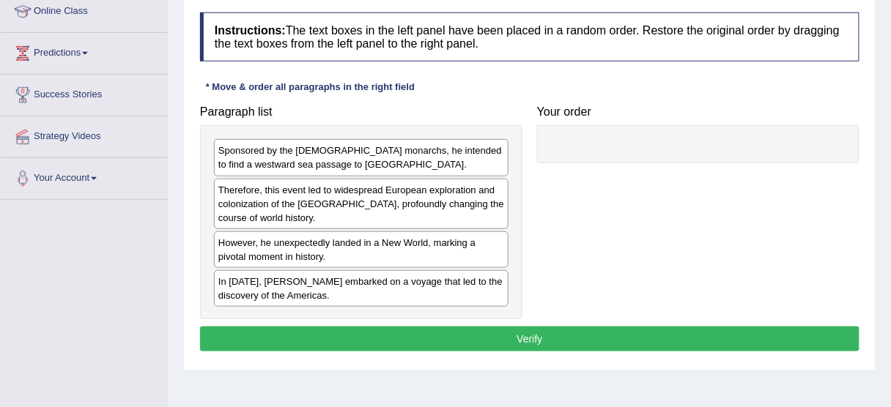
scroll to position [249, 0]
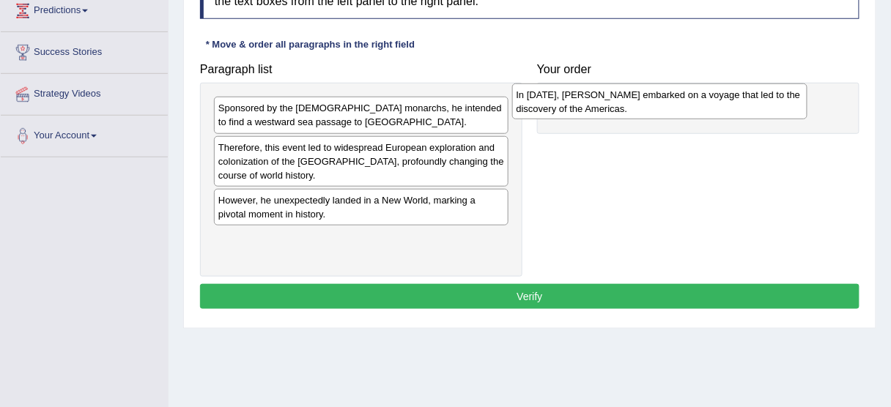
drag, startPoint x: 432, startPoint y: 242, endPoint x: 733, endPoint y: 99, distance: 332.6
click at [733, 99] on div "In 1492, Christopher Columbus embarked on a voyage that led to the discovery of…" at bounding box center [659, 102] width 295 height 37
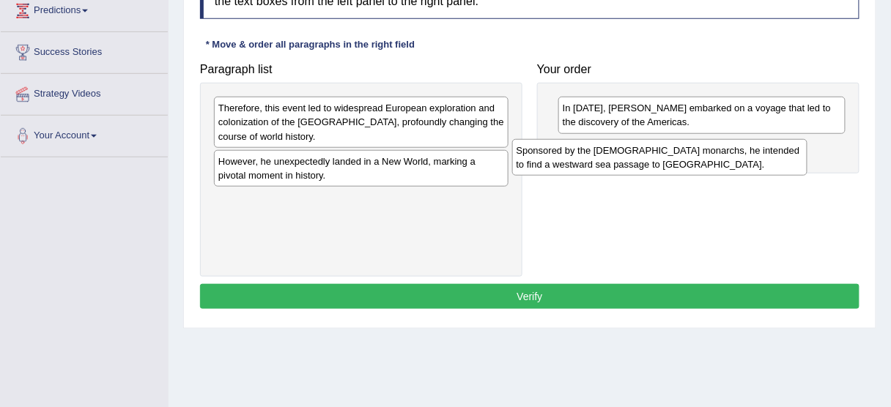
drag, startPoint x: 429, startPoint y: 114, endPoint x: 727, endPoint y: 156, distance: 300.3
click at [727, 156] on div "Sponsored by the Spanish monarchs, he intended to find a westward sea passage t…" at bounding box center [659, 157] width 295 height 37
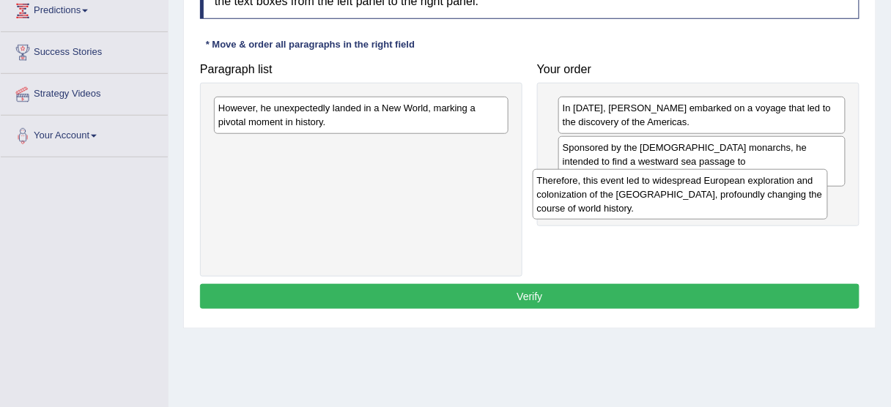
drag, startPoint x: 439, startPoint y: 118, endPoint x: 757, endPoint y: 190, distance: 326.6
click at [757, 190] on div "Therefore, this event led to widespread European exploration and colonization o…" at bounding box center [680, 194] width 295 height 51
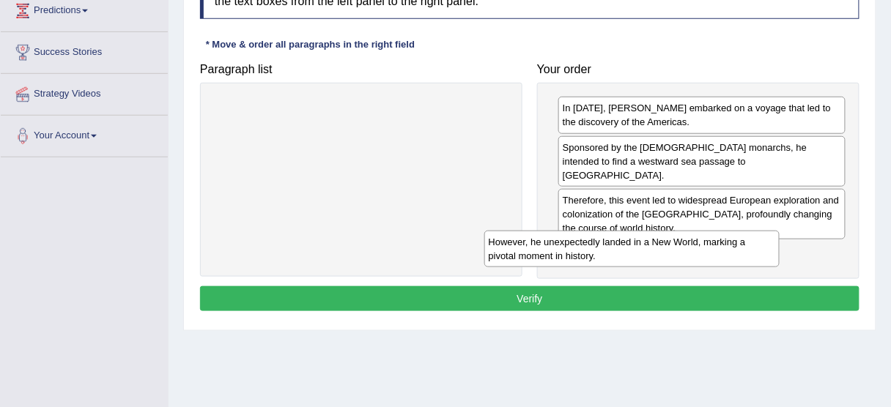
drag, startPoint x: 471, startPoint y: 114, endPoint x: 752, endPoint y: 248, distance: 311.9
click at [752, 248] on div "However, he unexpectedly landed in a New World, marking a pivotal moment in his…" at bounding box center [631, 249] width 295 height 37
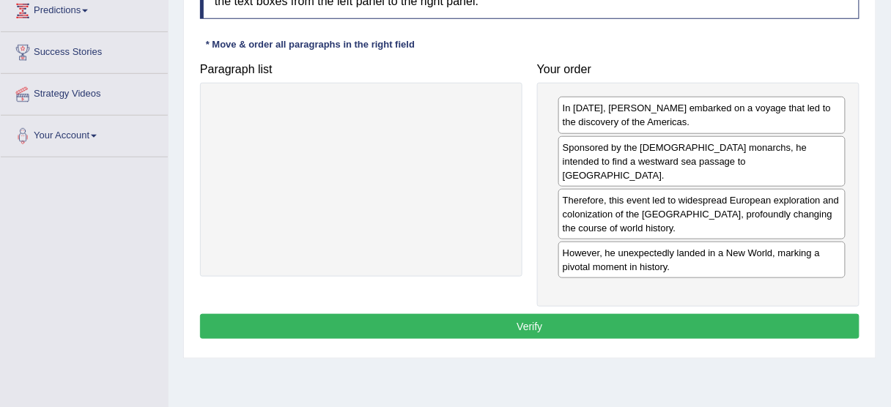
click at [587, 314] on button "Verify" at bounding box center [529, 326] width 659 height 25
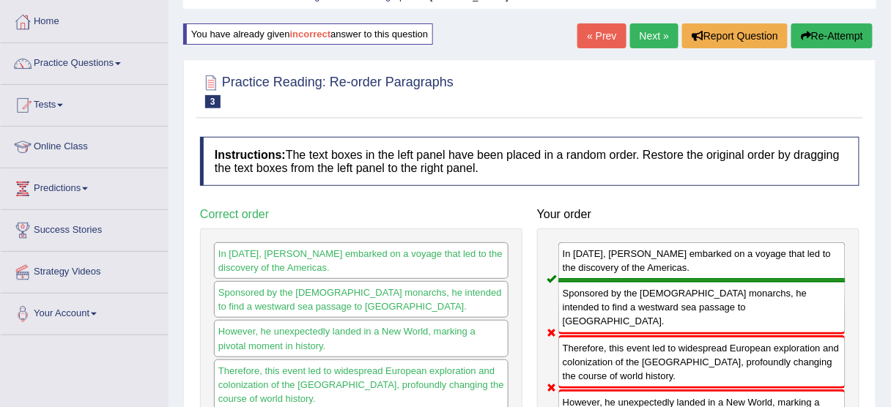
scroll to position [42, 0]
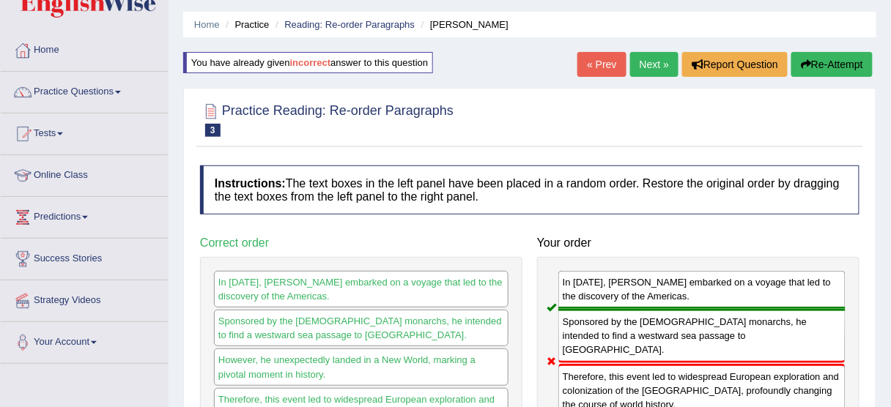
click at [836, 58] on button "Re-Attempt" at bounding box center [831, 64] width 81 height 25
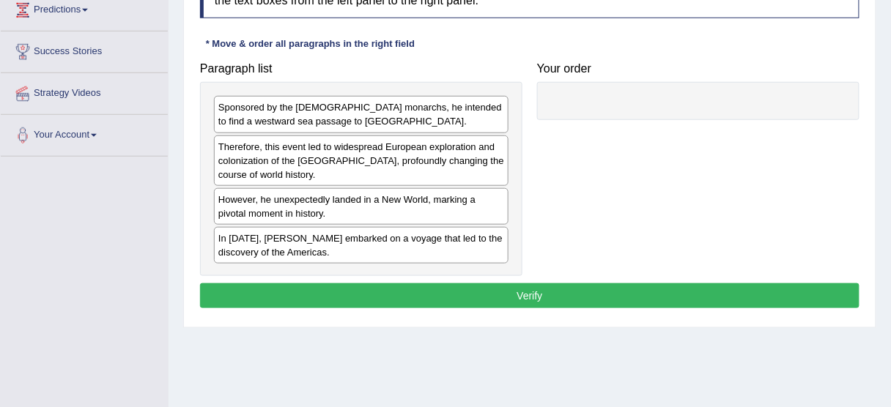
scroll to position [248, 0]
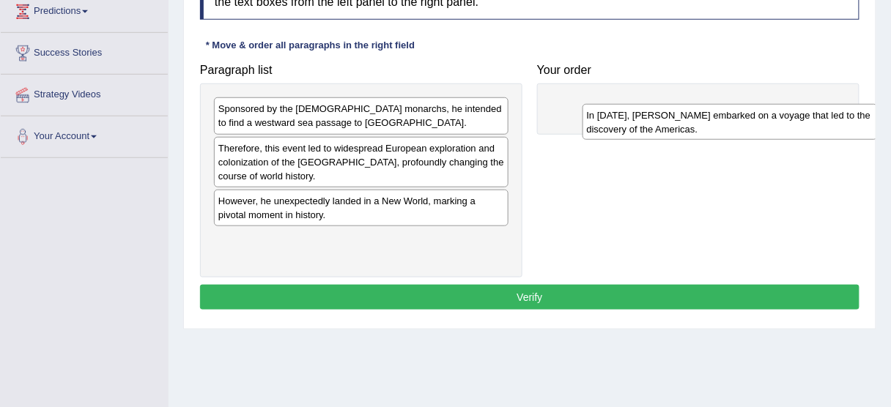
drag, startPoint x: 426, startPoint y: 246, endPoint x: 791, endPoint y: 111, distance: 389.6
click at [791, 111] on div "In 1492, Christopher Columbus embarked on a voyage that led to the discovery of…" at bounding box center [729, 122] width 295 height 37
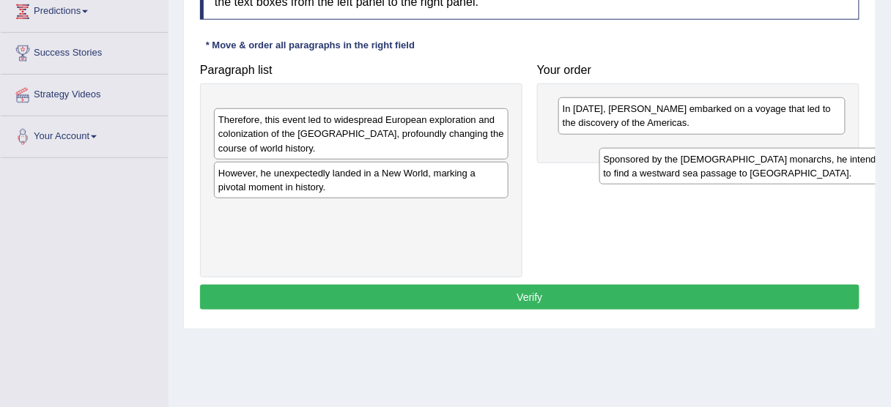
drag, startPoint x: 401, startPoint y: 114, endPoint x: 756, endPoint y: 147, distance: 356.9
click at [756, 148] on div "Sponsored by the Spanish monarchs, he intended to find a westward sea passage t…" at bounding box center [746, 166] width 295 height 37
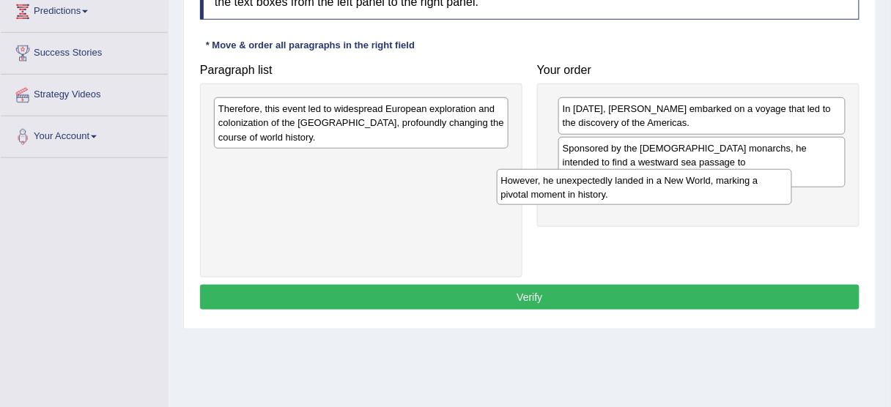
drag, startPoint x: 396, startPoint y: 177, endPoint x: 733, endPoint y: 196, distance: 337.5
click at [733, 196] on div "However, he unexpectedly landed in a New World, marking a pivotal moment in his…" at bounding box center [644, 187] width 295 height 37
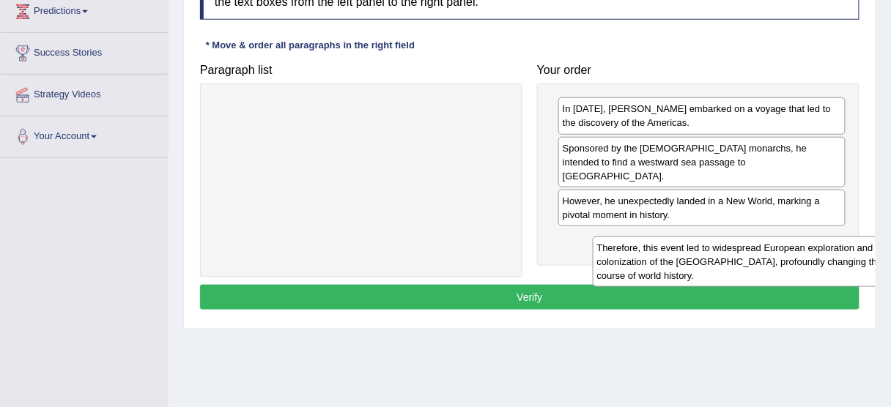
drag, startPoint x: 398, startPoint y: 127, endPoint x: 778, endPoint y: 265, distance: 403.9
click at [778, 265] on div "Therefore, this event led to widespread European exploration and colonization o…" at bounding box center [740, 262] width 295 height 51
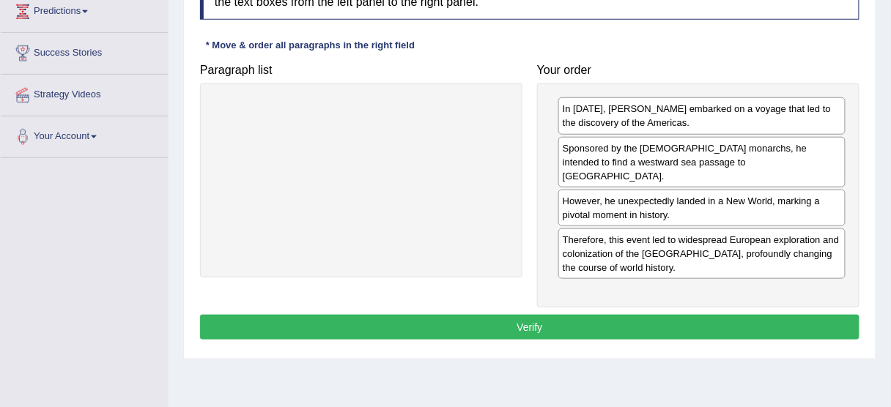
click at [543, 315] on button "Verify" at bounding box center [529, 327] width 659 height 25
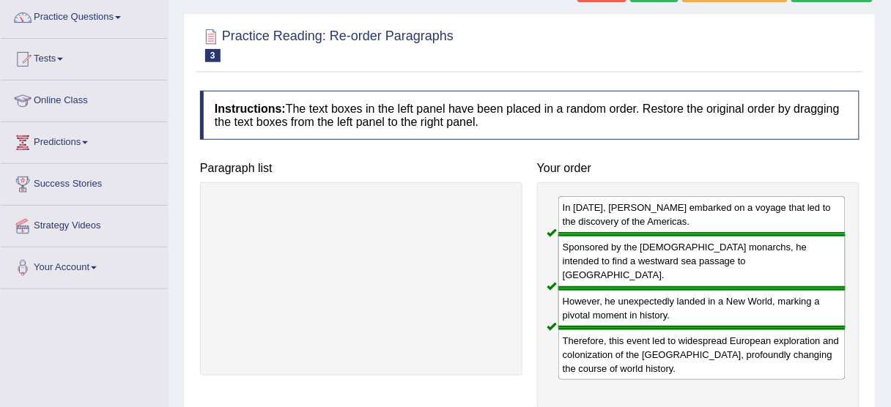
scroll to position [0, 0]
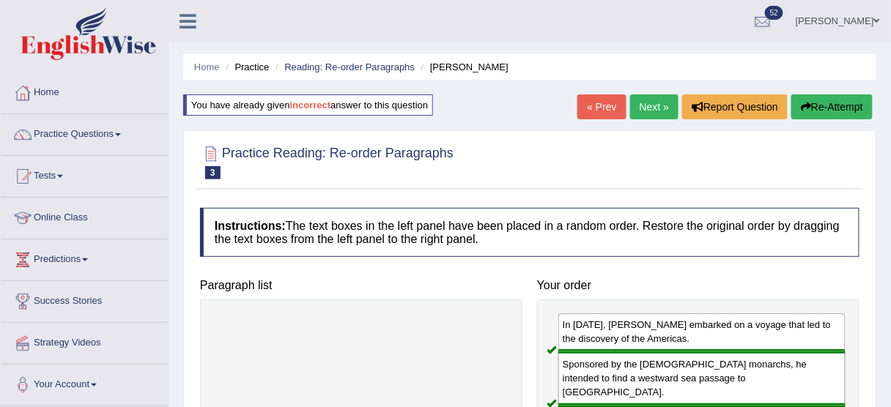
click at [653, 104] on link "Next »" at bounding box center [654, 106] width 48 height 25
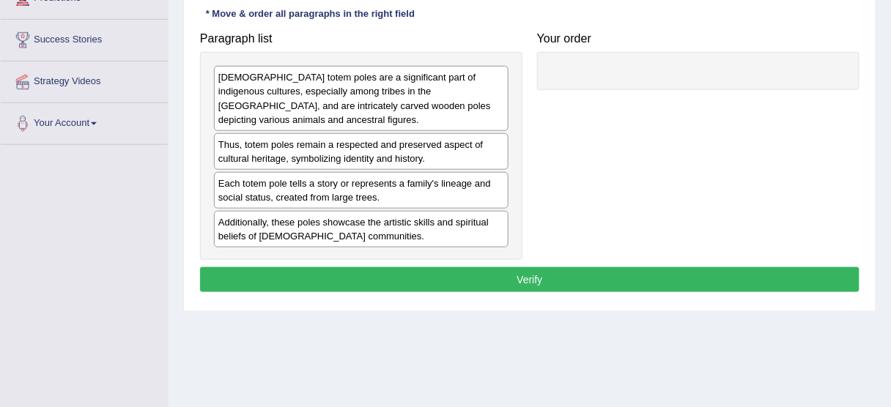
scroll to position [267, 0]
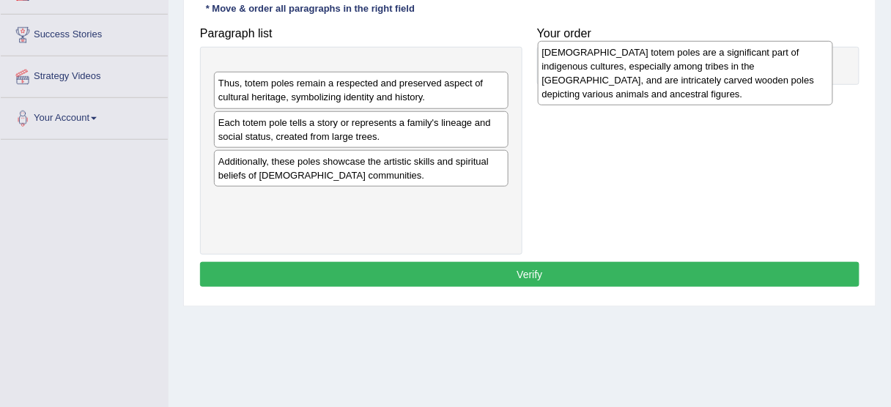
drag, startPoint x: 330, startPoint y: 104, endPoint x: 653, endPoint y: 68, distance: 325.8
click at [653, 68] on div "[DEMOGRAPHIC_DATA] totem poles are a significant part of indigenous cultures, e…" at bounding box center [685, 73] width 295 height 64
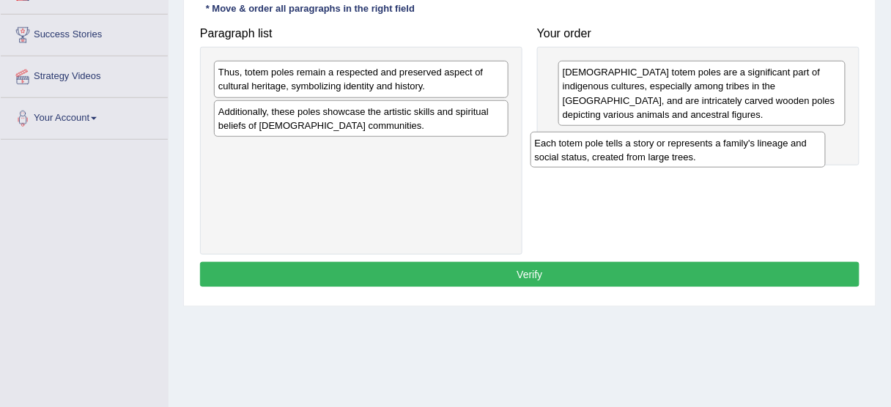
drag, startPoint x: 314, startPoint y: 119, endPoint x: 630, endPoint y: 150, distance: 318.0
click at [630, 150] on div "Each totem pole tells a story or represents a family's lineage and social statu…" at bounding box center [677, 150] width 295 height 37
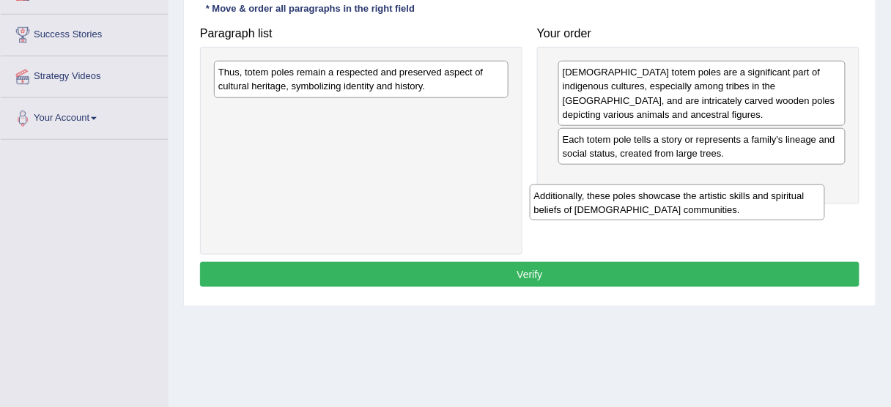
drag, startPoint x: 352, startPoint y: 124, endPoint x: 677, endPoint y: 188, distance: 330.8
click at [677, 188] on div "Additionally, these poles showcase the artistic skills and spiritual beliefs of…" at bounding box center [677, 203] width 295 height 37
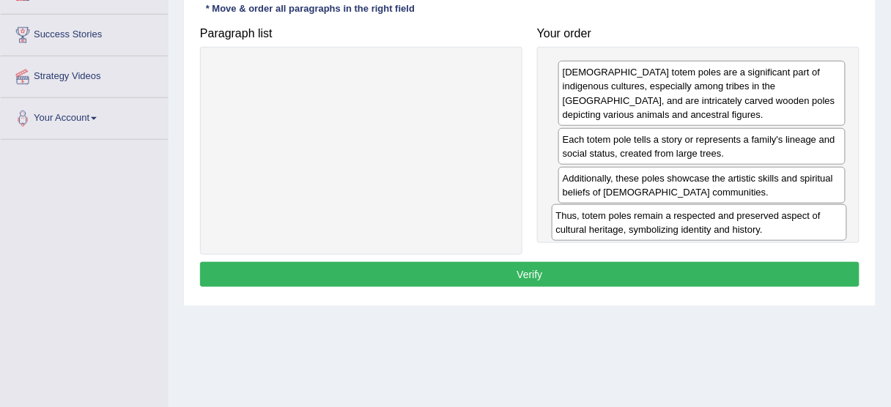
drag, startPoint x: 357, startPoint y: 76, endPoint x: 697, endPoint y: 218, distance: 368.4
click at [697, 218] on div "Thus, totem poles remain a respected and preserved aspect of cultural heritage,…" at bounding box center [699, 222] width 295 height 37
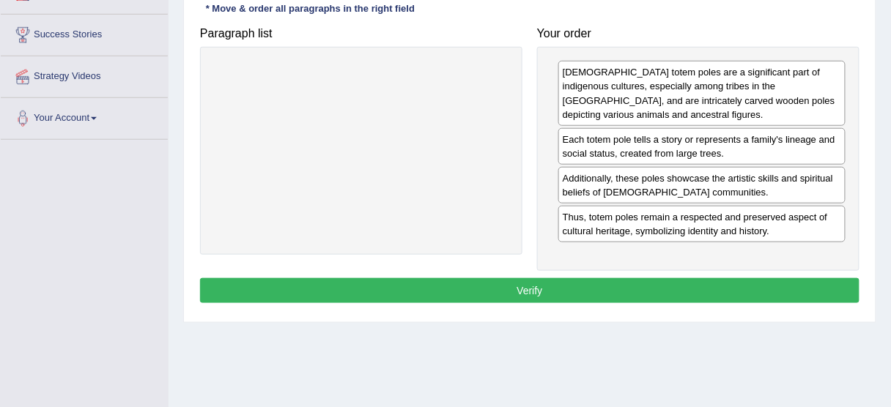
click at [509, 288] on button "Verify" at bounding box center [529, 290] width 659 height 25
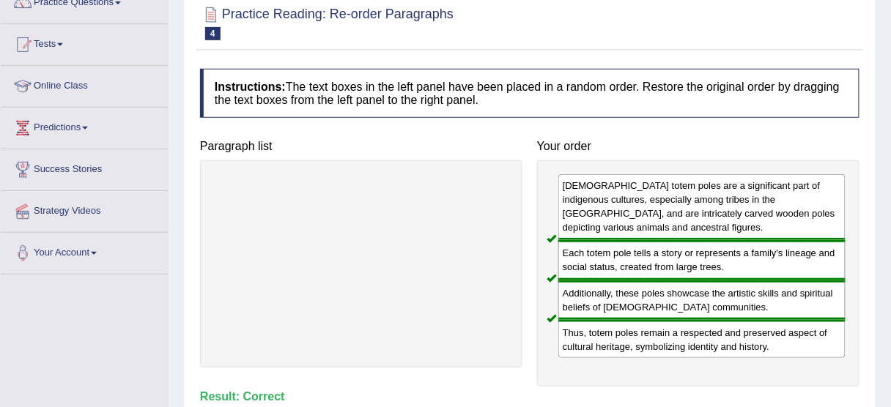
scroll to position [0, 0]
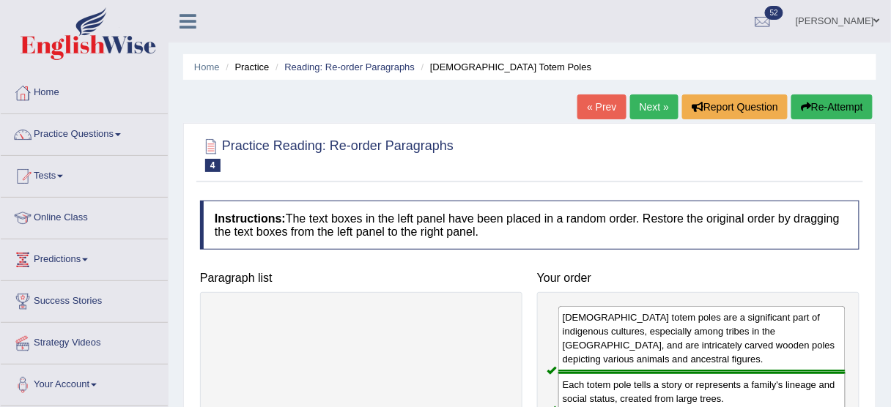
click at [634, 94] on div "Home Practice Reading: Re-order Paragraphs Native American Totem Poles « Prev N…" at bounding box center [529, 366] width 722 height 733
click at [643, 98] on link "Next »" at bounding box center [654, 106] width 48 height 25
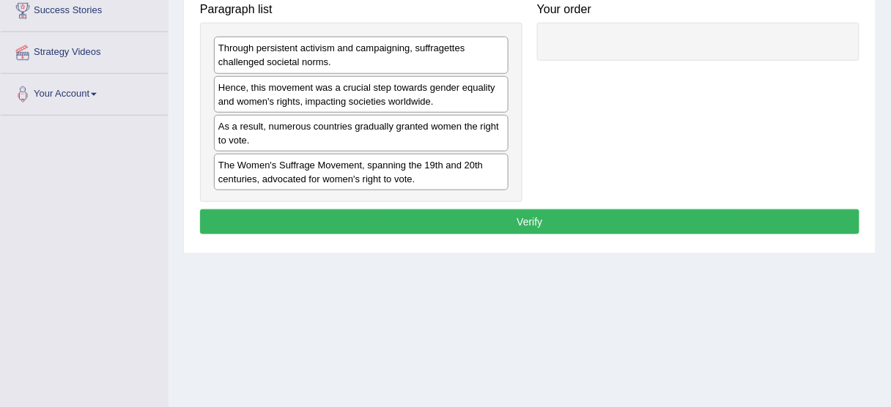
scroll to position [302, 0]
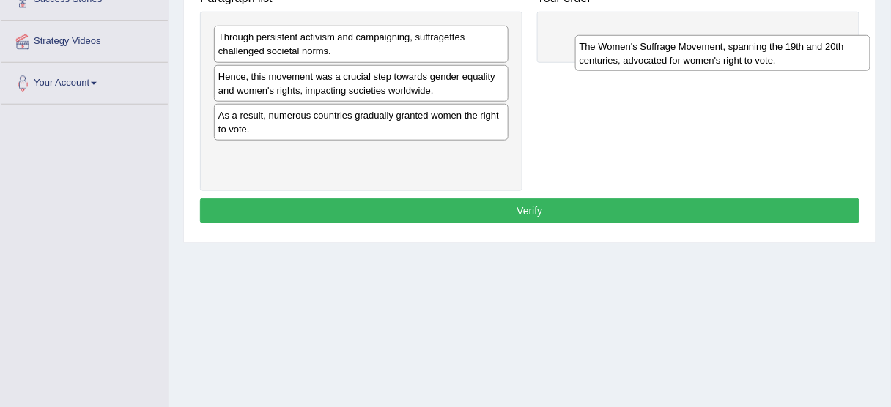
drag, startPoint x: 301, startPoint y: 158, endPoint x: 637, endPoint y: 40, distance: 356.6
click at [637, 40] on div "The Women's Suffrage Movement, spanning the 19th and 20th centuries, advocated …" at bounding box center [722, 53] width 295 height 37
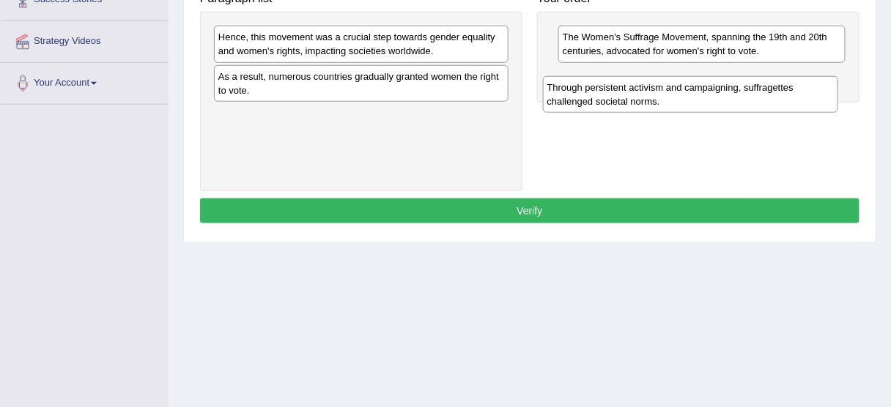
drag, startPoint x: 332, startPoint y: 48, endPoint x: 666, endPoint y: 91, distance: 336.8
click at [666, 91] on div "Through persistent activism and campaigning, suffragettes challenged societal n…" at bounding box center [690, 94] width 295 height 37
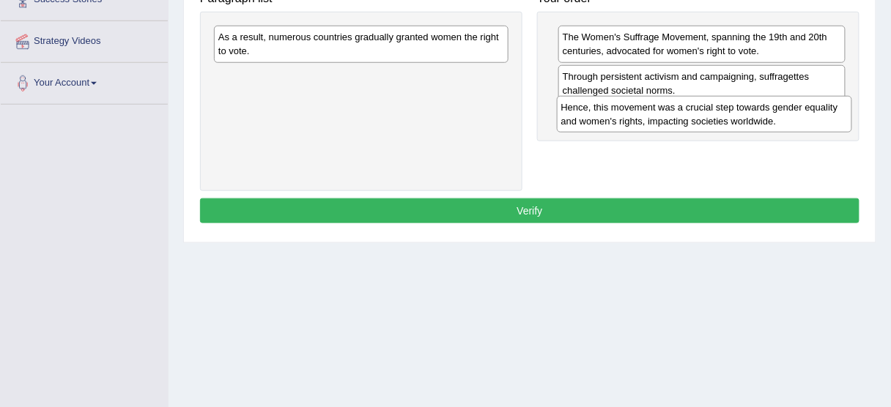
drag, startPoint x: 334, startPoint y: 37, endPoint x: 677, endPoint y: 108, distance: 350.0
click at [677, 108] on div "Hence, this movement was a crucial step towards gender equality and women's rig…" at bounding box center [704, 114] width 295 height 37
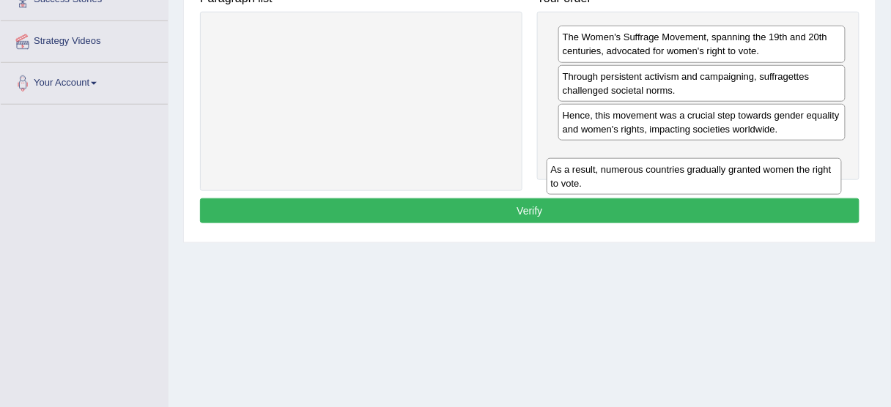
drag, startPoint x: 359, startPoint y: 36, endPoint x: 691, endPoint y: 167, distance: 357.5
click at [691, 167] on div "As a result, numerous countries gradually granted women the right to vote." at bounding box center [693, 176] width 295 height 37
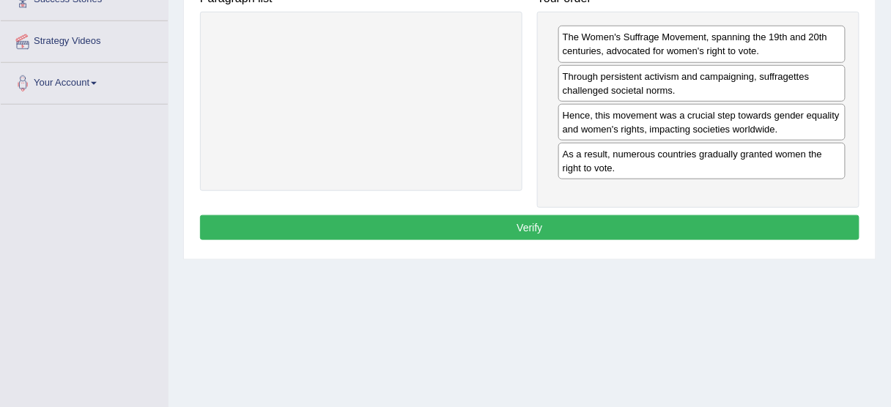
click at [611, 235] on button "Verify" at bounding box center [529, 227] width 659 height 25
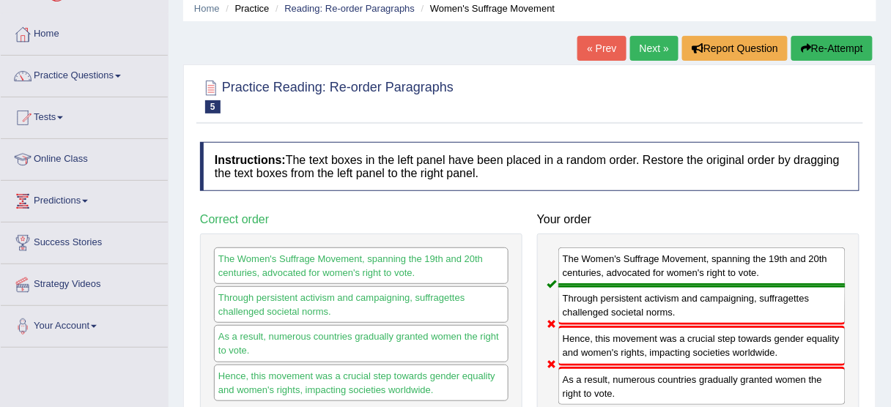
scroll to position [29, 0]
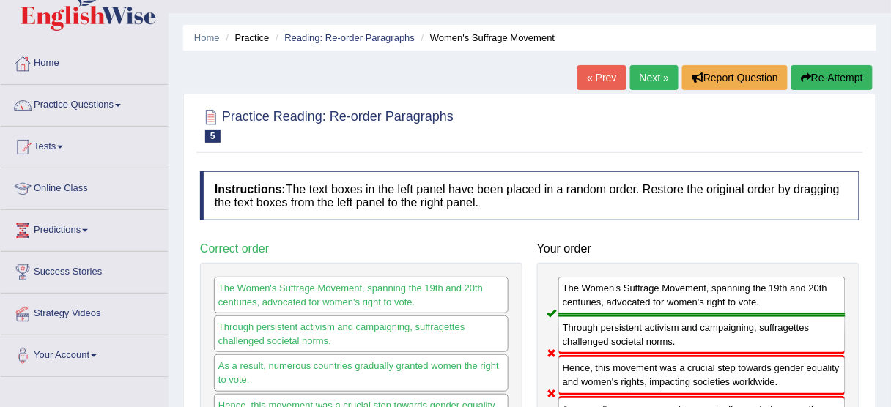
click at [829, 70] on button "Re-Attempt" at bounding box center [831, 77] width 81 height 25
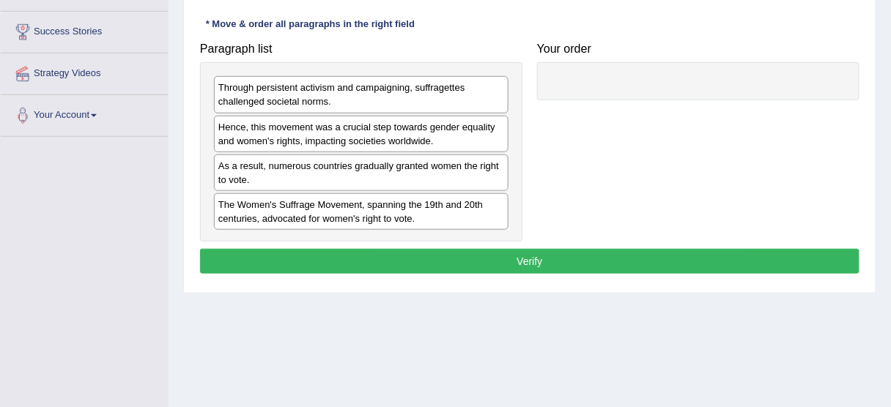
scroll to position [277, 0]
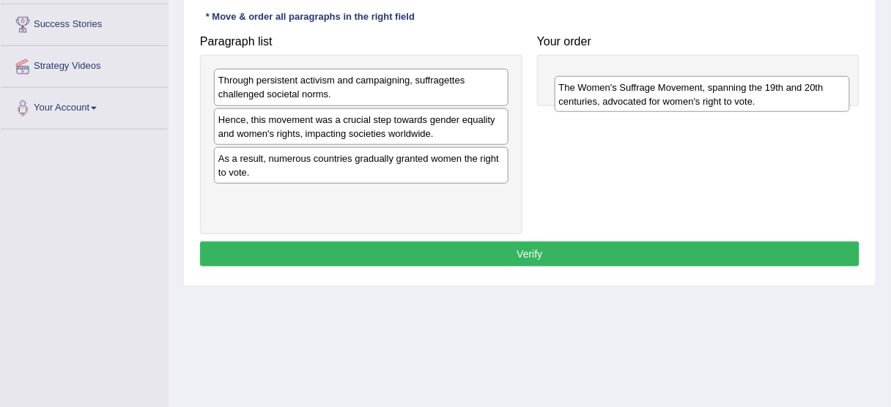
drag, startPoint x: 355, startPoint y: 195, endPoint x: 697, endPoint y: 76, distance: 362.1
click at [697, 76] on div "The Women's Suffrage Movement, spanning the 19th and 20th centuries, advocated …" at bounding box center [702, 94] width 295 height 37
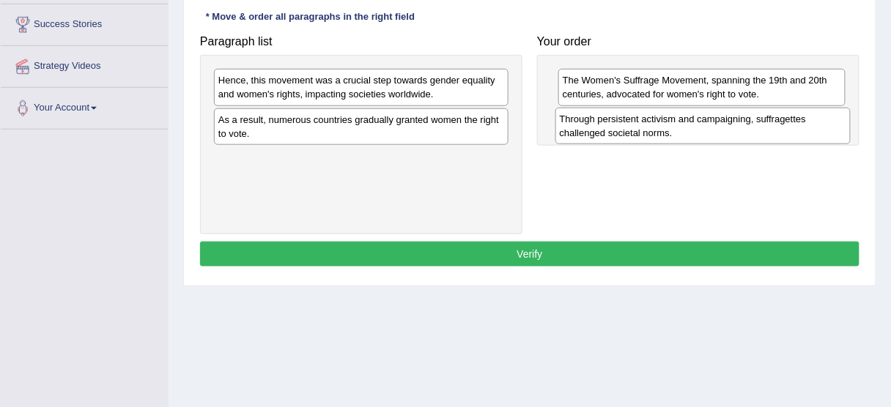
drag, startPoint x: 361, startPoint y: 80, endPoint x: 702, endPoint y: 119, distance: 343.6
click at [702, 119] on div "Through persistent activism and campaigning, suffragettes challenged societal n…" at bounding box center [702, 126] width 295 height 37
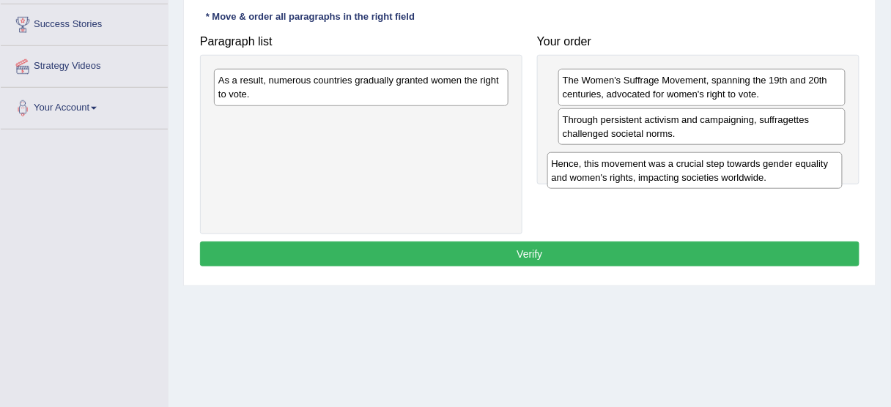
drag, startPoint x: 396, startPoint y: 70, endPoint x: 729, endPoint y: 152, distance: 343.4
click at [729, 152] on div "Hence, this movement was a crucial step towards gender equality and women's rig…" at bounding box center [694, 170] width 295 height 37
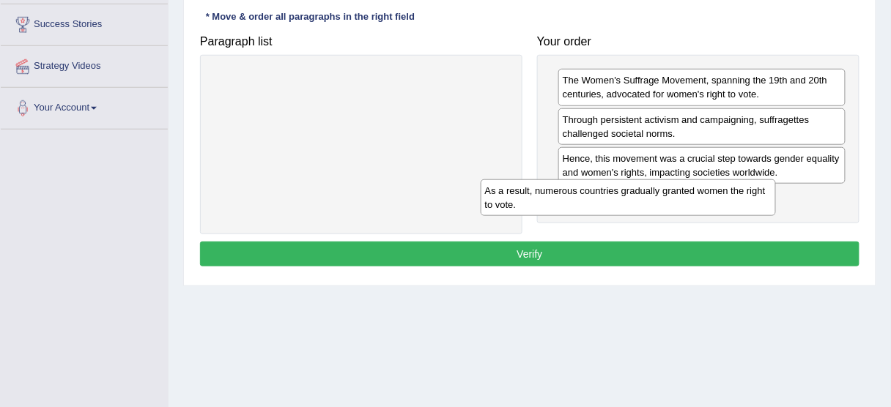
drag, startPoint x: 456, startPoint y: 83, endPoint x: 731, endPoint y: 192, distance: 296.3
click at [731, 192] on div "As a result, numerous countries gradually granted women the right to vote." at bounding box center [628, 197] width 295 height 37
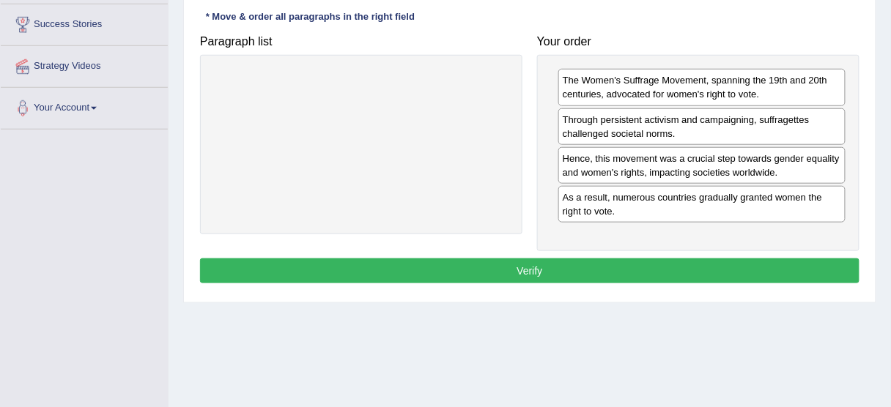
click at [563, 259] on button "Verify" at bounding box center [529, 271] width 659 height 25
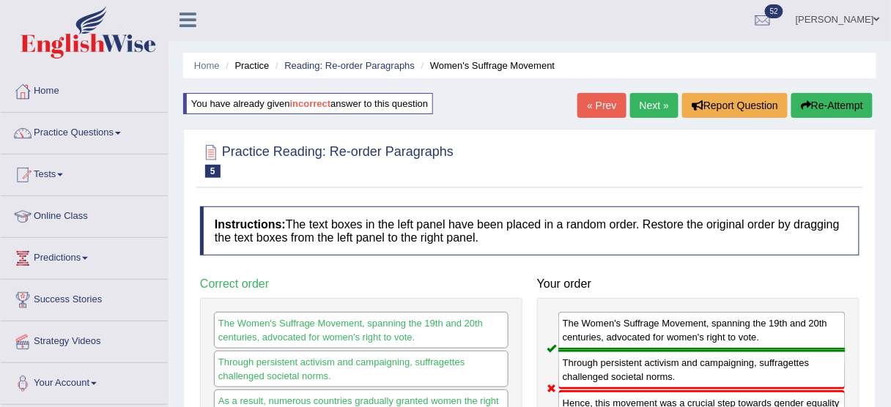
scroll to position [0, 0]
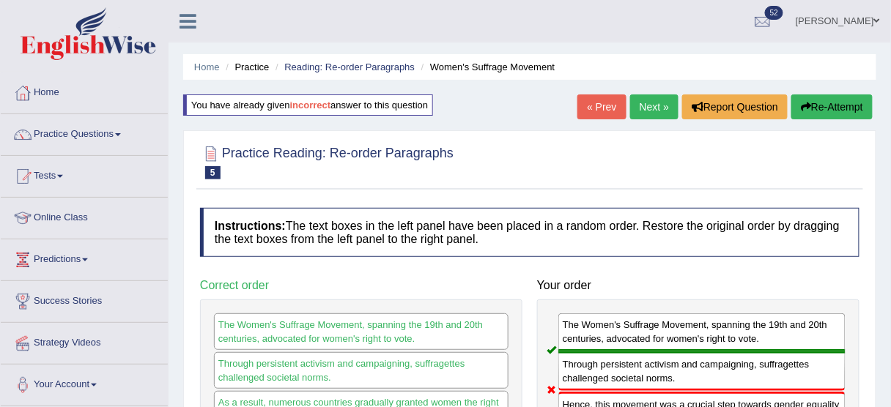
click at [808, 94] on button "Re-Attempt" at bounding box center [831, 106] width 81 height 25
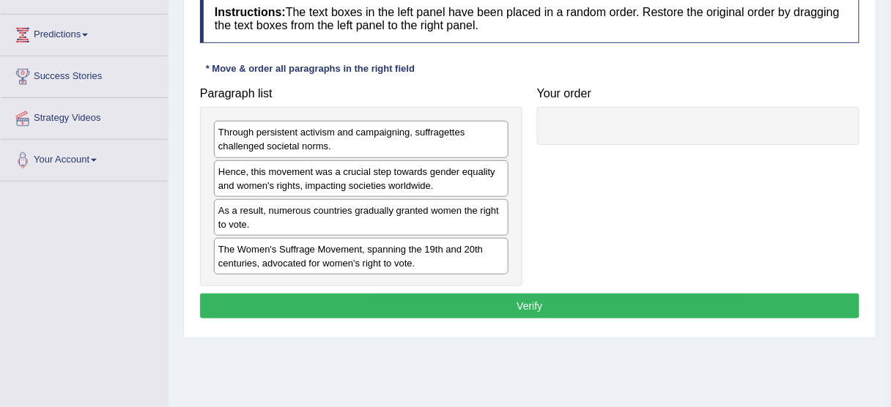
scroll to position [215, 0]
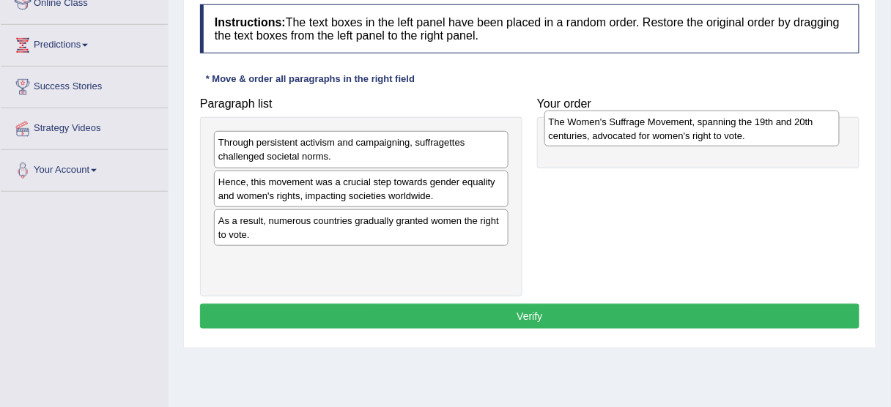
drag, startPoint x: 340, startPoint y: 268, endPoint x: 670, endPoint y: 127, distance: 359.3
click at [670, 127] on div "The Women's Suffrage Movement, spanning the 19th and 20th centuries, advocated …" at bounding box center [691, 129] width 295 height 37
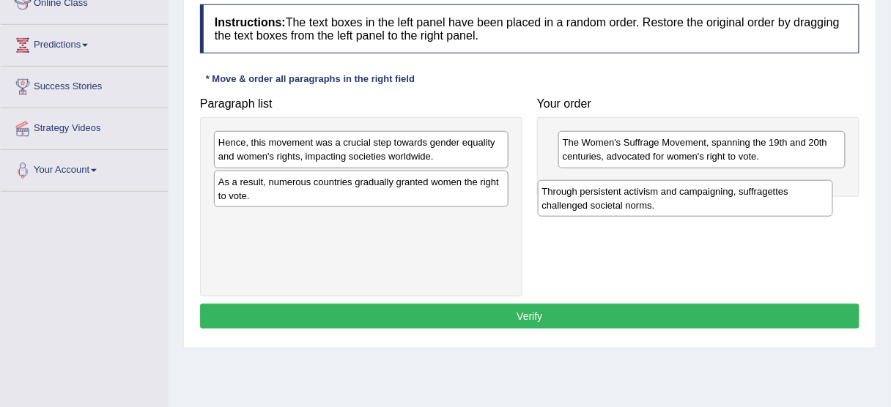
drag, startPoint x: 318, startPoint y: 151, endPoint x: 642, endPoint y: 200, distance: 327.5
click at [642, 200] on div "Through persistent activism and campaigning, suffragettes challenged societal n…" at bounding box center [685, 198] width 295 height 37
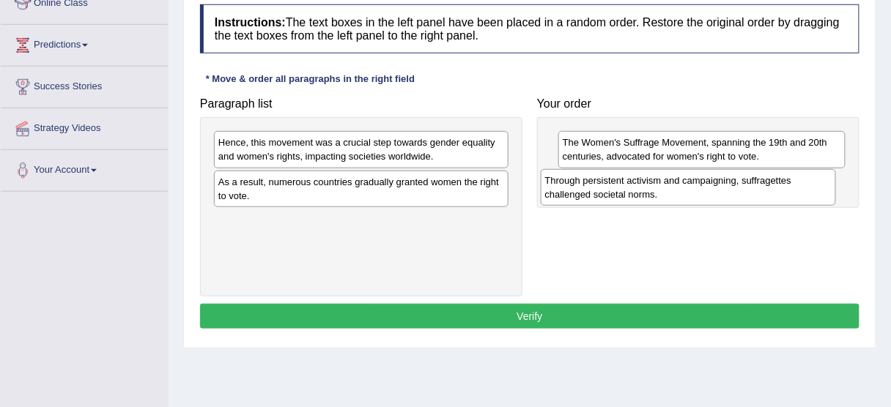
drag, startPoint x: 327, startPoint y: 228, endPoint x: 653, endPoint y: 189, distance: 329.0
click at [653, 189] on div "Through persistent activism and campaigning, suffragettes challenged societal n…" at bounding box center [688, 187] width 295 height 37
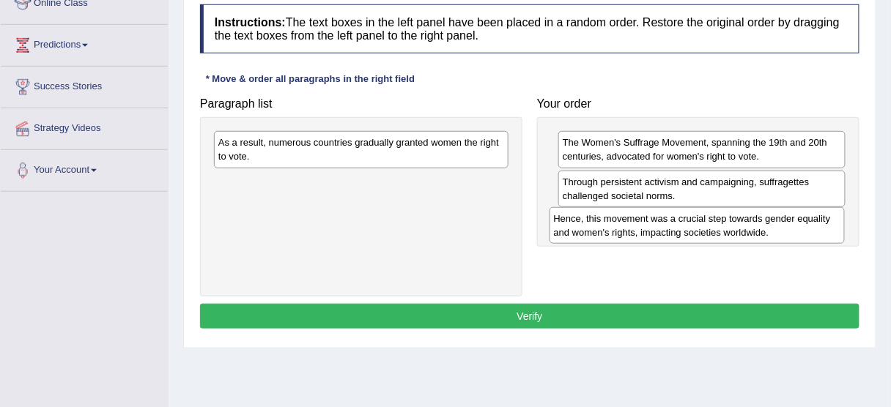
drag, startPoint x: 333, startPoint y: 145, endPoint x: 669, endPoint y: 222, distance: 344.2
click at [669, 222] on div "Hence, this movement was a crucial step towards gender equality and women's rig…" at bounding box center [696, 225] width 295 height 37
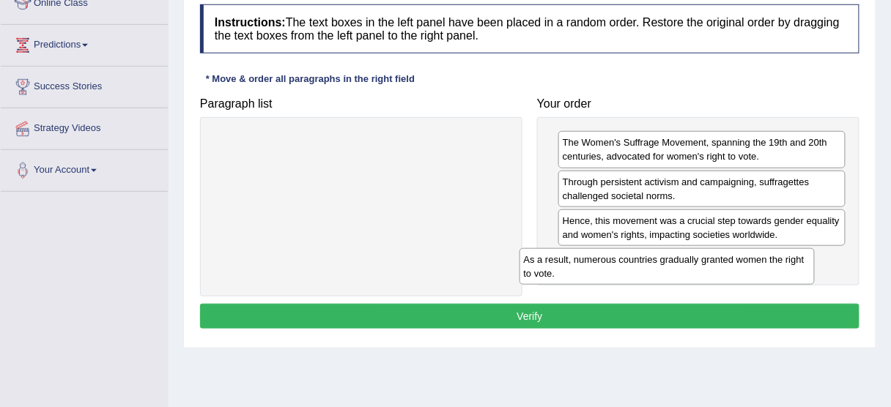
drag, startPoint x: 474, startPoint y: 157, endPoint x: 802, endPoint y: 270, distance: 347.3
click at [802, 270] on div "As a result, numerous countries gradually granted women the right to vote." at bounding box center [666, 266] width 295 height 37
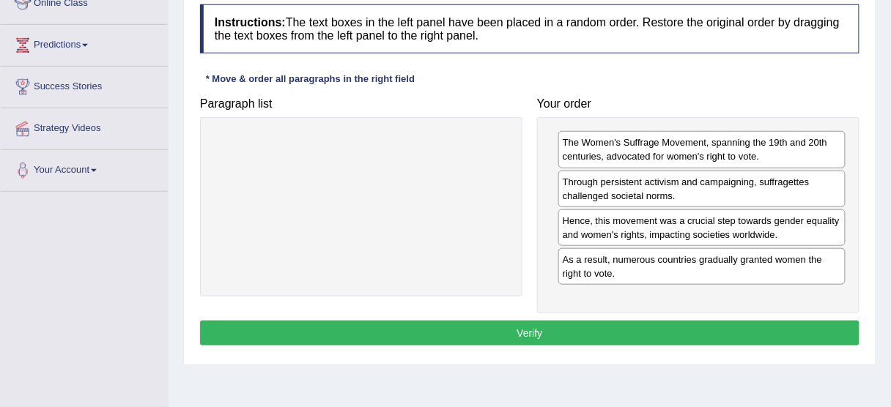
click at [548, 327] on button "Verify" at bounding box center [529, 333] width 659 height 25
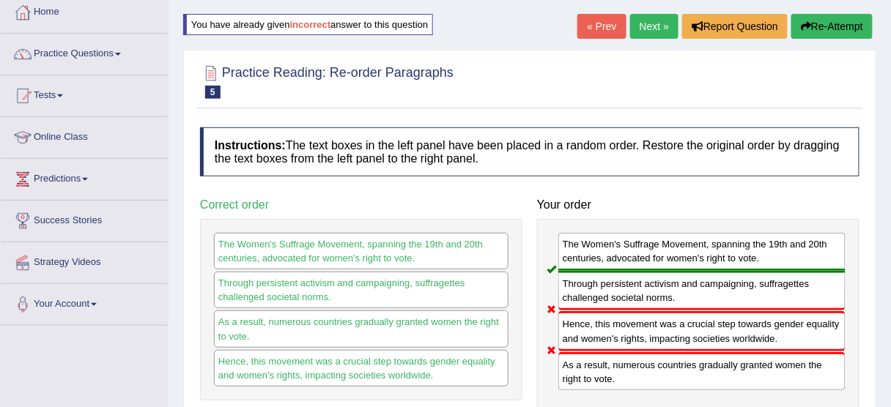
scroll to position [12, 0]
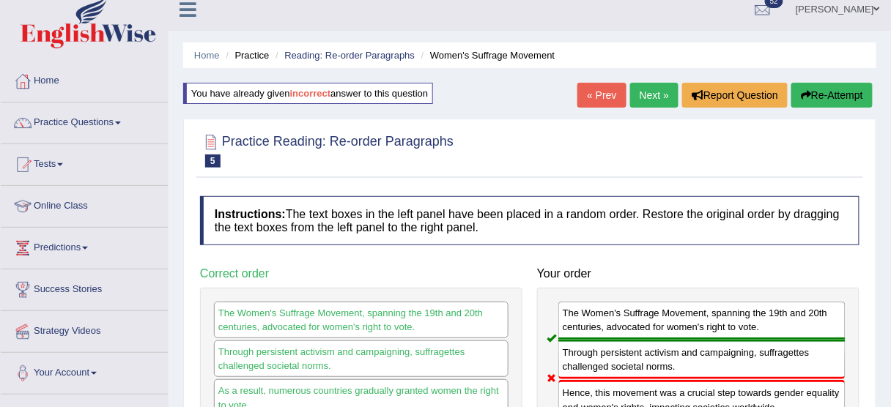
click at [831, 92] on button "Re-Attempt" at bounding box center [831, 95] width 81 height 25
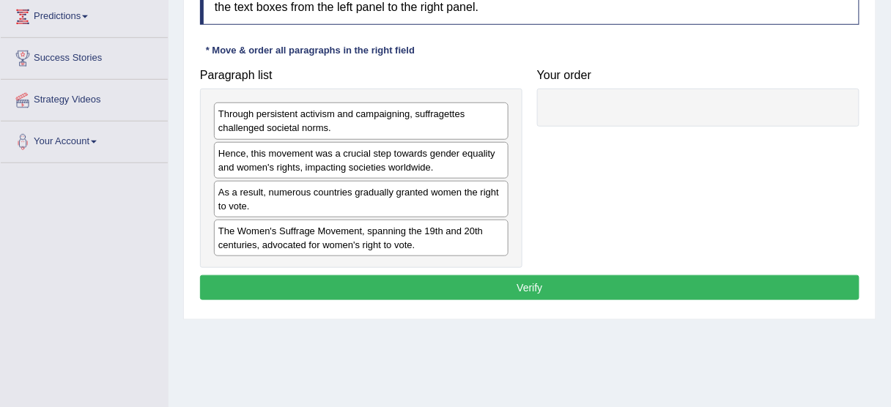
scroll to position [262, 0]
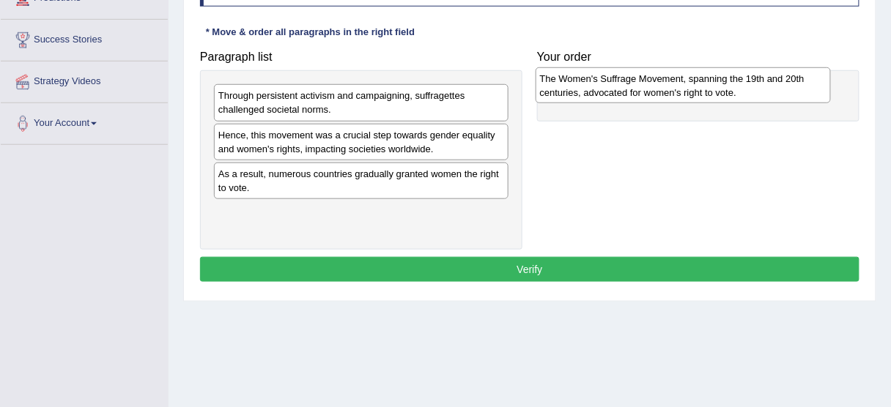
drag, startPoint x: 397, startPoint y: 217, endPoint x: 728, endPoint y: 86, distance: 356.1
click at [728, 86] on div "The Women's Suffrage Movement, spanning the 19th and 20th centuries, advocated …" at bounding box center [682, 85] width 295 height 37
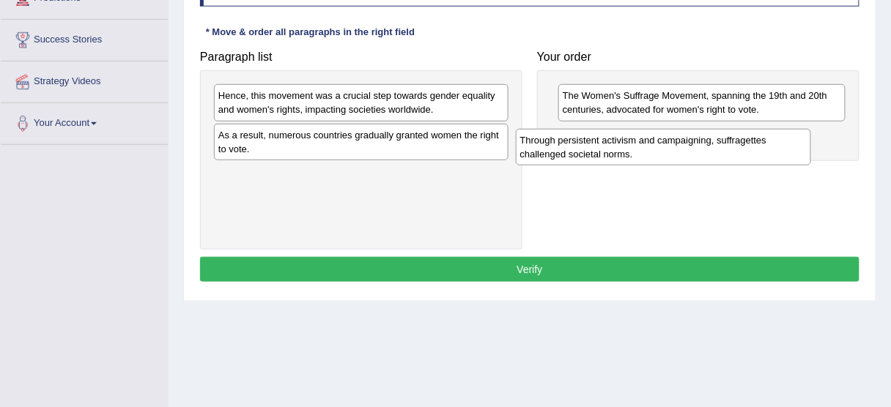
drag, startPoint x: 378, startPoint y: 105, endPoint x: 691, endPoint y: 145, distance: 315.4
click at [691, 145] on div "Through persistent activism and campaigning, suffragettes challenged societal n…" at bounding box center [663, 147] width 295 height 37
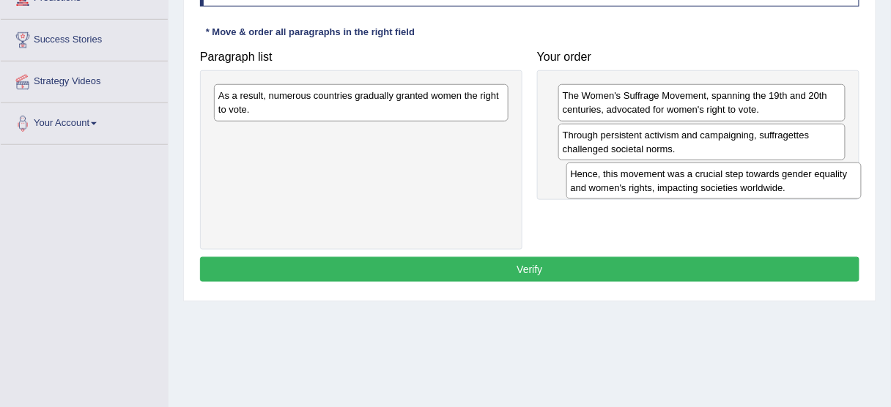
drag, startPoint x: 443, startPoint y: 105, endPoint x: 796, endPoint y: 183, distance: 361.0
click at [796, 183] on div "Hence, this movement was a crucial step towards gender equality and women's rig…" at bounding box center [713, 181] width 295 height 37
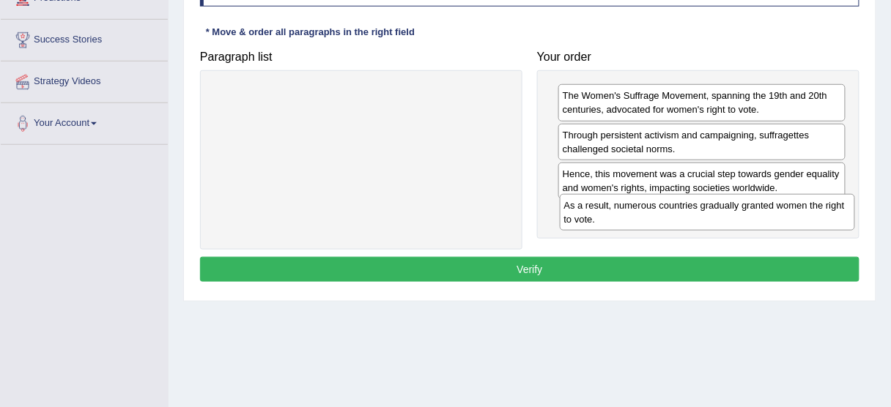
drag, startPoint x: 449, startPoint y: 104, endPoint x: 793, endPoint y: 217, distance: 361.6
click at [793, 217] on div "As a result, numerous countries gradually granted women the right to vote." at bounding box center [707, 212] width 295 height 37
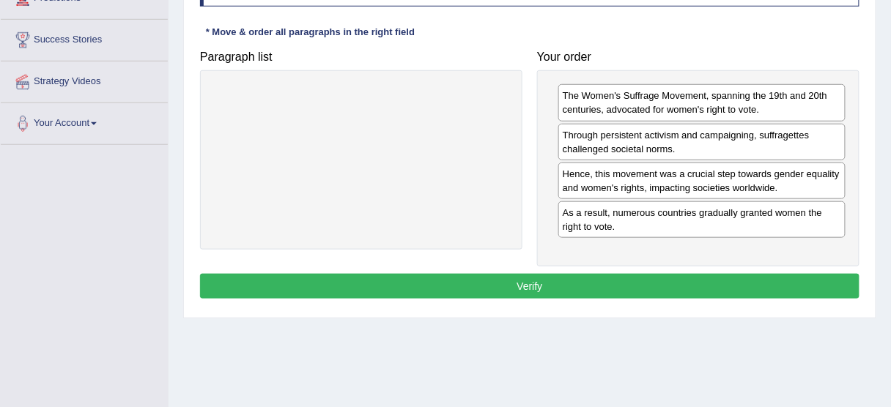
click at [685, 286] on button "Verify" at bounding box center [529, 286] width 659 height 25
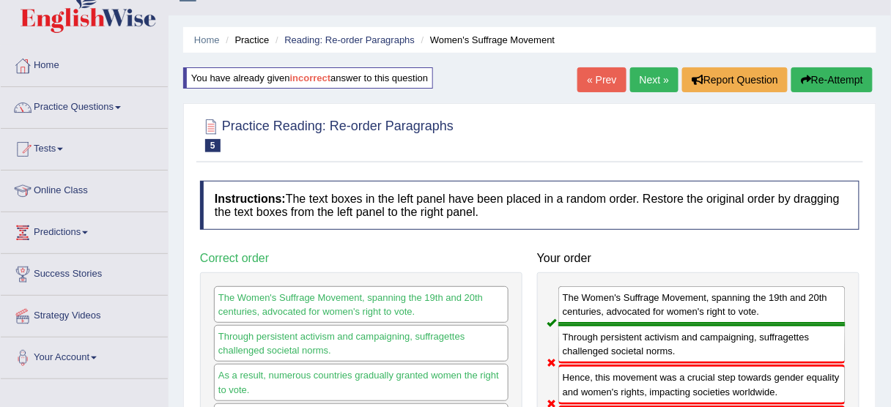
scroll to position [22, 0]
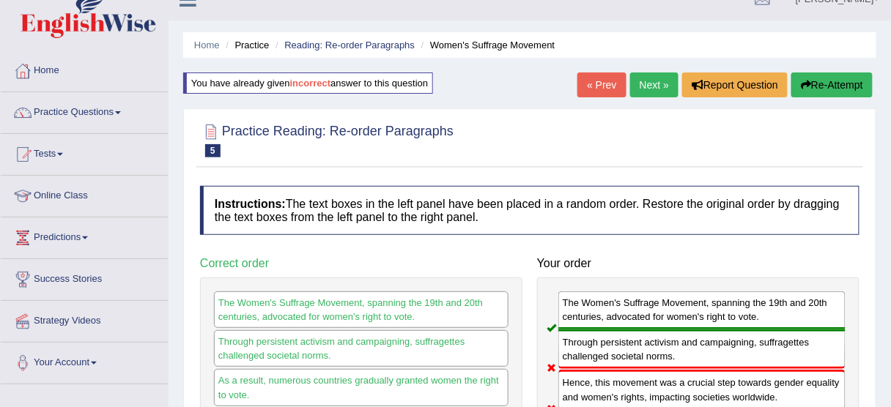
click at [826, 87] on button "Re-Attempt" at bounding box center [831, 85] width 81 height 25
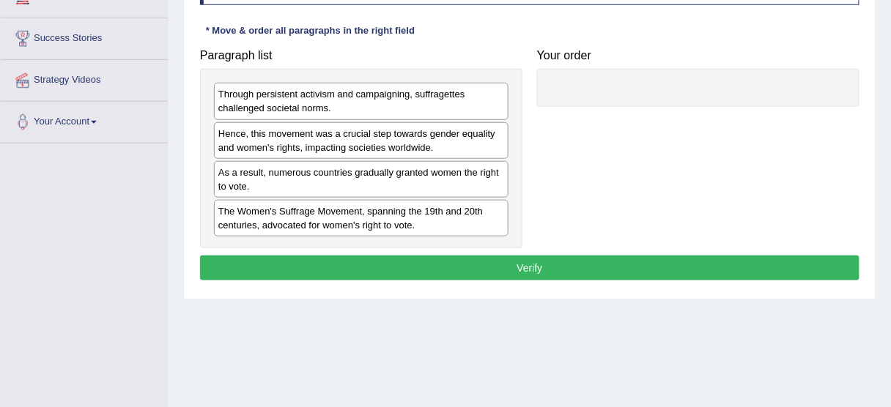
scroll to position [264, 0]
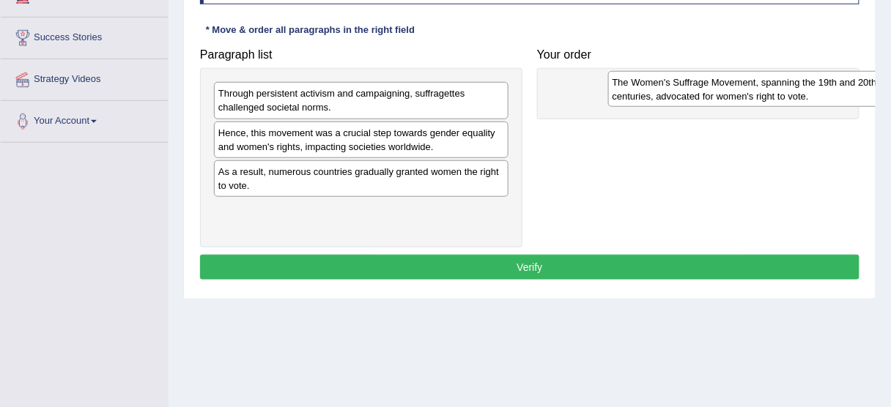
drag, startPoint x: 312, startPoint y: 221, endPoint x: 705, endPoint y: 94, distance: 412.6
click at [705, 94] on div "The Women's Suffrage Movement, spanning the 19th and 20th centuries, advocated …" at bounding box center [755, 89] width 295 height 37
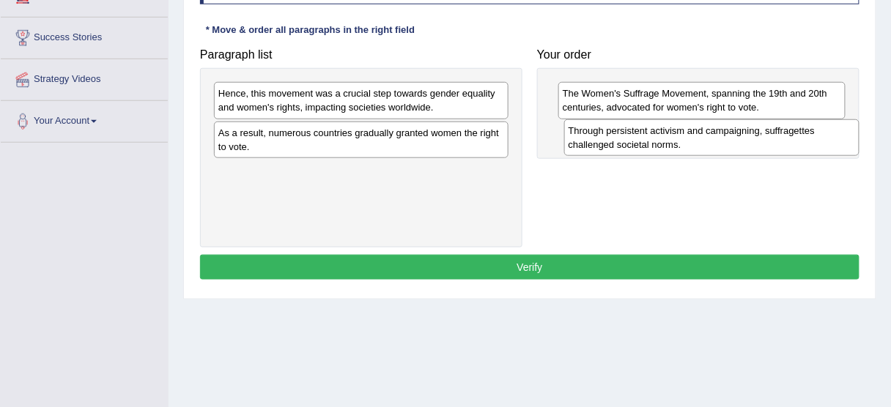
drag, startPoint x: 300, startPoint y: 106, endPoint x: 650, endPoint y: 144, distance: 352.2
click at [650, 144] on div "Through persistent activism and campaigning, suffragettes challenged societal n…" at bounding box center [711, 137] width 295 height 37
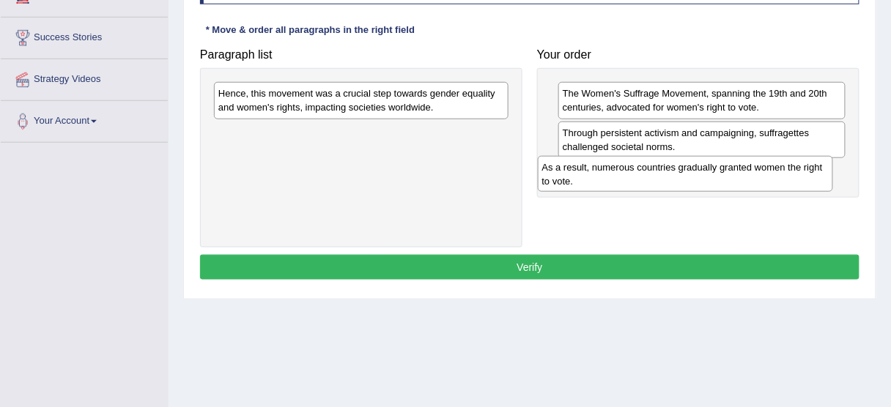
drag, startPoint x: 361, startPoint y: 135, endPoint x: 684, endPoint y: 171, distance: 325.0
click at [684, 171] on div "As a result, numerous countries gradually granted women the right to vote." at bounding box center [685, 174] width 295 height 37
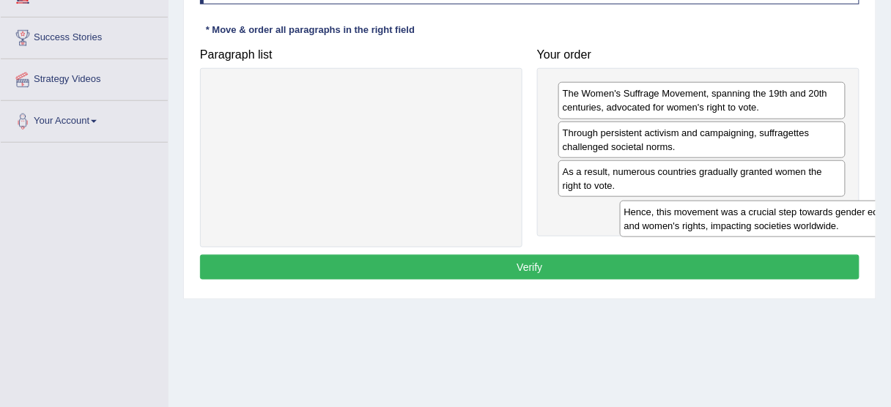
drag, startPoint x: 432, startPoint y: 101, endPoint x: 838, endPoint y: 220, distance: 422.8
click at [838, 220] on div "Hence, this movement was a crucial step towards gender equality and women's rig…" at bounding box center [767, 219] width 295 height 37
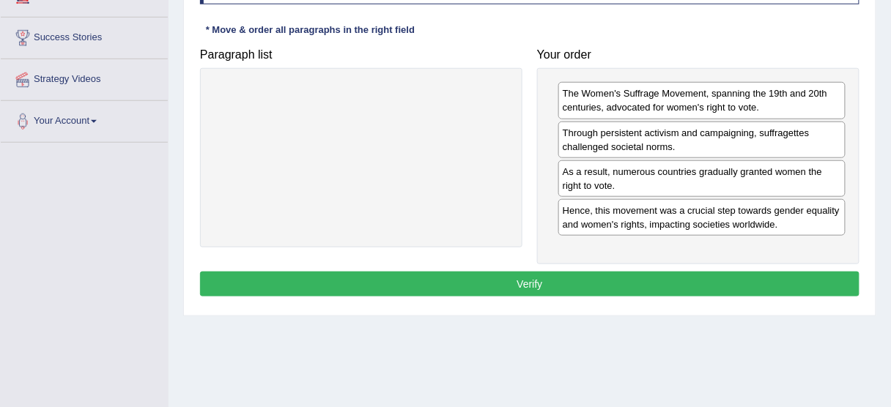
click at [659, 279] on button "Verify" at bounding box center [529, 284] width 659 height 25
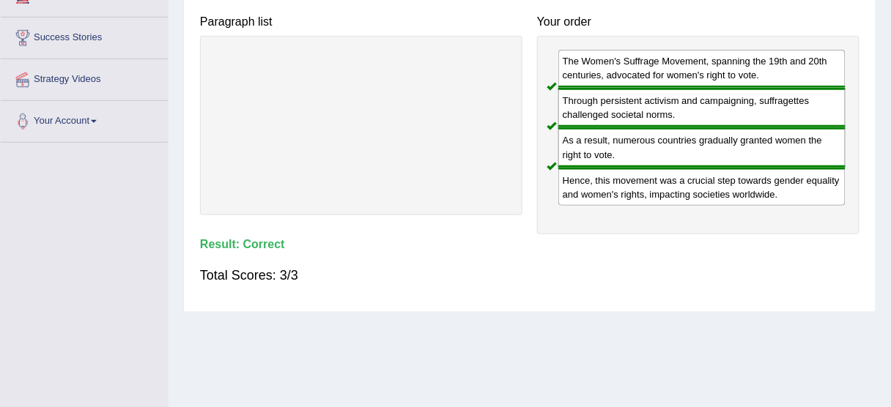
scroll to position [0, 0]
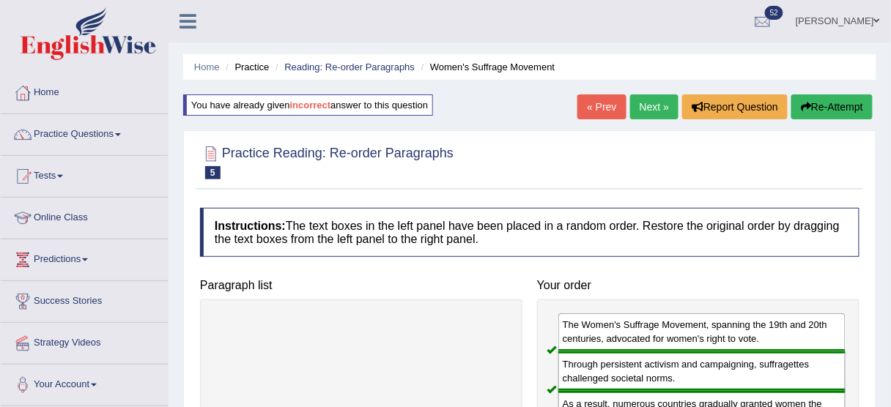
click at [639, 103] on link "Next »" at bounding box center [654, 106] width 48 height 25
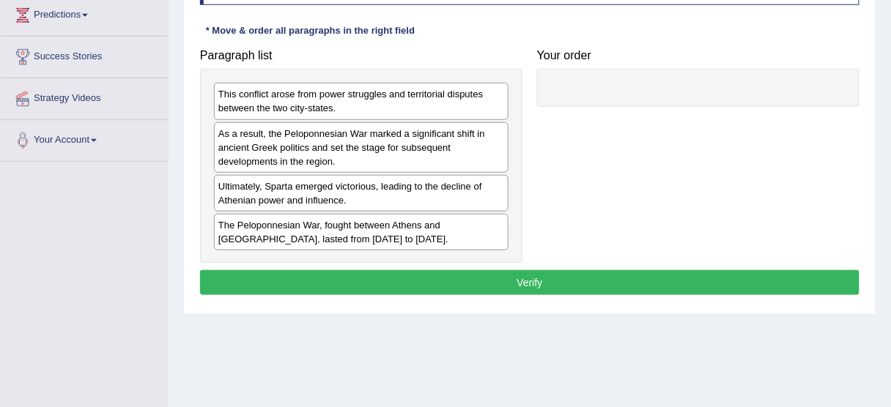
scroll to position [248, 0]
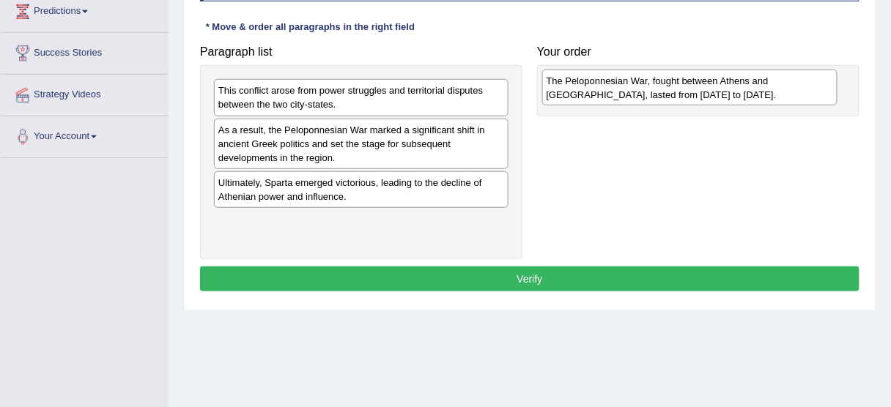
drag, startPoint x: 314, startPoint y: 224, endPoint x: 642, endPoint y: 85, distance: 356.5
click at [642, 85] on div "The Peloponnesian War, fought between Athens and Sparta, lasted from 431 to 404…" at bounding box center [689, 88] width 295 height 37
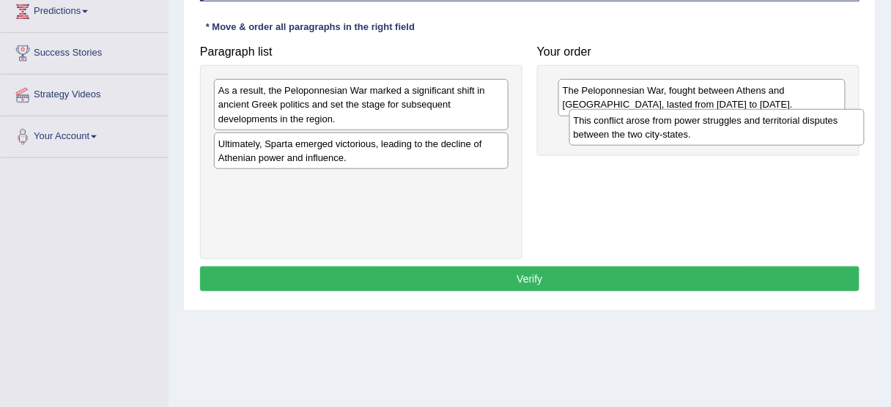
drag, startPoint x: 346, startPoint y: 89, endPoint x: 700, endPoint y: 119, distance: 355.1
click at [700, 119] on div "This conflict arose from power struggles and territorial disputes between the t…" at bounding box center [716, 127] width 295 height 37
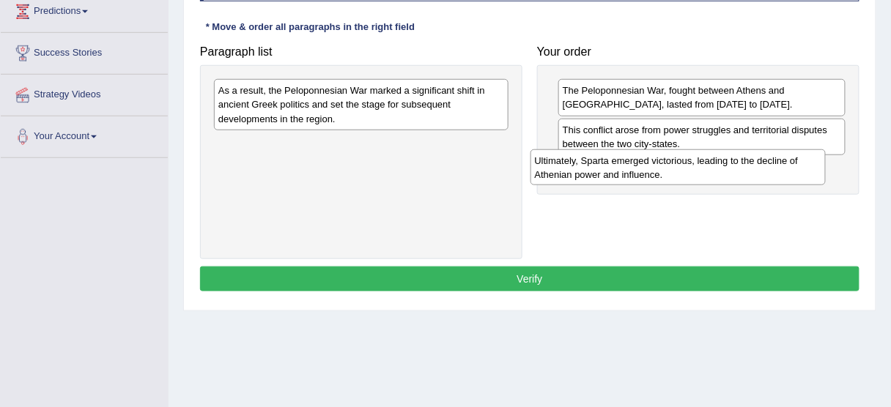
drag, startPoint x: 332, startPoint y: 152, endPoint x: 650, endPoint y: 168, distance: 318.4
click at [650, 168] on div "Ultimately, Sparta emerged victorious, leading to the decline of Athenian power…" at bounding box center [677, 167] width 295 height 37
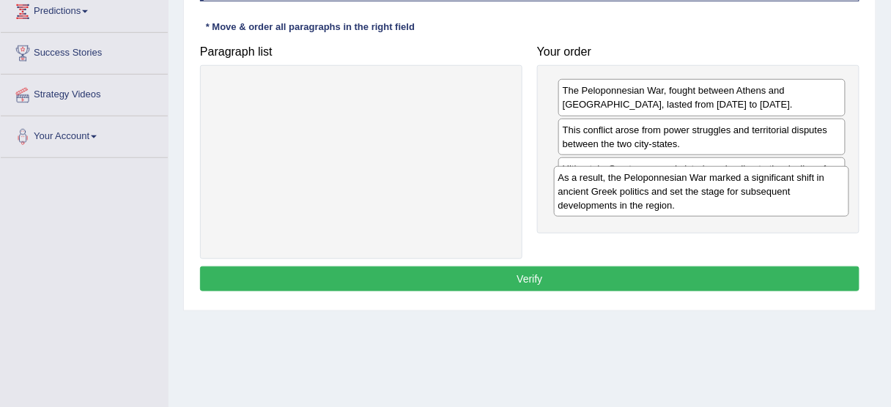
drag, startPoint x: 357, startPoint y: 91, endPoint x: 700, endPoint y: 201, distance: 360.0
click at [700, 201] on div "As a result, the Peloponnesian War marked a significant shift in ancient Greek …" at bounding box center [701, 191] width 295 height 51
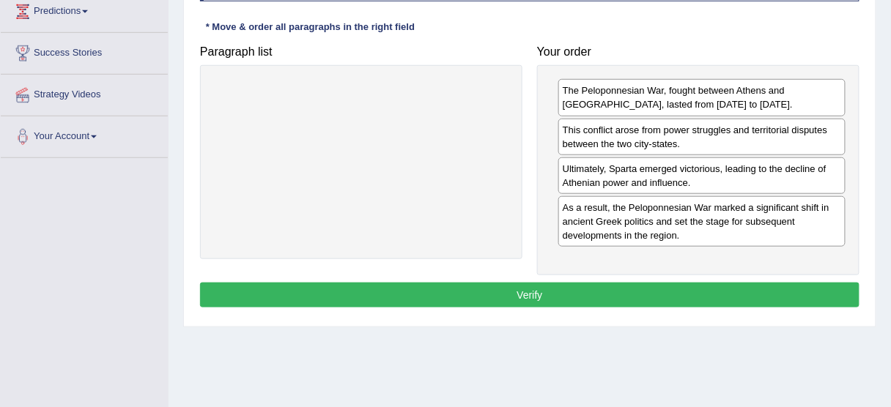
click at [622, 296] on button "Verify" at bounding box center [529, 295] width 659 height 25
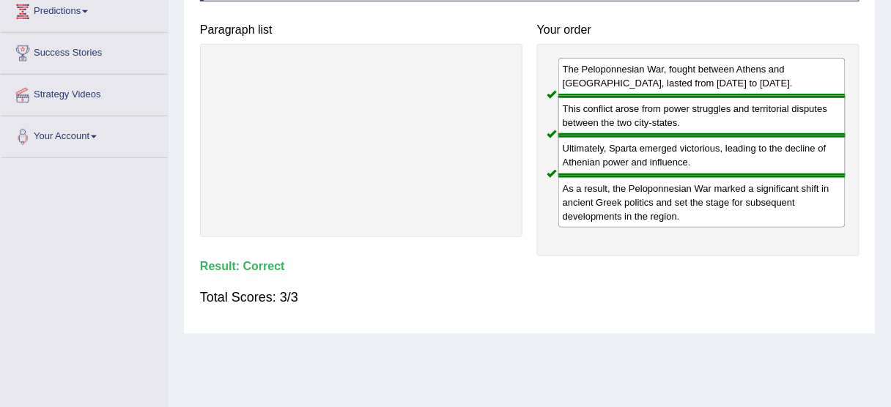
scroll to position [0, 0]
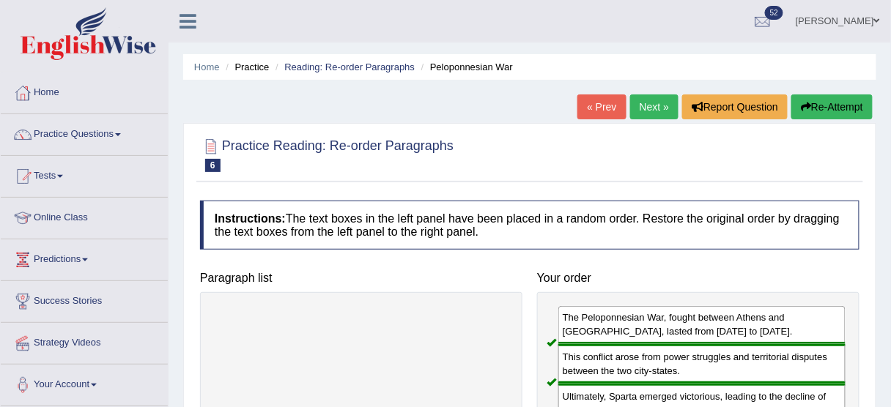
click at [647, 108] on link "Next »" at bounding box center [654, 106] width 48 height 25
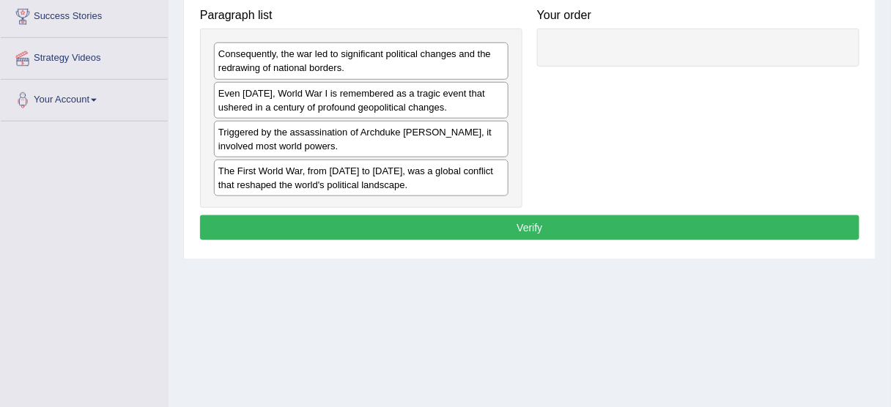
scroll to position [288, 0]
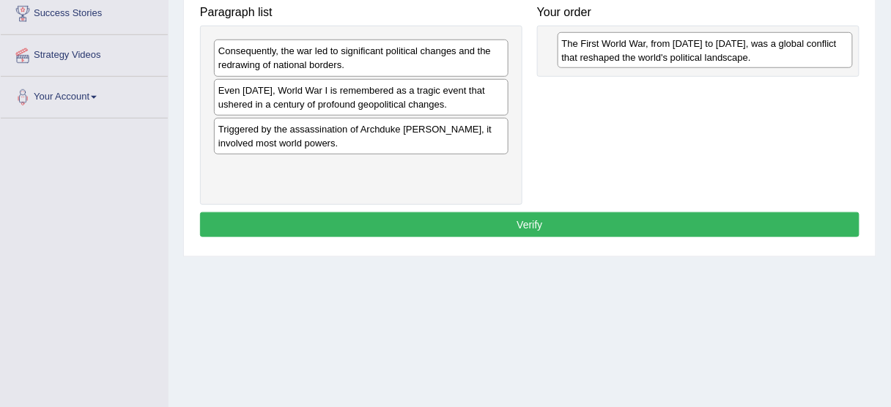
drag, startPoint x: 335, startPoint y: 177, endPoint x: 683, endPoint y: 45, distance: 372.1
click at [683, 45] on div "The First World War, from [DATE] to [DATE], was a global conflict that reshaped…" at bounding box center [704, 50] width 295 height 37
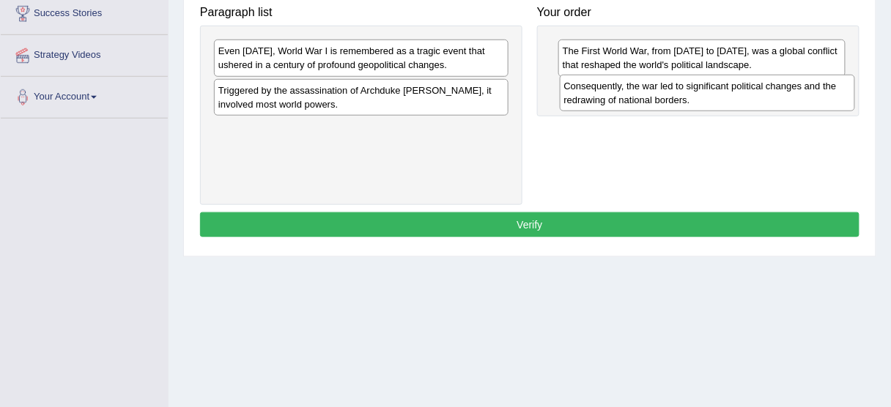
drag, startPoint x: 341, startPoint y: 64, endPoint x: 686, endPoint y: 100, distance: 347.5
click at [686, 100] on div "Consequently, the war led to significant political changes and the redrawing of…" at bounding box center [707, 93] width 295 height 37
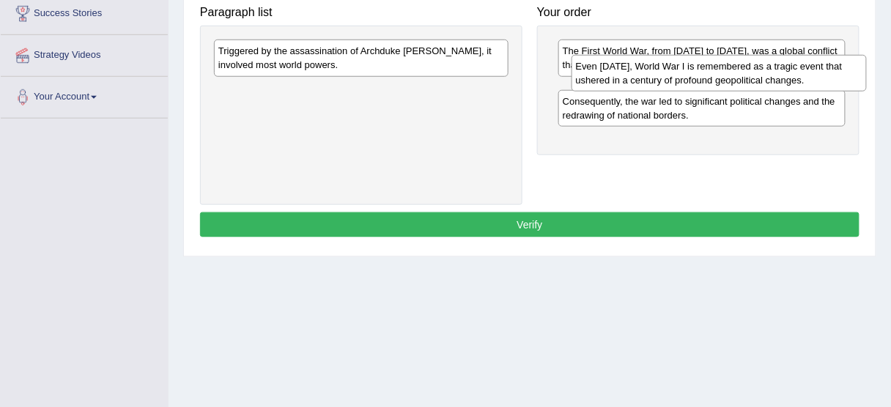
drag, startPoint x: 337, startPoint y: 57, endPoint x: 691, endPoint y: 78, distance: 354.4
click at [691, 78] on div "Even [DATE], World War I is remembered as a tragic event that ushered in a cent…" at bounding box center [718, 73] width 295 height 37
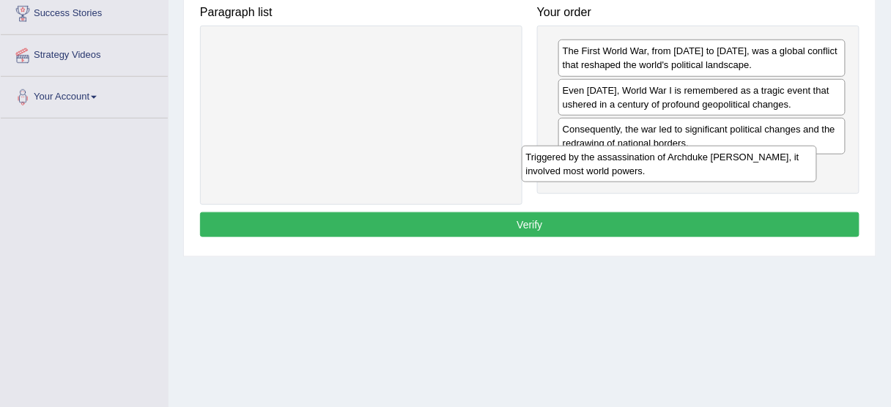
drag, startPoint x: 372, startPoint y: 63, endPoint x: 678, endPoint y: 170, distance: 324.3
click at [678, 170] on div "Triggered by the assassination of Archduke [PERSON_NAME], it involved most worl…" at bounding box center [669, 164] width 295 height 37
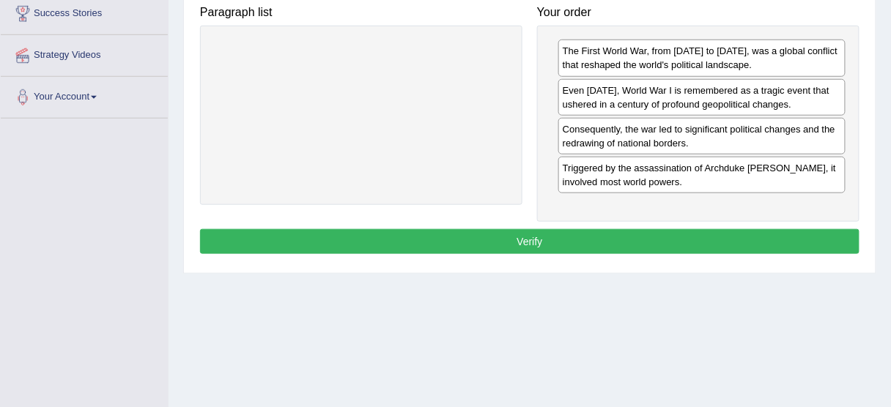
click at [508, 247] on button "Verify" at bounding box center [529, 241] width 659 height 25
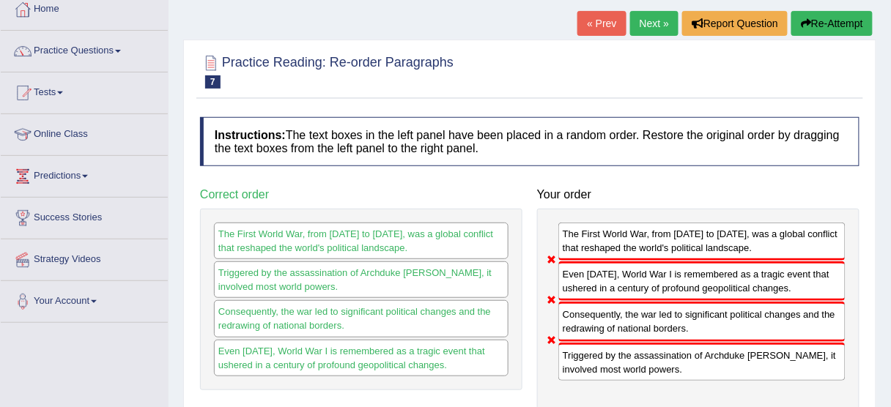
scroll to position [95, 0]
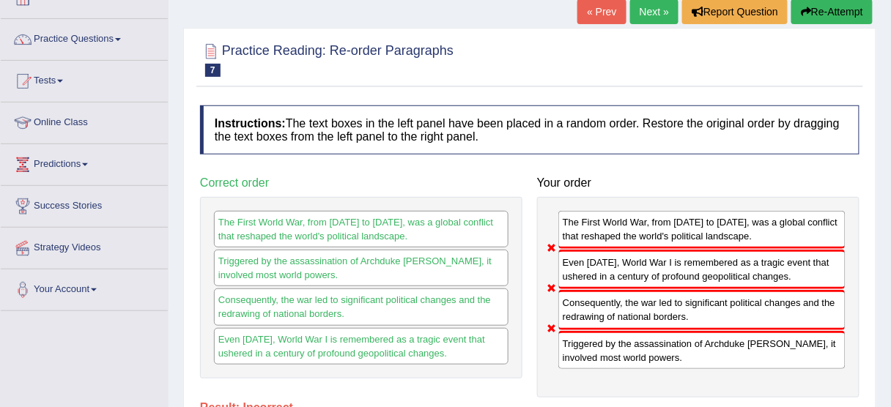
click at [825, 18] on button "Re-Attempt" at bounding box center [831, 11] width 81 height 25
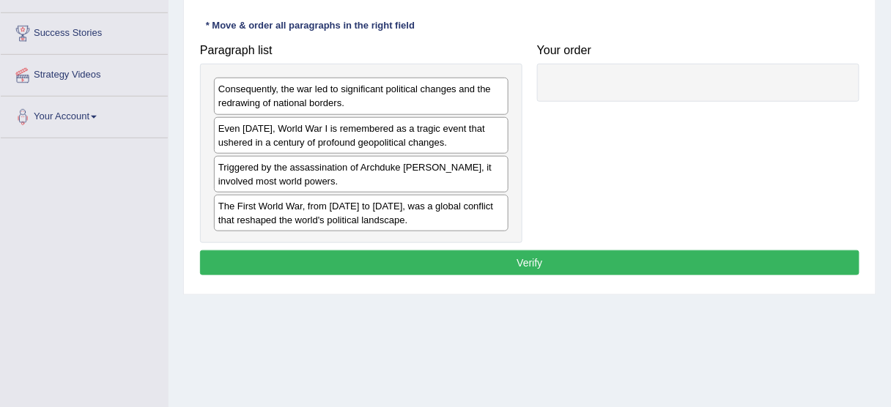
scroll to position [277, 0]
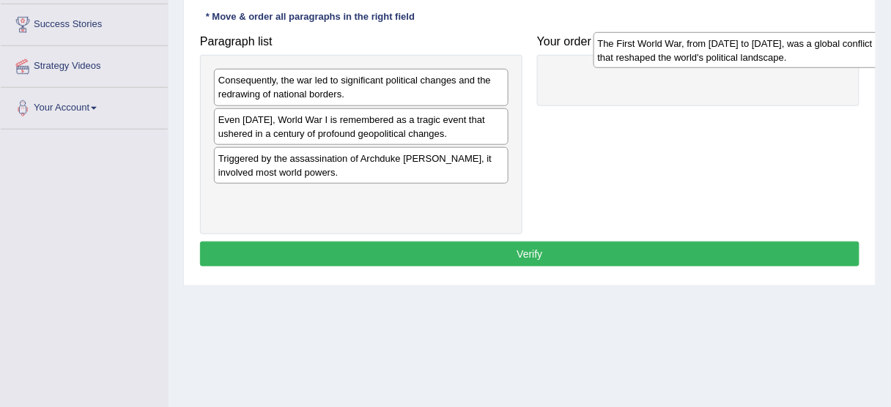
drag, startPoint x: 281, startPoint y: 196, endPoint x: 612, endPoint y: 68, distance: 355.7
click at [612, 68] on div "The First World War, from [DATE] to [DATE], was a global conflict that reshaped…" at bounding box center [740, 50] width 295 height 37
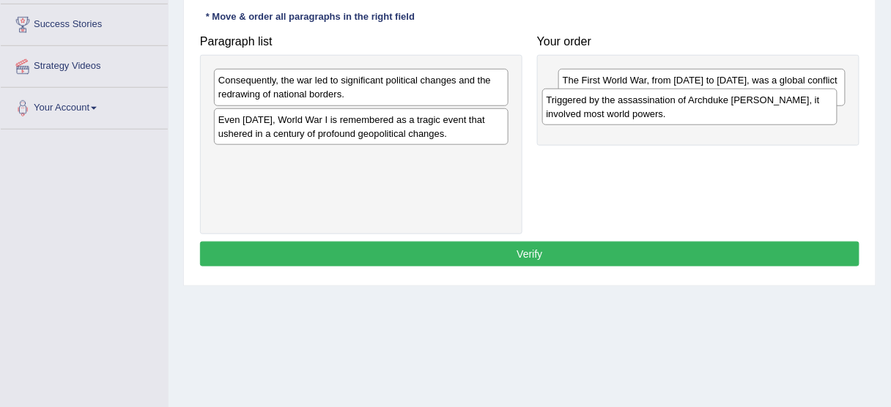
drag, startPoint x: 390, startPoint y: 162, endPoint x: 716, endPoint y: 105, distance: 330.8
click at [716, 105] on div "Triggered by the assassination of Archduke [PERSON_NAME], it involved most worl…" at bounding box center [689, 107] width 295 height 37
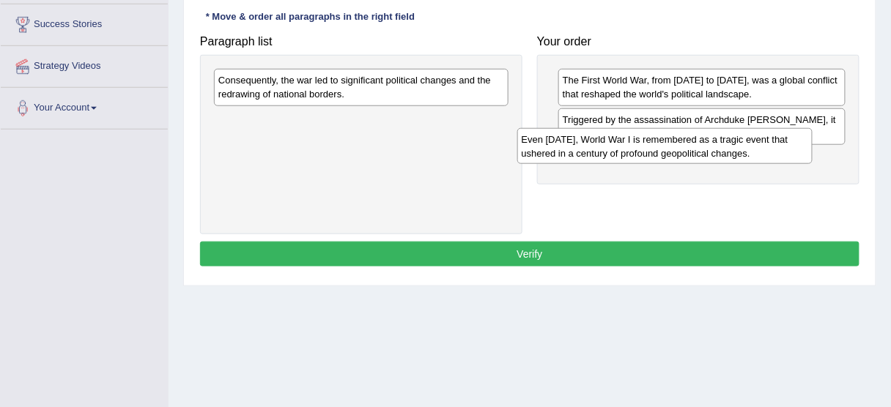
drag, startPoint x: 467, startPoint y: 122, endPoint x: 771, endPoint y: 141, distance: 303.9
click at [771, 141] on div "Even [DATE], World War I is remembered as a tragic event that ushered in a cent…" at bounding box center [664, 146] width 295 height 37
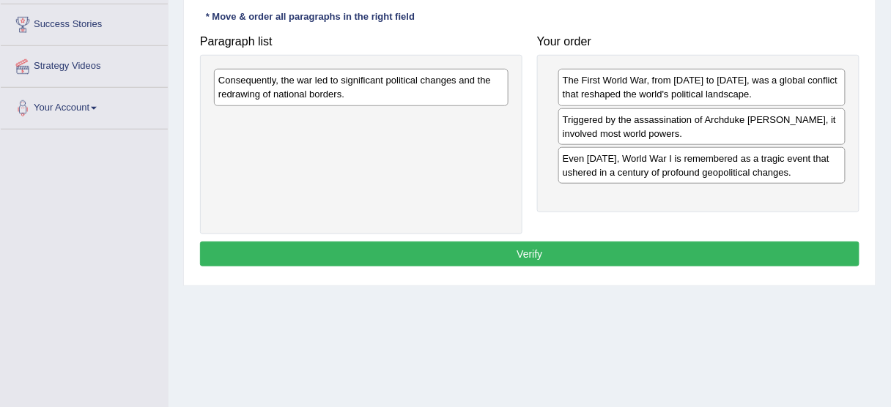
click at [474, 101] on div "Consequently, the war led to significant political changes and the redrawing of…" at bounding box center [361, 87] width 294 height 37
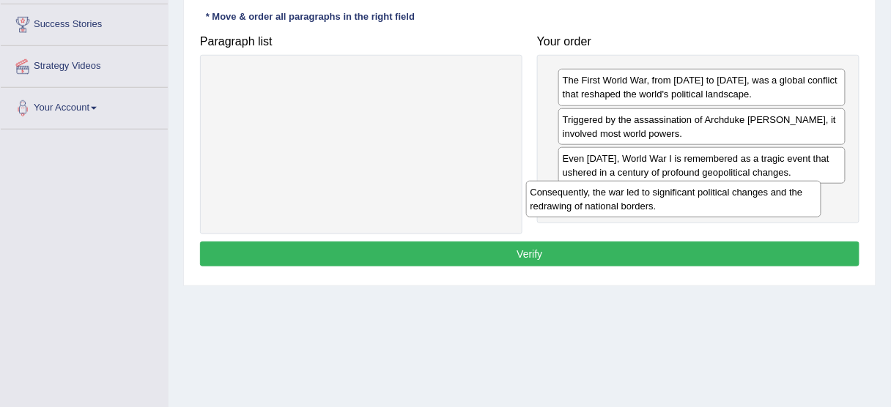
drag, startPoint x: 474, startPoint y: 101, endPoint x: 787, endPoint y: 213, distance: 332.3
click at [787, 213] on div "Consequently, the war led to significant political changes and the redrawing of…" at bounding box center [673, 199] width 295 height 37
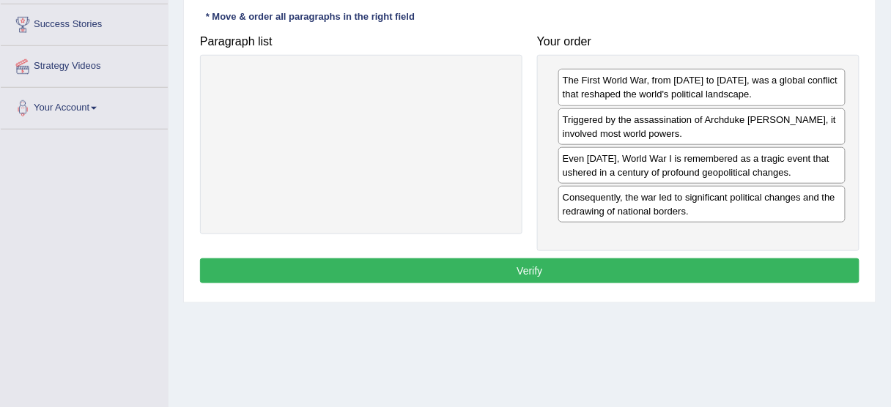
click at [568, 270] on button "Verify" at bounding box center [529, 271] width 659 height 25
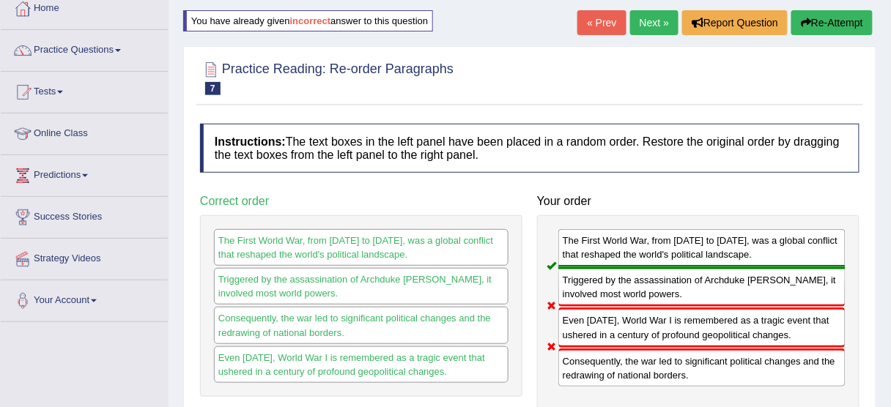
scroll to position [83, 0]
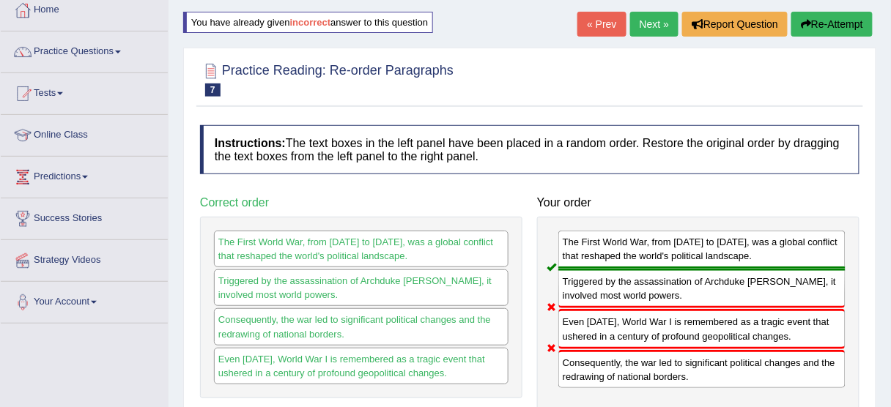
click at [817, 23] on button "Re-Attempt" at bounding box center [831, 24] width 81 height 25
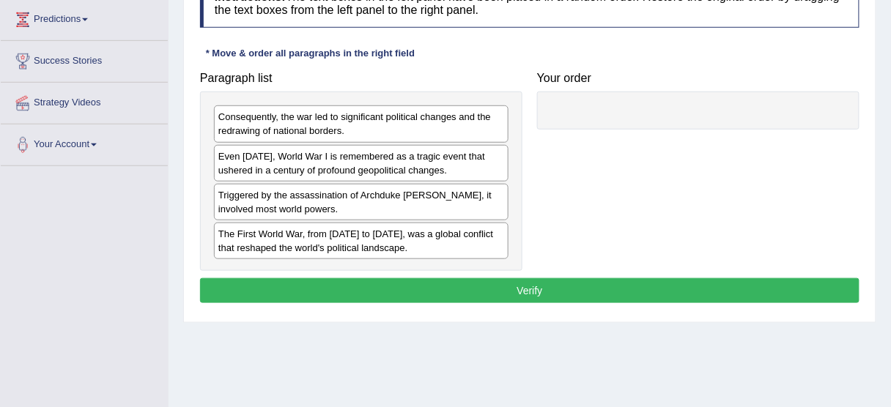
scroll to position [235, 0]
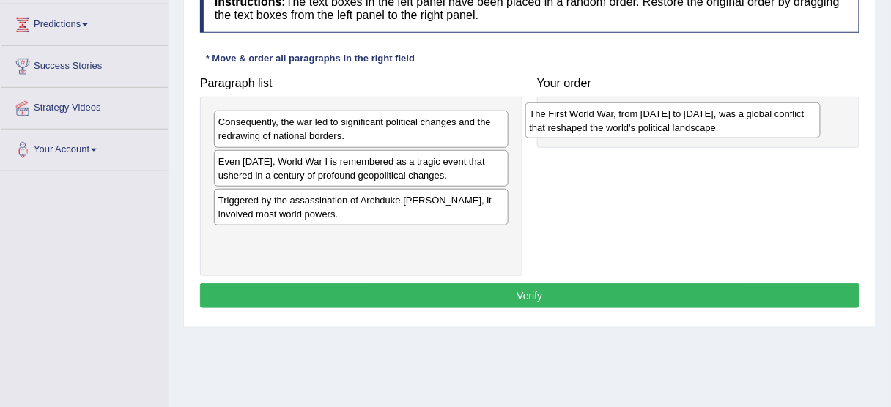
drag, startPoint x: 362, startPoint y: 249, endPoint x: 674, endPoint y: 125, distance: 335.7
click at [674, 125] on div "The First World War, from [DATE] to [DATE], was a global conflict that reshaped…" at bounding box center [672, 121] width 295 height 37
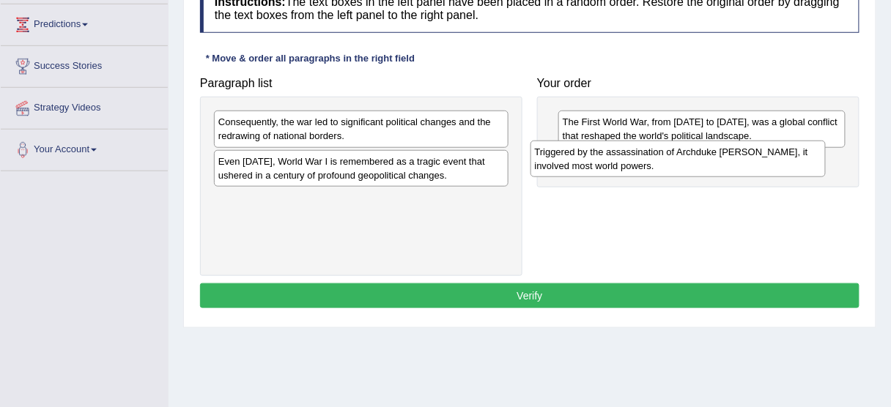
drag, startPoint x: 409, startPoint y: 201, endPoint x: 725, endPoint y: 154, distance: 320.0
click at [725, 154] on div "Triggered by the assassination of Archduke Franz Ferdinand, it involved most wo…" at bounding box center [677, 159] width 295 height 37
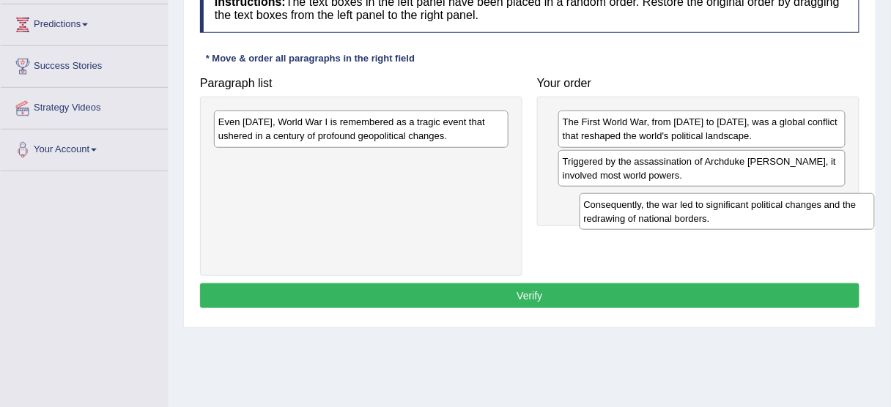
drag, startPoint x: 401, startPoint y: 125, endPoint x: 767, endPoint y: 206, distance: 374.5
click at [767, 206] on div "Consequently, the war led to significant political changes and the redrawing of…" at bounding box center [726, 211] width 295 height 37
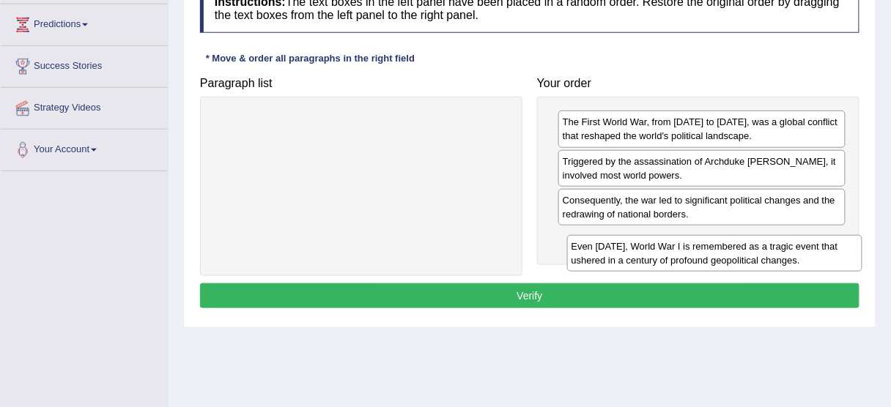
drag, startPoint x: 444, startPoint y: 122, endPoint x: 796, endPoint y: 242, distance: 372.5
click at [796, 242] on div "Even today, World War I is remembered as a tragic event that ushered in a centu…" at bounding box center [714, 253] width 295 height 37
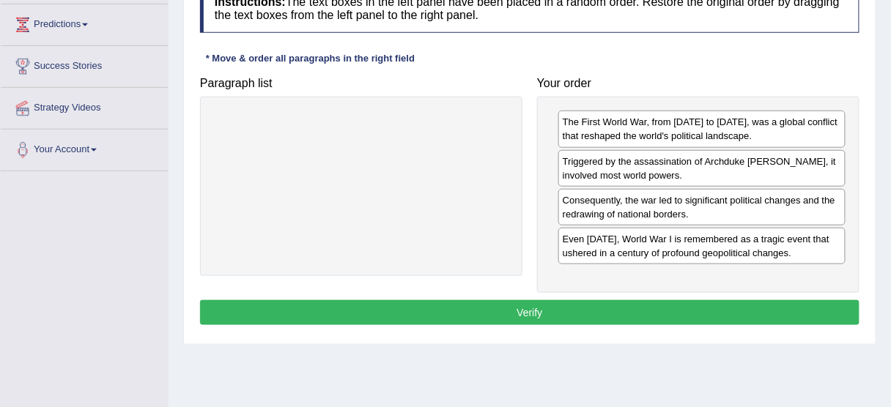
click at [536, 307] on button "Verify" at bounding box center [529, 312] width 659 height 25
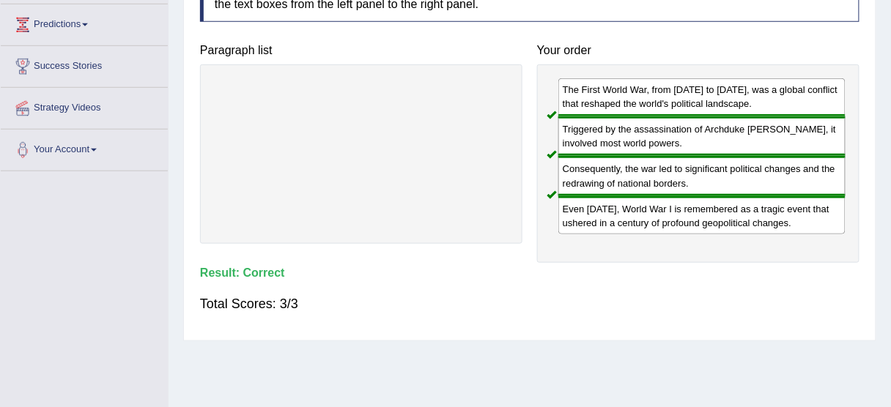
scroll to position [4, 0]
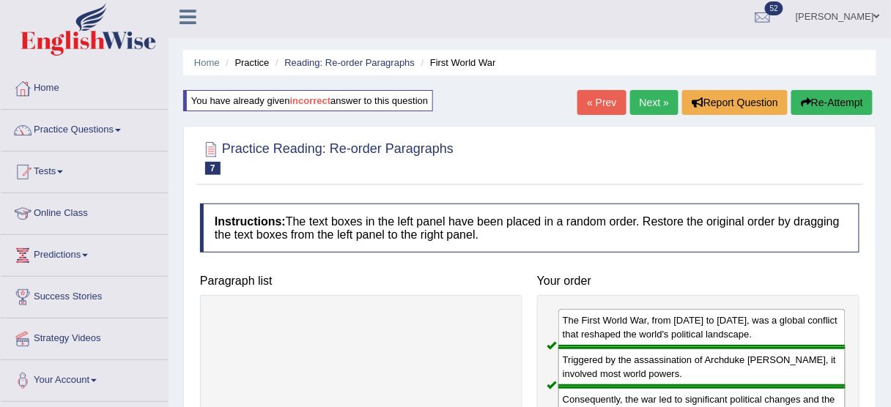
click at [650, 103] on link "Next »" at bounding box center [654, 102] width 48 height 25
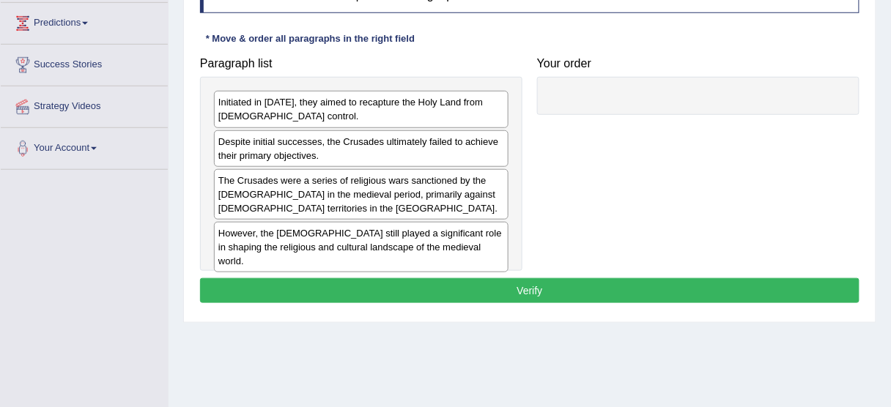
scroll to position [238, 0]
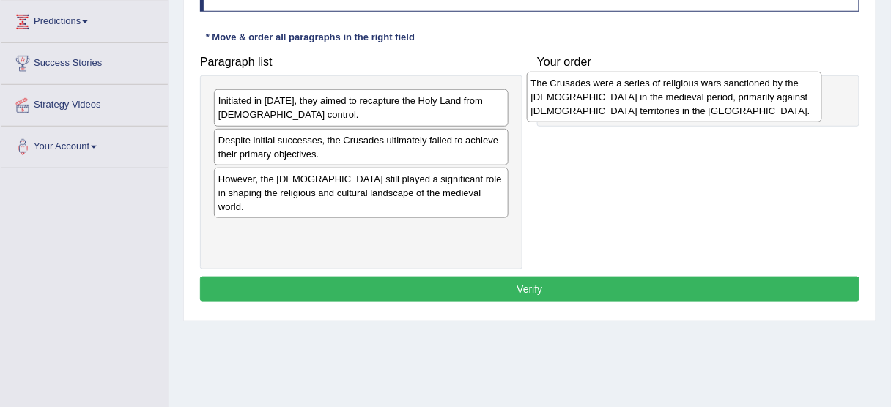
drag, startPoint x: 363, startPoint y: 201, endPoint x: 676, endPoint y: 108, distance: 326.5
click at [676, 108] on div "The Crusades were a series of religious wars sanctioned by the [DEMOGRAPHIC_DAT…" at bounding box center [674, 97] width 295 height 51
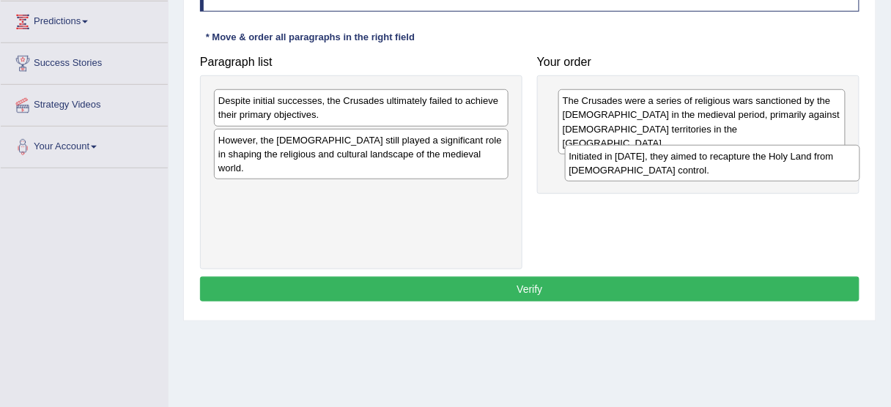
drag, startPoint x: 319, startPoint y: 104, endPoint x: 669, endPoint y: 160, distance: 354.5
click at [669, 160] on div "Initiated in [DATE], they aimed to recapture the Holy Land from [DEMOGRAPHIC_DA…" at bounding box center [712, 163] width 295 height 37
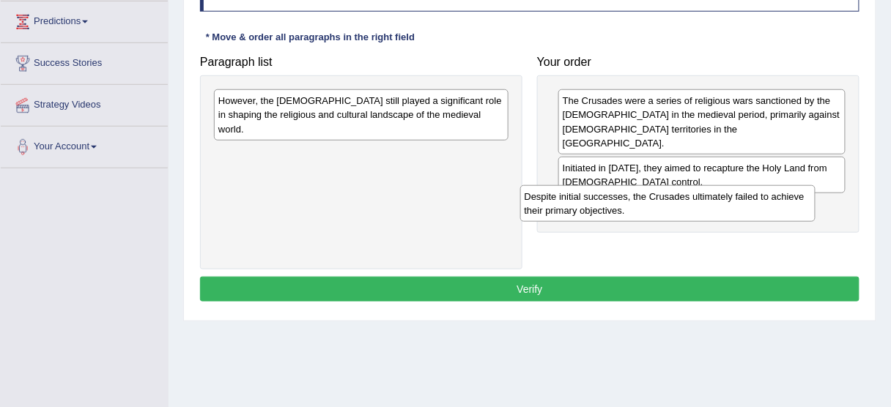
drag, startPoint x: 344, startPoint y: 107, endPoint x: 675, endPoint y: 204, distance: 345.6
click at [675, 204] on div "Despite initial successes, the Crusades ultimately failed to achieve their prim…" at bounding box center [667, 203] width 295 height 37
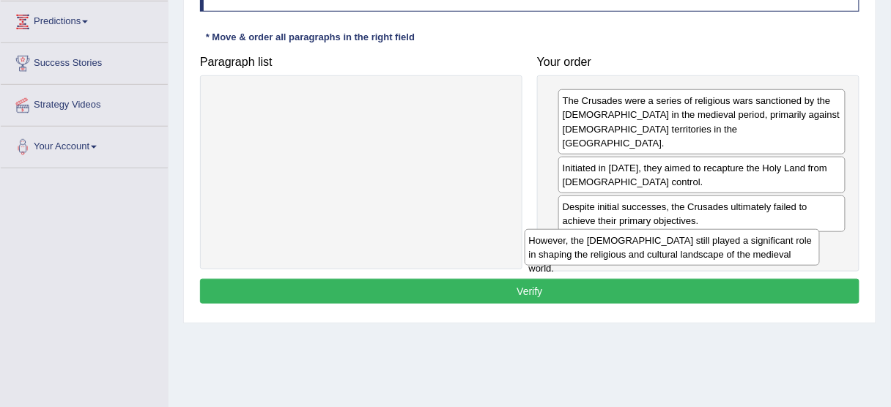
drag, startPoint x: 396, startPoint y: 112, endPoint x: 738, endPoint y: 248, distance: 367.3
click at [738, 248] on div "However, the Crusades still played a significant role in shaping the religious …" at bounding box center [671, 247] width 295 height 37
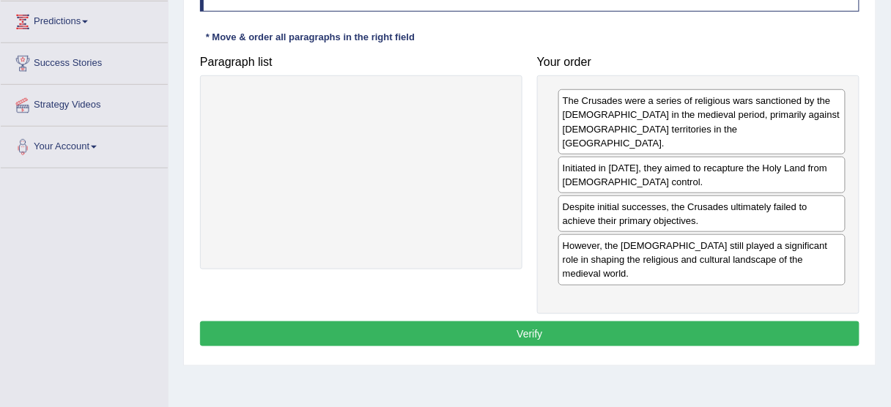
click at [584, 322] on button "Verify" at bounding box center [529, 334] width 659 height 25
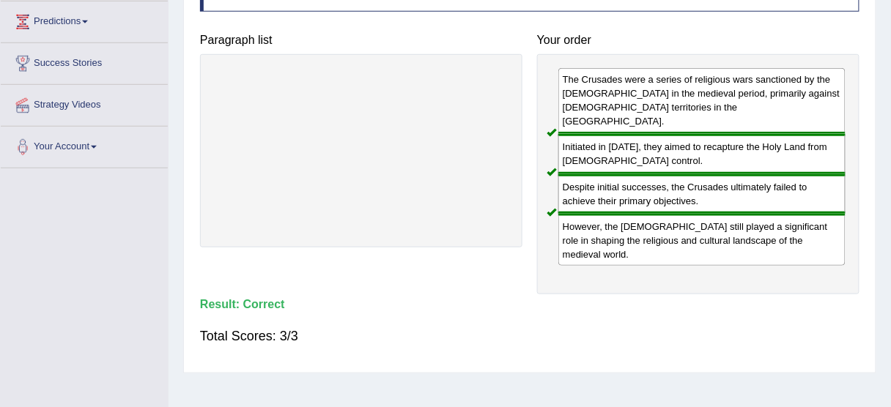
scroll to position [0, 0]
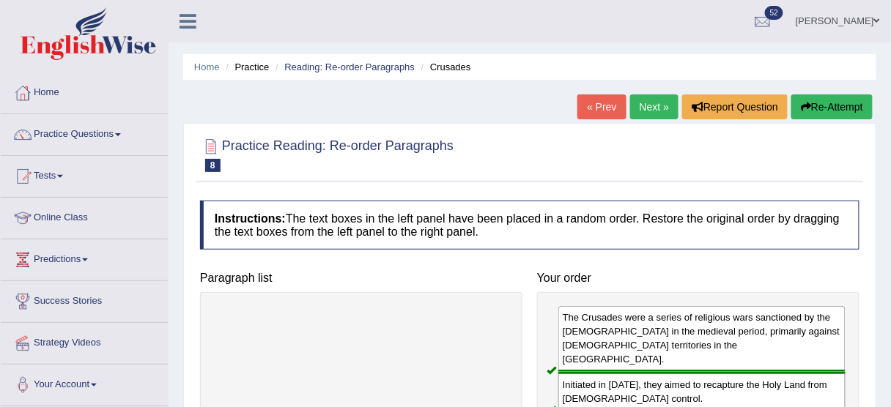
click at [650, 105] on link "Next »" at bounding box center [654, 106] width 48 height 25
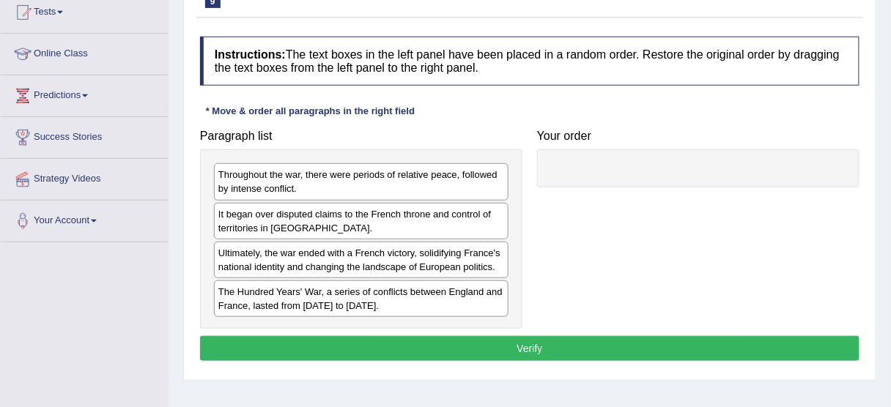
scroll to position [170, 0]
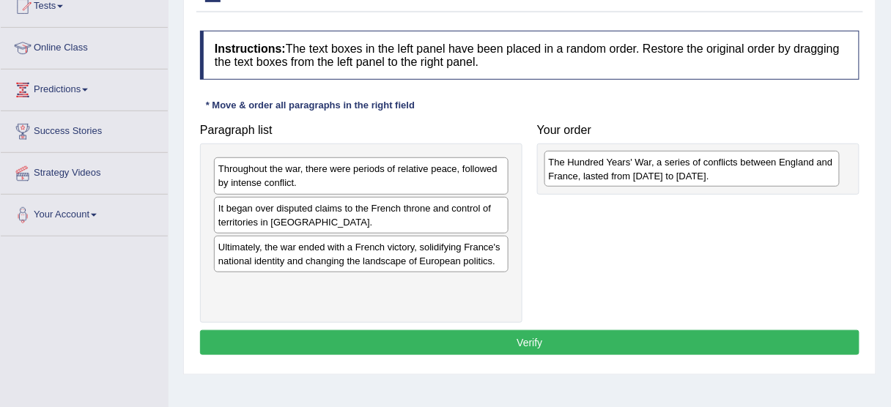
drag, startPoint x: 262, startPoint y: 299, endPoint x: 590, endPoint y: 178, distance: 349.7
click at [590, 178] on div "The Hundred Years' War, a series of conflicts between England and France, laste…" at bounding box center [691, 169] width 295 height 37
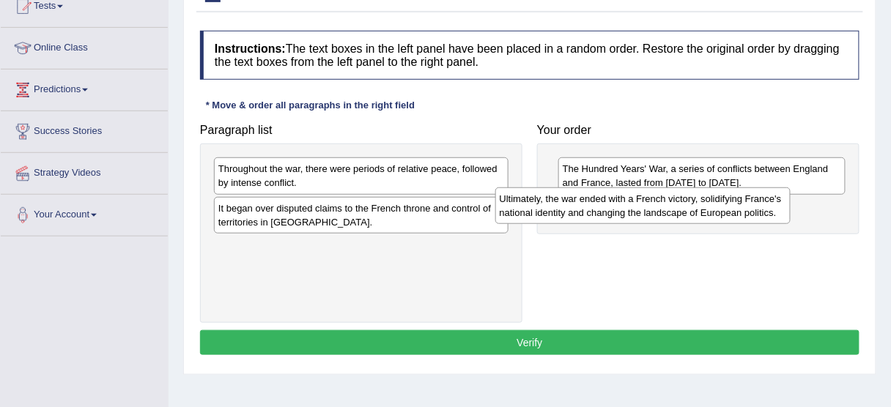
drag, startPoint x: 363, startPoint y: 259, endPoint x: 645, endPoint y: 212, distance: 285.3
click at [645, 212] on div "Ultimately, the war ended with a French victory, solidifying France's national …" at bounding box center [642, 206] width 295 height 37
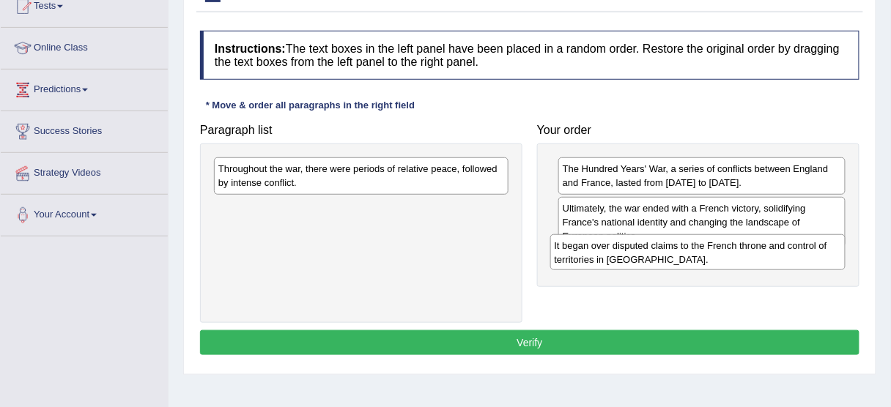
drag, startPoint x: 390, startPoint y: 215, endPoint x: 716, endPoint y: 259, distance: 328.8
click at [716, 259] on div "It began over disputed claims to the French throne and control of territories i…" at bounding box center [697, 252] width 295 height 37
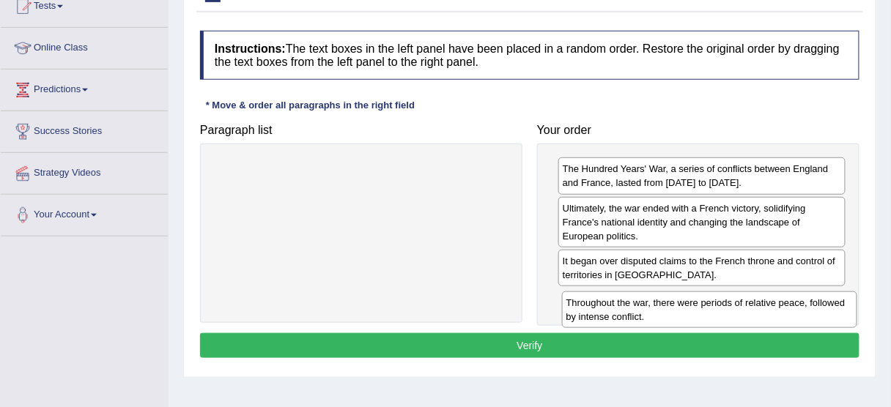
drag, startPoint x: 431, startPoint y: 177, endPoint x: 777, endPoint y: 312, distance: 372.0
click at [777, 312] on div "Throughout the war, there were periods of relative peace, followed by intense c…" at bounding box center [709, 310] width 295 height 37
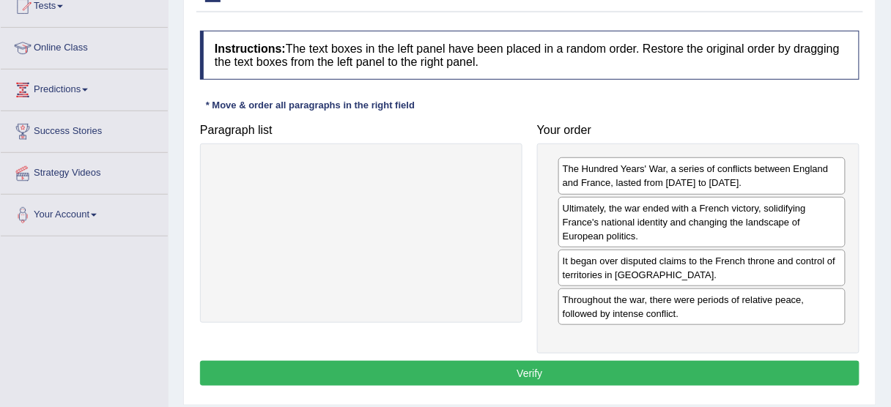
click at [622, 369] on button "Verify" at bounding box center [529, 373] width 659 height 25
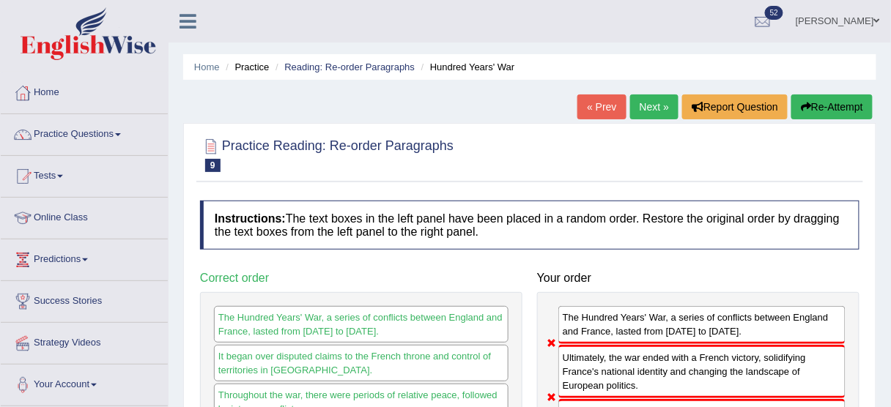
scroll to position [6, 0]
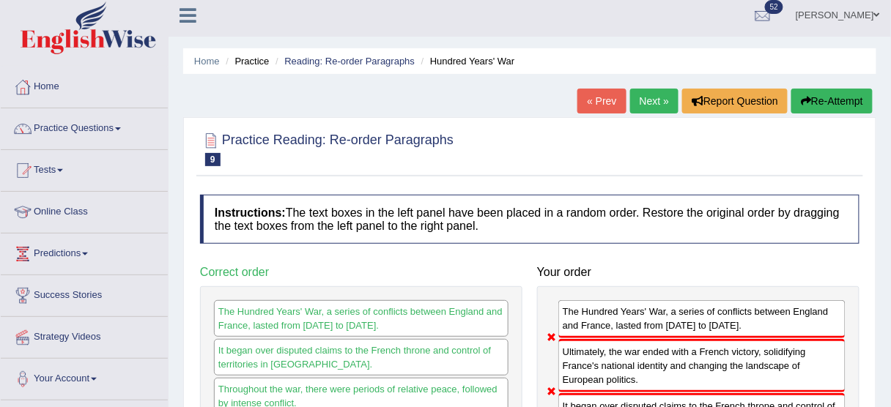
click at [807, 103] on icon "button" at bounding box center [806, 101] width 10 height 10
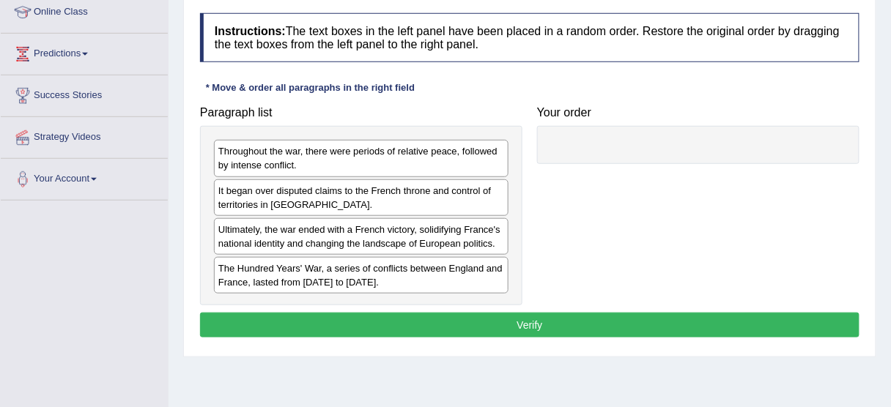
scroll to position [209, 0]
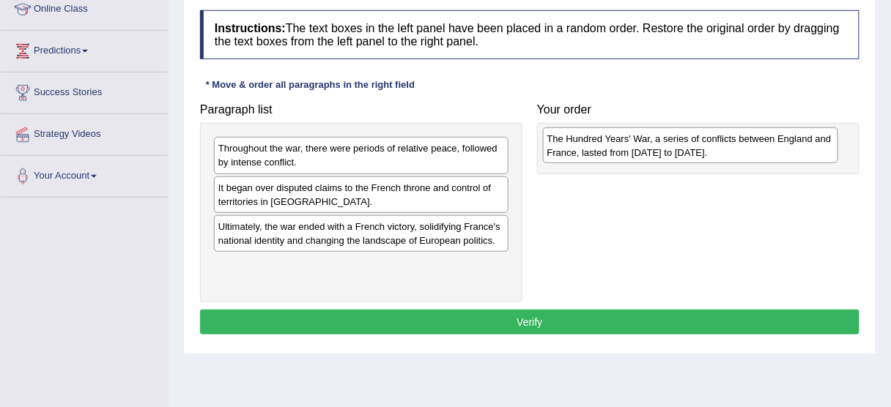
drag, startPoint x: 389, startPoint y: 269, endPoint x: 718, endPoint y: 144, distance: 351.9
click at [718, 144] on div "The Hundred Years' War, a series of conflicts between England and France, laste…" at bounding box center [690, 145] width 295 height 37
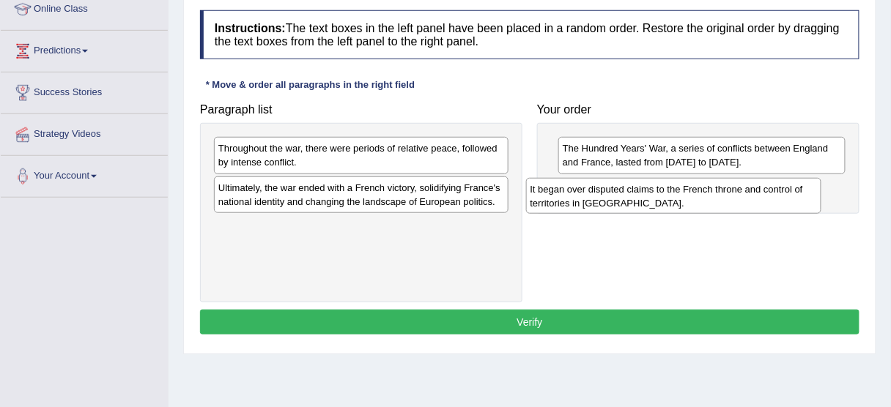
drag, startPoint x: 426, startPoint y: 196, endPoint x: 747, endPoint y: 196, distance: 320.8
click at [747, 196] on div "It began over disputed claims to the French throne and control of territories i…" at bounding box center [673, 196] width 295 height 37
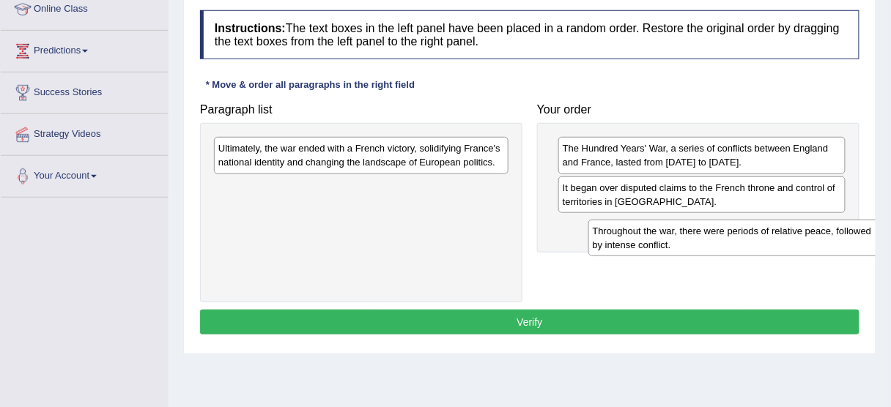
drag, startPoint x: 464, startPoint y: 160, endPoint x: 839, endPoint y: 242, distance: 383.2
click at [839, 242] on div "Throughout the war, there were periods of relative peace, followed by intense c…" at bounding box center [735, 238] width 295 height 37
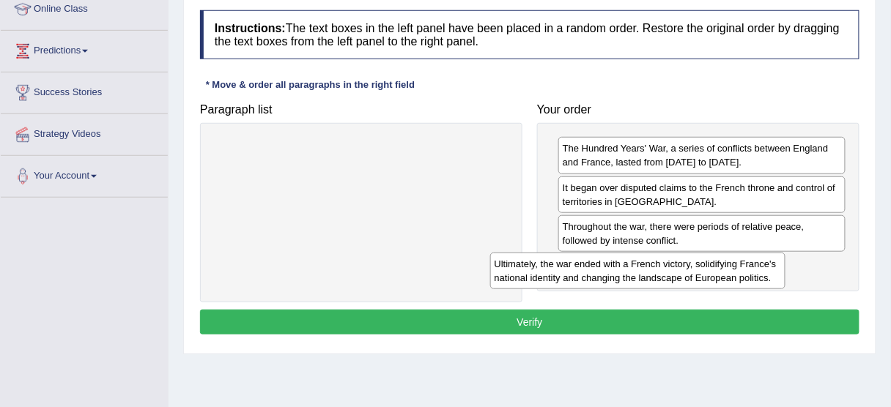
drag, startPoint x: 472, startPoint y: 154, endPoint x: 769, endPoint y: 274, distance: 320.1
click at [769, 274] on div "Ultimately, the war ended with a French victory, solidifying France's national …" at bounding box center [637, 271] width 295 height 37
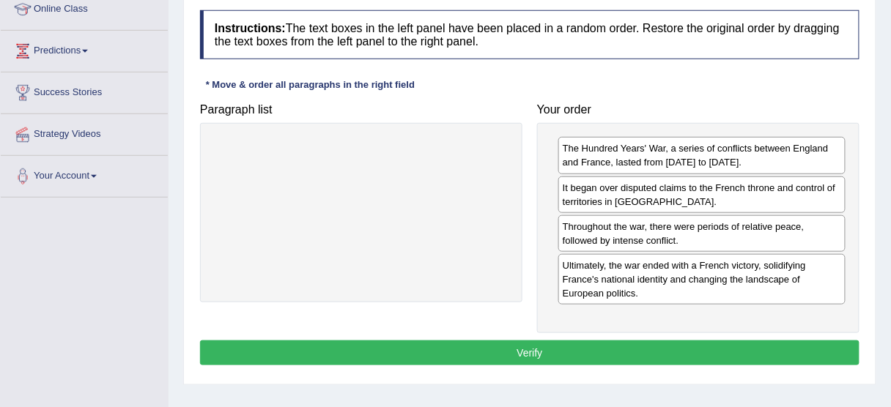
click at [634, 347] on button "Verify" at bounding box center [529, 353] width 659 height 25
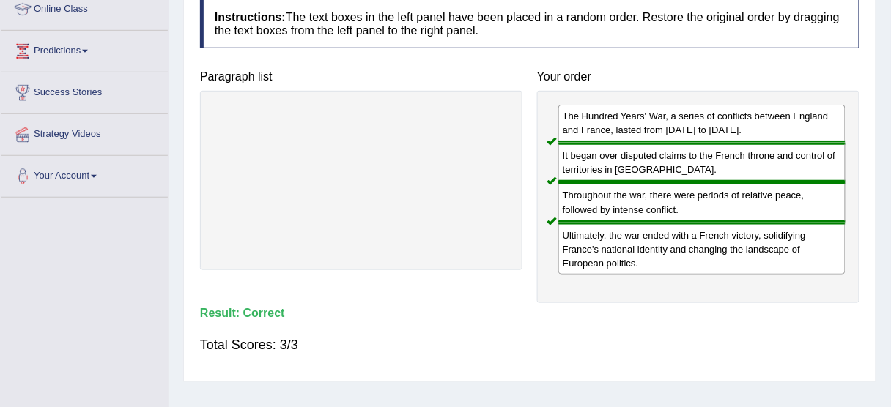
scroll to position [37, 0]
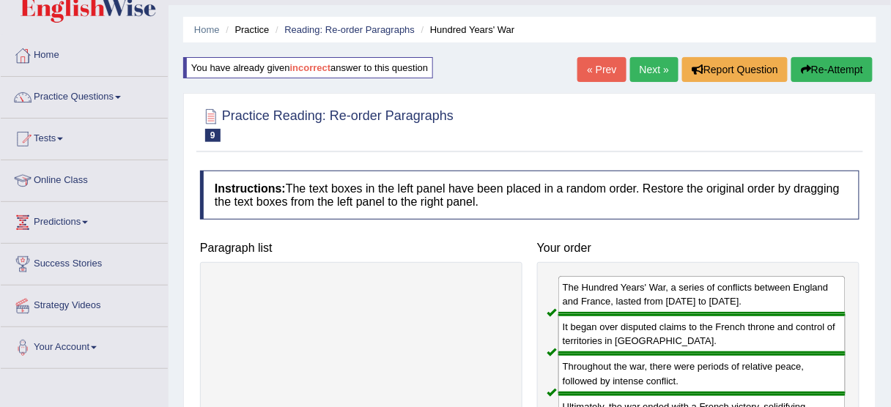
click at [645, 67] on link "Next »" at bounding box center [654, 69] width 48 height 25
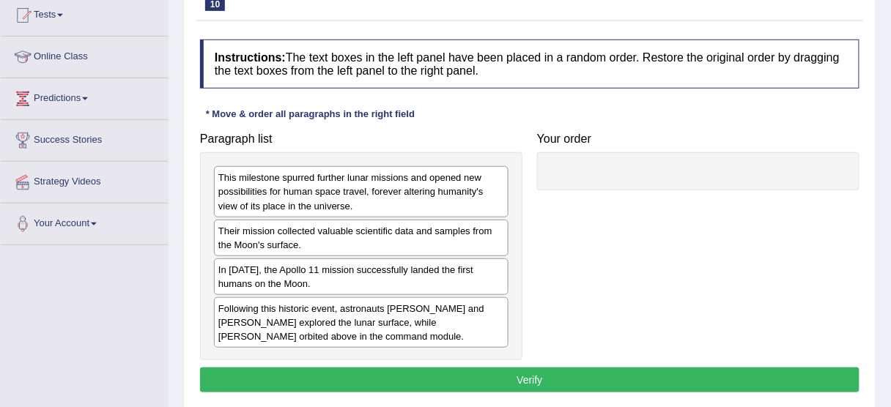
scroll to position [275, 0]
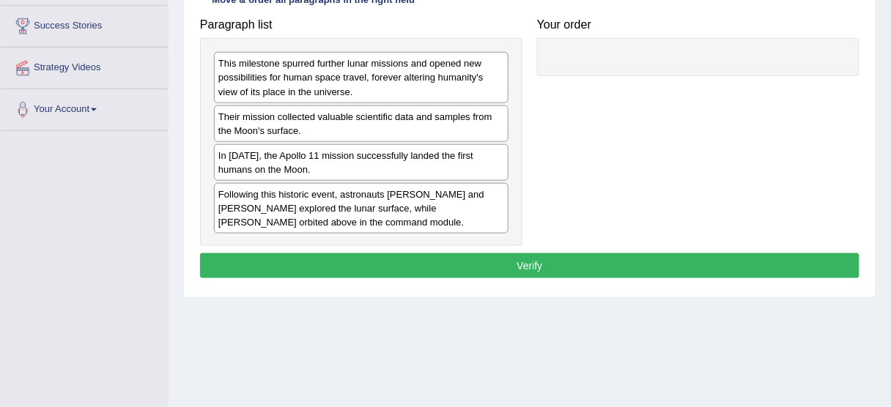
drag, startPoint x: 262, startPoint y: 153, endPoint x: 586, endPoint y: 78, distance: 333.2
click at [508, 144] on div "In [DATE], the Apollo 11 mission successfully landed the first humans on the Mo…" at bounding box center [361, 162] width 294 height 37
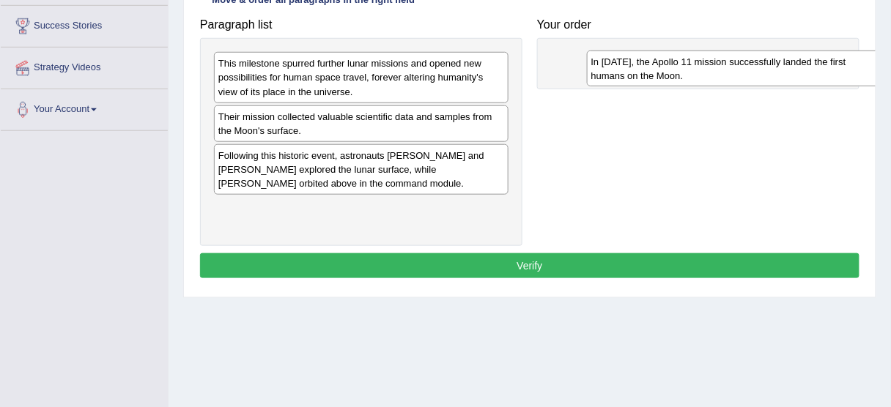
drag, startPoint x: 289, startPoint y: 121, endPoint x: 662, endPoint y: 67, distance: 376.7
click at [662, 67] on div "In [DATE], the Apollo 11 mission successfully landed the first humans on the Mo…" at bounding box center [734, 69] width 295 height 37
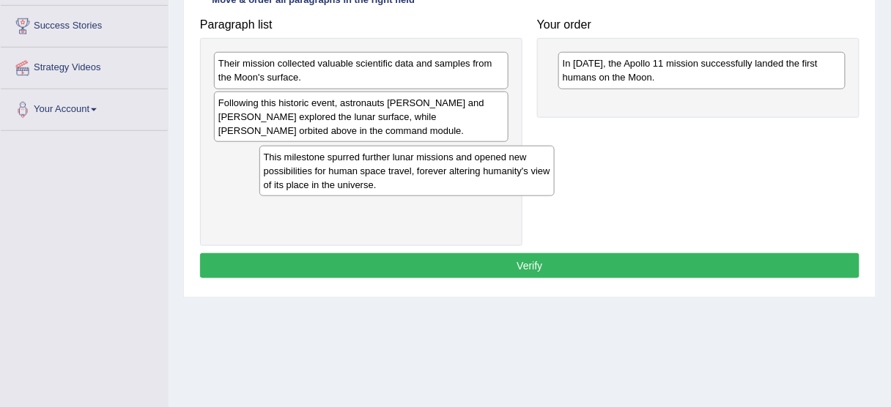
drag, startPoint x: 277, startPoint y: 75, endPoint x: 322, endPoint y: 168, distance: 103.9
click at [322, 168] on div "This milestone spurred further lunar missions and opened new possibilities for …" at bounding box center [406, 171] width 295 height 51
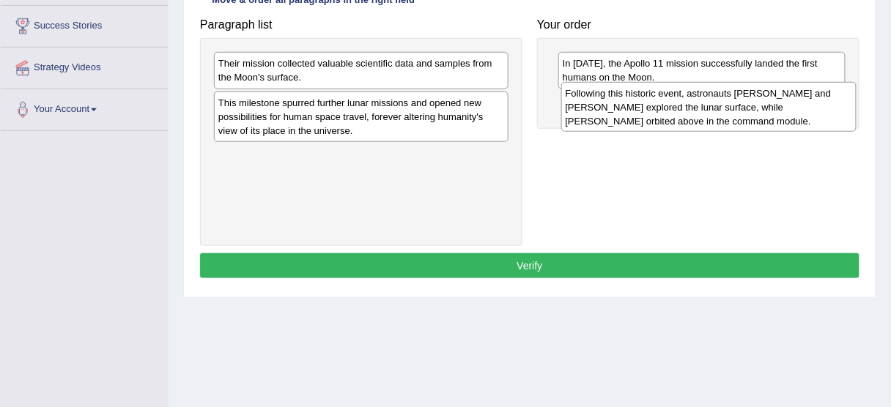
drag, startPoint x: 233, startPoint y: 103, endPoint x: 577, endPoint y: 98, distance: 344.3
click at [577, 98] on div "Following this historic event, astronauts [PERSON_NAME] and [PERSON_NAME] explo…" at bounding box center [708, 107] width 295 height 51
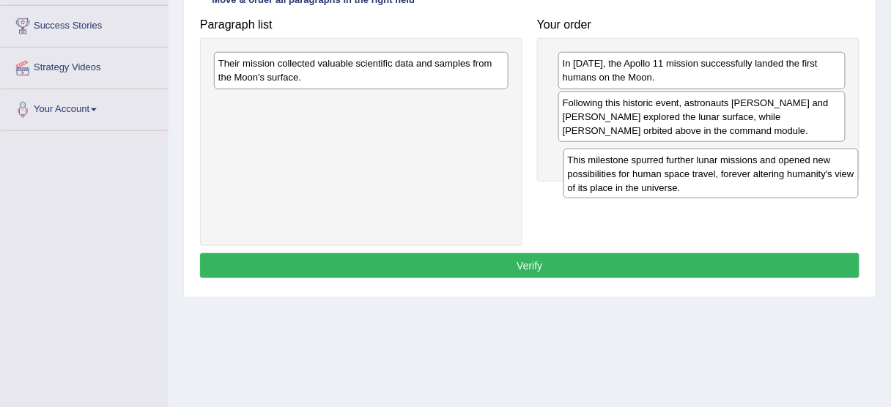
drag, startPoint x: 337, startPoint y: 103, endPoint x: 686, endPoint y: 161, distance: 353.4
click at [686, 161] on div "This milestone spurred further lunar missions and opened new possibilities for …" at bounding box center [710, 174] width 295 height 51
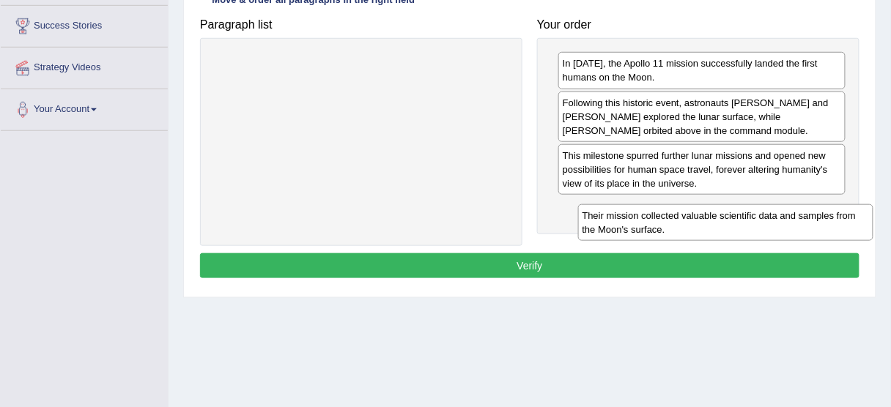
drag, startPoint x: 333, startPoint y: 66, endPoint x: 697, endPoint y: 218, distance: 394.0
click at [697, 218] on div "Their mission collected valuable scientific data and samples from the Moon's su…" at bounding box center [725, 222] width 295 height 37
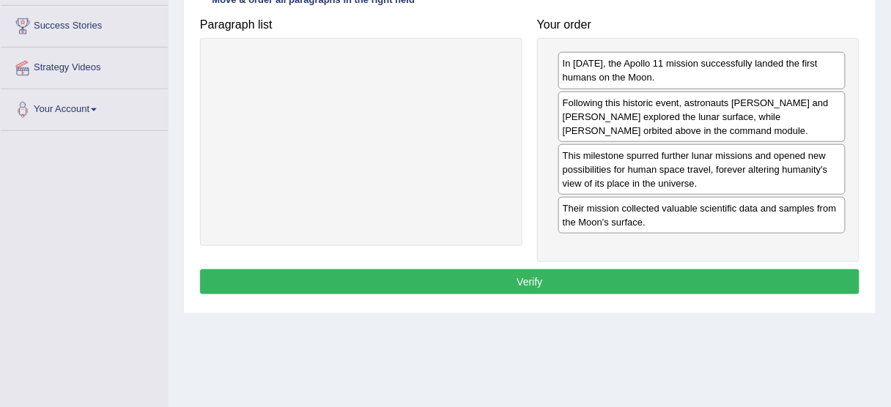
click at [541, 281] on button "Verify" at bounding box center [529, 282] width 659 height 25
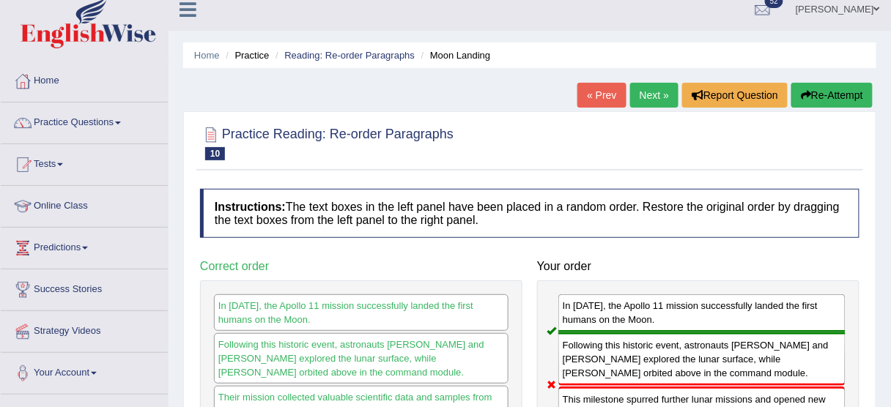
scroll to position [0, 0]
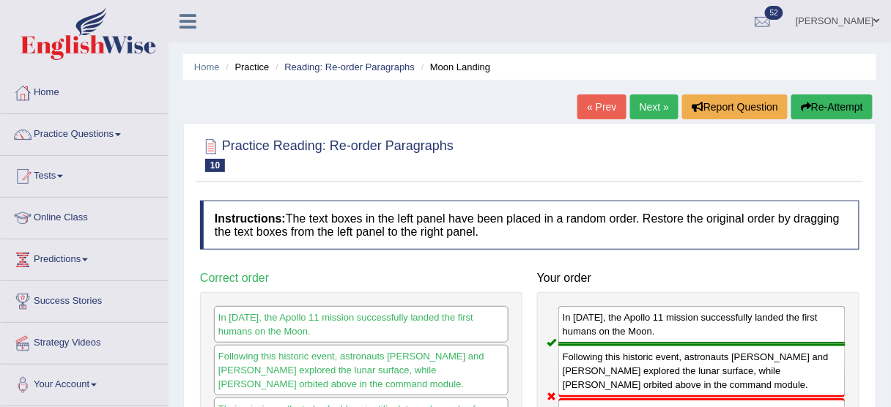
click at [814, 108] on button "Re-Attempt" at bounding box center [831, 106] width 81 height 25
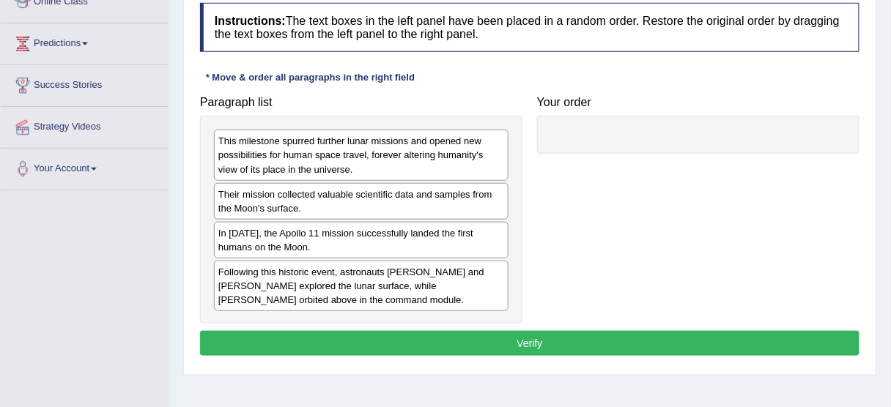
scroll to position [247, 0]
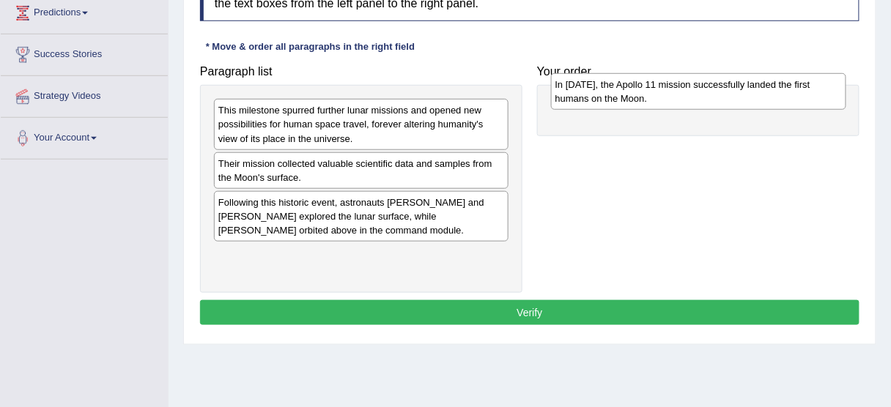
drag, startPoint x: 412, startPoint y: 201, endPoint x: 755, endPoint y: 85, distance: 362.1
click at [755, 85] on div "In [DATE], the Apollo 11 mission successfully landed the first humans on the Mo…" at bounding box center [698, 91] width 295 height 37
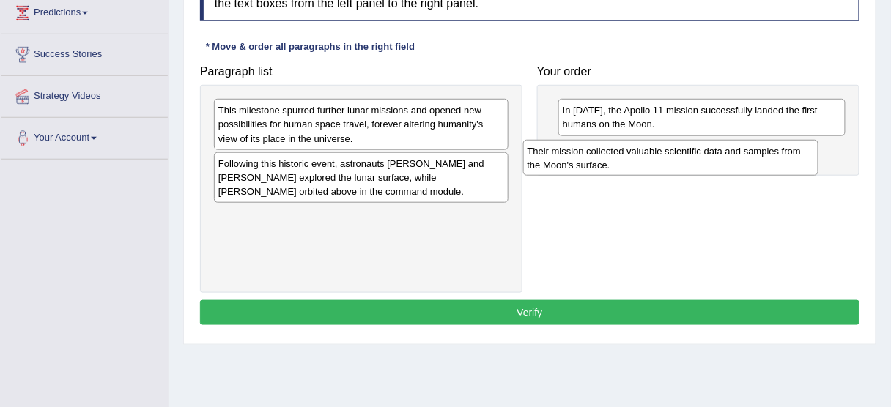
drag, startPoint x: 373, startPoint y: 157, endPoint x: 682, endPoint y: 144, distance: 309.4
click at [682, 144] on div "Their mission collected valuable scientific data and samples from the Moon's su…" at bounding box center [670, 158] width 295 height 37
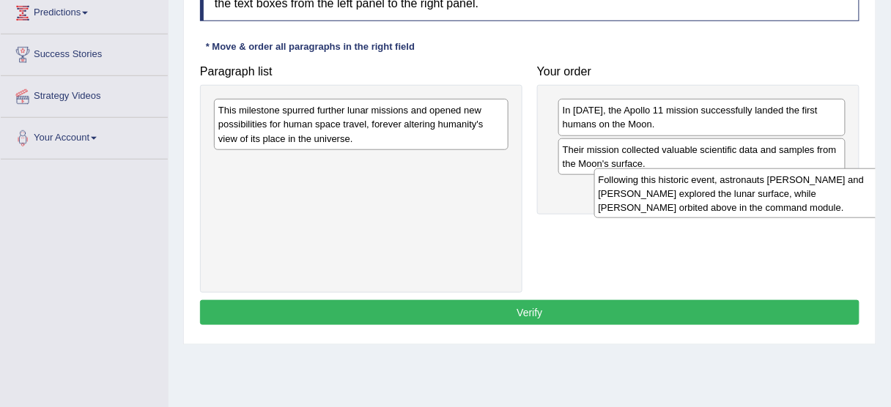
drag, startPoint x: 360, startPoint y: 170, endPoint x: 735, endPoint y: 187, distance: 376.2
click at [735, 187] on div "Following this historic event, astronauts [PERSON_NAME] and [PERSON_NAME] explo…" at bounding box center [741, 193] width 295 height 51
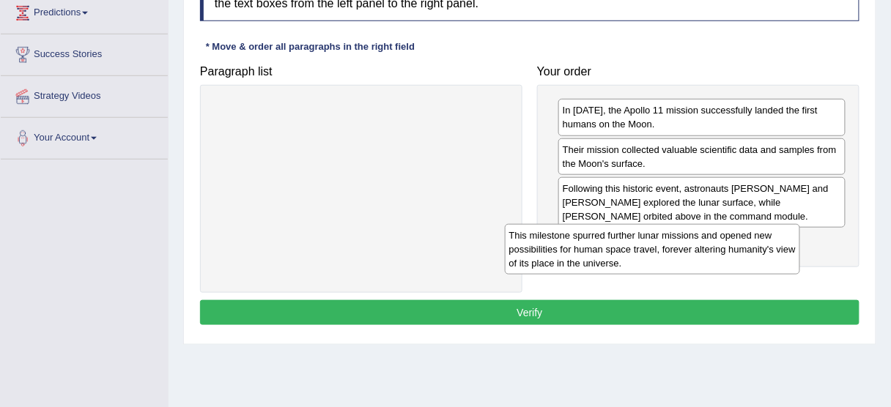
drag, startPoint x: 389, startPoint y: 115, endPoint x: 680, endPoint y: 241, distance: 316.9
click at [680, 241] on div "This milestone spurred further lunar missions and opened new possibilities for …" at bounding box center [652, 249] width 295 height 51
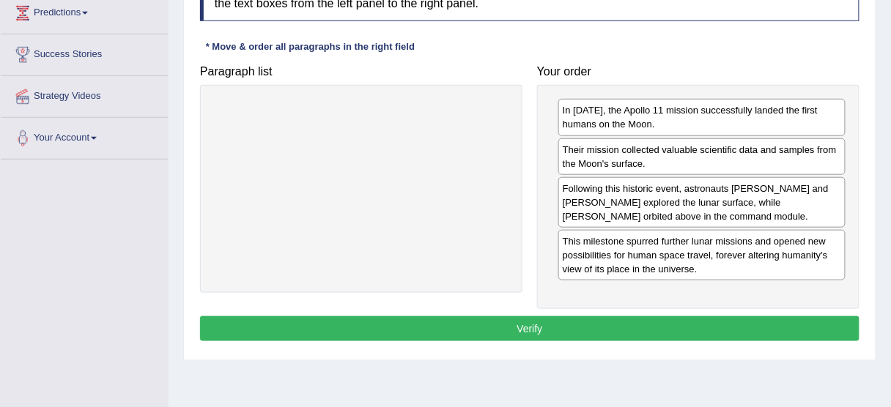
click at [540, 327] on button "Verify" at bounding box center [529, 328] width 659 height 25
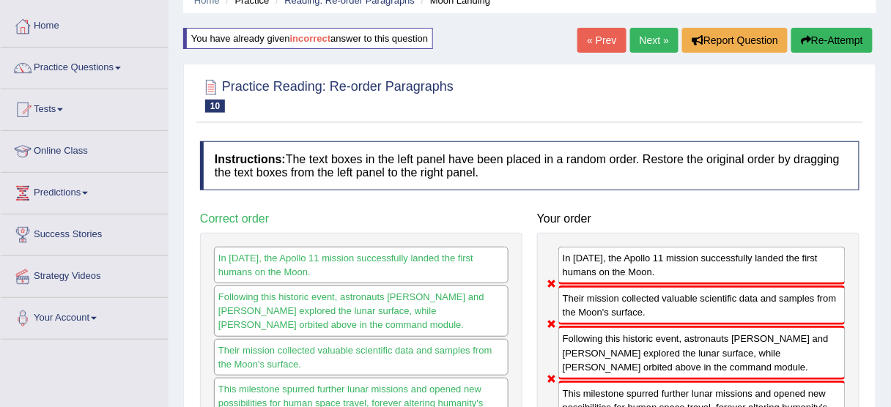
scroll to position [40, 0]
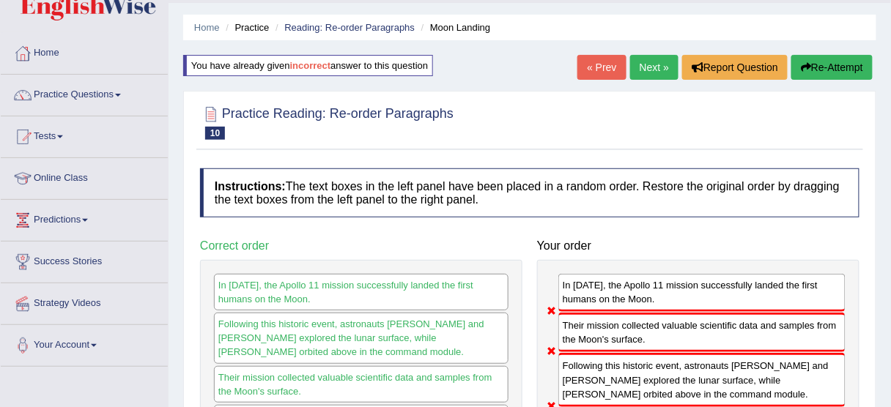
click at [826, 62] on button "Re-Attempt" at bounding box center [831, 67] width 81 height 25
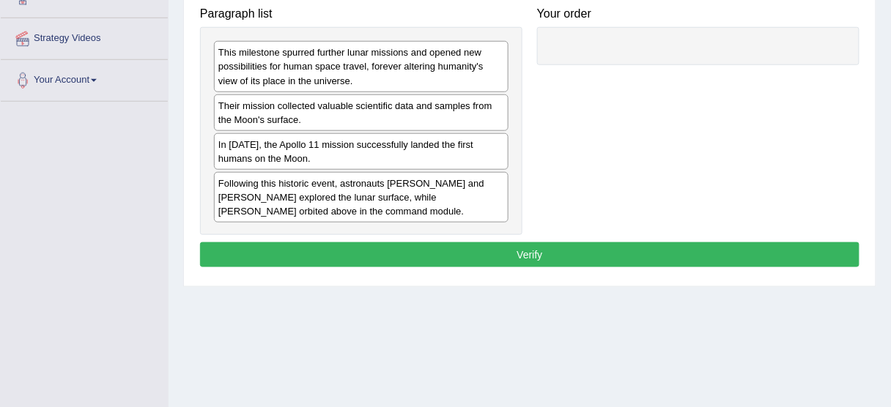
scroll to position [308, 0]
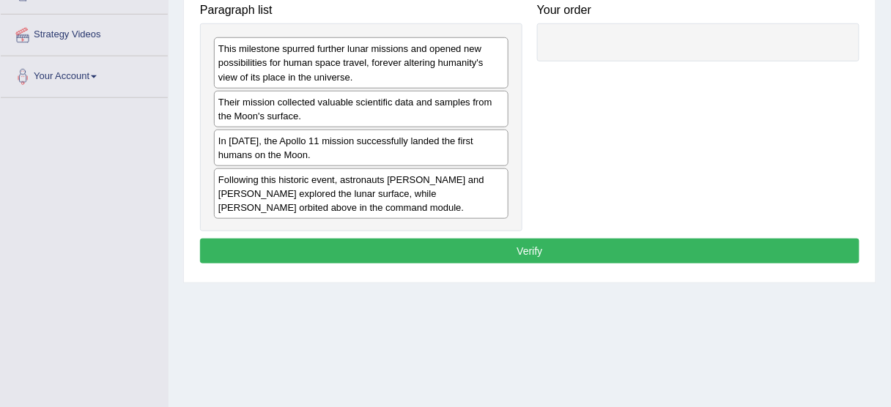
drag, startPoint x: 244, startPoint y: 141, endPoint x: 531, endPoint y: 103, distance: 289.6
click at [508, 130] on div "In 1969, the Apollo 11 mission successfully landed the first humans on the Moon." at bounding box center [361, 148] width 294 height 37
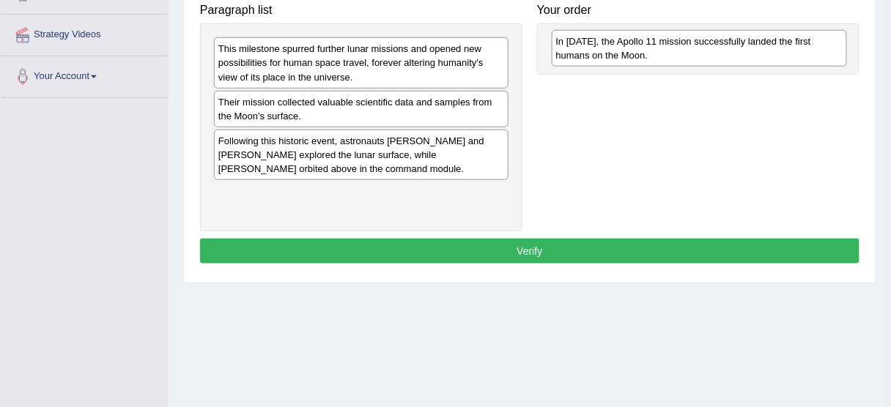
drag, startPoint x: 334, startPoint y: 139, endPoint x: 672, endPoint y: 41, distance: 351.7
click at [672, 41] on div "In 1969, the Apollo 11 mission successfully landed the first humans on the Moon." at bounding box center [699, 48] width 295 height 37
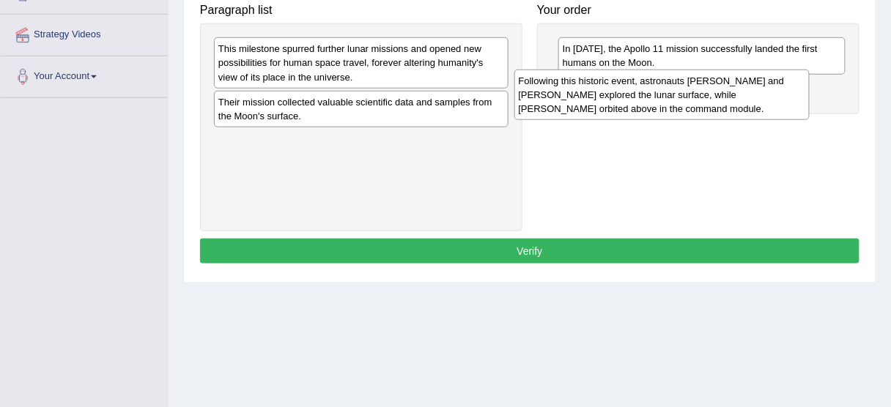
drag, startPoint x: 331, startPoint y: 170, endPoint x: 632, endPoint y: 110, distance: 307.0
click at [632, 110] on div "Following this historic event, astronauts Neil Armstrong and Buzz Aldrin explor…" at bounding box center [661, 95] width 295 height 51
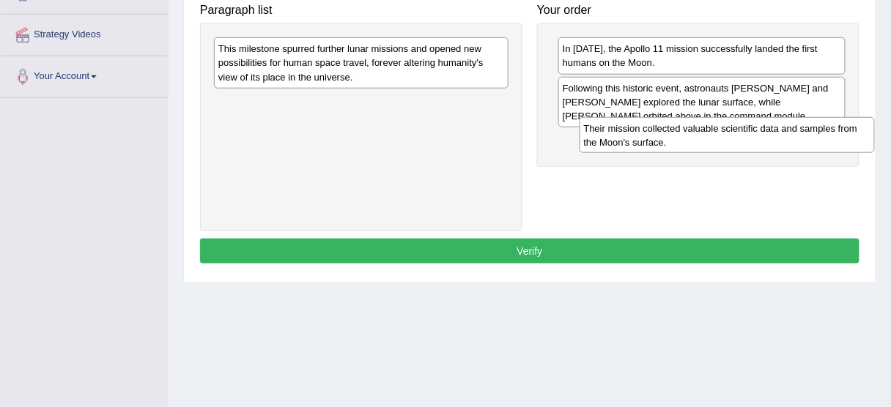
drag, startPoint x: 341, startPoint y: 108, endPoint x: 707, endPoint y: 136, distance: 366.5
click at [707, 136] on div "Their mission collected valuable scientific data and samples from the Moon's su…" at bounding box center [726, 135] width 295 height 37
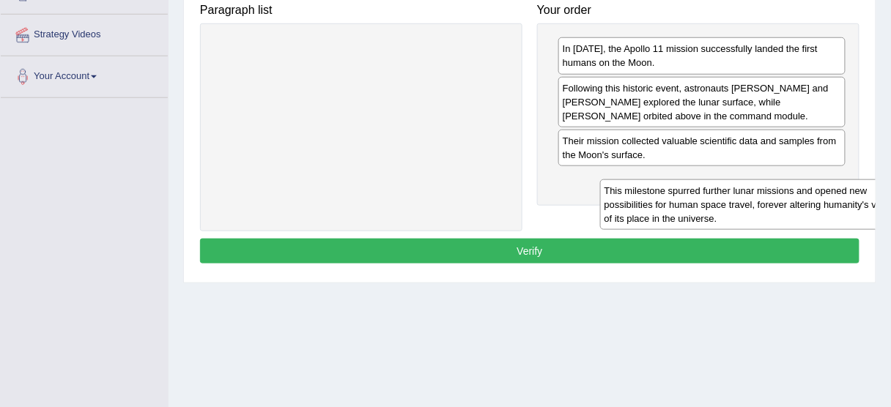
drag, startPoint x: 411, startPoint y: 61, endPoint x: 749, endPoint y: 187, distance: 360.4
click at [749, 187] on div "This milestone spurred further lunar missions and opened new possibilities for …" at bounding box center [747, 204] width 295 height 51
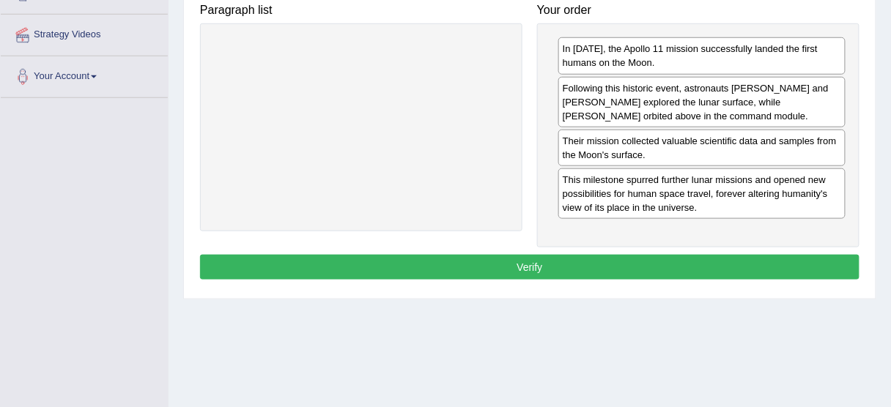
click at [609, 270] on button "Verify" at bounding box center [529, 267] width 659 height 25
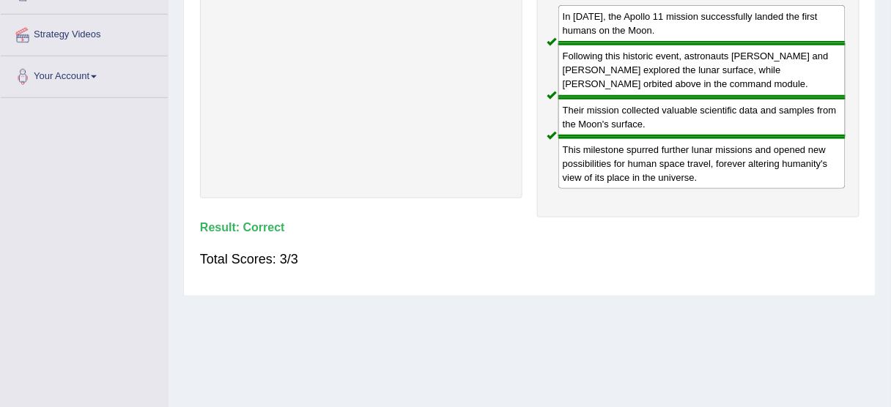
scroll to position [51, 0]
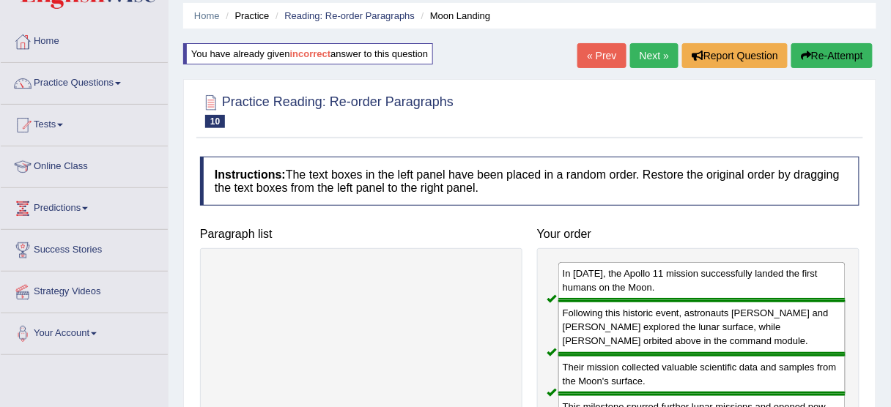
click at [659, 58] on link "Next »" at bounding box center [654, 55] width 48 height 25
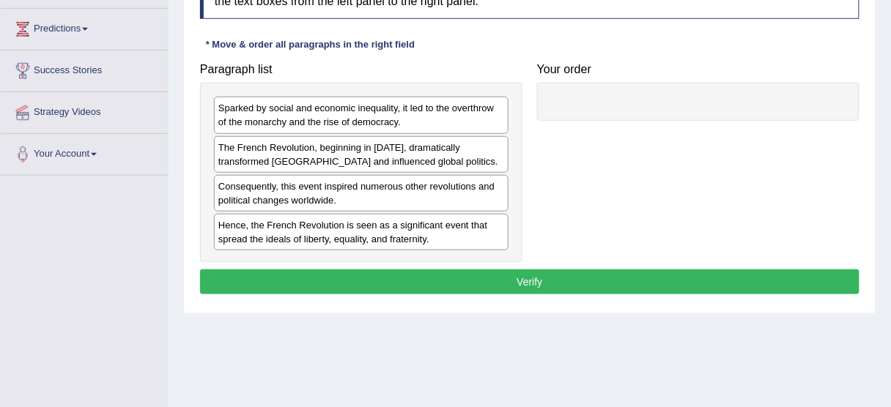
scroll to position [305, 0]
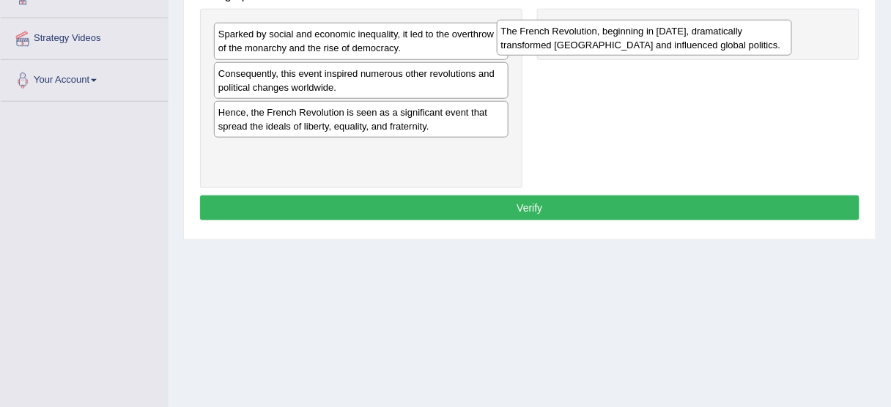
drag, startPoint x: 360, startPoint y: 75, endPoint x: 662, endPoint y: 29, distance: 305.2
click at [662, 29] on div "The French Revolution, beginning in 1789, dramatically transformed France and i…" at bounding box center [644, 38] width 295 height 37
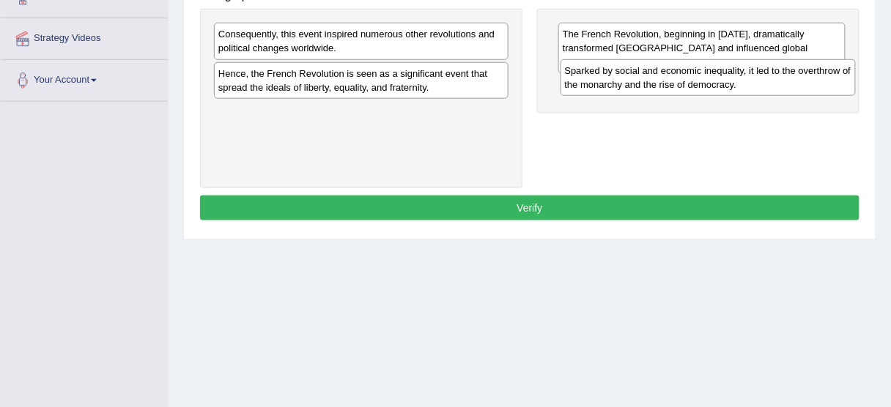
drag, startPoint x: 339, startPoint y: 40, endPoint x: 686, endPoint y: 76, distance: 349.1
click at [686, 76] on div "Sparked by social and economic inequality, it led to the overthrow of the monar…" at bounding box center [707, 77] width 295 height 37
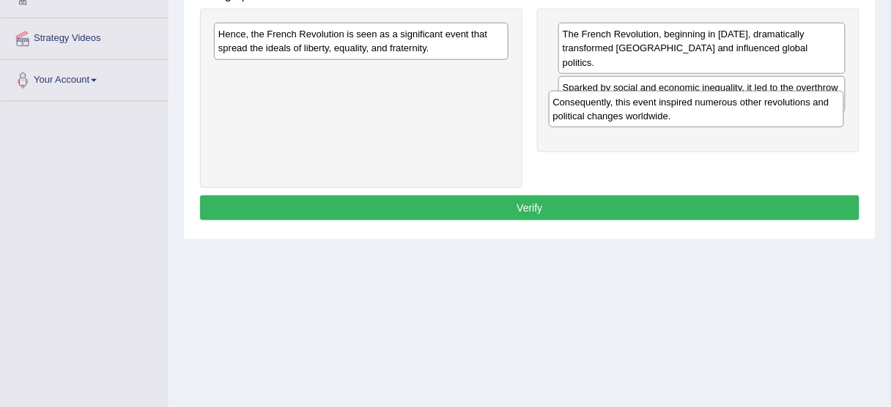
drag, startPoint x: 387, startPoint y: 40, endPoint x: 737, endPoint y: 108, distance: 356.0
click at [737, 108] on div "Consequently, this event inspired numerous other revolutions and political chan…" at bounding box center [696, 109] width 295 height 37
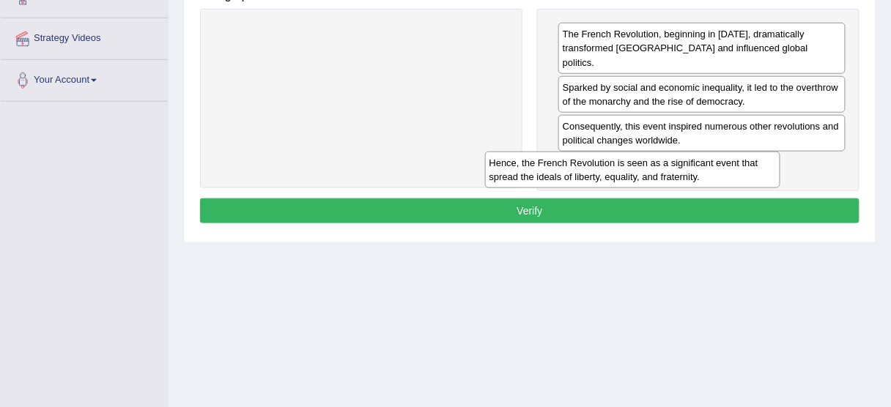
drag, startPoint x: 475, startPoint y: 42, endPoint x: 766, endPoint y: 163, distance: 315.6
click at [766, 163] on div "Hence, the French Revolution is seen as a significant event that spread the ide…" at bounding box center [632, 170] width 295 height 37
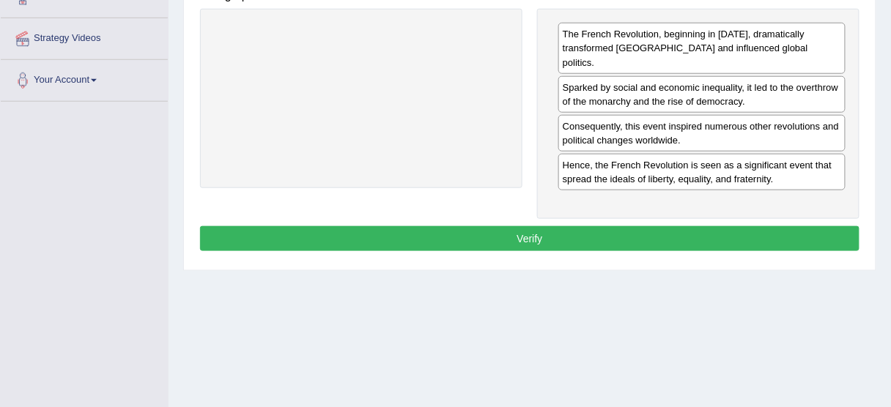
click at [541, 226] on button "Verify" at bounding box center [529, 238] width 659 height 25
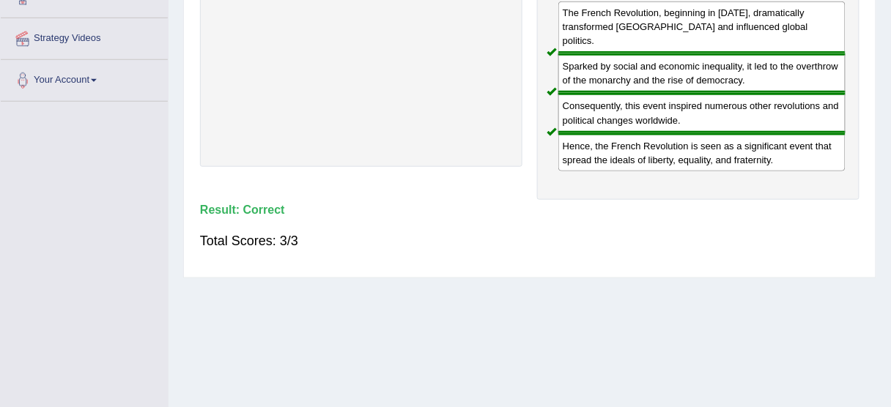
scroll to position [0, 0]
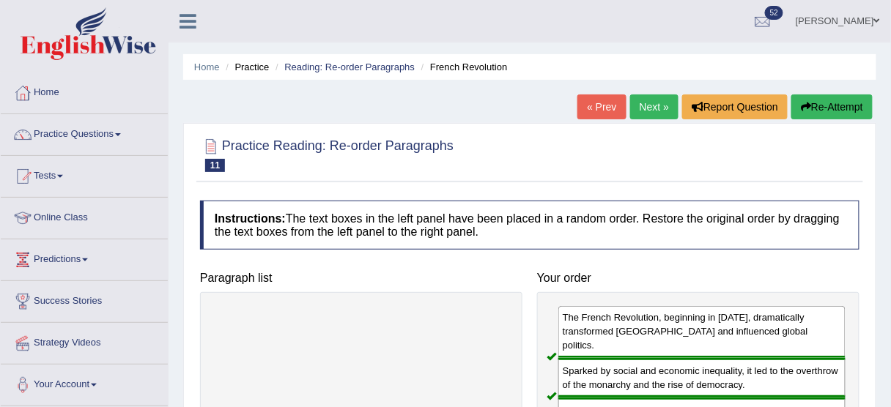
click at [650, 103] on link "Next »" at bounding box center [654, 106] width 48 height 25
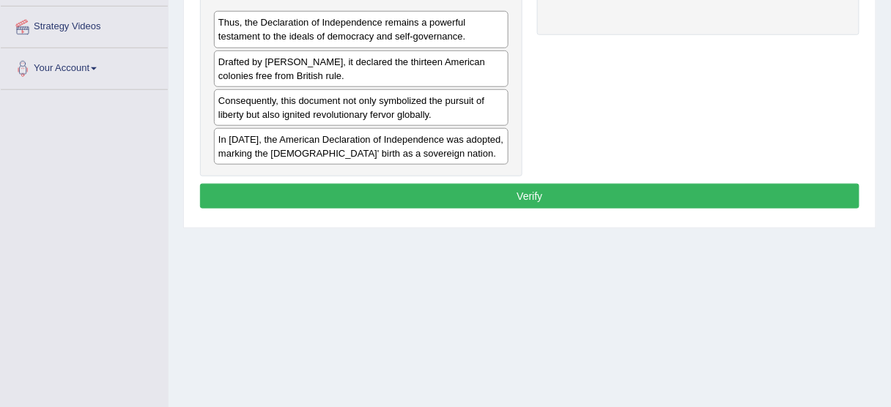
scroll to position [315, 0]
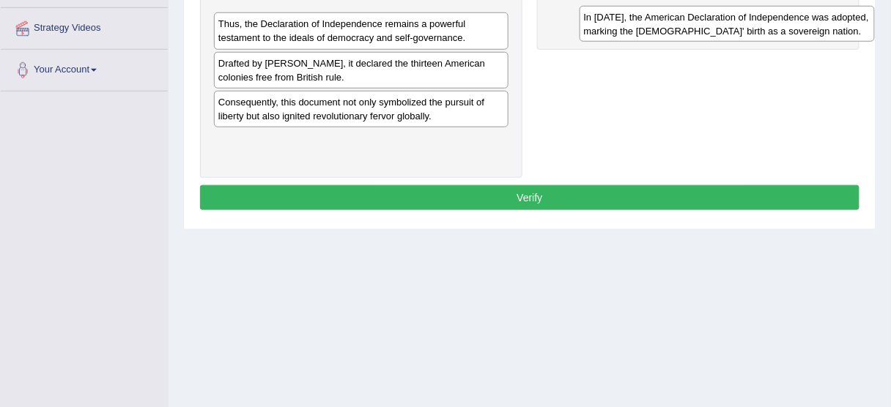
drag, startPoint x: 303, startPoint y: 146, endPoint x: 667, endPoint y: 24, distance: 383.8
click at [667, 24] on div "In [DATE], the American Declaration of Independence was adopted, marking the [D…" at bounding box center [726, 24] width 295 height 37
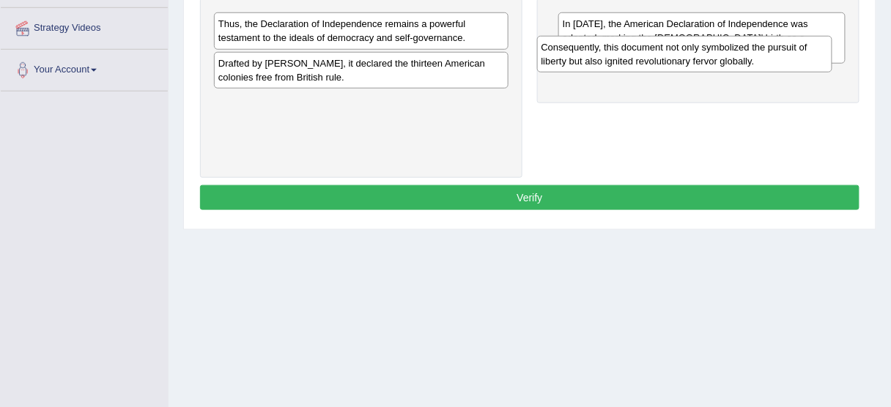
drag, startPoint x: 341, startPoint y: 110, endPoint x: 662, endPoint y: 56, distance: 326.1
click at [662, 56] on div "Consequently, this document not only symbolized the pursuit of liberty but also…" at bounding box center [684, 54] width 295 height 37
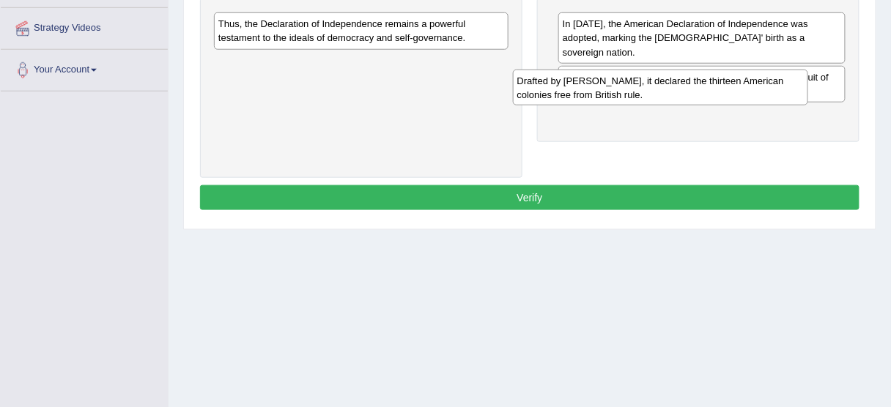
drag, startPoint x: 366, startPoint y: 70, endPoint x: 682, endPoint y: 92, distance: 316.5
click at [682, 92] on div "Drafted by [PERSON_NAME], it declared the thirteen American colonies free from …" at bounding box center [660, 88] width 295 height 37
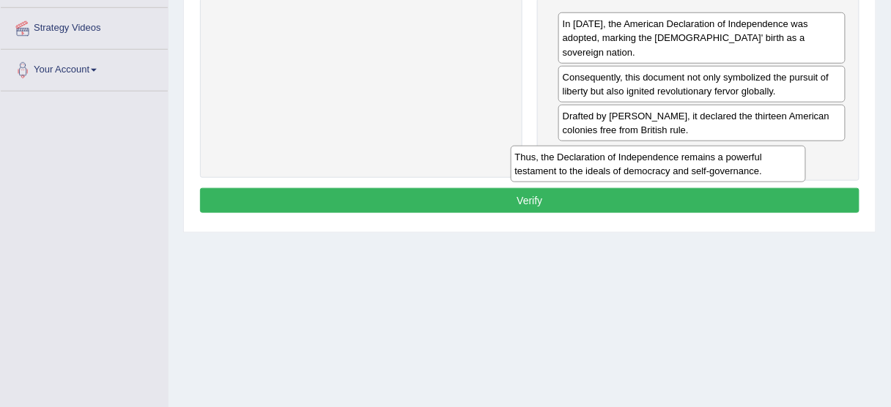
drag, startPoint x: 436, startPoint y: 36, endPoint x: 763, endPoint y: 152, distance: 346.6
click at [763, 152] on div "Thus, the Declaration of Independence remains a powerful testament to the ideal…" at bounding box center [658, 164] width 295 height 37
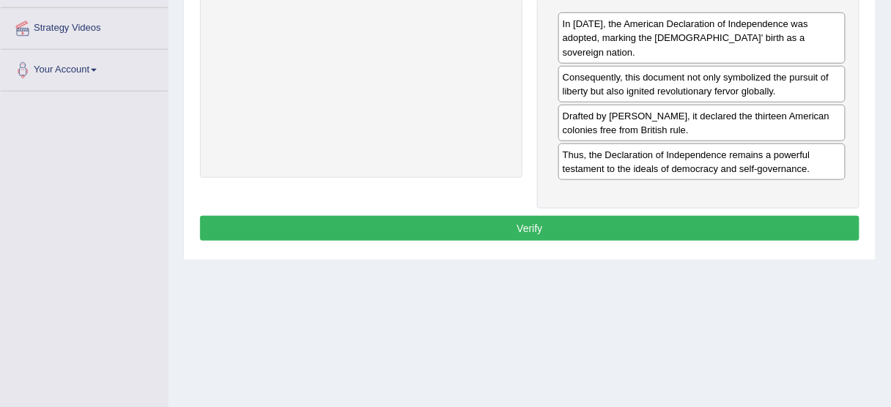
click at [572, 218] on button "Verify" at bounding box center [529, 228] width 659 height 25
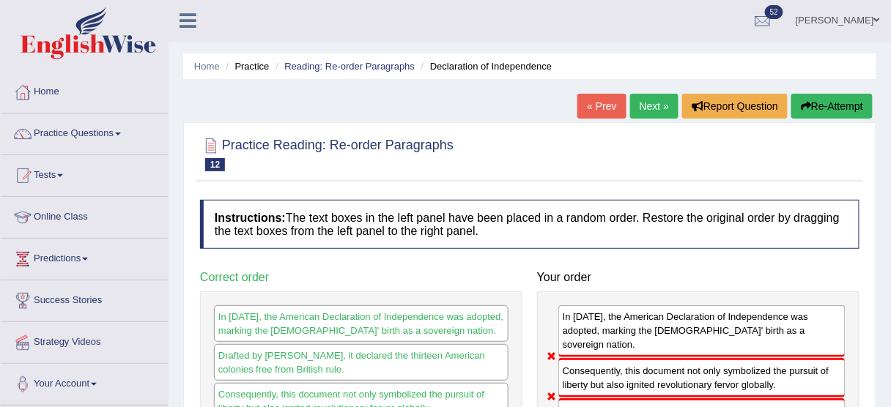
scroll to position [0, 0]
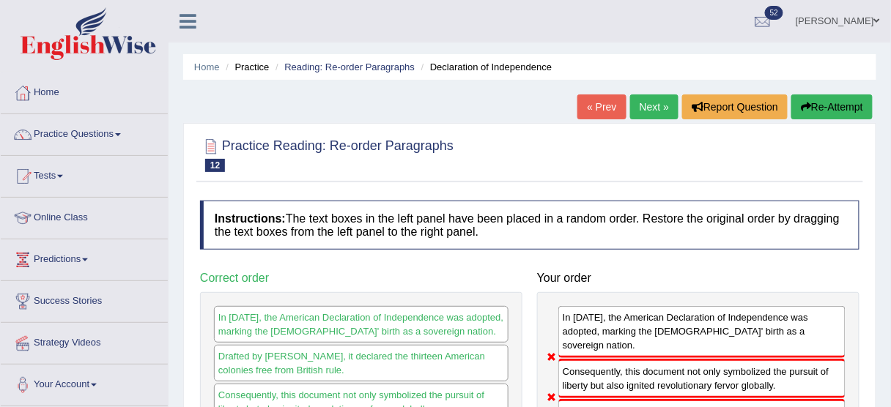
click at [825, 103] on button "Re-Attempt" at bounding box center [831, 106] width 81 height 25
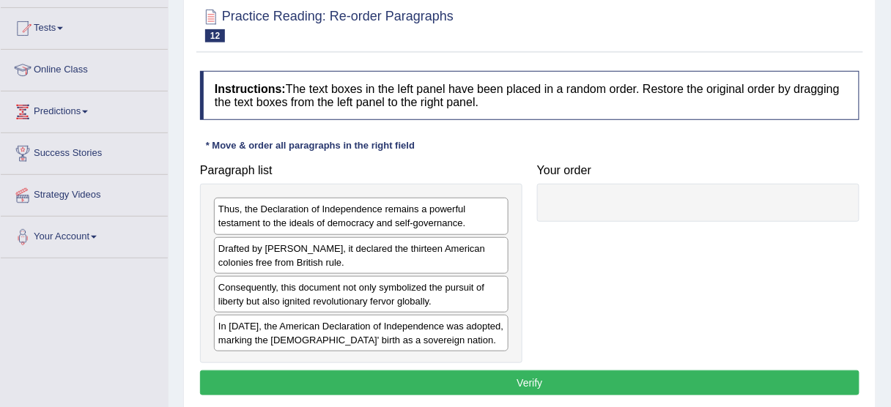
scroll to position [204, 0]
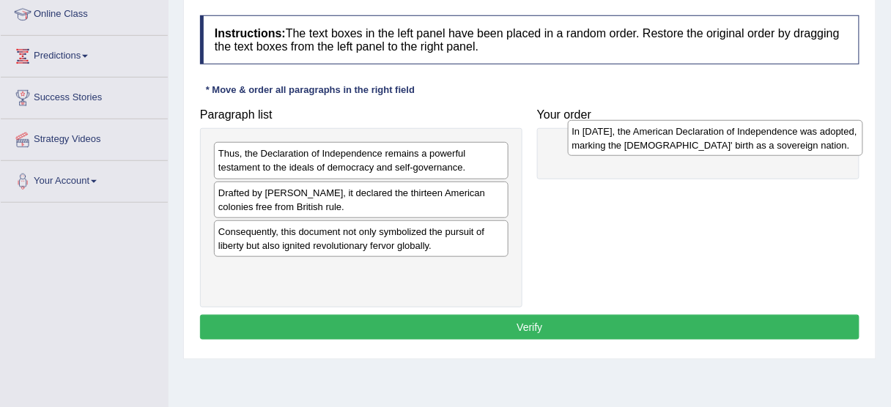
drag, startPoint x: 430, startPoint y: 275, endPoint x: 774, endPoint y: 140, distance: 369.7
click at [774, 140] on div "In [DATE], the American Declaration of Independence was adopted, marking the [D…" at bounding box center [715, 138] width 295 height 37
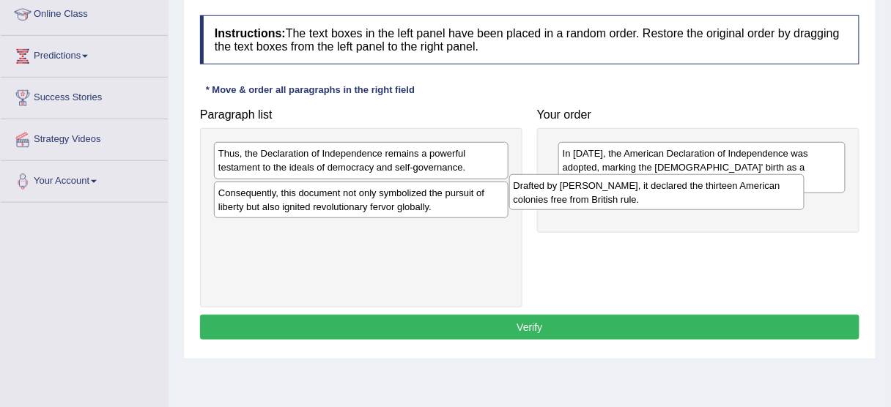
drag, startPoint x: 464, startPoint y: 189, endPoint x: 760, endPoint y: 180, distance: 296.1
click at [760, 180] on div "Drafted by [PERSON_NAME], it declared the thirteen American colonies free from …" at bounding box center [656, 192] width 295 height 37
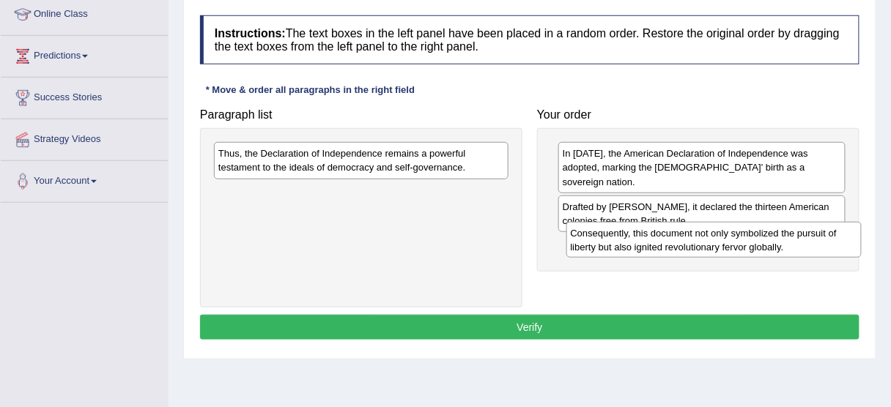
drag, startPoint x: 475, startPoint y: 197, endPoint x: 833, endPoint y: 229, distance: 358.9
click at [833, 229] on div "Consequently, this document not only symbolized the pursuit of liberty but also…" at bounding box center [713, 240] width 295 height 37
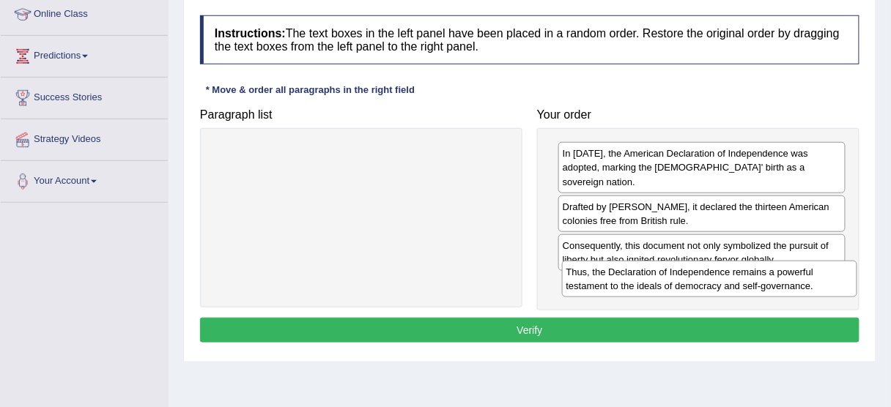
drag, startPoint x: 461, startPoint y: 163, endPoint x: 808, endPoint y: 282, distance: 366.9
click at [808, 282] on div "Thus, the Declaration of Independence remains a powerful testament to the ideal…" at bounding box center [709, 279] width 295 height 37
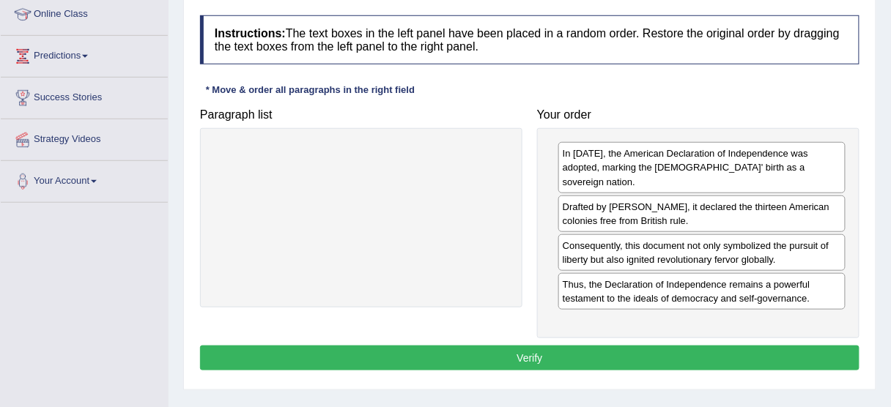
click at [606, 346] on button "Verify" at bounding box center [529, 358] width 659 height 25
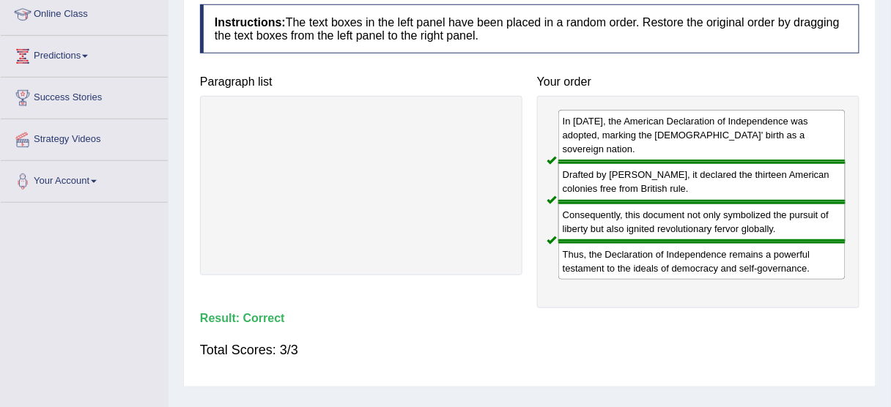
scroll to position [0, 0]
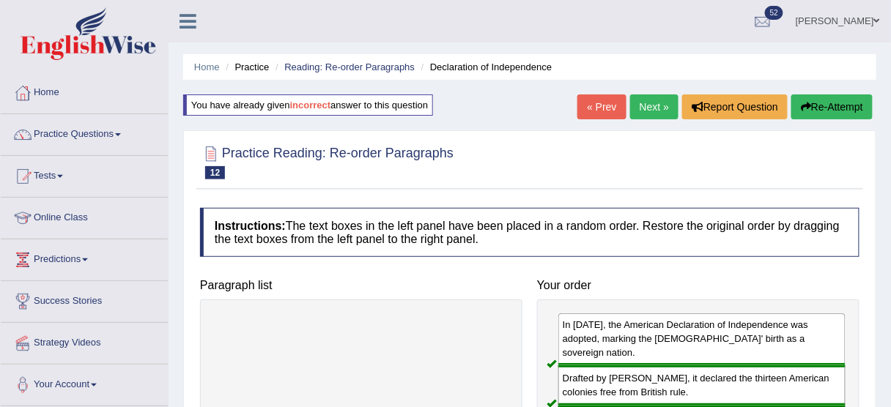
click at [664, 103] on link "Next »" at bounding box center [654, 106] width 48 height 25
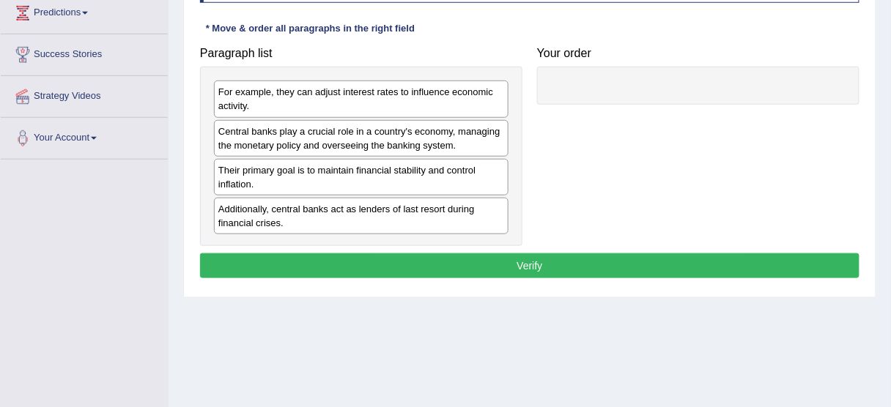
scroll to position [245, 0]
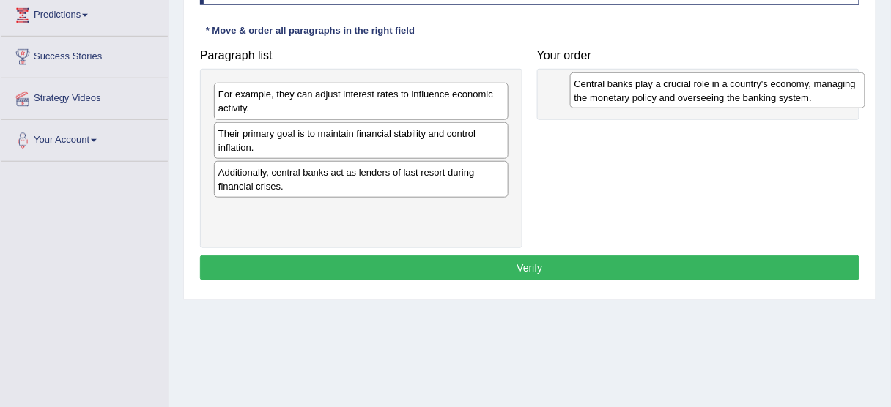
drag, startPoint x: 279, startPoint y: 135, endPoint x: 635, endPoint y: 85, distance: 359.5
click at [635, 85] on div "Central banks play a crucial role in a country's economy, managing the monetary…" at bounding box center [717, 91] width 295 height 37
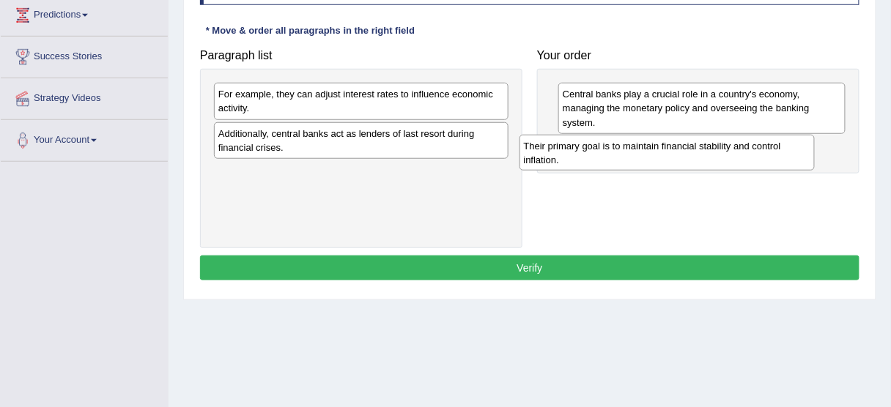
drag, startPoint x: 363, startPoint y: 139, endPoint x: 668, endPoint y: 152, distance: 305.7
click at [668, 152] on div "Their primary goal is to maintain financial stability and control inflation." at bounding box center [666, 153] width 295 height 37
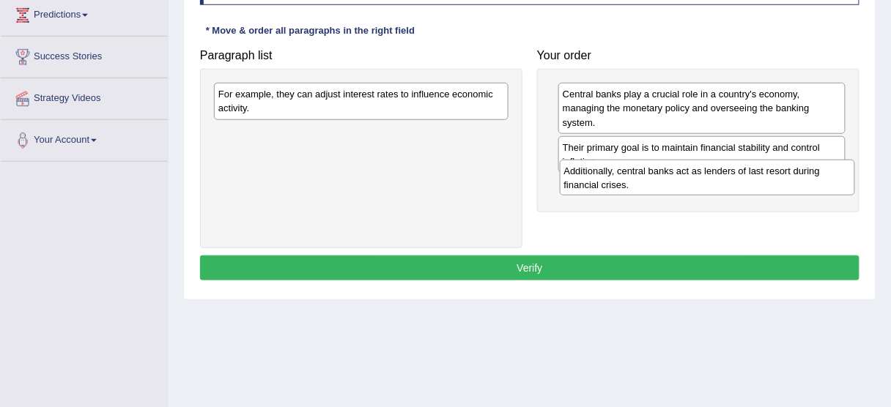
drag, startPoint x: 366, startPoint y: 133, endPoint x: 712, endPoint y: 170, distance: 348.4
click at [712, 170] on div "Additionally, central banks act as lenders of last resort during financial cris…" at bounding box center [707, 178] width 295 height 37
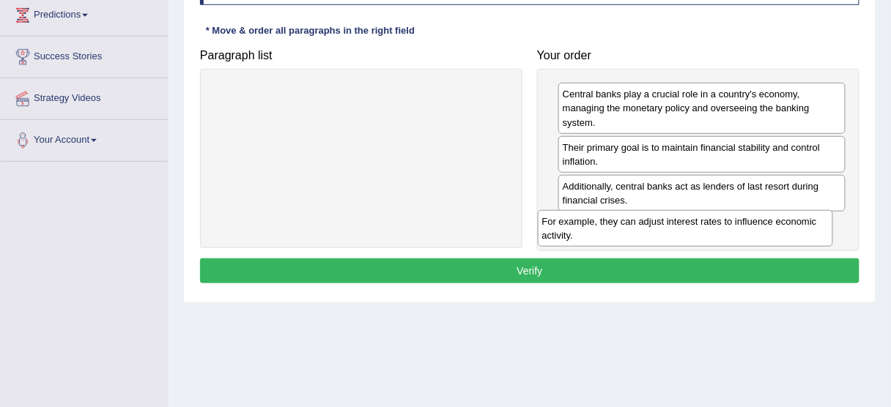
drag, startPoint x: 376, startPoint y: 96, endPoint x: 702, endPoint y: 223, distance: 350.0
click at [702, 223] on div "For example, they can adjust interest rates to influence economic activity." at bounding box center [685, 228] width 295 height 37
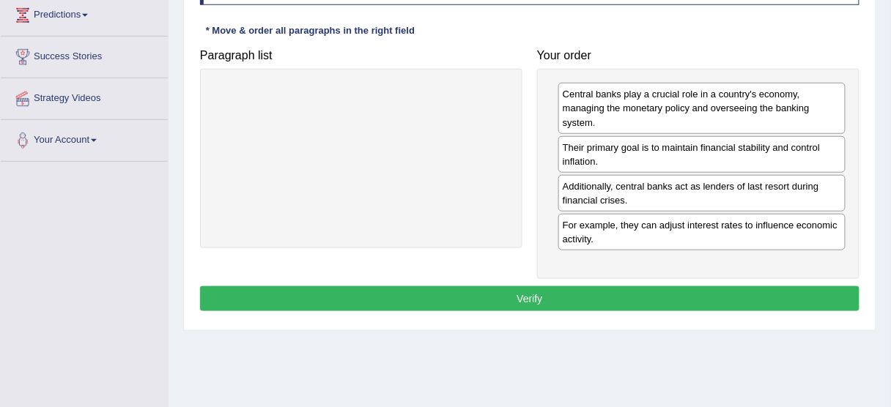
click at [585, 290] on button "Verify" at bounding box center [529, 298] width 659 height 25
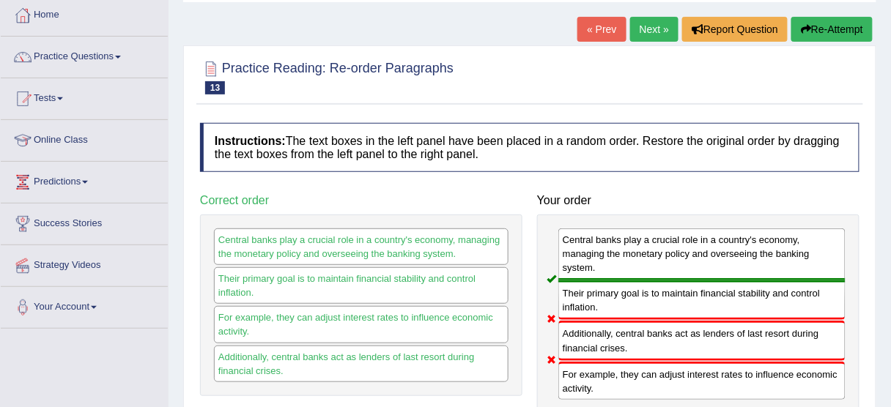
scroll to position [77, 0]
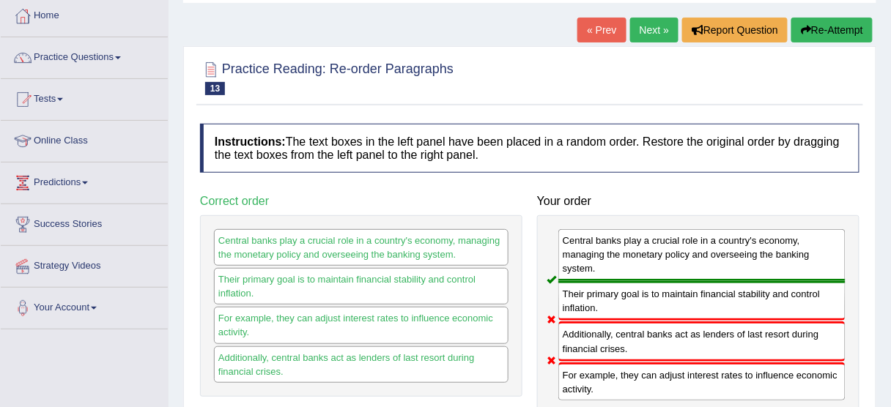
click at [815, 28] on button "Re-Attempt" at bounding box center [831, 30] width 81 height 25
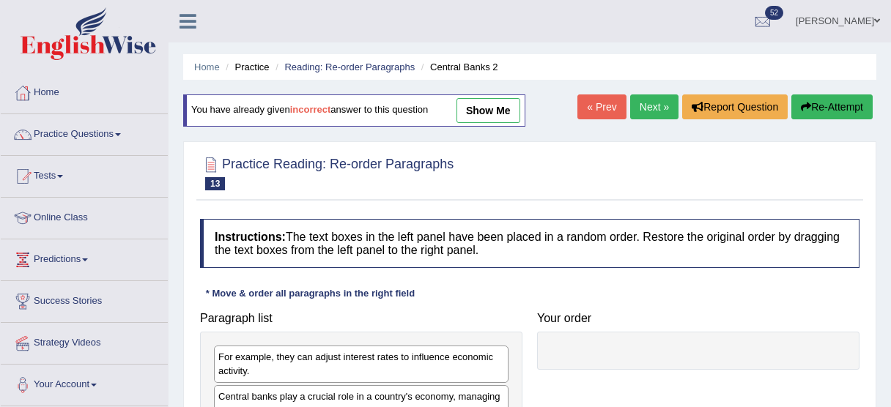
scroll to position [77, 0]
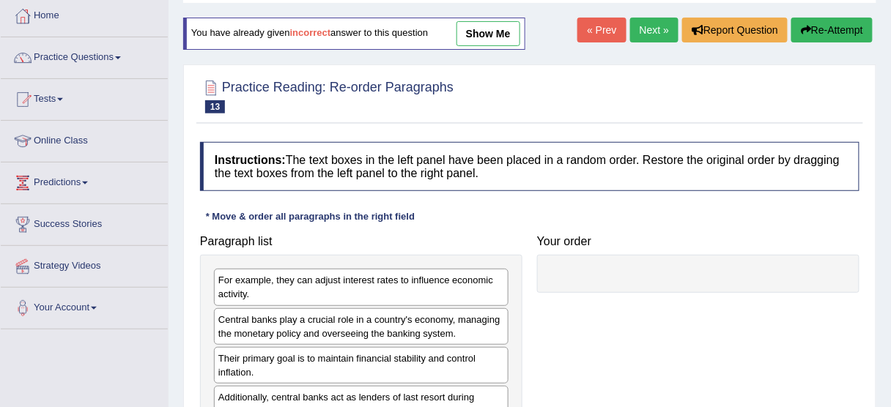
click at [815, 28] on button "Re-Attempt" at bounding box center [831, 30] width 81 height 25
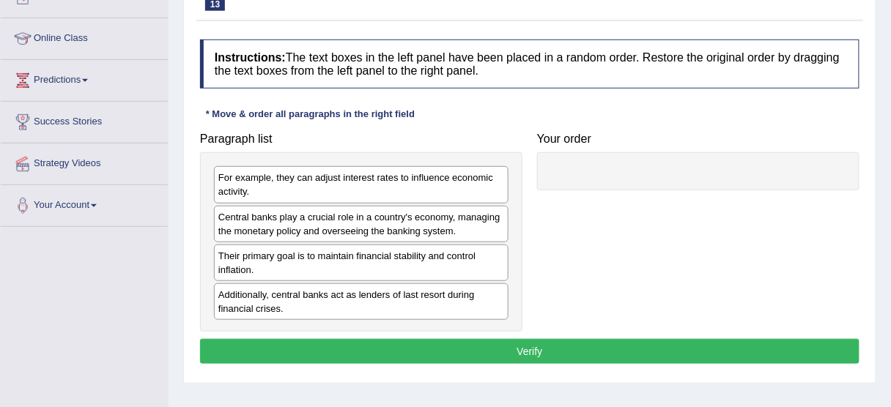
scroll to position [182, 0]
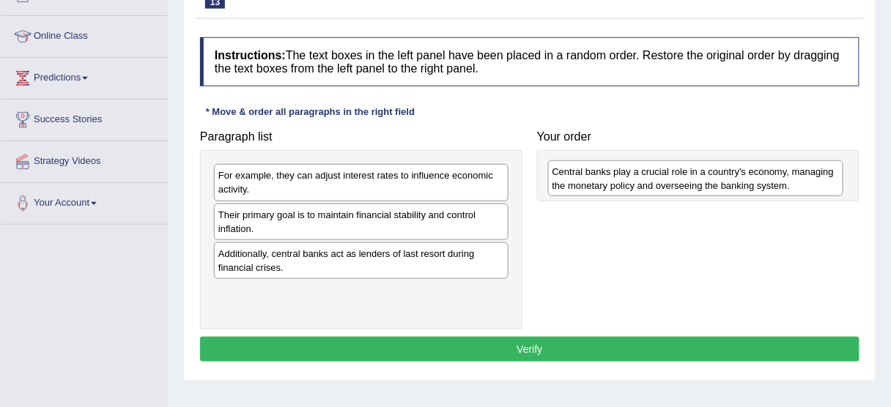
drag, startPoint x: 279, startPoint y: 220, endPoint x: 625, endPoint y: 178, distance: 348.3
click at [625, 178] on div "Central banks play a crucial role in a country's economy, managing the monetary…" at bounding box center [695, 178] width 295 height 37
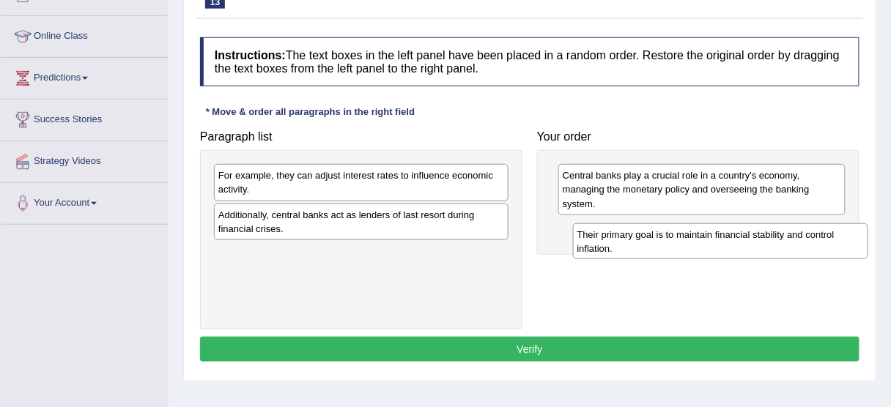
drag, startPoint x: 305, startPoint y: 213, endPoint x: 658, endPoint y: 233, distance: 353.6
click at [658, 233] on div "Their primary goal is to maintain financial stability and control inflation." at bounding box center [720, 241] width 295 height 37
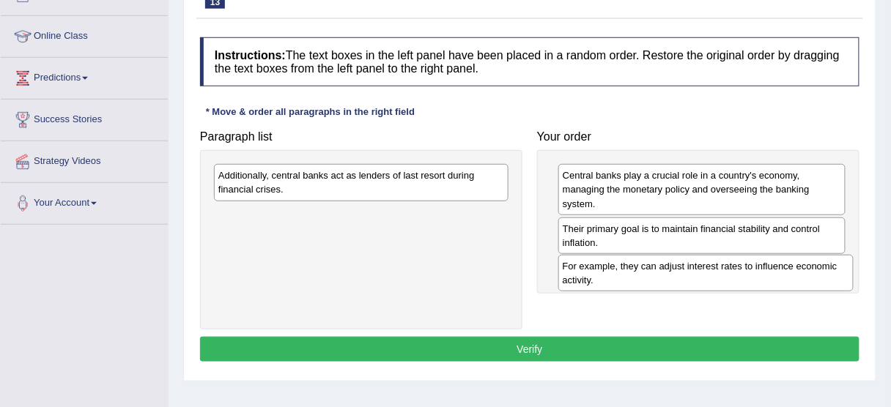
drag, startPoint x: 425, startPoint y: 178, endPoint x: 772, endPoint y: 269, distance: 358.9
click at [772, 269] on div "For example, they can adjust interest rates to influence economic activity." at bounding box center [705, 273] width 295 height 37
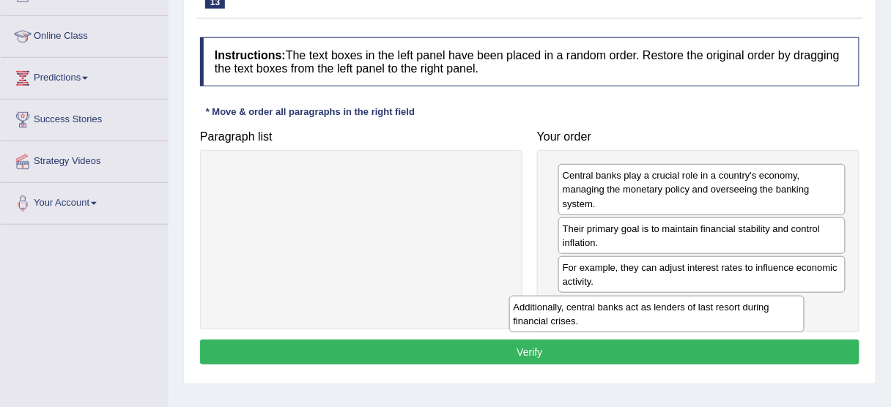
drag, startPoint x: 471, startPoint y: 181, endPoint x: 772, endPoint y: 314, distance: 329.0
click at [772, 314] on div "Additionally, central banks act as lenders of last resort during financial cris…" at bounding box center [656, 314] width 295 height 37
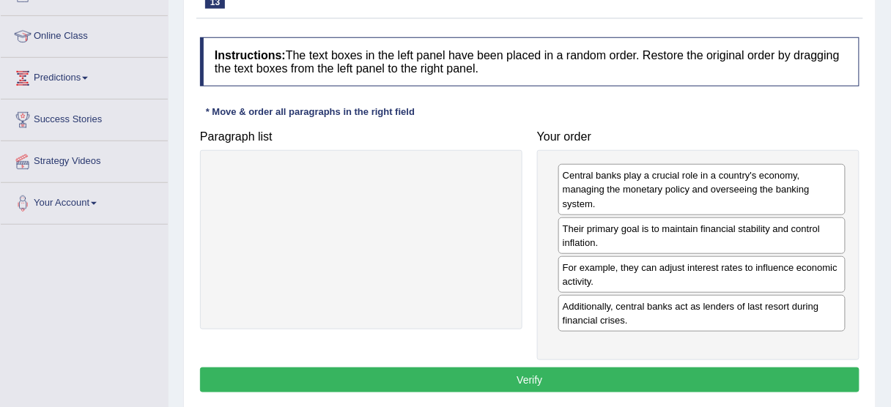
click at [517, 368] on button "Verify" at bounding box center [529, 380] width 659 height 25
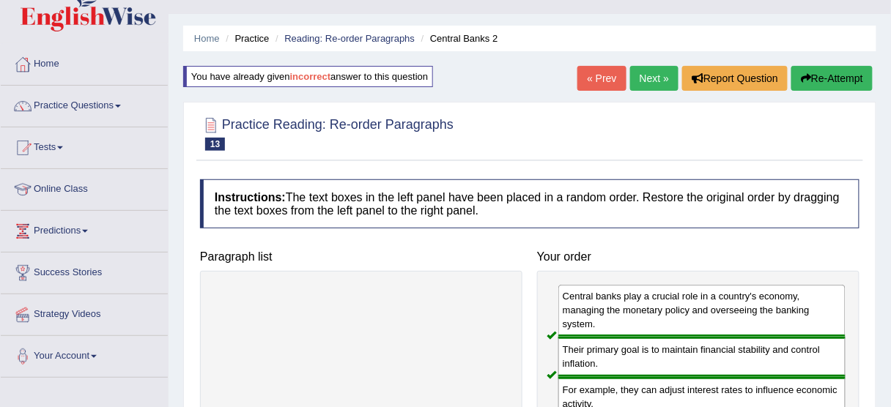
scroll to position [0, 0]
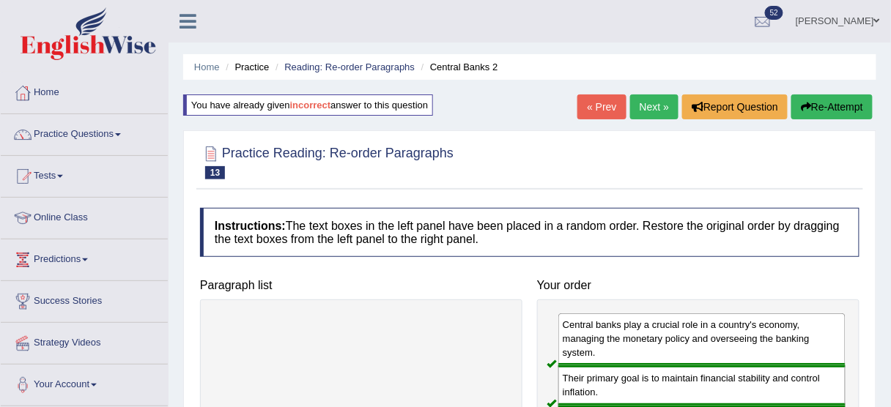
click at [648, 113] on link "Next »" at bounding box center [654, 106] width 48 height 25
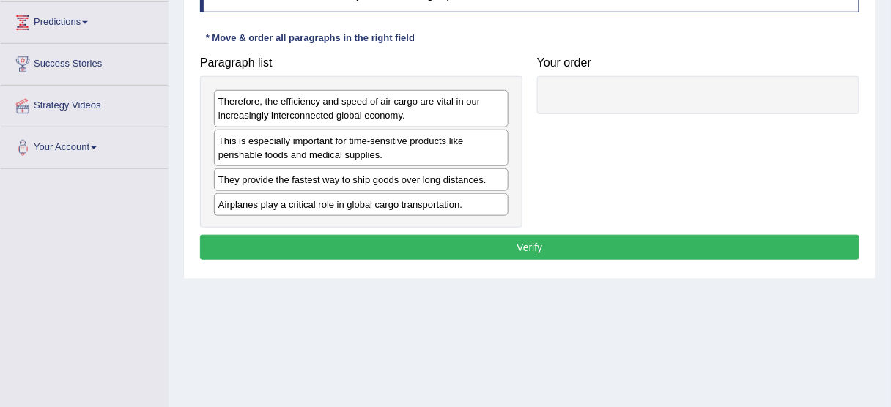
scroll to position [248, 0]
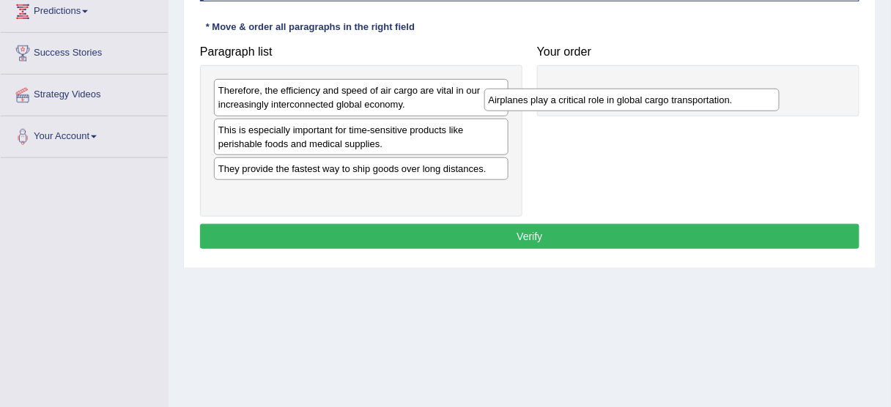
drag, startPoint x: 368, startPoint y: 190, endPoint x: 677, endPoint y: 85, distance: 325.7
click at [677, 89] on div "Airplanes play a critical role in global cargo transportation." at bounding box center [631, 100] width 295 height 22
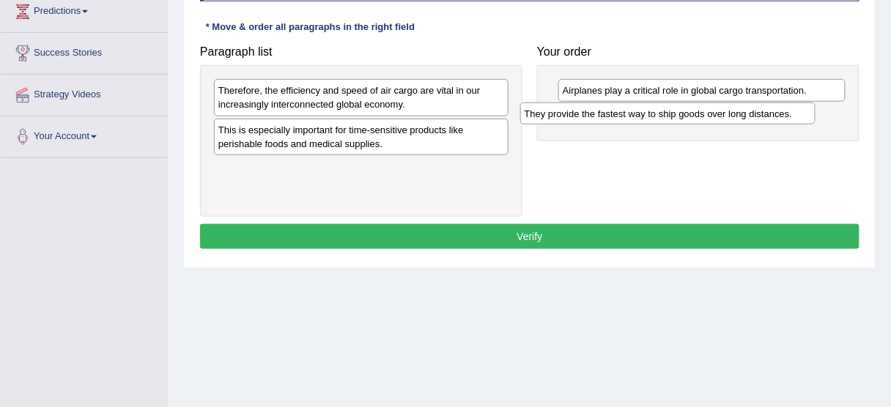
drag, startPoint x: 397, startPoint y: 165, endPoint x: 703, endPoint y: 111, distance: 311.0
click at [703, 111] on div "They provide the fastest way to ship goods over long distances." at bounding box center [667, 114] width 295 height 22
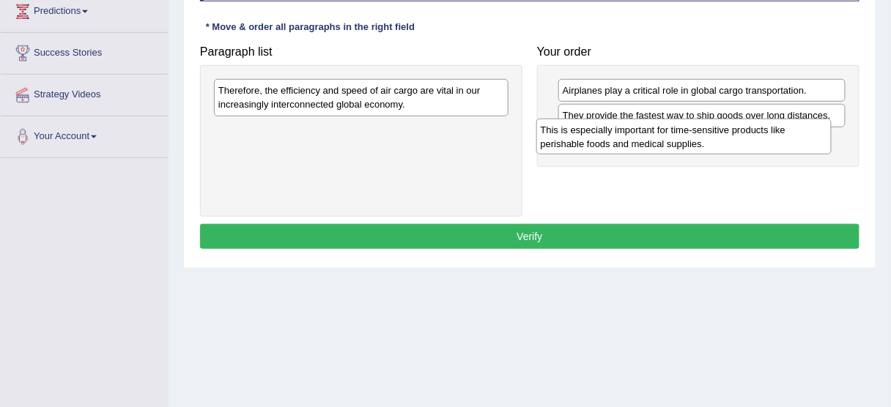
drag, startPoint x: 451, startPoint y: 135, endPoint x: 794, endPoint y: 131, distance: 342.8
click at [794, 131] on div "This is especially important for time-sensitive products like perishable foods …" at bounding box center [683, 137] width 295 height 37
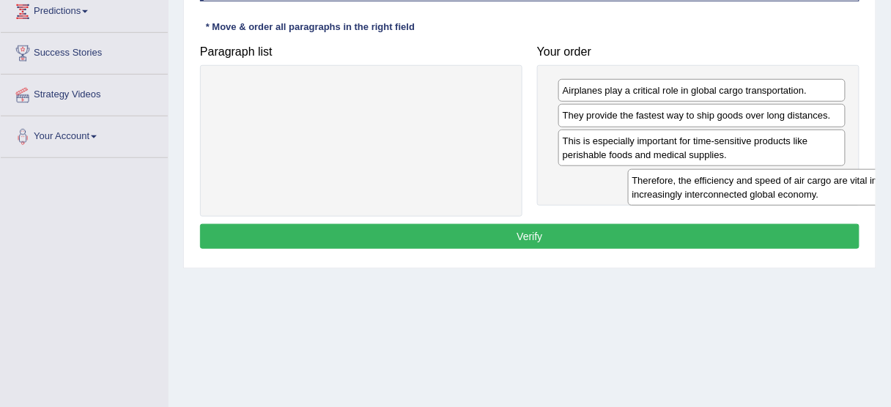
drag, startPoint x: 478, startPoint y: 93, endPoint x: 846, endPoint y: 190, distance: 380.9
click at [846, 190] on div "Therefore, the efficiency and speed of air cargo are vital in our increasingly …" at bounding box center [775, 187] width 295 height 37
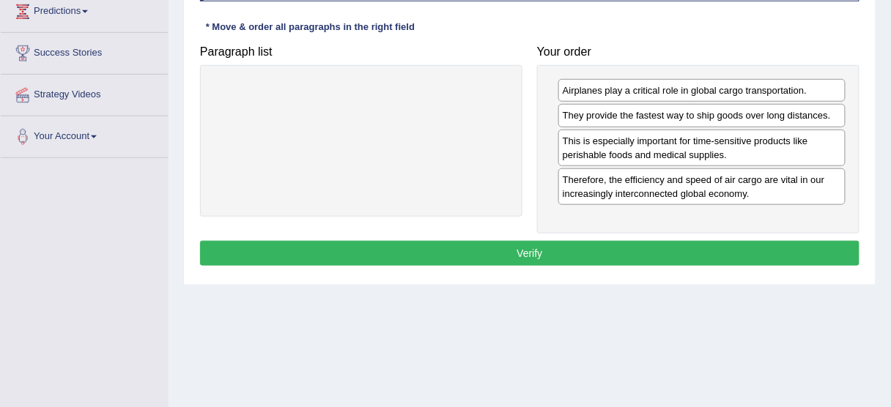
click at [623, 248] on button "Verify" at bounding box center [529, 253] width 659 height 25
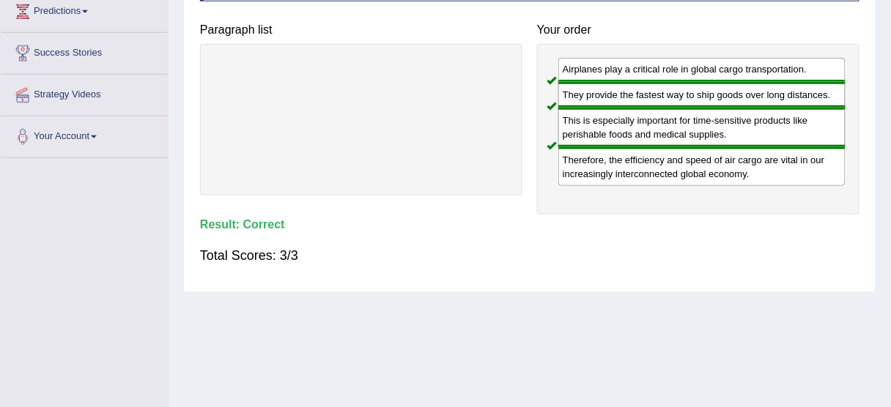
scroll to position [0, 0]
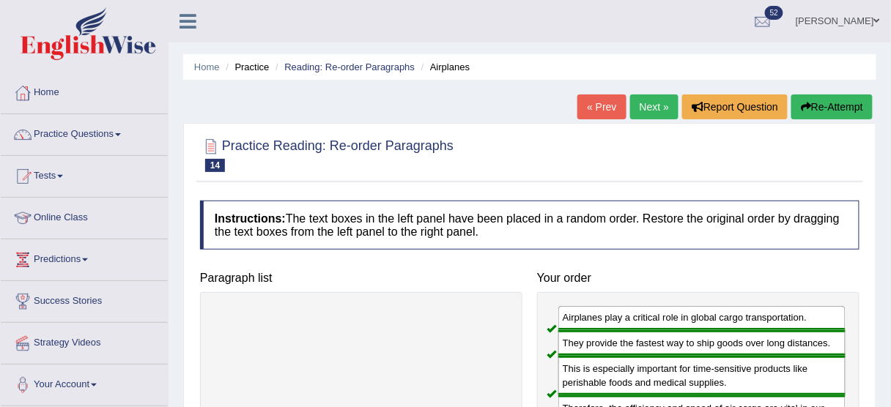
click at [664, 103] on link "Next »" at bounding box center [654, 106] width 48 height 25
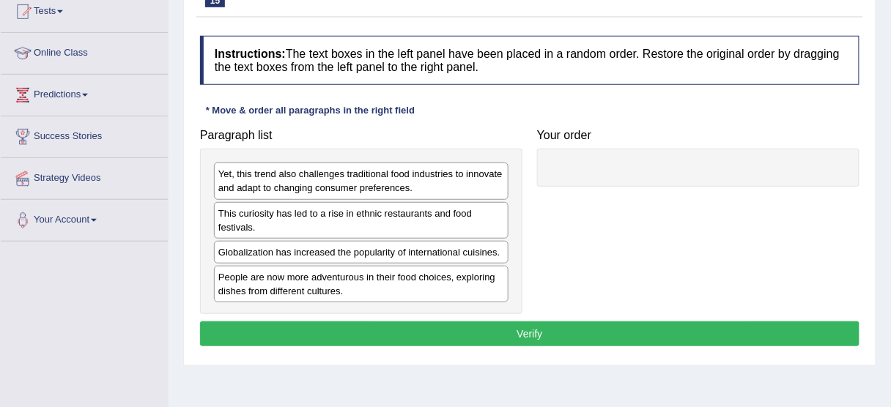
scroll to position [218, 0]
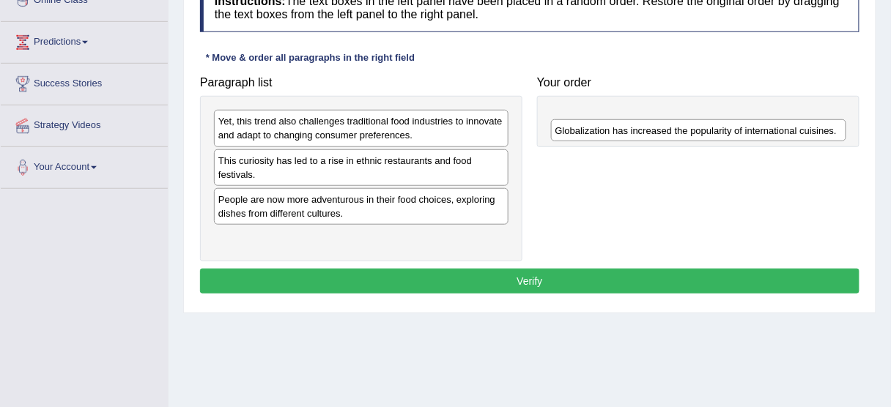
drag, startPoint x: 325, startPoint y: 193, endPoint x: 655, endPoint y: 98, distance: 342.9
click at [655, 119] on div "Globalization has increased the popularity of international cuisines." at bounding box center [698, 130] width 295 height 22
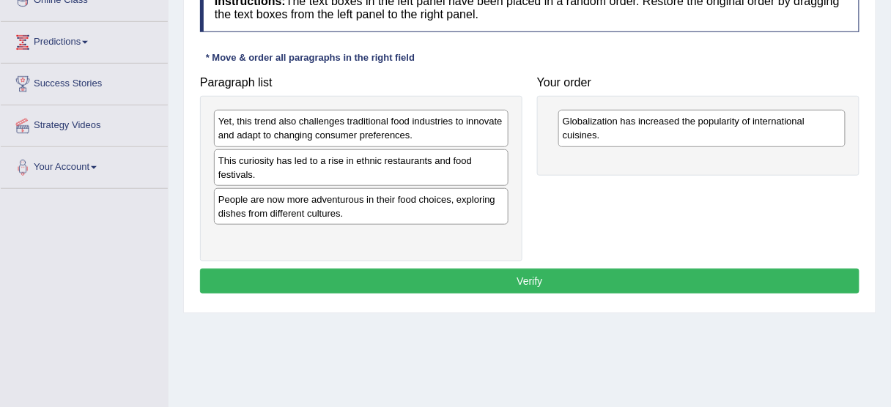
click at [314, 200] on div "People are now more adventurous in their food choices, exploring dishes from di…" at bounding box center [361, 206] width 294 height 37
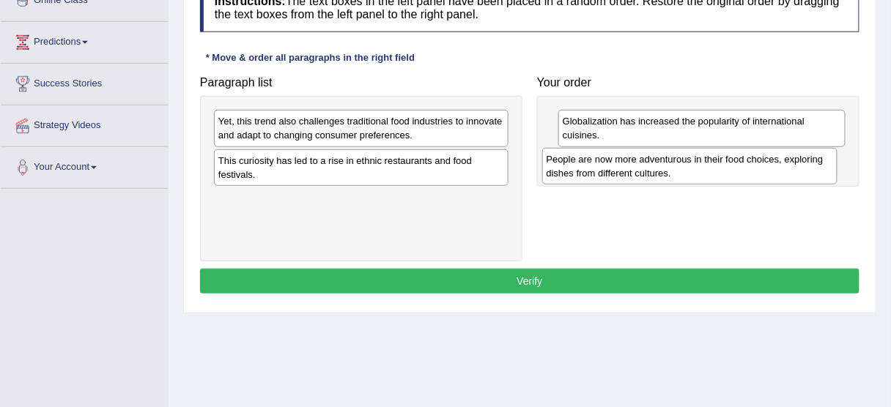
drag, startPoint x: 342, startPoint y: 205, endPoint x: 670, endPoint y: 166, distance: 330.5
click at [670, 166] on div "People are now more adventurous in their food choices, exploring dishes from di…" at bounding box center [689, 166] width 295 height 37
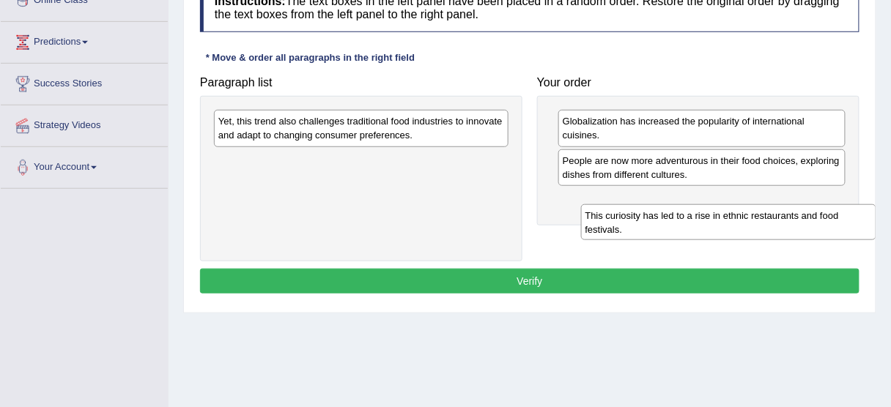
drag, startPoint x: 303, startPoint y: 174, endPoint x: 639, endPoint y: 217, distance: 339.0
click at [639, 217] on div "This curiosity has led to a rise in ethnic restaurants and food festivals." at bounding box center [728, 222] width 295 height 37
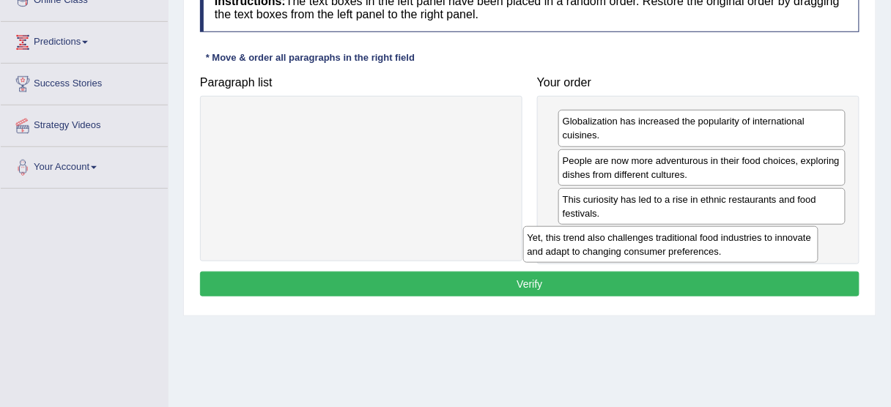
drag, startPoint x: 337, startPoint y: 122, endPoint x: 662, endPoint y: 230, distance: 342.8
click at [662, 230] on div "Yet, this trend also challenges traditional food industries to innovate and ada…" at bounding box center [670, 244] width 295 height 37
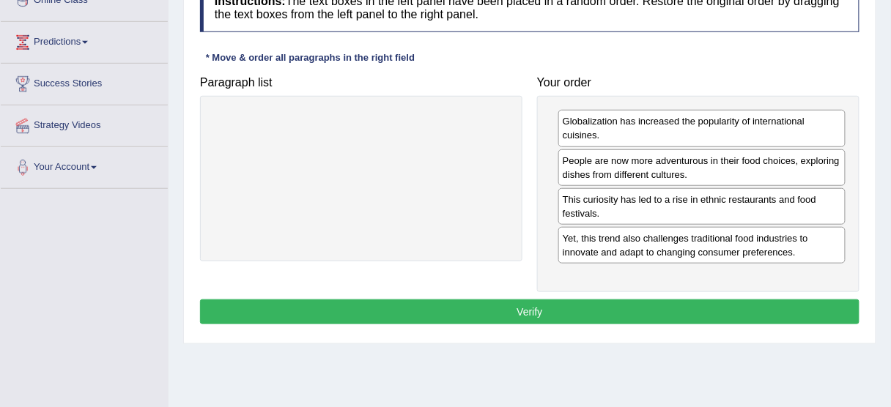
click at [449, 304] on button "Verify" at bounding box center [529, 312] width 659 height 25
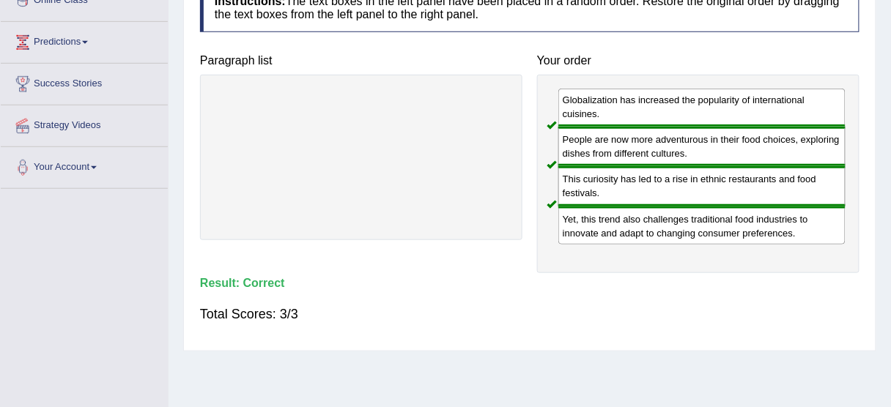
scroll to position [0, 0]
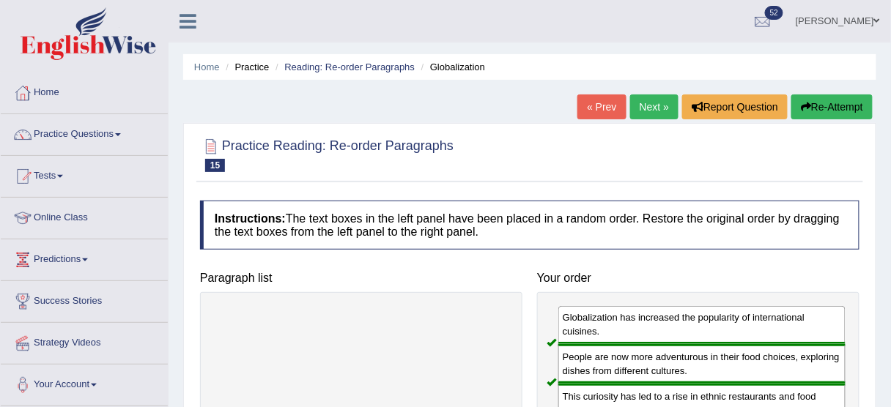
click at [646, 111] on link "Next »" at bounding box center [654, 106] width 48 height 25
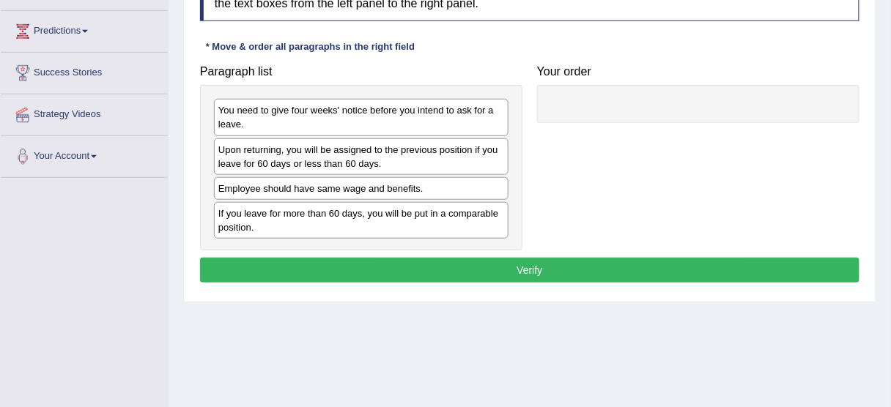
scroll to position [234, 0]
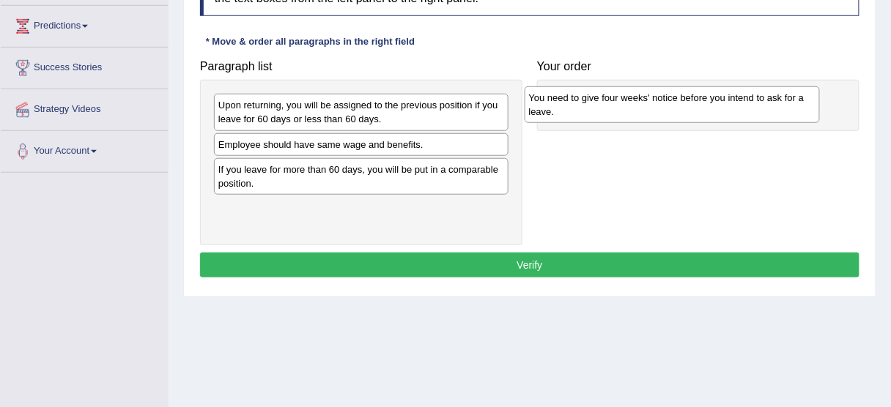
drag, startPoint x: 296, startPoint y: 118, endPoint x: 620, endPoint y: 111, distance: 324.6
click at [620, 111] on div "You need to give four weeks' notice before you intend to ask for a leave." at bounding box center [671, 104] width 295 height 37
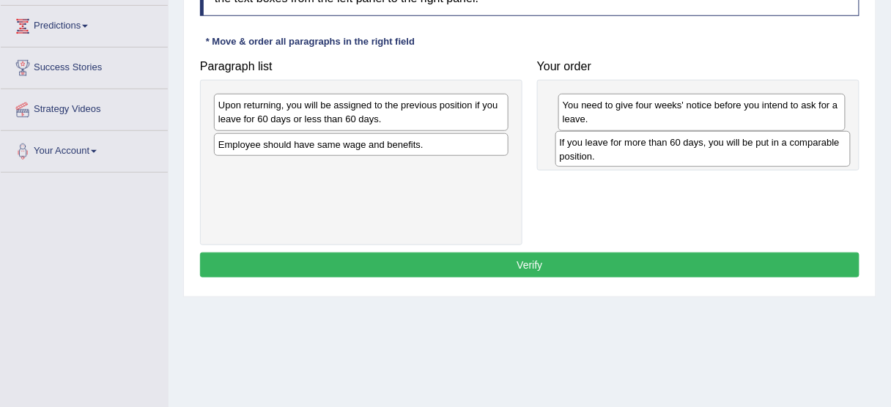
drag, startPoint x: 319, startPoint y: 180, endPoint x: 659, endPoint y: 155, distance: 340.8
click at [659, 155] on div "If you leave for more than 60 days, you will be put in a comparable position." at bounding box center [702, 149] width 295 height 37
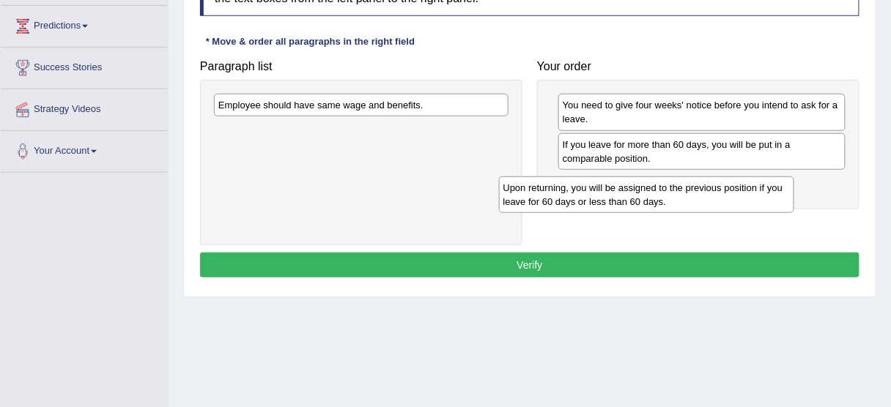
drag, startPoint x: 426, startPoint y: 123, endPoint x: 711, endPoint y: 204, distance: 296.3
click at [711, 204] on div "Upon returning, you will be assigned to the previous position if you leave for …" at bounding box center [646, 195] width 295 height 37
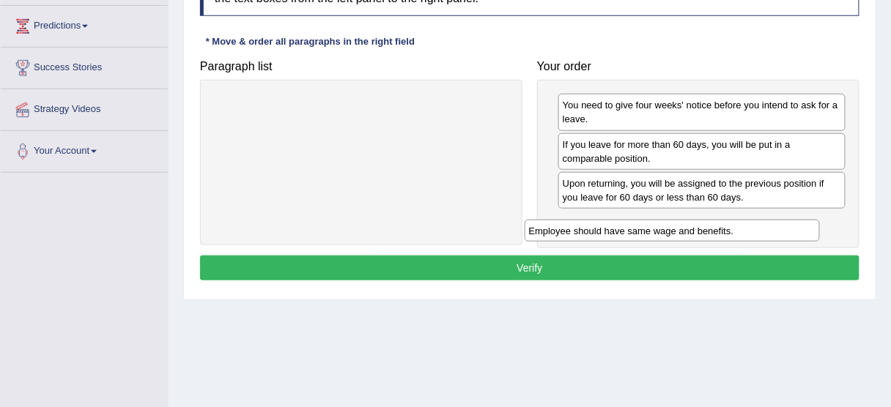
drag, startPoint x: 317, startPoint y: 109, endPoint x: 628, endPoint y: 234, distance: 334.9
click at [628, 234] on div "Employee should have same wage and benefits." at bounding box center [671, 231] width 295 height 22
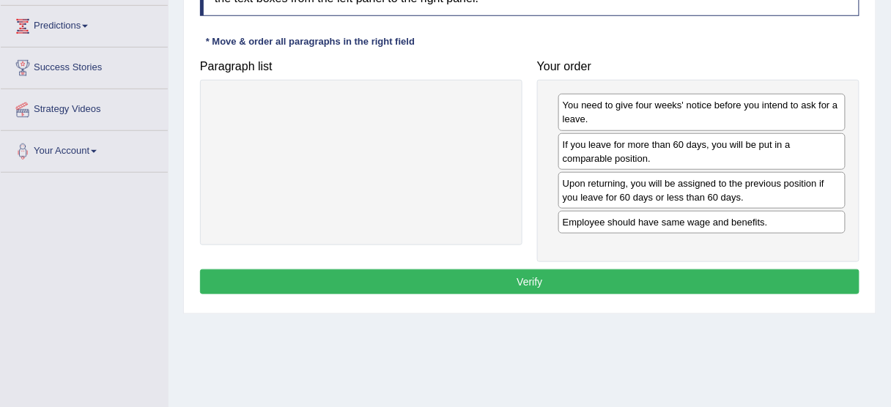
click at [533, 276] on button "Verify" at bounding box center [529, 282] width 659 height 25
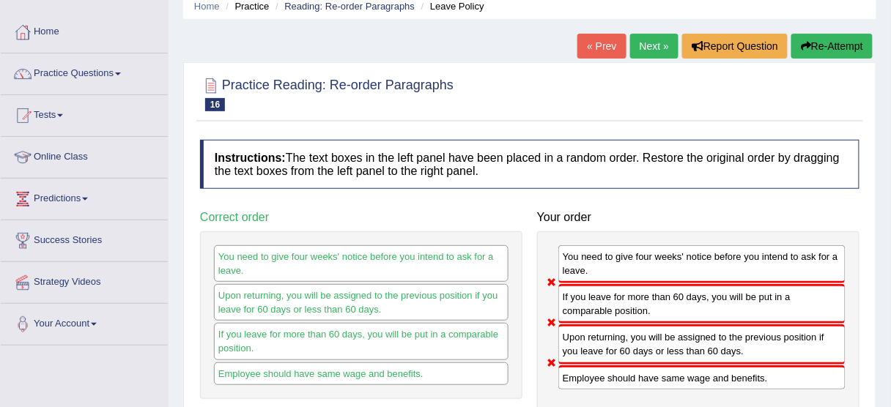
scroll to position [53, 0]
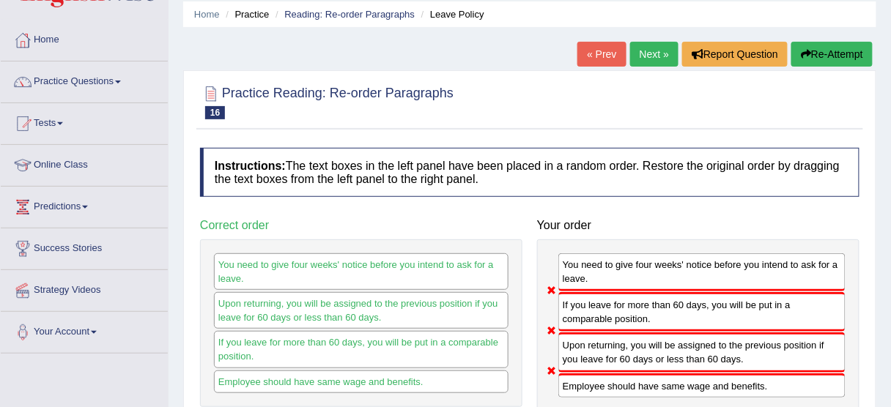
click at [831, 53] on button "Re-Attempt" at bounding box center [831, 54] width 81 height 25
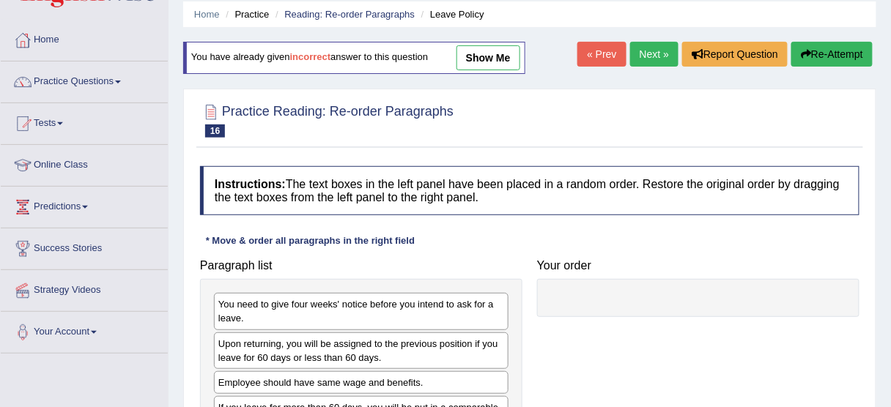
scroll to position [193, 0]
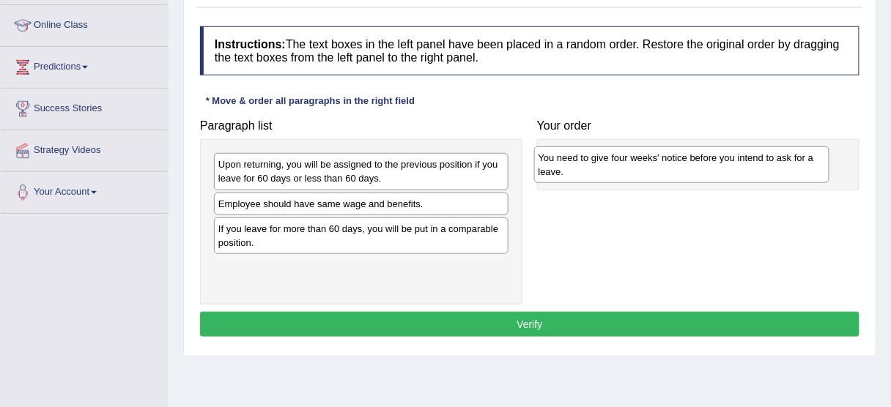
drag, startPoint x: 352, startPoint y: 174, endPoint x: 672, endPoint y: 166, distance: 320.2
click at [672, 166] on div "You need to give four weeks' notice before you intend to ask for a leave." at bounding box center [681, 165] width 295 height 37
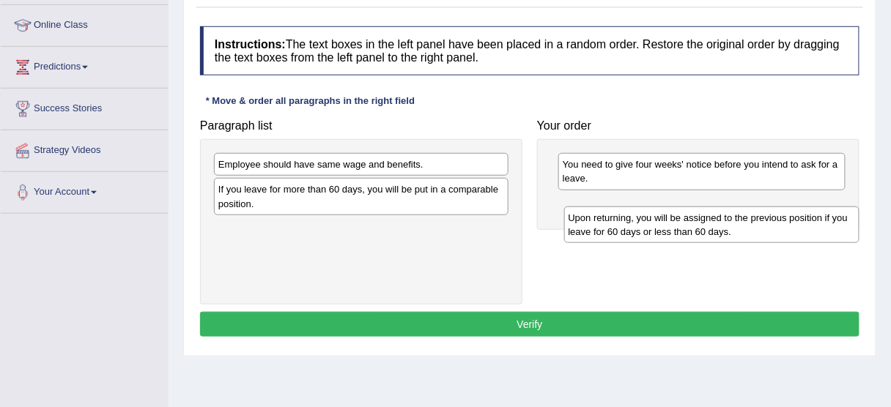
drag, startPoint x: 385, startPoint y: 163, endPoint x: 735, endPoint y: 215, distance: 354.0
click at [735, 215] on div "Upon returning, you will be assigned to the previous position if you leave for …" at bounding box center [711, 225] width 295 height 37
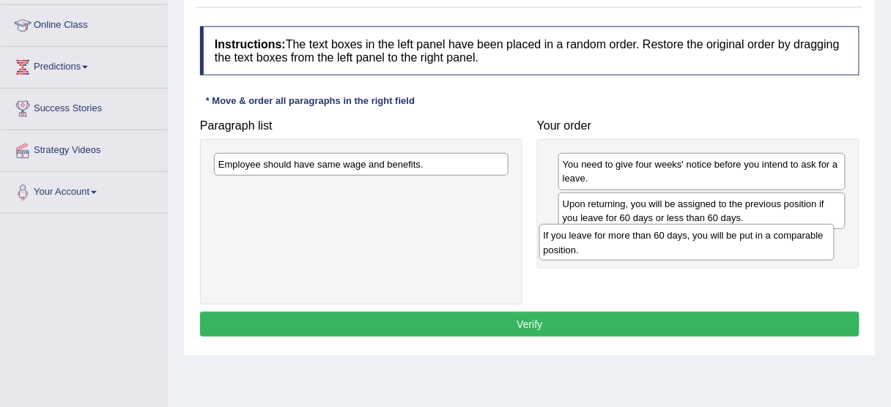
drag, startPoint x: 357, startPoint y: 194, endPoint x: 683, endPoint y: 241, distance: 328.6
click at [683, 241] on div "If you leave for more than 60 days, you will be put in a comparable position." at bounding box center [686, 242] width 295 height 37
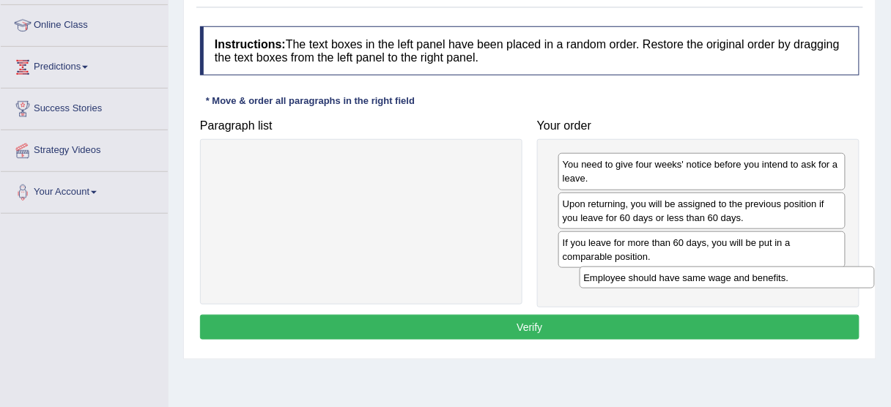
drag, startPoint x: 427, startPoint y: 163, endPoint x: 807, endPoint y: 278, distance: 397.2
click at [807, 278] on div "Employee should have same wage and benefits." at bounding box center [726, 278] width 295 height 22
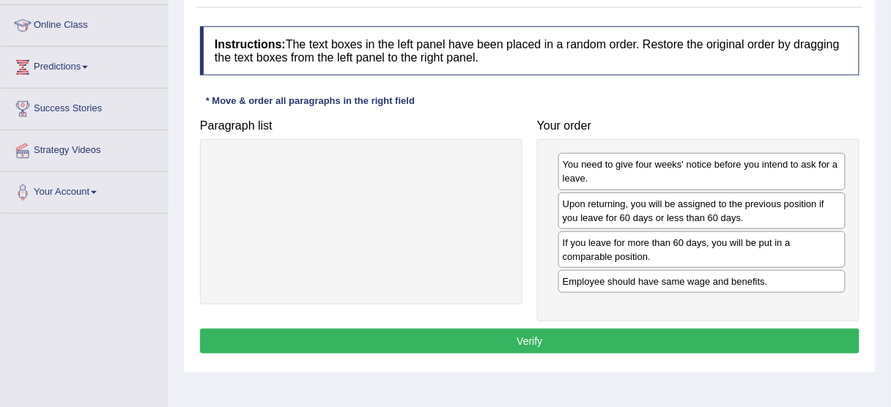
click at [579, 343] on button "Verify" at bounding box center [529, 341] width 659 height 25
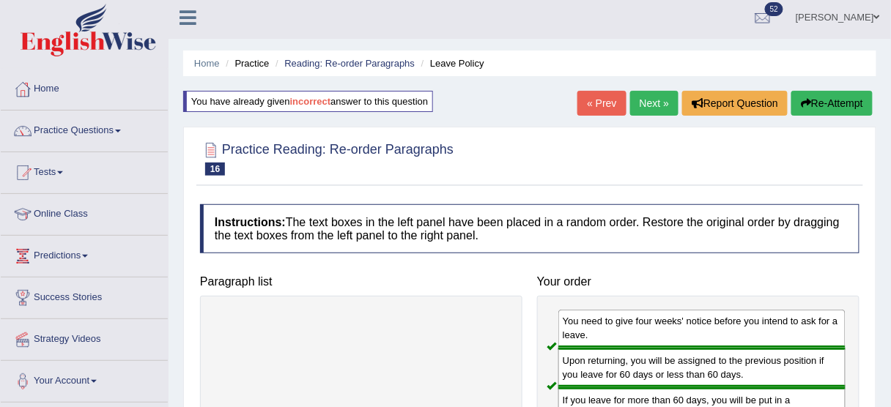
scroll to position [0, 0]
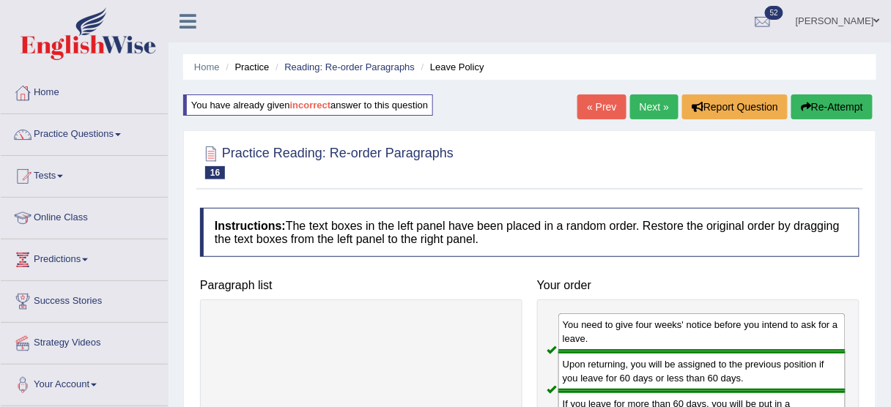
click at [634, 111] on link "Next »" at bounding box center [654, 106] width 48 height 25
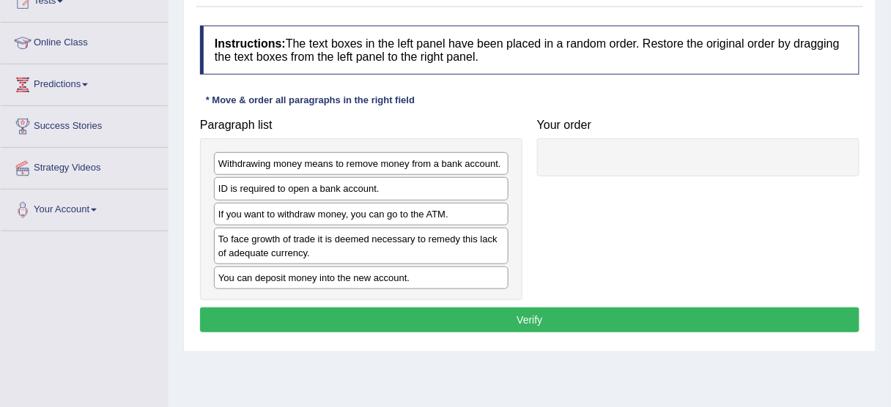
scroll to position [176, 0]
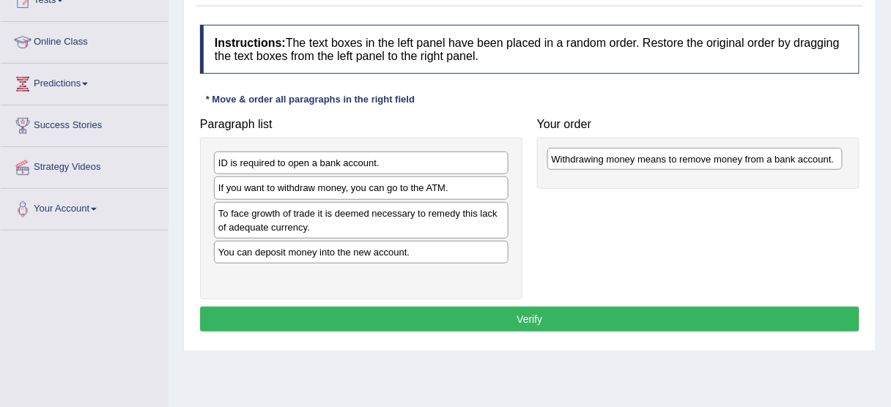
drag, startPoint x: 405, startPoint y: 164, endPoint x: 744, endPoint y: 160, distance: 338.4
click at [744, 160] on div "Withdrawing money means to remove money from a bank account." at bounding box center [694, 159] width 295 height 22
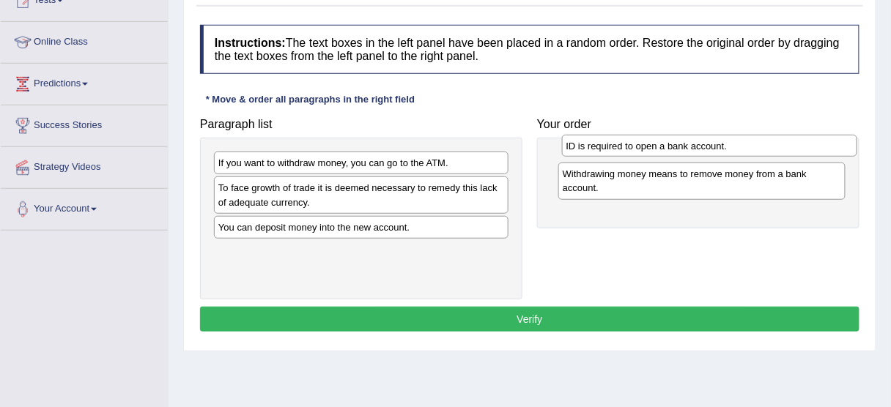
drag, startPoint x: 333, startPoint y: 164, endPoint x: 681, endPoint y: 147, distance: 348.4
click at [681, 147] on div "ID is required to open a bank account." at bounding box center [709, 146] width 295 height 22
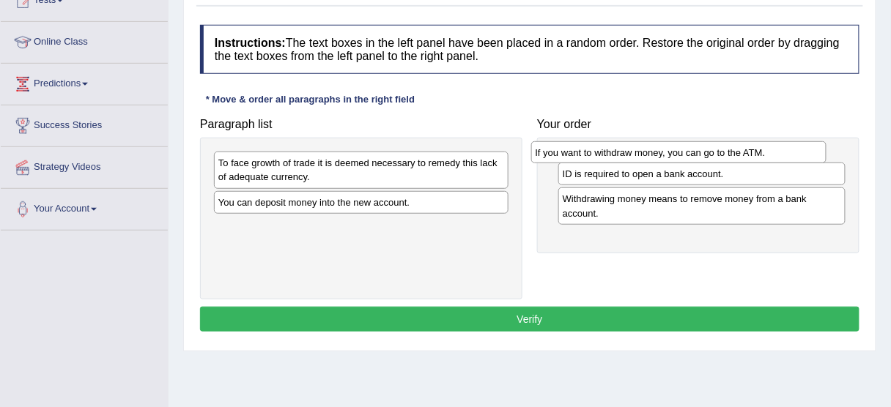
drag, startPoint x: 338, startPoint y: 157, endPoint x: 668, endPoint y: 146, distance: 330.6
click at [668, 146] on div "If you want to withdraw money, you can go to the ATM." at bounding box center [678, 152] width 295 height 22
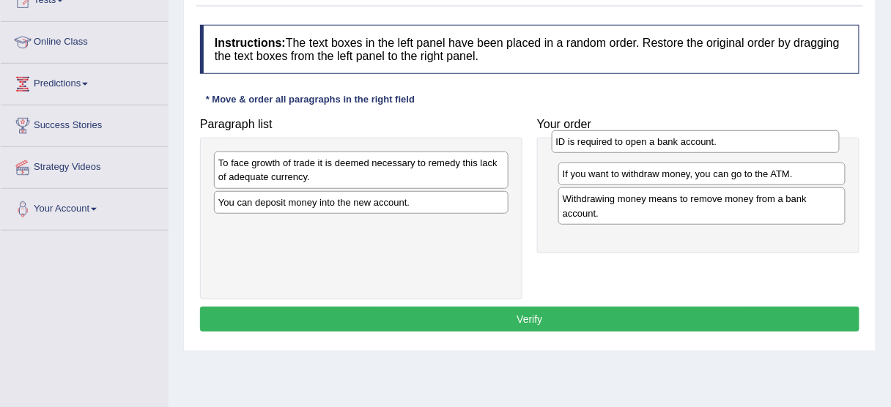
drag, startPoint x: 645, startPoint y: 192, endPoint x: 640, endPoint y: 152, distance: 39.9
click at [640, 152] on div "ID is required to open a bank account." at bounding box center [696, 141] width 288 height 22
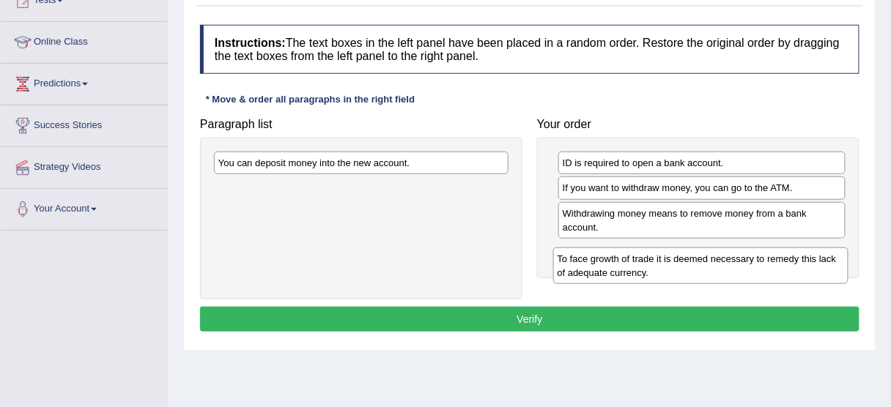
drag, startPoint x: 349, startPoint y: 175, endPoint x: 689, endPoint y: 270, distance: 352.1
click at [689, 270] on div "To face growth of trade it is deemed necessary to remedy this lack of adequate …" at bounding box center [700, 266] width 295 height 37
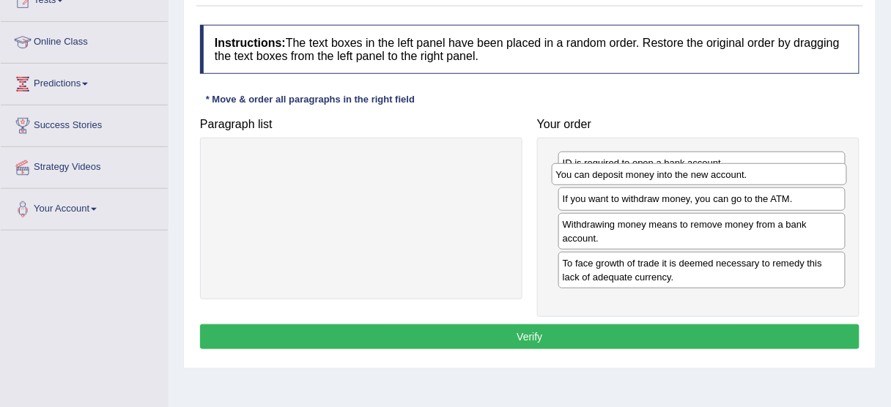
drag, startPoint x: 422, startPoint y: 164, endPoint x: 760, endPoint y: 185, distance: 339.0
click at [760, 185] on div "You can deposit money into the new account." at bounding box center [699, 174] width 295 height 22
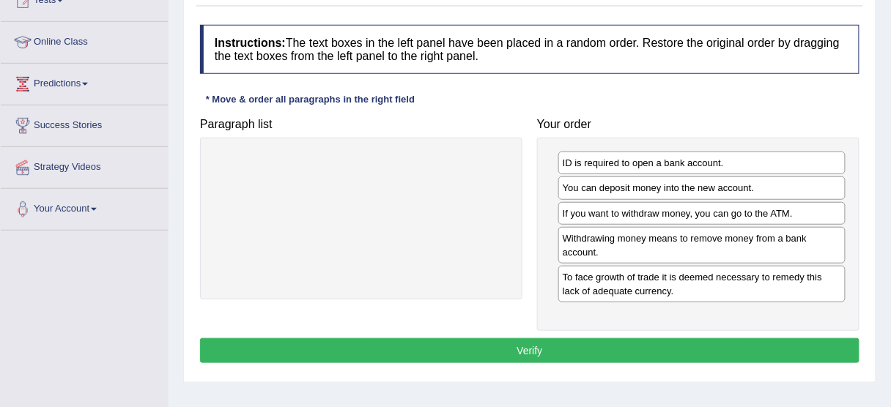
click at [645, 345] on button "Verify" at bounding box center [529, 350] width 659 height 25
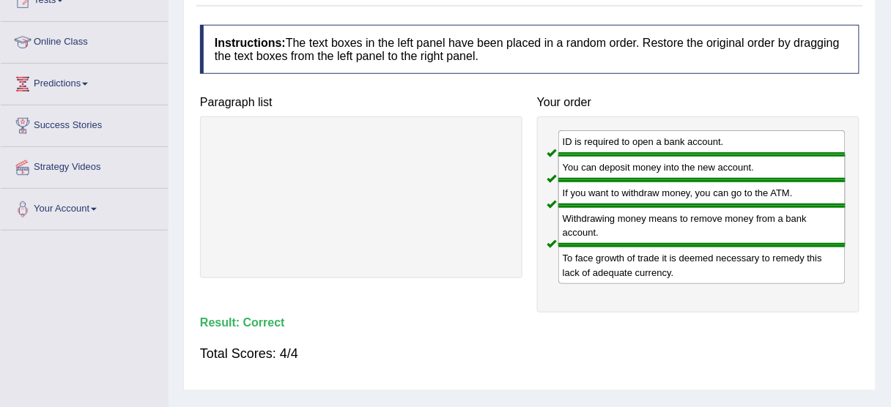
scroll to position [0, 0]
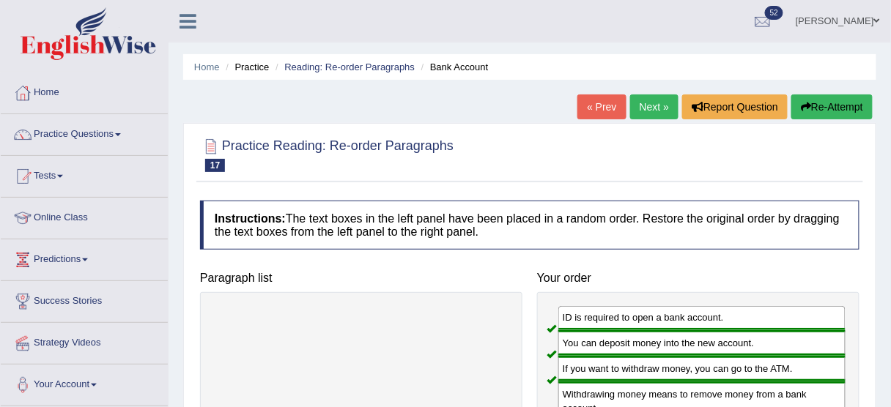
click at [639, 100] on link "Next »" at bounding box center [654, 106] width 48 height 25
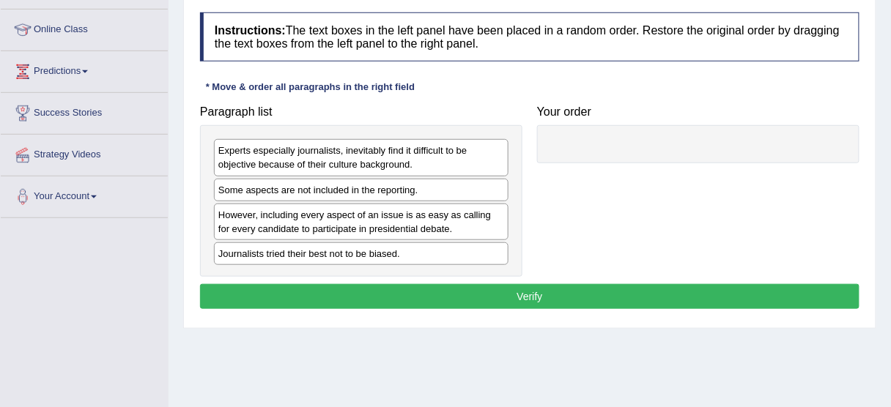
scroll to position [218, 0]
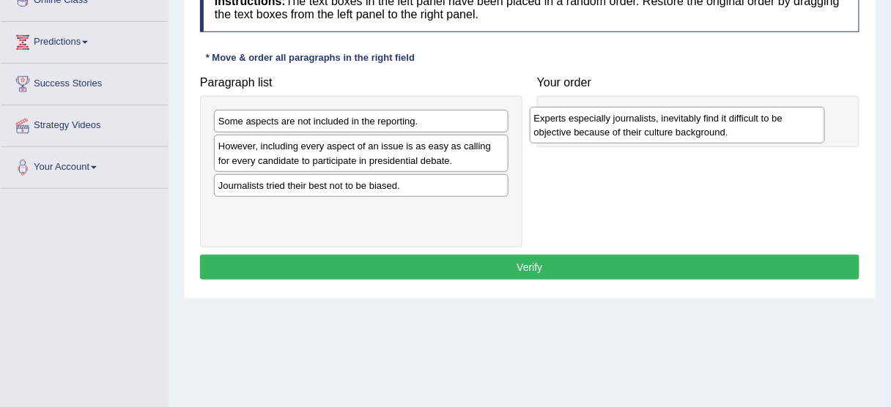
drag, startPoint x: 348, startPoint y: 136, endPoint x: 664, endPoint y: 133, distance: 315.7
click at [664, 133] on div "Experts especially journalists, inevitably find it difficult to be objective be…" at bounding box center [677, 125] width 295 height 37
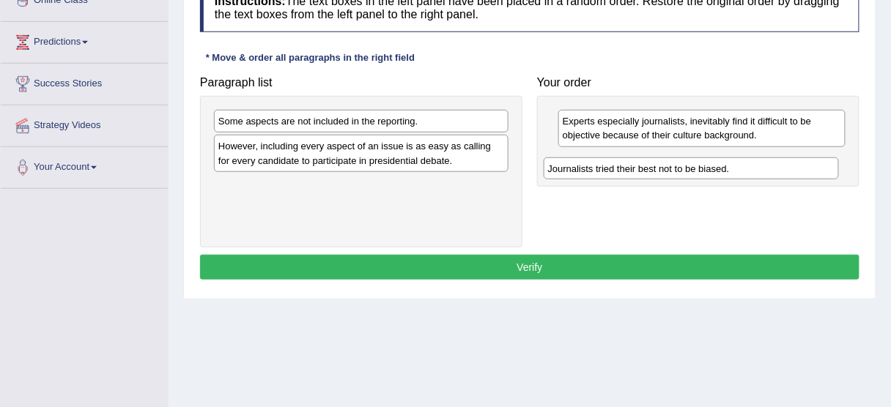
drag, startPoint x: 364, startPoint y: 192, endPoint x: 694, endPoint y: 172, distance: 330.2
click at [694, 172] on div "Journalists tried their best not to be biased." at bounding box center [691, 168] width 295 height 22
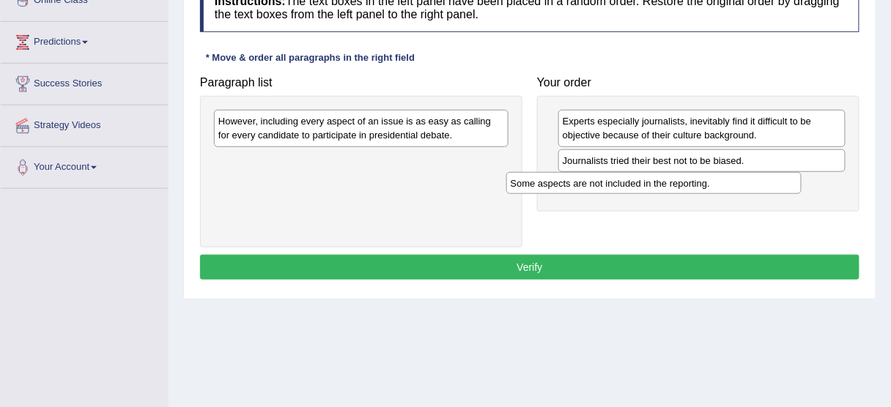
drag, startPoint x: 398, startPoint y: 113, endPoint x: 691, endPoint y: 174, distance: 298.7
click at [691, 174] on div "Some aspects are not included in the reporting." at bounding box center [653, 183] width 295 height 22
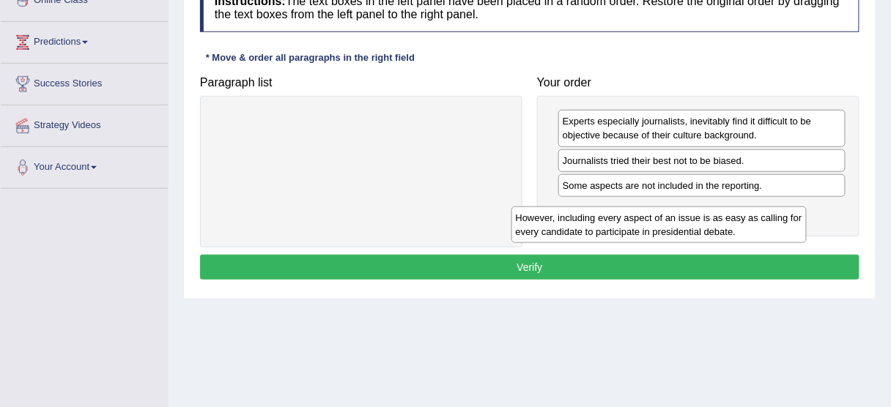
drag, startPoint x: 378, startPoint y: 122, endPoint x: 683, endPoint y: 210, distance: 318.1
click at [683, 210] on div "However, including every aspect of an issue is as easy as calling for every can…" at bounding box center [658, 225] width 295 height 37
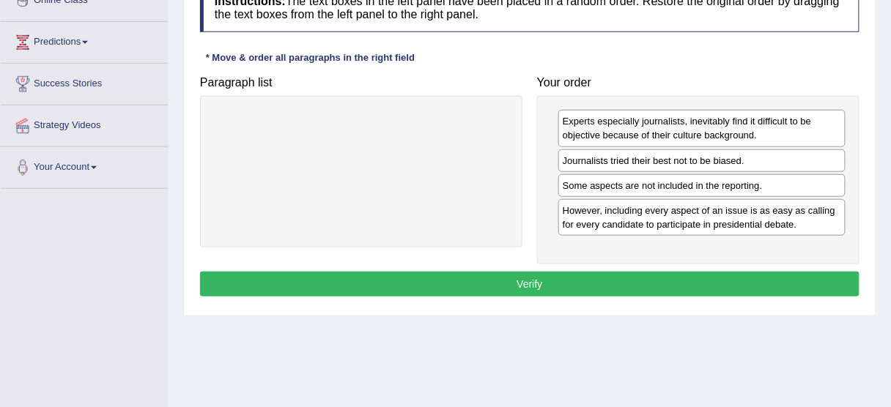
click at [689, 285] on button "Verify" at bounding box center [529, 284] width 659 height 25
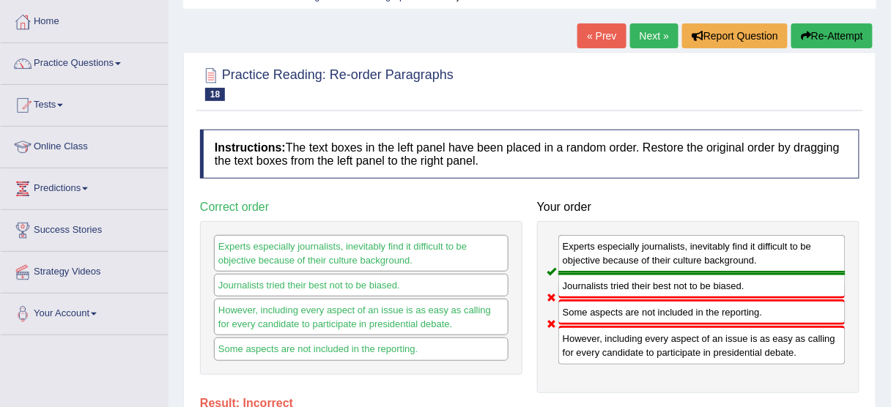
scroll to position [0, 0]
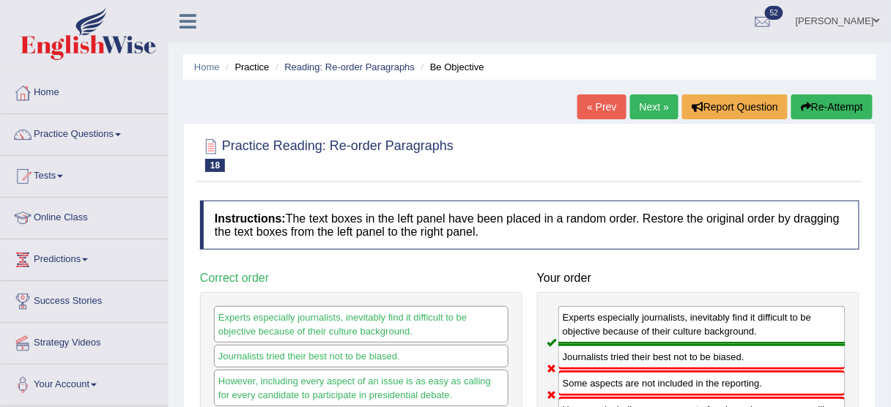
click at [813, 113] on button "Re-Attempt" at bounding box center [831, 106] width 81 height 25
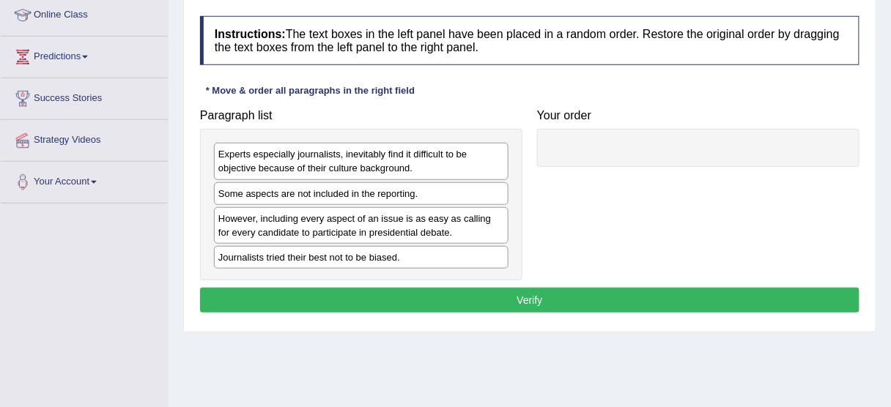
scroll to position [207, 0]
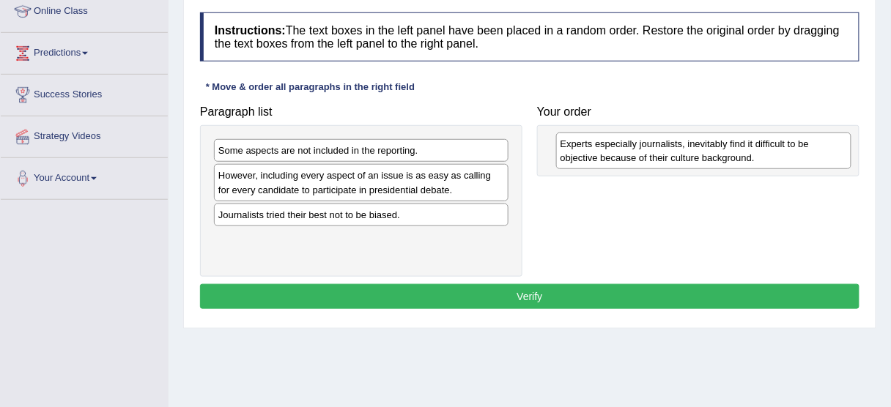
drag, startPoint x: 420, startPoint y: 160, endPoint x: 762, endPoint y: 152, distance: 341.4
click at [762, 152] on div "Experts especially journalists, inevitably find it difficult to be objective be…" at bounding box center [703, 151] width 295 height 37
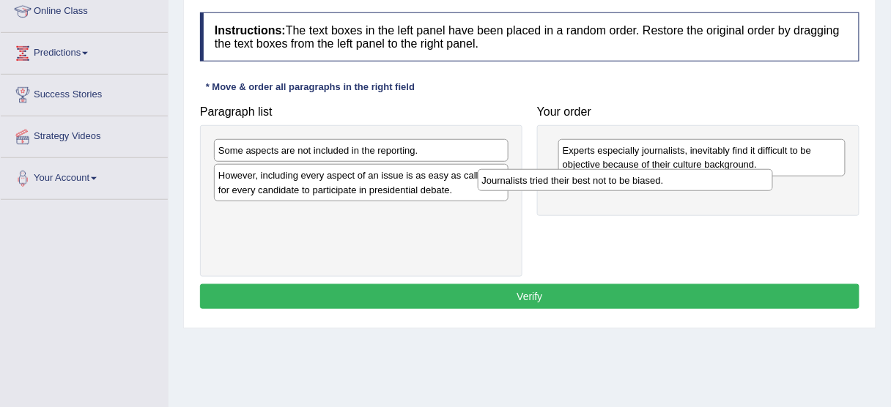
drag, startPoint x: 445, startPoint y: 218, endPoint x: 759, endPoint y: 161, distance: 318.7
click at [759, 169] on div "Journalists tried their best not to be biased." at bounding box center [625, 180] width 295 height 22
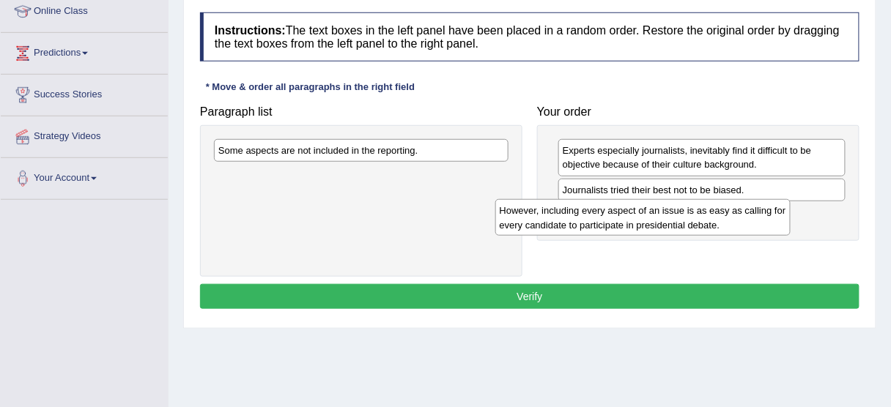
drag, startPoint x: 463, startPoint y: 177, endPoint x: 745, endPoint y: 209, distance: 283.9
click at [745, 209] on div "However, including every aspect of an issue is as easy as calling for every can…" at bounding box center [642, 217] width 295 height 37
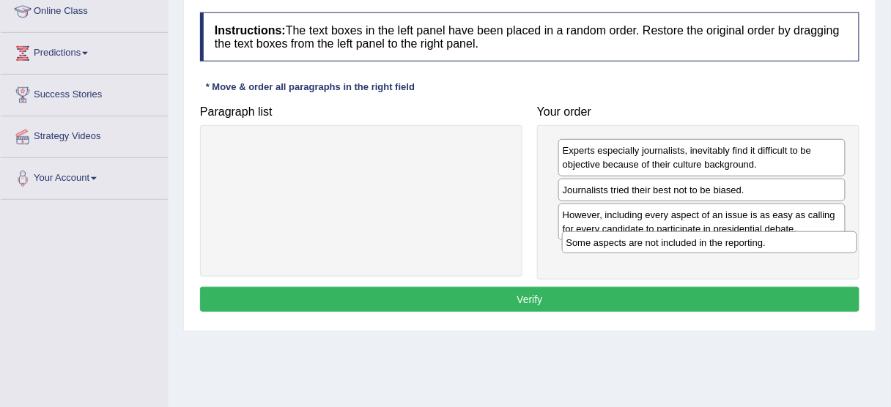
drag, startPoint x: 481, startPoint y: 143, endPoint x: 829, endPoint y: 235, distance: 360.0
click at [829, 235] on div "Some aspects are not included in the reporting." at bounding box center [709, 242] width 295 height 22
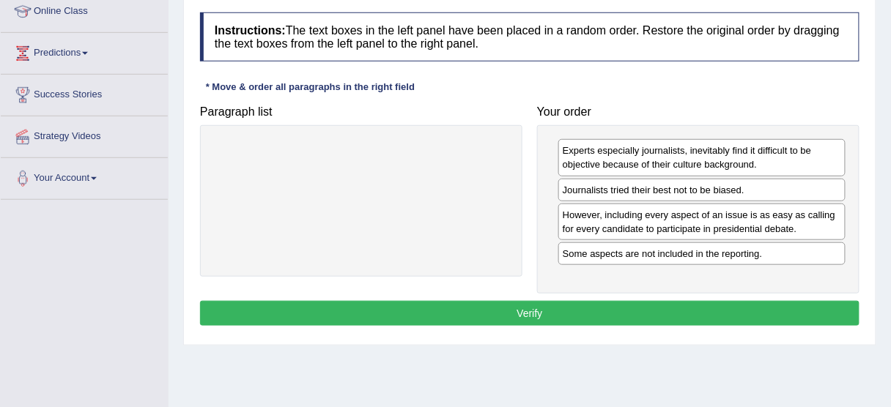
click at [677, 308] on button "Verify" at bounding box center [529, 313] width 659 height 25
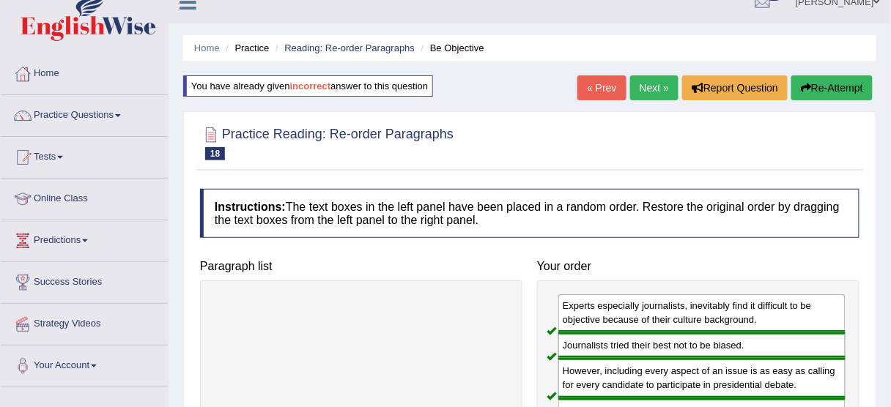
scroll to position [0, 0]
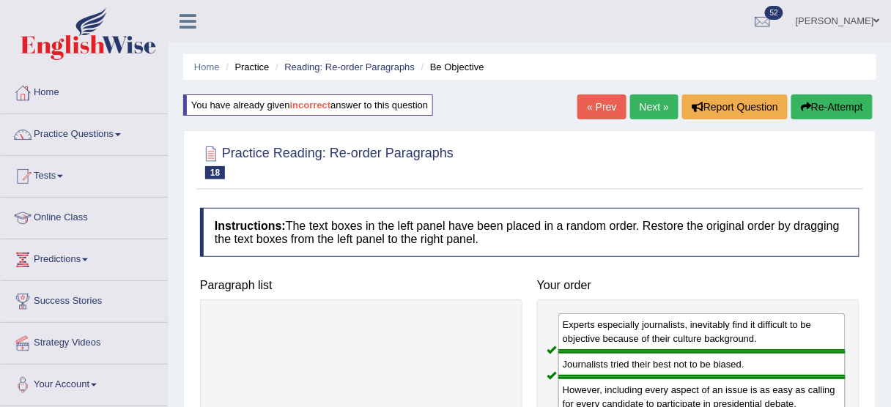
click at [642, 108] on link "Next »" at bounding box center [654, 106] width 48 height 25
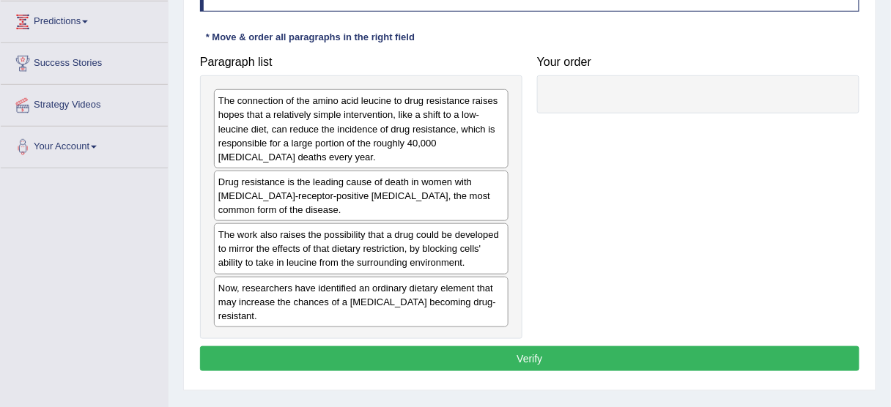
scroll to position [237, 0]
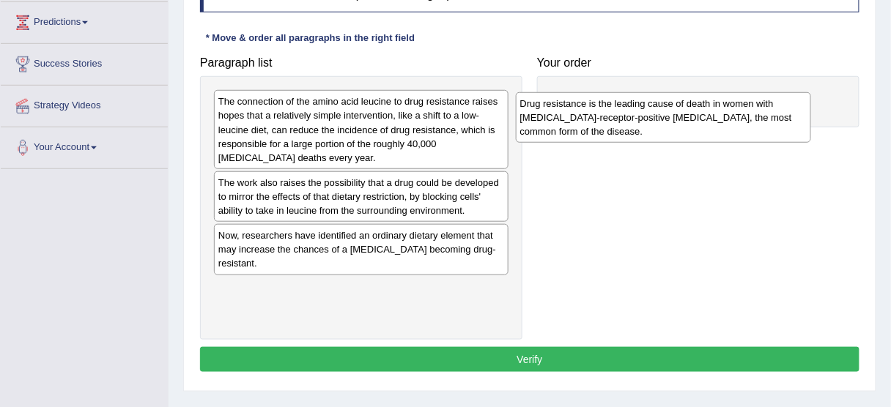
drag, startPoint x: 316, startPoint y: 182, endPoint x: 631, endPoint y: 73, distance: 333.1
click at [631, 92] on div "Drug resistance is the leading cause of death in women with [MEDICAL_DATA]-rece…" at bounding box center [663, 117] width 295 height 51
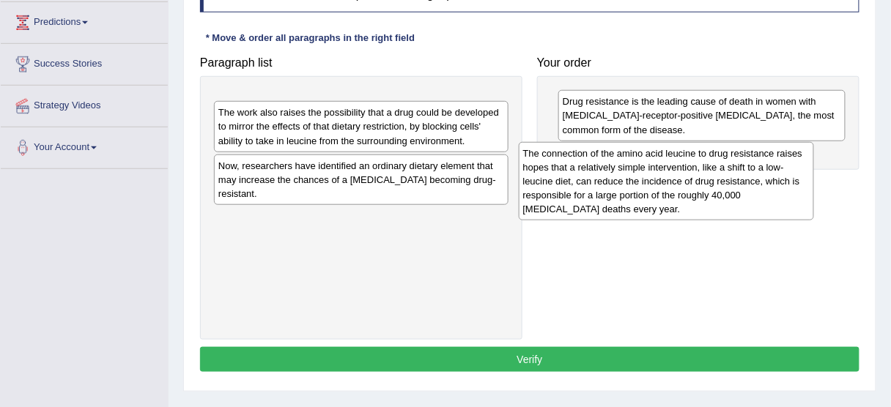
drag, startPoint x: 369, startPoint y: 130, endPoint x: 674, endPoint y: 178, distance: 308.5
click at [674, 178] on div "The connection of the amino acid leucine to drug resistance raises hopes that a…" at bounding box center [666, 181] width 295 height 78
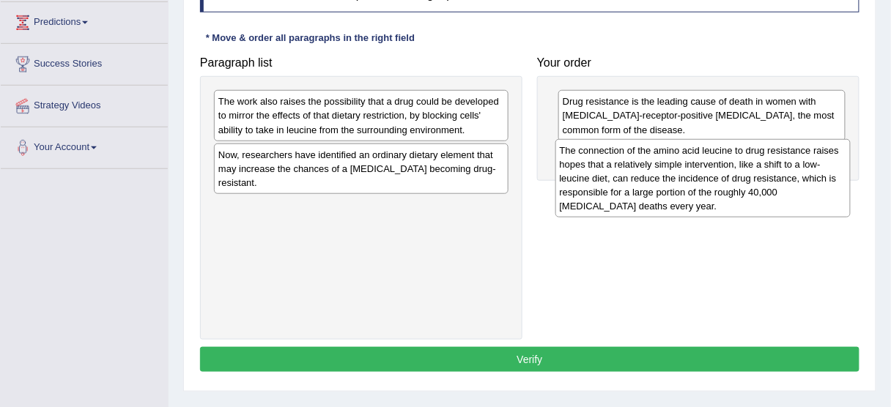
drag, startPoint x: 314, startPoint y: 127, endPoint x: 655, endPoint y: 177, distance: 345.0
click at [655, 177] on div "The connection of the amino acid leucine to drug resistance raises hopes that a…" at bounding box center [702, 178] width 295 height 78
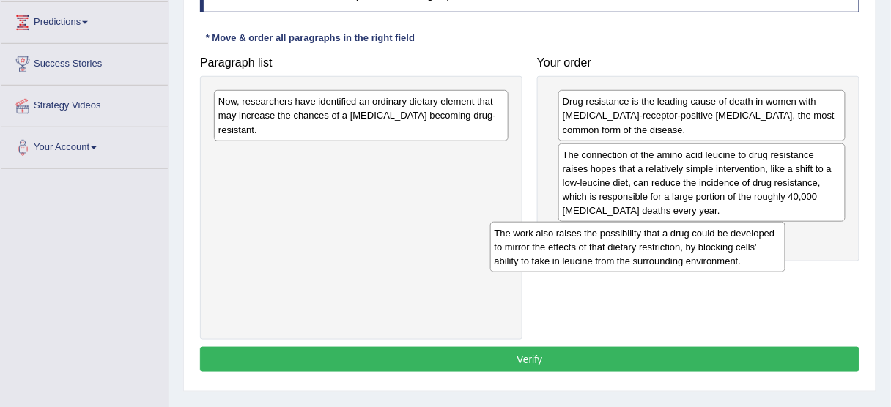
drag, startPoint x: 387, startPoint y: 119, endPoint x: 664, endPoint y: 249, distance: 305.7
click at [664, 249] on div "The work also raises the possibility that a drug could be developed to mirror t…" at bounding box center [637, 247] width 295 height 51
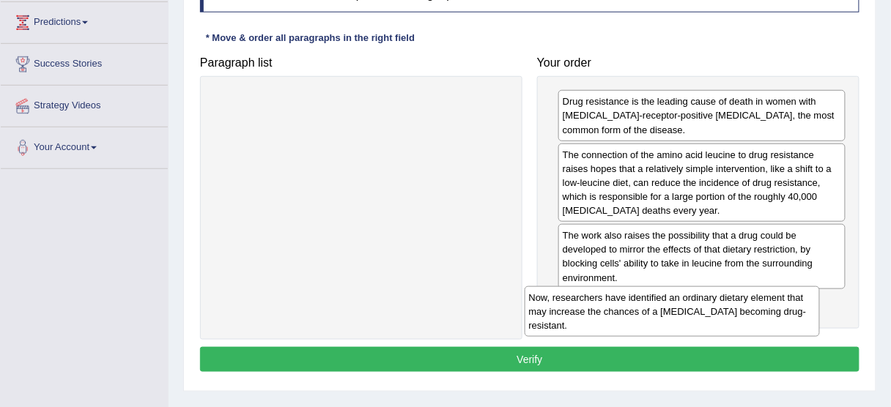
drag, startPoint x: 387, startPoint y: 125, endPoint x: 702, endPoint y: 318, distance: 369.6
click at [702, 318] on div "Now, researchers have identified an ordinary dietary element that may increase …" at bounding box center [671, 311] width 295 height 51
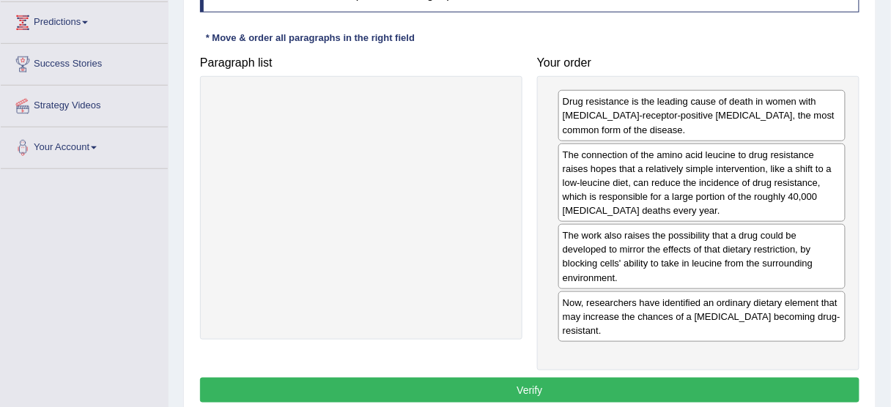
click at [561, 378] on button "Verify" at bounding box center [529, 390] width 659 height 25
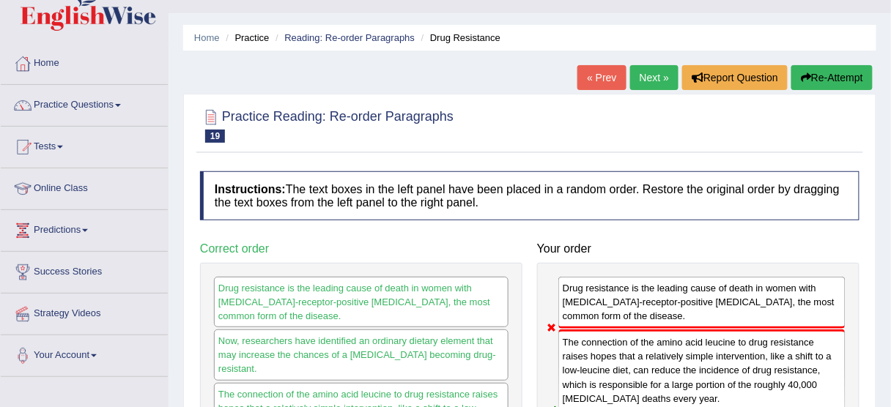
scroll to position [26, 0]
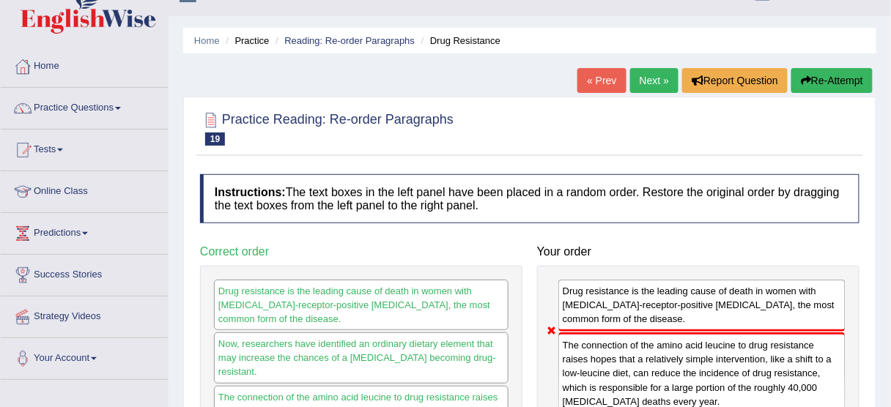
click at [815, 79] on button "Re-Attempt" at bounding box center [831, 80] width 81 height 25
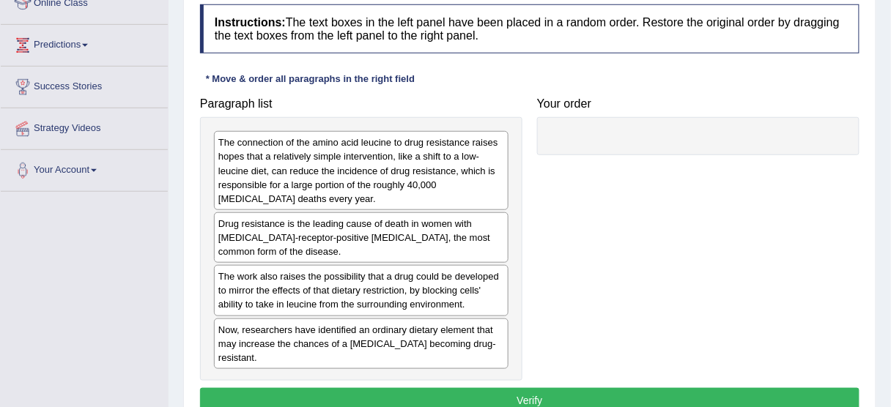
scroll to position [223, 0]
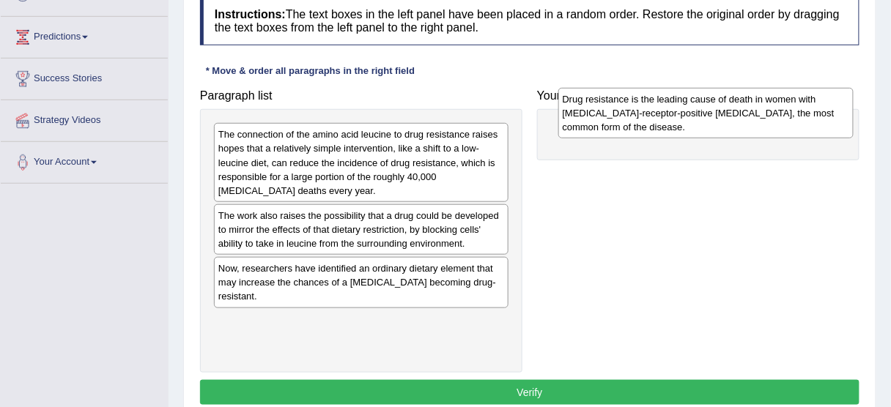
drag, startPoint x: 396, startPoint y: 234, endPoint x: 740, endPoint y: 106, distance: 366.7
click at [740, 106] on div "Drug resistance is the leading cause of death in women with estrogen-receptor-p…" at bounding box center [705, 113] width 295 height 51
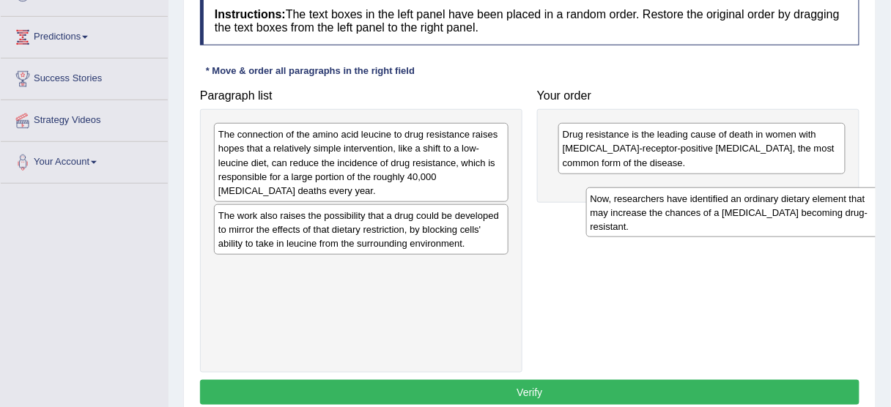
drag, startPoint x: 286, startPoint y: 294, endPoint x: 662, endPoint y: 220, distance: 383.0
click at [662, 220] on div "Now, researchers have identified an ordinary dietary element that may increase …" at bounding box center [733, 213] width 295 height 51
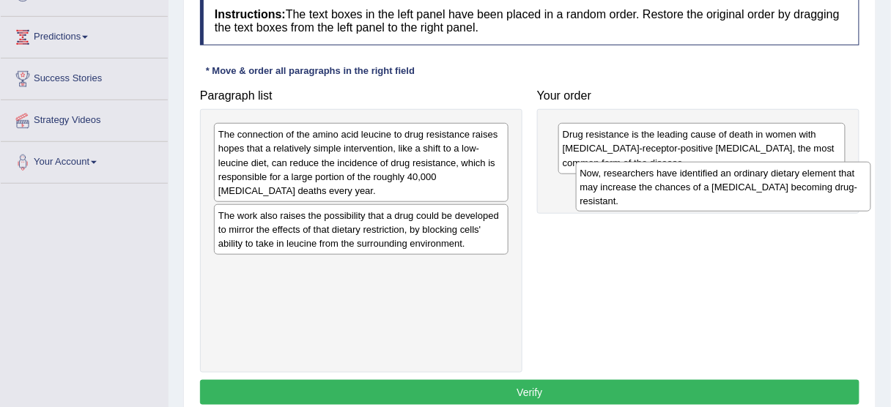
drag, startPoint x: 404, startPoint y: 272, endPoint x: 766, endPoint y: 179, distance: 373.8
click at [766, 179] on div "Now, researchers have identified an ordinary dietary element that may increase …" at bounding box center [723, 187] width 295 height 51
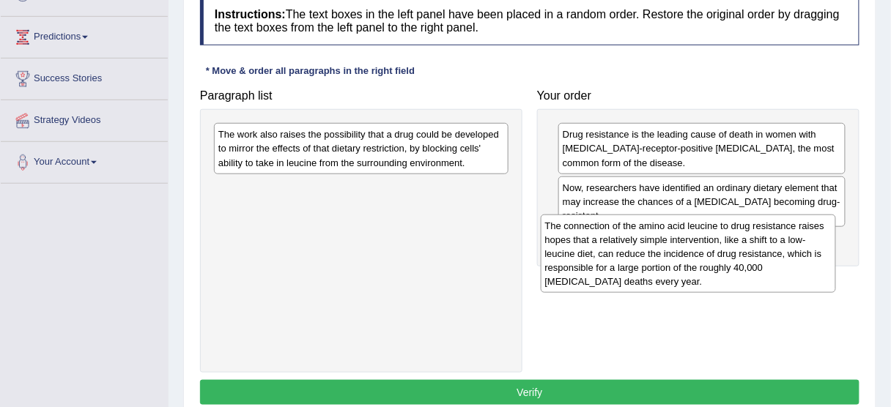
drag, startPoint x: 464, startPoint y: 156, endPoint x: 792, endPoint y: 245, distance: 339.4
click at [792, 245] on div "The connection of the amino acid leucine to drug resistance raises hopes that a…" at bounding box center [688, 254] width 295 height 78
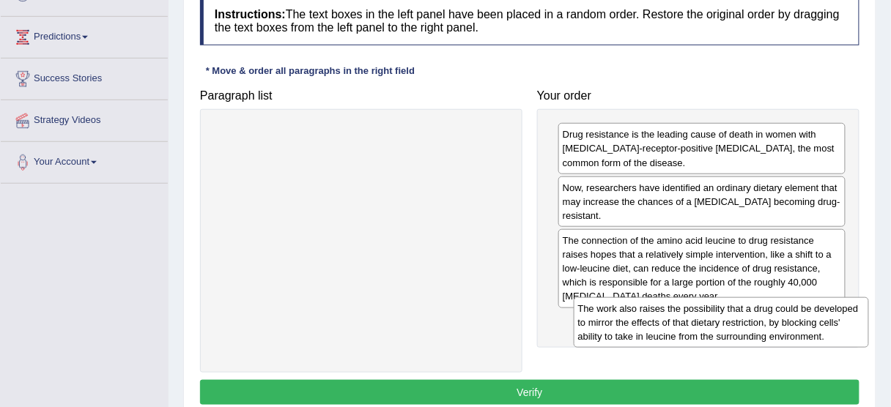
drag, startPoint x: 480, startPoint y: 155, endPoint x: 834, endPoint y: 328, distance: 394.8
click at [834, 328] on div "The work also raises the possibility that a drug could be developed to mirror t…" at bounding box center [721, 322] width 295 height 51
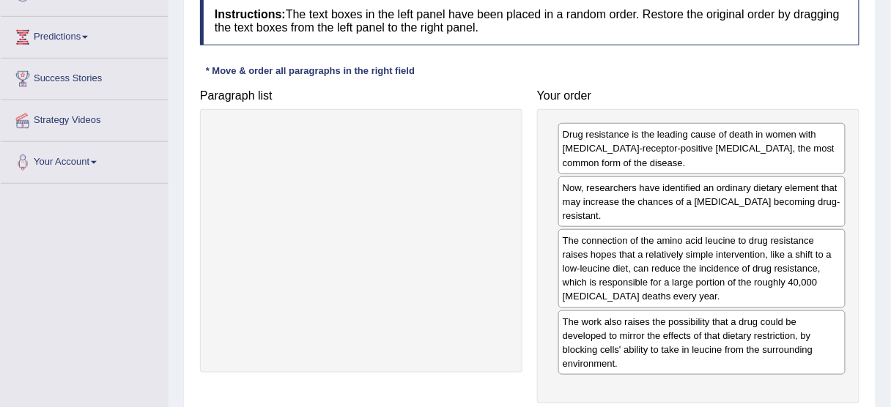
scroll to position [362, 0]
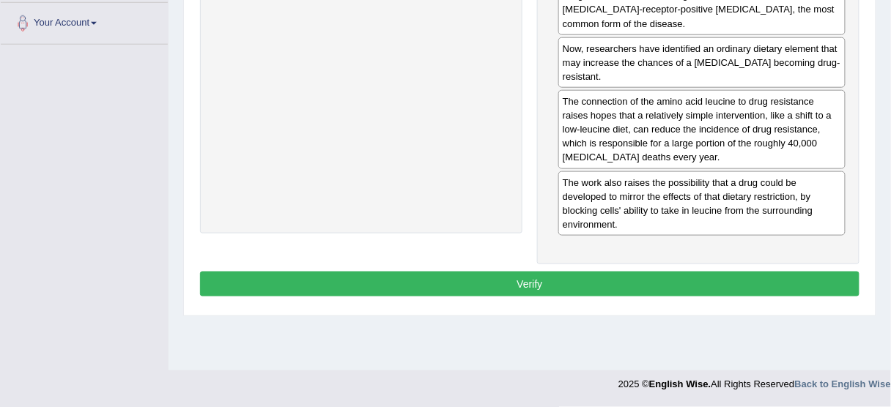
click at [635, 290] on button "Verify" at bounding box center [529, 284] width 659 height 25
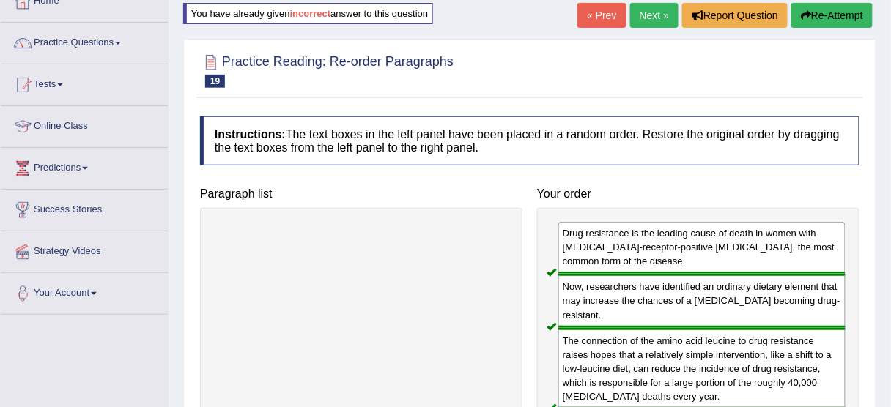
scroll to position [0, 0]
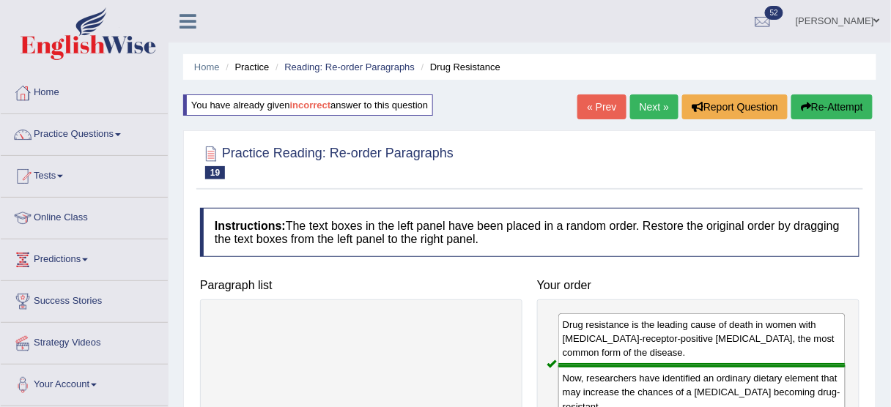
click at [653, 103] on link "Next »" at bounding box center [654, 106] width 48 height 25
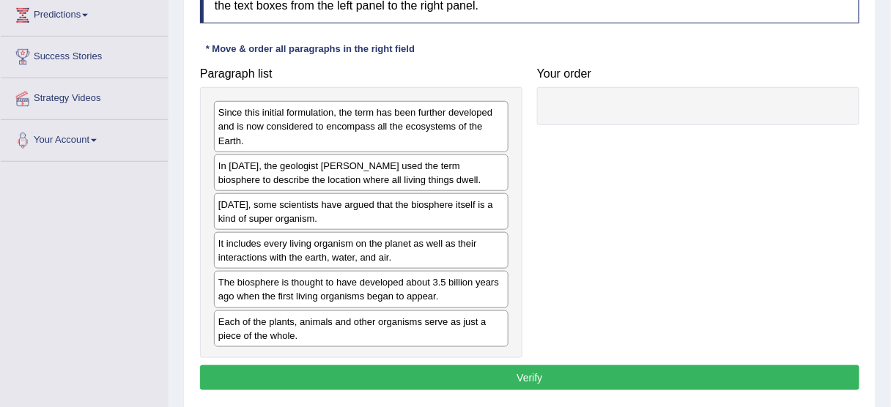
scroll to position [254, 0]
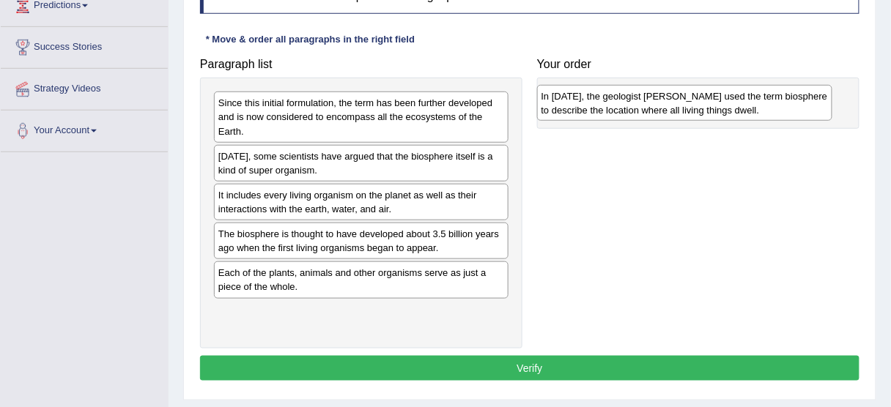
drag, startPoint x: 314, startPoint y: 153, endPoint x: 637, endPoint y: 94, distance: 328.4
click at [637, 94] on div "In [DATE], the geologist [PERSON_NAME] used the term biosphere to describe the …" at bounding box center [684, 103] width 295 height 37
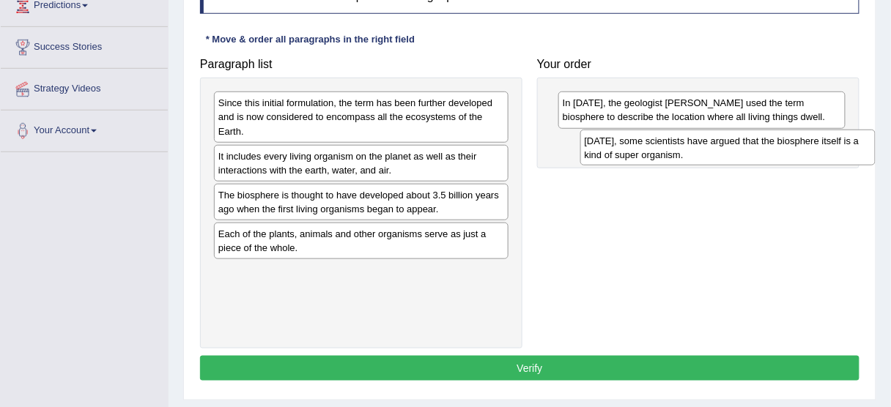
drag, startPoint x: 305, startPoint y: 163, endPoint x: 667, endPoint y: 148, distance: 361.4
click at [667, 148] on div "[DATE], some scientists have argued that the biosphere itself is a kind of supe…" at bounding box center [727, 148] width 295 height 37
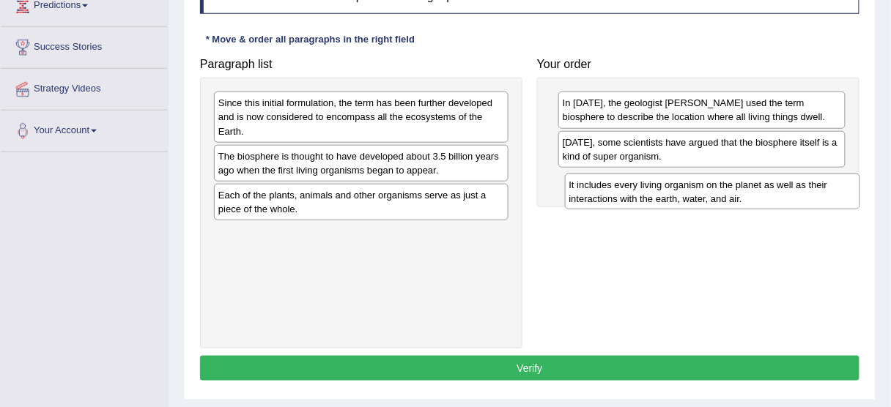
drag, startPoint x: 352, startPoint y: 169, endPoint x: 703, endPoint y: 197, distance: 352.0
click at [703, 197] on div "It includes every living organism on the planet as well as their interactions w…" at bounding box center [712, 192] width 295 height 37
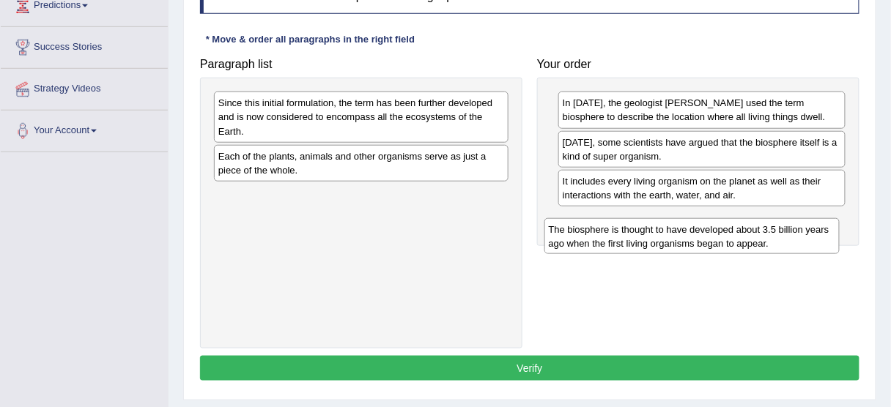
drag, startPoint x: 310, startPoint y: 167, endPoint x: 635, endPoint y: 229, distance: 331.1
click at [635, 229] on div "The biosphere is thought to have developed about 3.5 billion years ago when the…" at bounding box center [691, 236] width 295 height 37
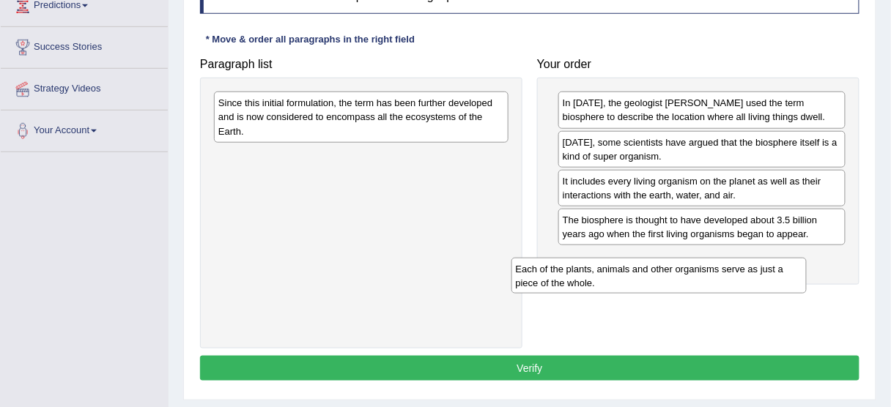
drag, startPoint x: 325, startPoint y: 151, endPoint x: 630, endPoint y: 259, distance: 323.9
click at [630, 259] on div "Each of the plants, animals and other organisms serve as just a piece of the wh…" at bounding box center [658, 276] width 295 height 37
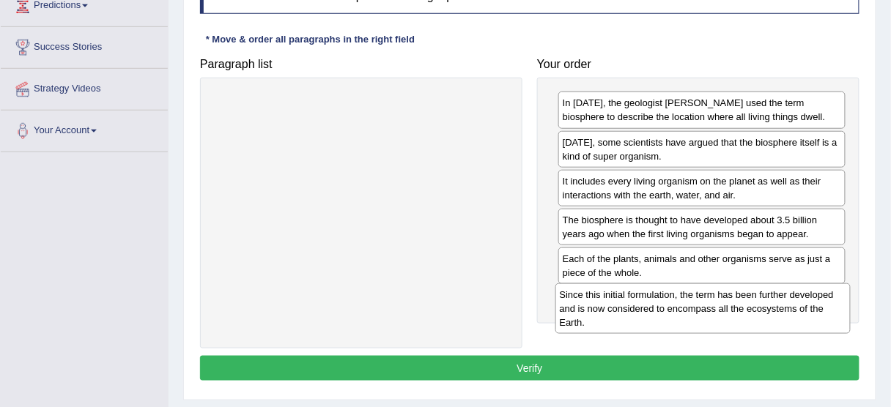
drag, startPoint x: 321, startPoint y: 105, endPoint x: 662, endPoint y: 297, distance: 391.2
click at [662, 297] on div "Since this initial formulation, the term has been further developed and is now …" at bounding box center [702, 308] width 295 height 51
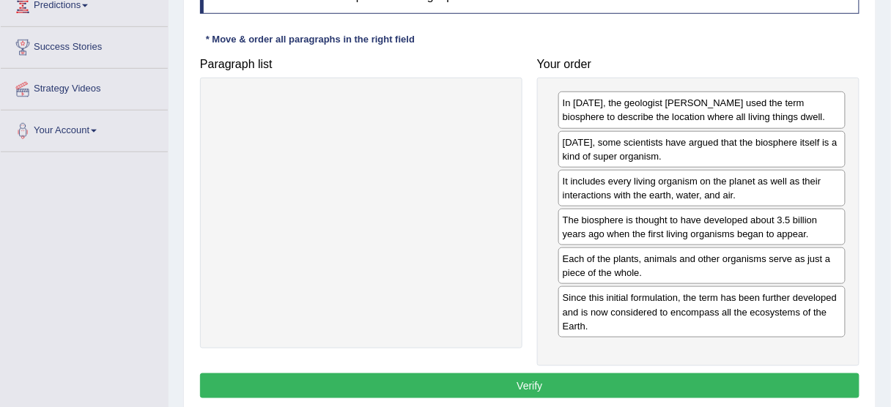
click at [556, 374] on button "Verify" at bounding box center [529, 386] width 659 height 25
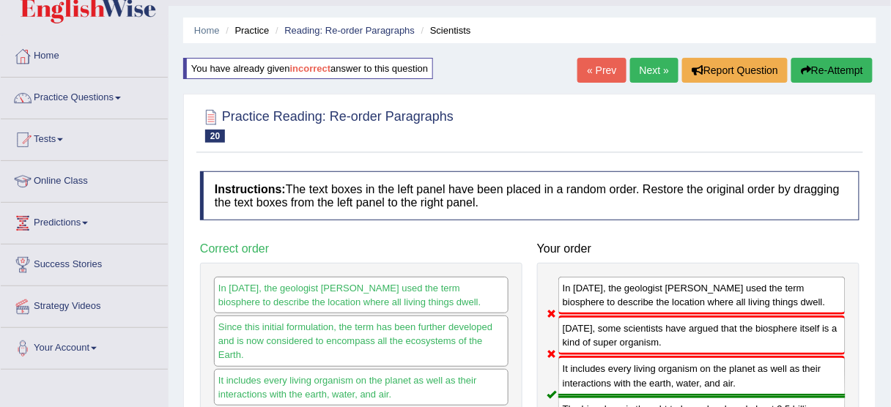
scroll to position [29, 0]
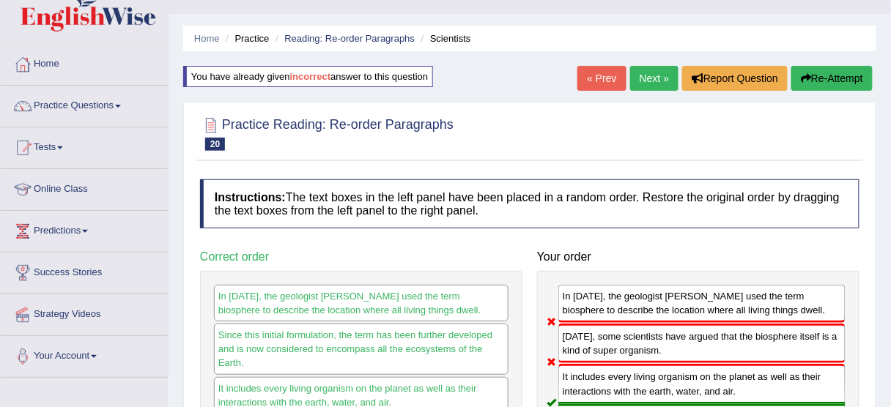
click at [823, 69] on button "Re-Attempt" at bounding box center [831, 78] width 81 height 25
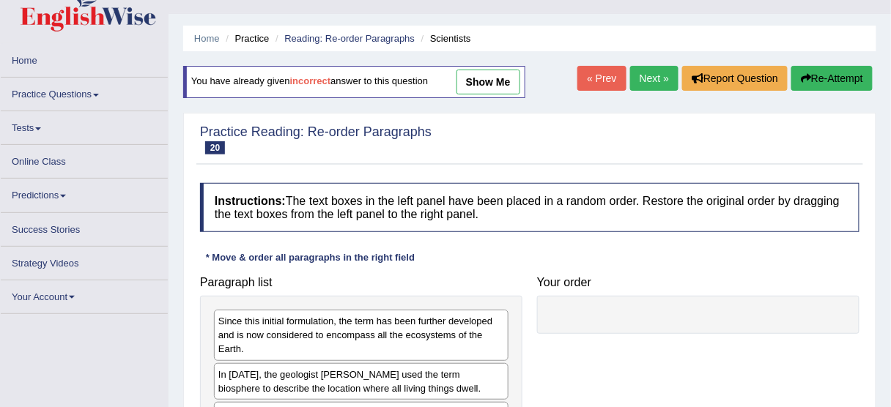
click at [808, 84] on button "Re-Attempt" at bounding box center [831, 78] width 81 height 25
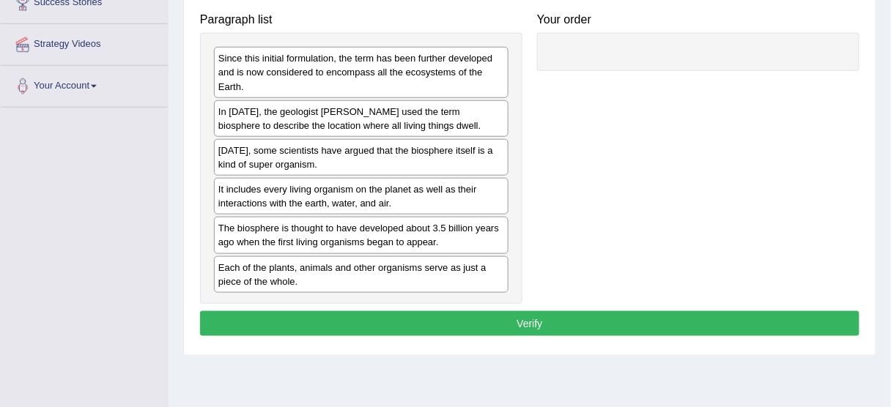
scroll to position [309, 0]
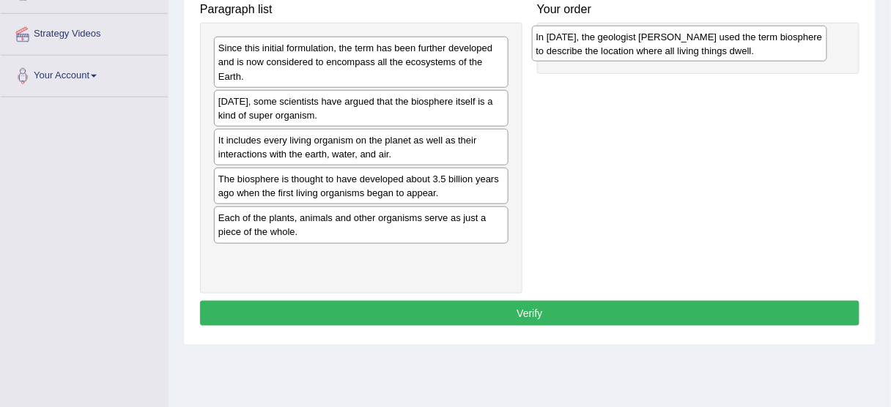
drag, startPoint x: 346, startPoint y: 105, endPoint x: 664, endPoint y: 25, distance: 328.5
click at [664, 26] on div "In [DATE], the geologist [PERSON_NAME] used the term biosphere to describe the …" at bounding box center [679, 44] width 295 height 37
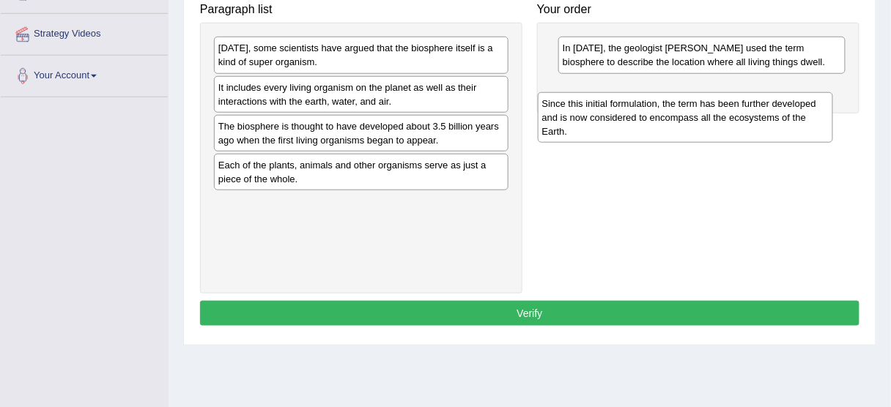
drag, startPoint x: 323, startPoint y: 62, endPoint x: 659, endPoint y: 103, distance: 338.7
click at [659, 103] on div "Since this initial formulation, the term has been further developed and is now …" at bounding box center [685, 117] width 295 height 51
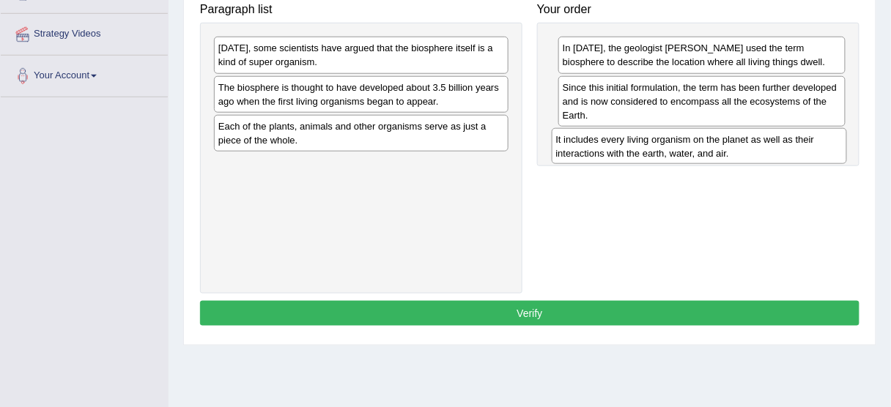
drag, startPoint x: 333, startPoint y: 86, endPoint x: 684, endPoint y: 138, distance: 354.7
click at [684, 138] on div "It includes every living organism on the planet as well as their interactions w…" at bounding box center [699, 146] width 295 height 37
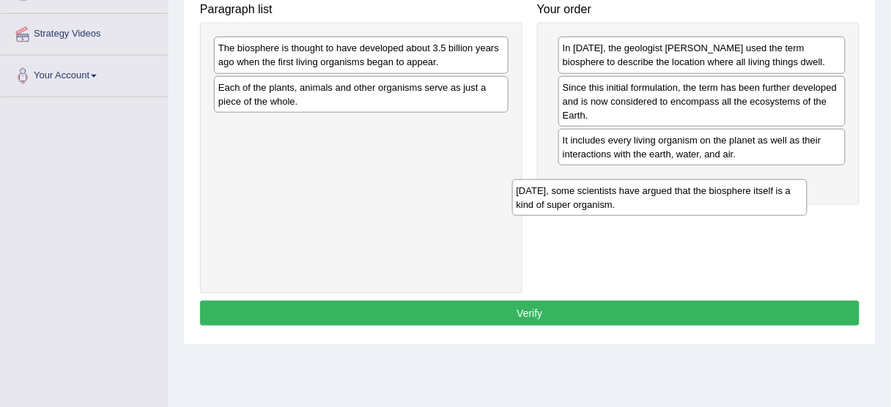
drag, startPoint x: 423, startPoint y: 49, endPoint x: 722, endPoint y: 188, distance: 330.3
click at [722, 188] on div "Today, some scientists have argued that the biosphere itself is a kind of super…" at bounding box center [659, 197] width 295 height 37
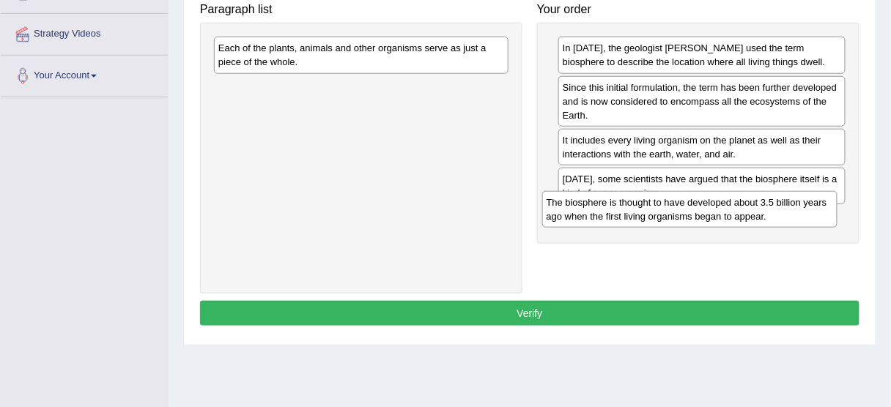
drag, startPoint x: 387, startPoint y: 53, endPoint x: 716, endPoint y: 207, distance: 363.1
click at [716, 207] on div "The biosphere is thought to have developed about 3.5 billion years ago when the…" at bounding box center [689, 209] width 295 height 37
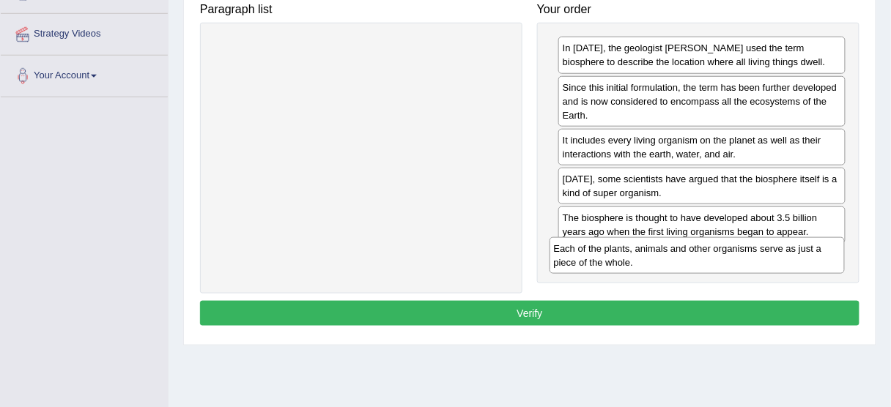
drag, startPoint x: 387, startPoint y: 51, endPoint x: 720, endPoint y: 262, distance: 394.4
click at [720, 262] on div "Each of the plants, animals and other organisms serve as just a piece of the wh…" at bounding box center [696, 255] width 295 height 37
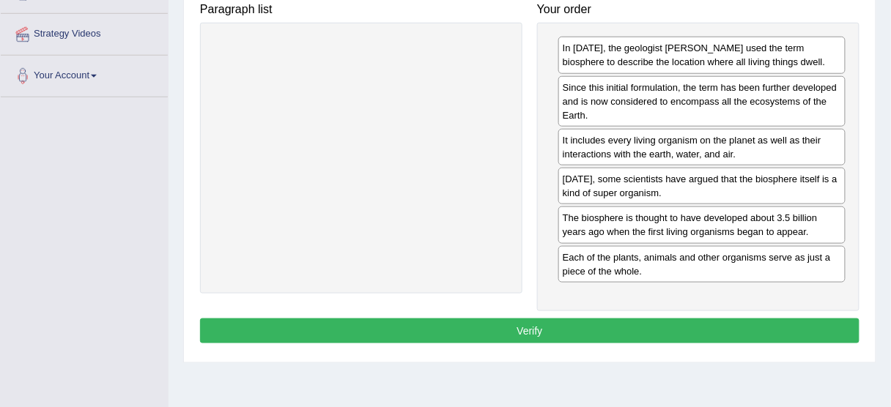
click at [567, 332] on button "Verify" at bounding box center [529, 331] width 659 height 25
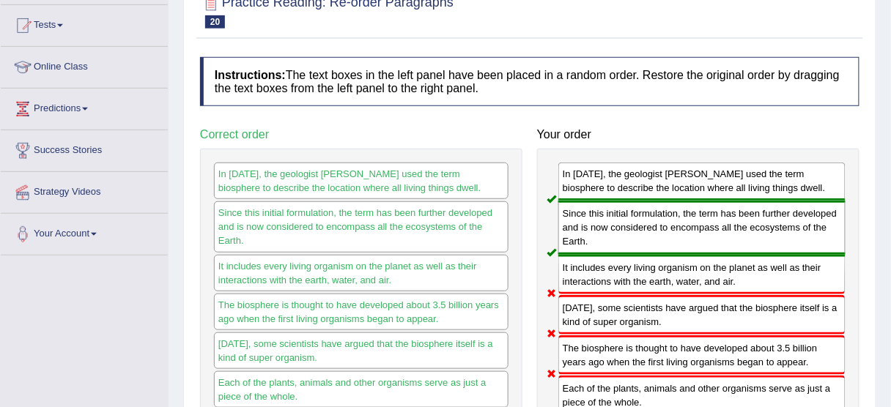
scroll to position [0, 0]
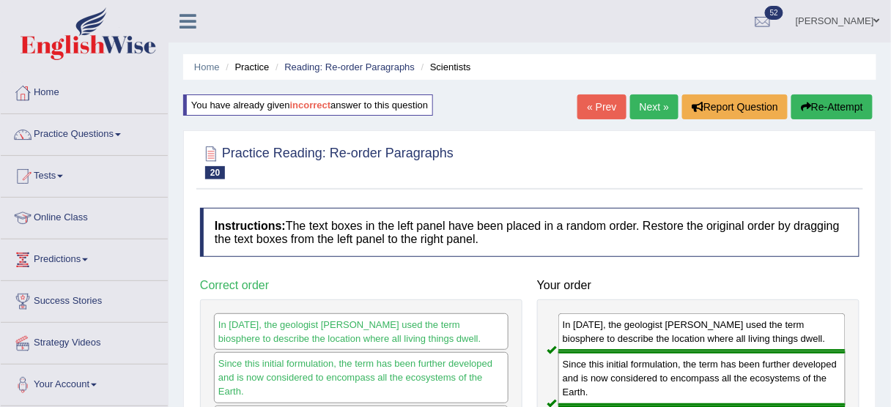
click at [804, 103] on icon "button" at bounding box center [806, 107] width 10 height 10
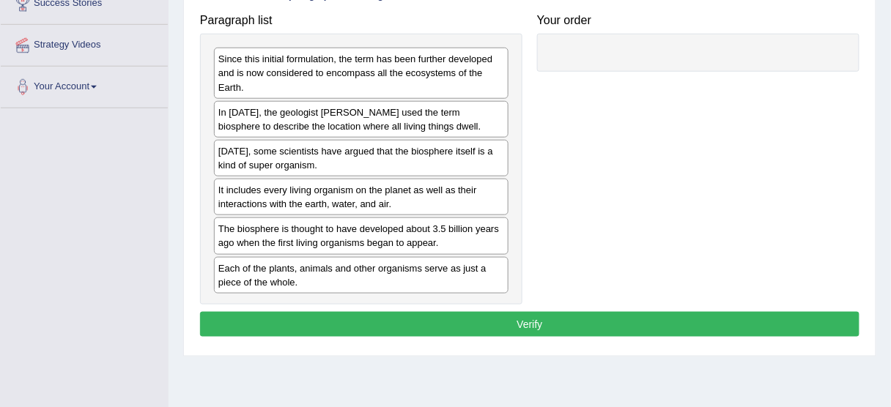
scroll to position [307, 0]
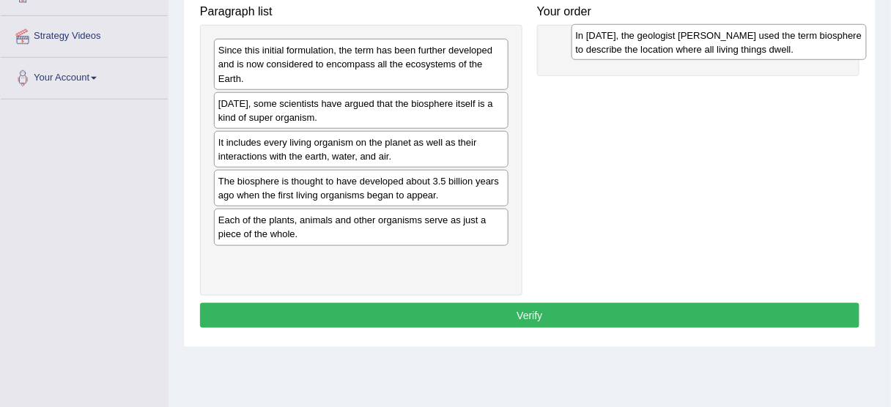
drag, startPoint x: 369, startPoint y: 110, endPoint x: 722, endPoint y: 45, distance: 359.0
click at [722, 45] on div "In 1875, the geologist Eduard Suess used the term biosphere to describe the loc…" at bounding box center [718, 42] width 295 height 37
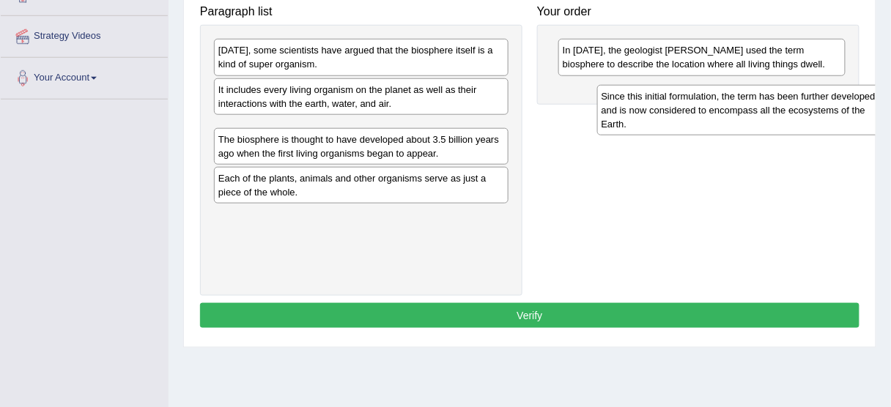
drag, startPoint x: 264, startPoint y: 65, endPoint x: 637, endPoint y: 108, distance: 375.3
click at [637, 108] on div "Since this initial formulation, the term has been further developed and is now …" at bounding box center [744, 110] width 295 height 51
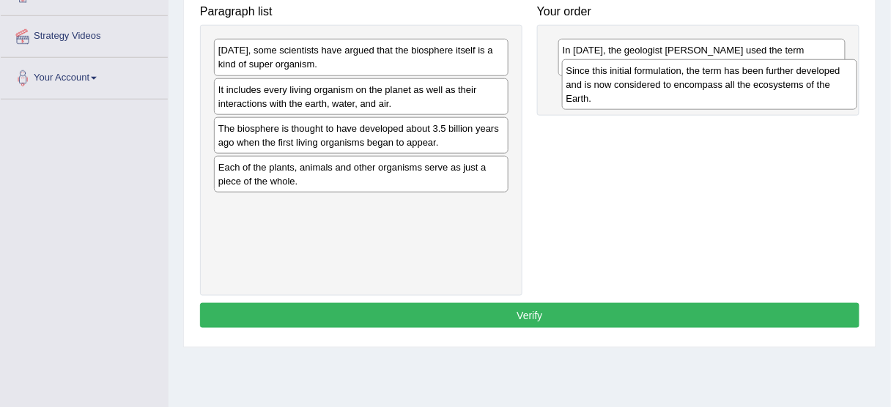
drag, startPoint x: 312, startPoint y: 141, endPoint x: 653, endPoint y: 87, distance: 344.9
click at [653, 87] on div "Since this initial formulation, the term has been further developed and is now …" at bounding box center [709, 84] width 295 height 51
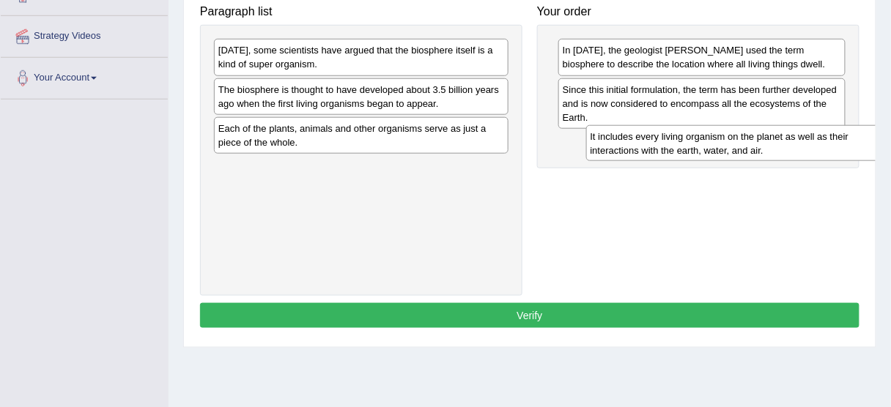
drag, startPoint x: 308, startPoint y: 102, endPoint x: 669, endPoint y: 148, distance: 363.3
click at [669, 148] on div "It includes every living organism on the planet as well as their interactions w…" at bounding box center [733, 143] width 295 height 37
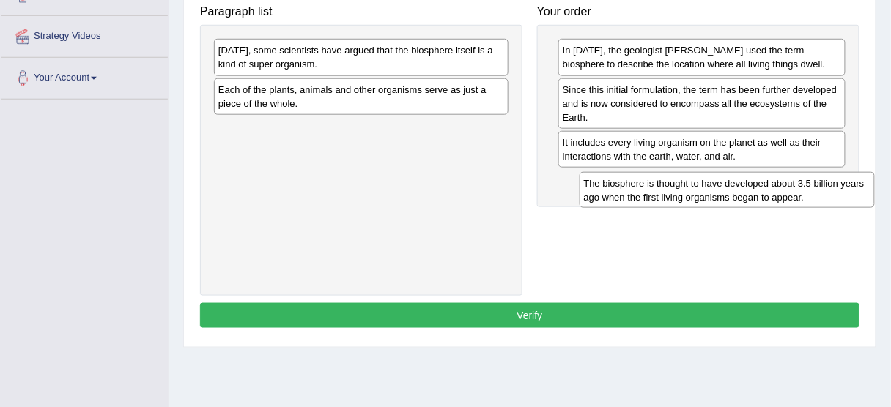
drag, startPoint x: 312, startPoint y: 85, endPoint x: 678, endPoint y: 179, distance: 377.4
click at [678, 179] on div "The biosphere is thought to have developed about 3.5 billion years ago when the…" at bounding box center [726, 190] width 295 height 37
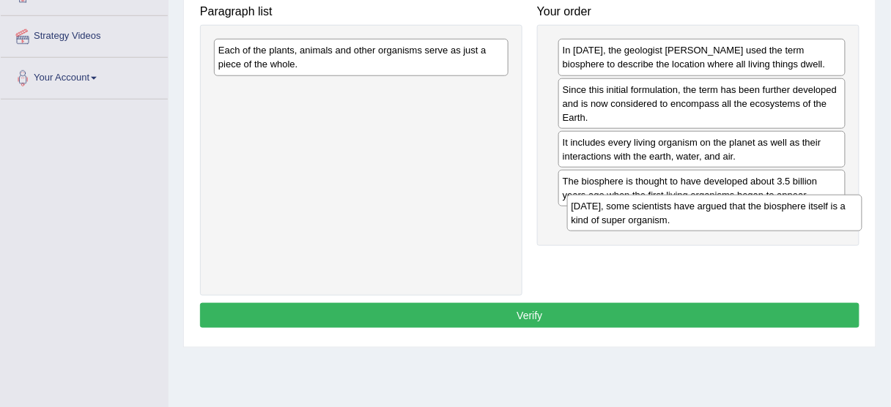
drag, startPoint x: 295, startPoint y: 56, endPoint x: 644, endPoint y: 218, distance: 384.7
click at [644, 218] on div "Today, some scientists have argued that the biosphere itself is a kind of super…" at bounding box center [714, 213] width 295 height 37
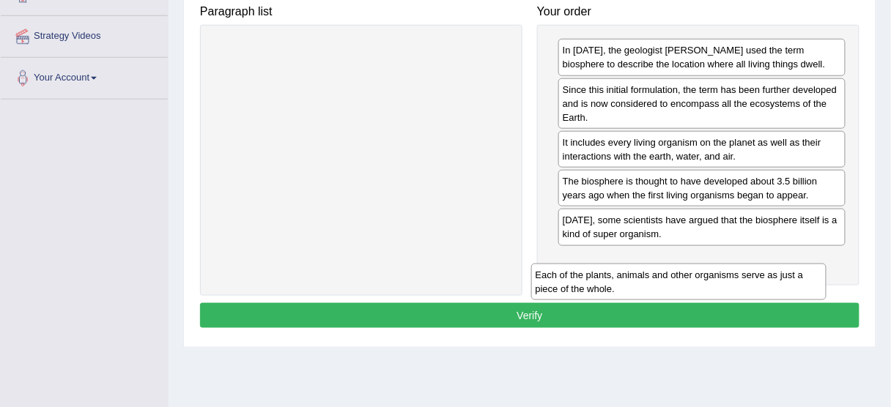
drag, startPoint x: 394, startPoint y: 48, endPoint x: 724, endPoint y: 256, distance: 389.4
click at [724, 264] on div "Each of the plants, animals and other organisms serve as just a piece of the wh…" at bounding box center [678, 282] width 295 height 37
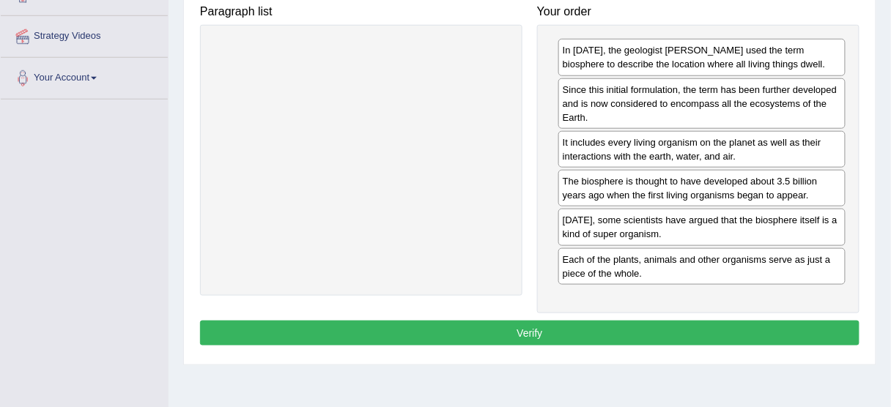
click at [614, 326] on button "Verify" at bounding box center [529, 333] width 659 height 25
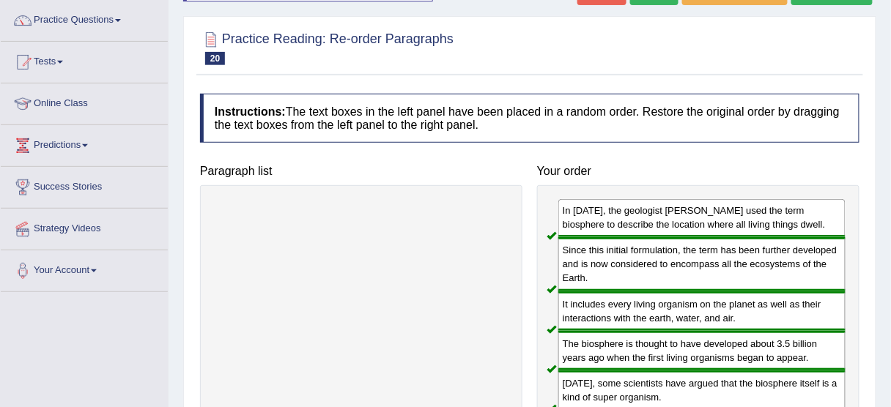
scroll to position [84, 0]
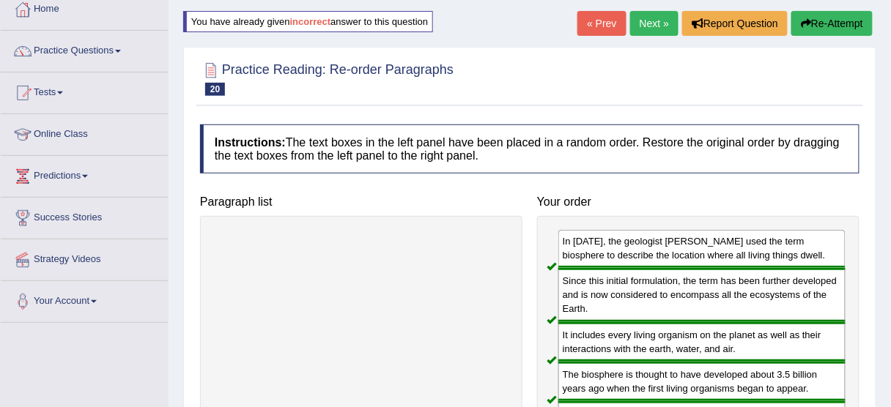
click at [641, 24] on link "Next »" at bounding box center [654, 23] width 48 height 25
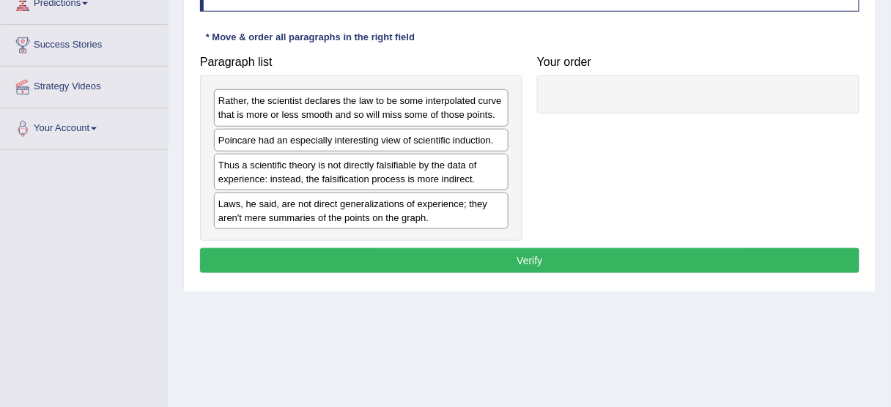
scroll to position [37, 0]
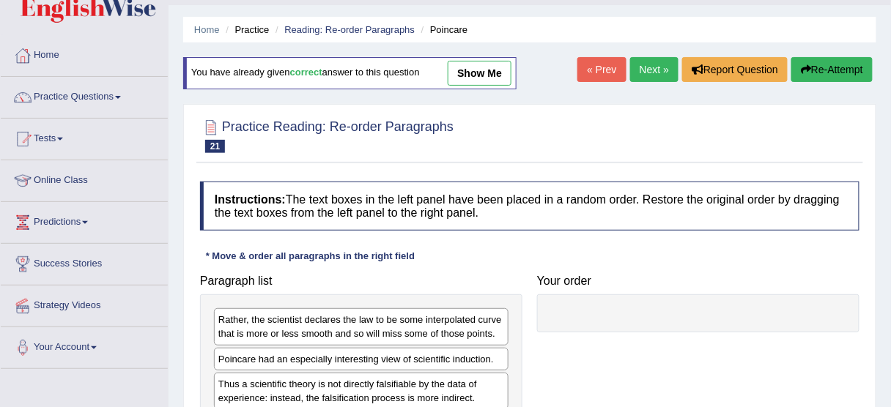
click at [648, 71] on link "Next »" at bounding box center [654, 69] width 48 height 25
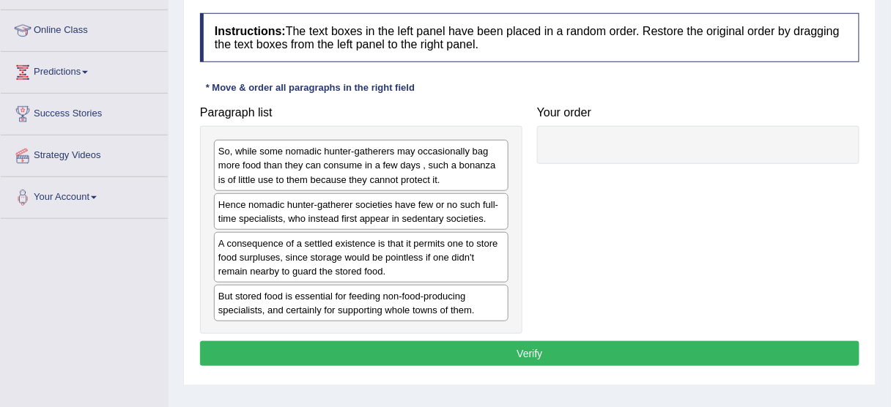
scroll to position [215, 0]
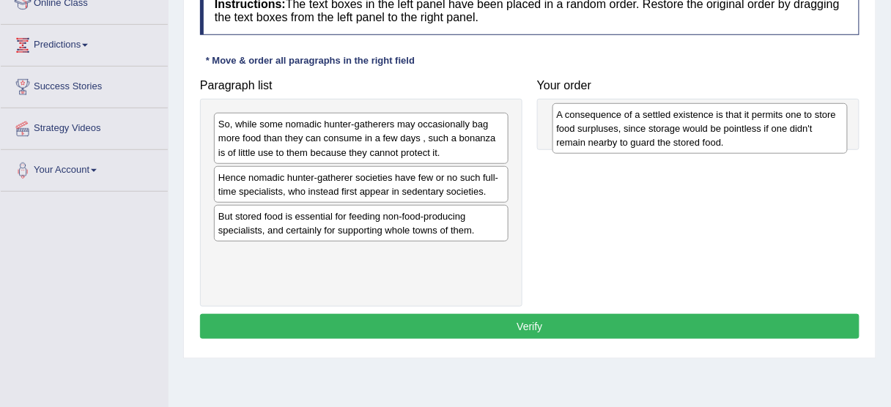
drag, startPoint x: 281, startPoint y: 223, endPoint x: 620, endPoint y: 123, distance: 353.0
click at [620, 123] on div "A consequence of a settled existence is that it permits one to store food surpl…" at bounding box center [699, 128] width 295 height 51
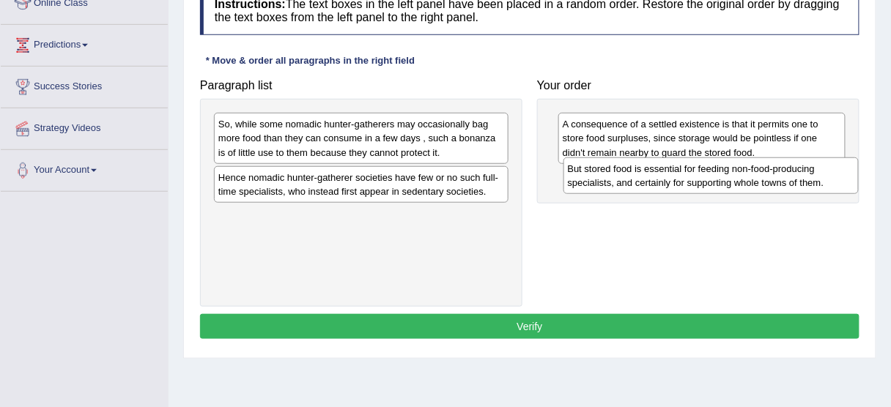
drag, startPoint x: 375, startPoint y: 229, endPoint x: 724, endPoint y: 183, distance: 352.4
click at [724, 183] on div "But stored food is essential for feeding non-food-producing specialists, and ce…" at bounding box center [710, 175] width 295 height 37
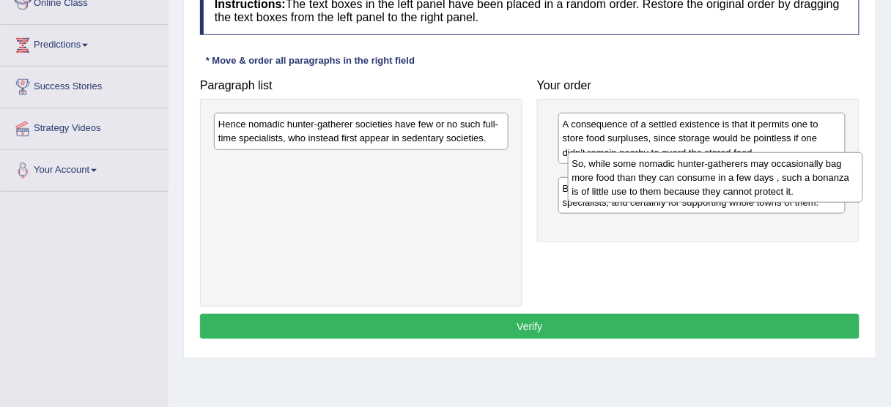
drag, startPoint x: 413, startPoint y: 143, endPoint x: 761, endPoint y: 182, distance: 350.1
click at [761, 182] on div "So, while some nomadic hunter-gatherers may occasionally bag more food than the…" at bounding box center [715, 177] width 295 height 51
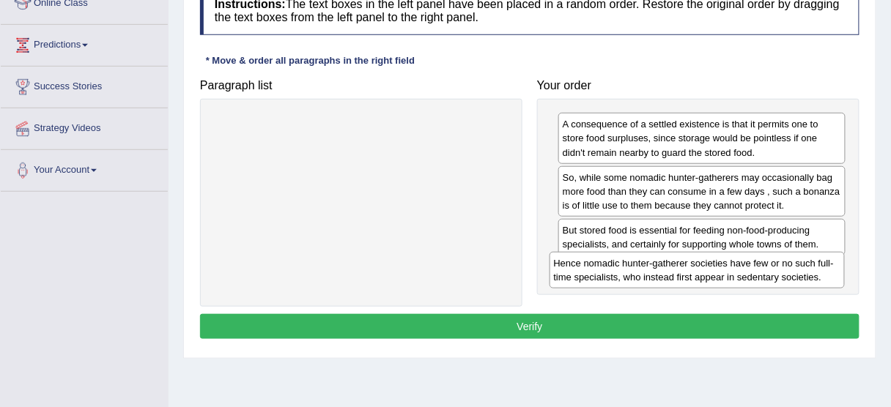
drag, startPoint x: 396, startPoint y: 128, endPoint x: 725, endPoint y: 275, distance: 360.4
click at [725, 275] on div "Hence nomadic hunter-gatherer societies have few or no such full-time specialis…" at bounding box center [696, 270] width 295 height 37
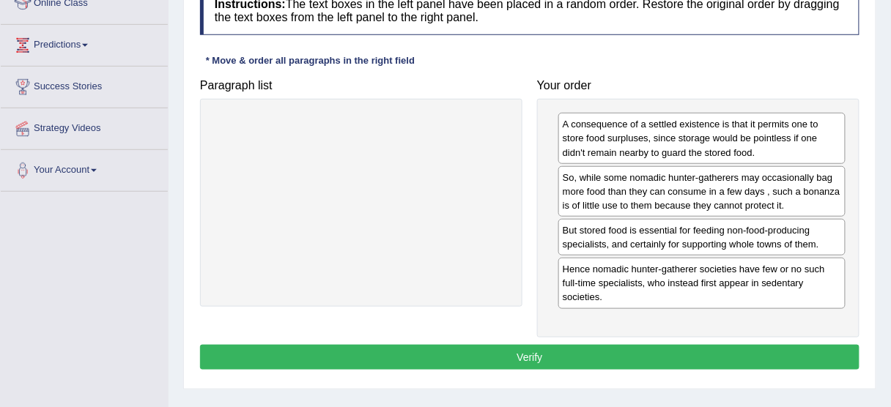
click at [560, 359] on button "Verify" at bounding box center [529, 357] width 659 height 25
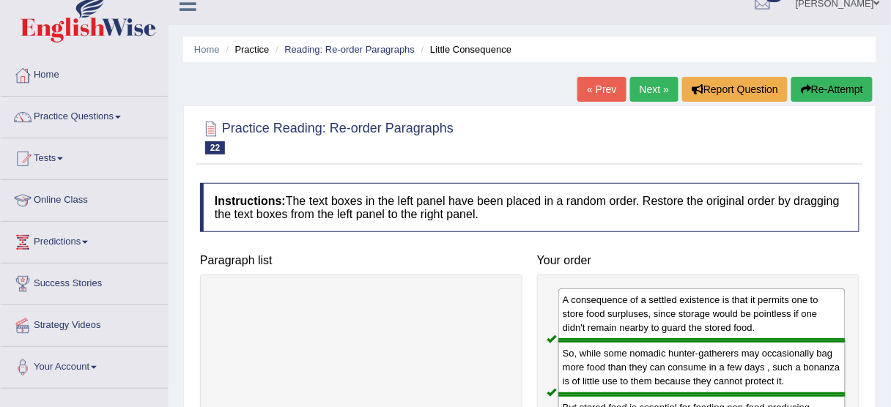
scroll to position [0, 0]
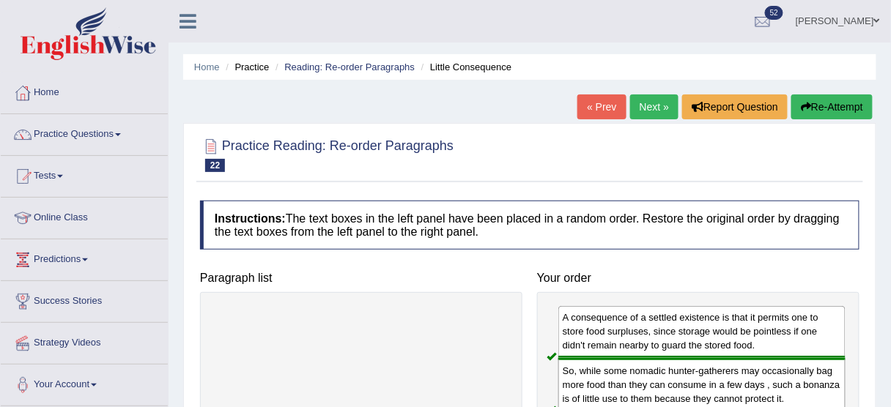
click at [645, 101] on link "Next »" at bounding box center [654, 106] width 48 height 25
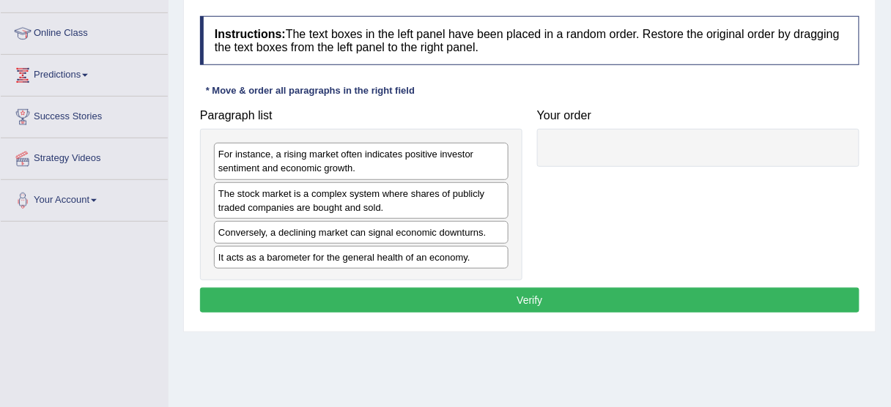
scroll to position [231, 0]
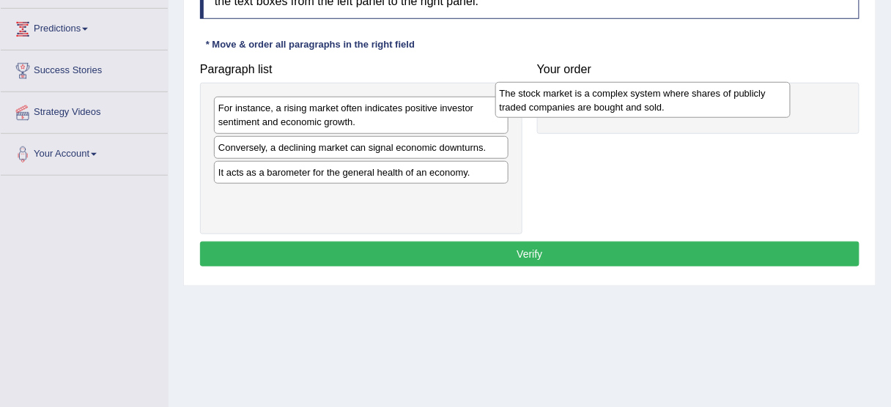
drag, startPoint x: 330, startPoint y: 148, endPoint x: 612, endPoint y: 94, distance: 287.0
click at [612, 94] on div "The stock market is a complex system where shares of publicly traded companies …" at bounding box center [642, 100] width 295 height 37
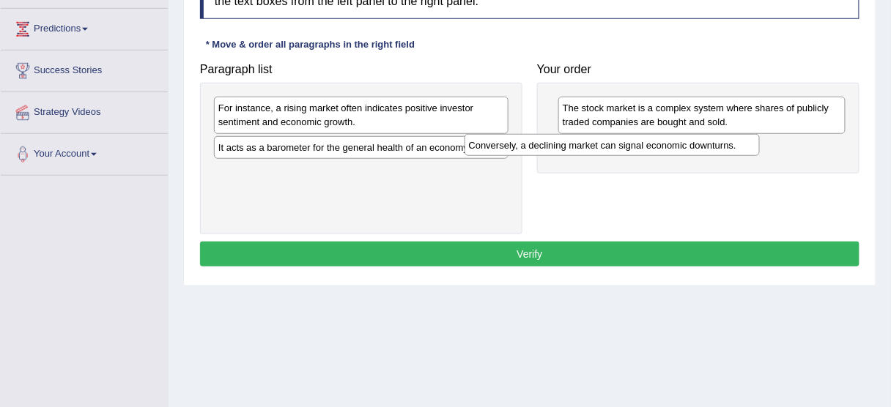
drag, startPoint x: 335, startPoint y: 152, endPoint x: 587, endPoint y: 149, distance: 252.0
click at [587, 149] on div "Conversely, a declining market can signal economic downturns." at bounding box center [611, 145] width 295 height 22
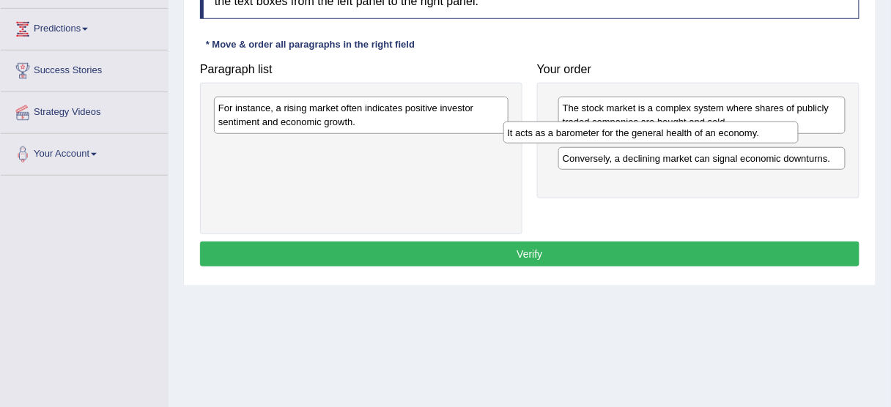
drag, startPoint x: 408, startPoint y: 152, endPoint x: 703, endPoint y: 138, distance: 295.6
click at [703, 138] on div "It acts as a barometer for the general health of an economy." at bounding box center [650, 133] width 295 height 22
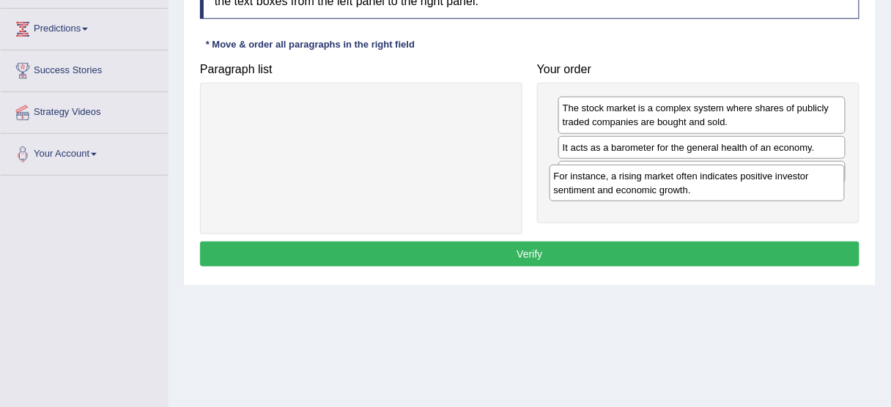
drag, startPoint x: 375, startPoint y: 113, endPoint x: 713, endPoint y: 191, distance: 347.4
click at [713, 191] on div "For instance, a rising market often indicates positive investor sentiment and e…" at bounding box center [696, 183] width 295 height 37
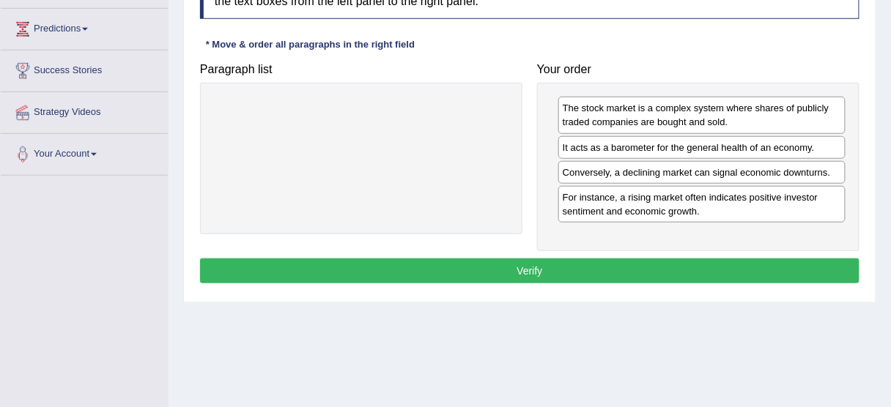
click at [609, 270] on button "Verify" at bounding box center [529, 271] width 659 height 25
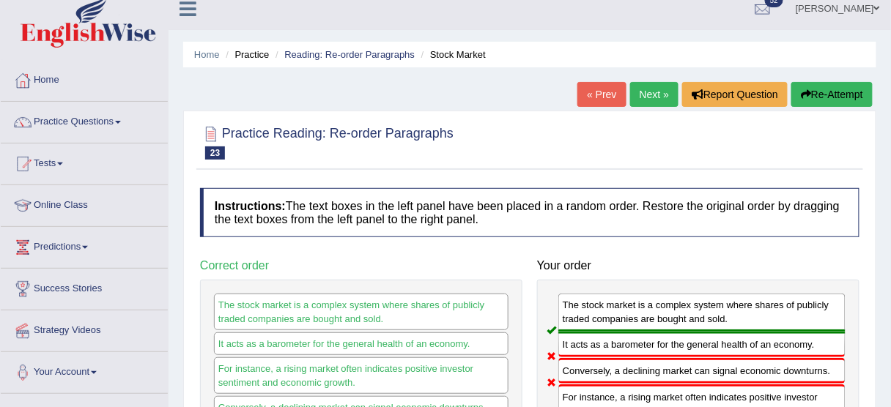
scroll to position [0, 0]
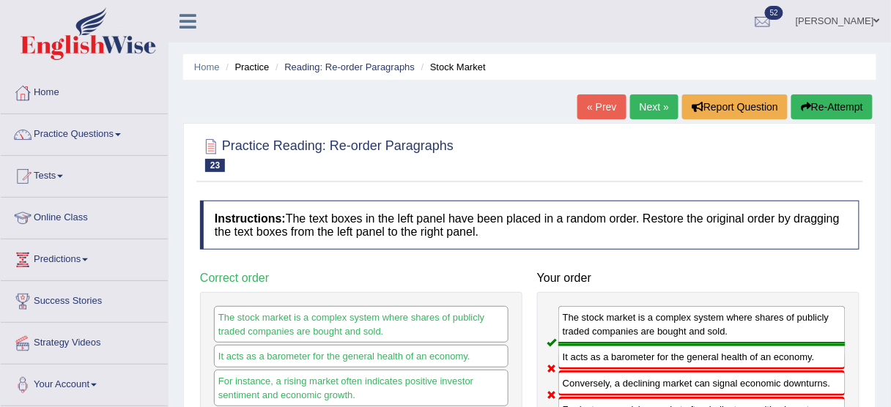
click at [804, 102] on icon "button" at bounding box center [806, 107] width 10 height 10
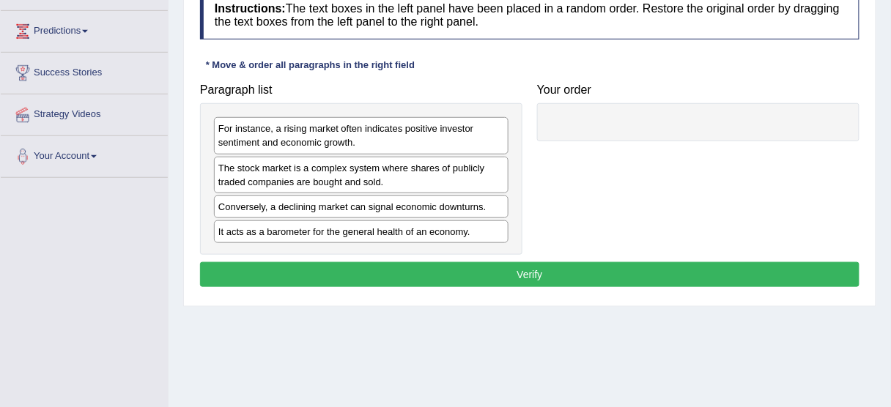
scroll to position [231, 0]
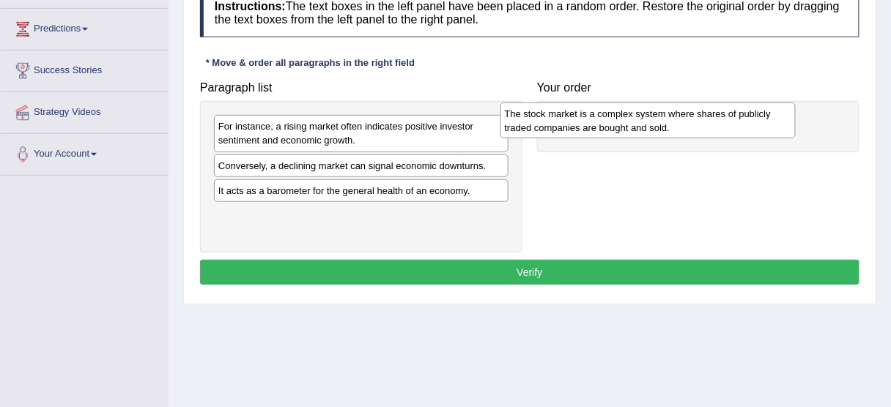
drag, startPoint x: 385, startPoint y: 168, endPoint x: 673, endPoint y: 116, distance: 292.5
click at [673, 116] on div "The stock market is a complex system where shares of publicly traded companies …" at bounding box center [647, 121] width 295 height 37
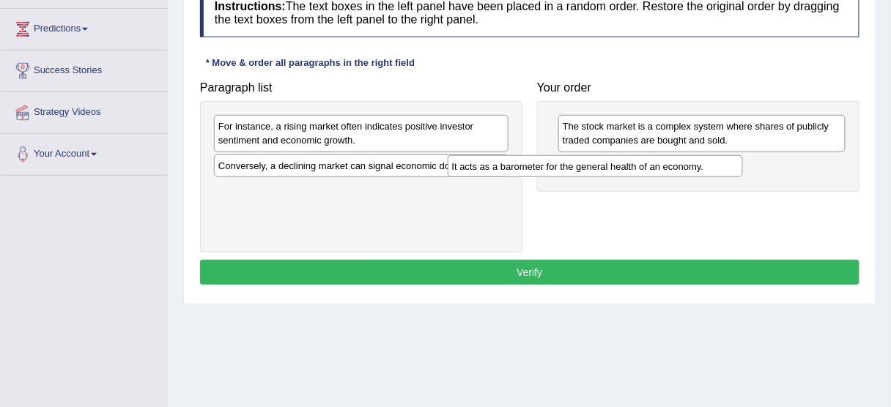
drag, startPoint x: 431, startPoint y: 196, endPoint x: 664, endPoint y: 172, distance: 234.8
click at [664, 172] on div "It acts as a barometer for the general health of an economy." at bounding box center [595, 166] width 295 height 22
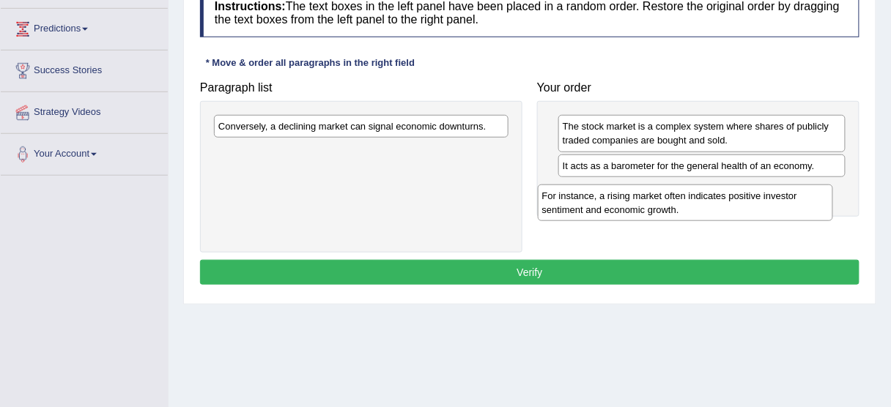
drag, startPoint x: 410, startPoint y: 132, endPoint x: 746, endPoint y: 194, distance: 341.9
click at [746, 194] on div "For instance, a rising market often indicates positive investor sentiment and e…" at bounding box center [685, 203] width 295 height 37
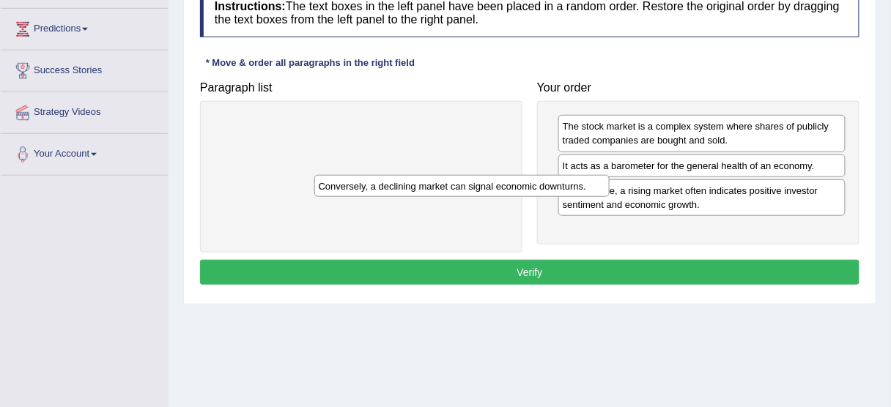
drag, startPoint x: 471, startPoint y: 125, endPoint x: 755, endPoint y: 245, distance: 308.8
click at [609, 197] on div "Conversely, a declining market can signal economic downturns." at bounding box center [461, 186] width 295 height 22
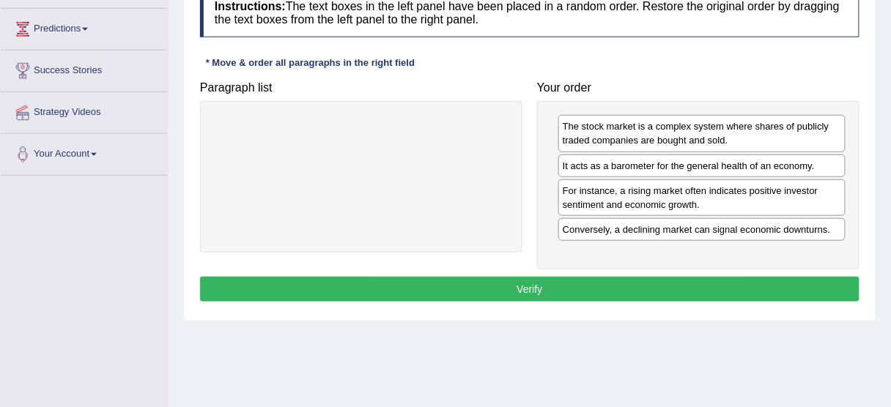
click at [591, 282] on button "Verify" at bounding box center [529, 289] width 659 height 25
